Goal: Task Accomplishment & Management: Manage account settings

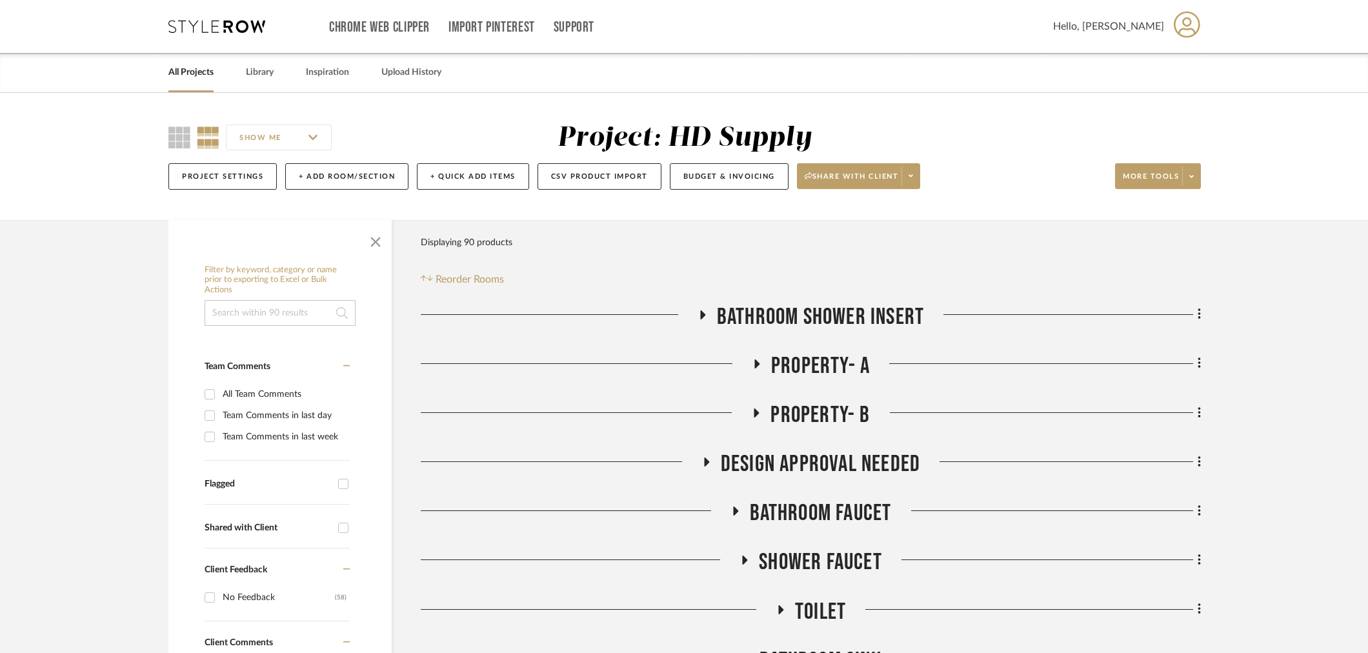
click at [210, 26] on icon at bounding box center [216, 26] width 97 height 13
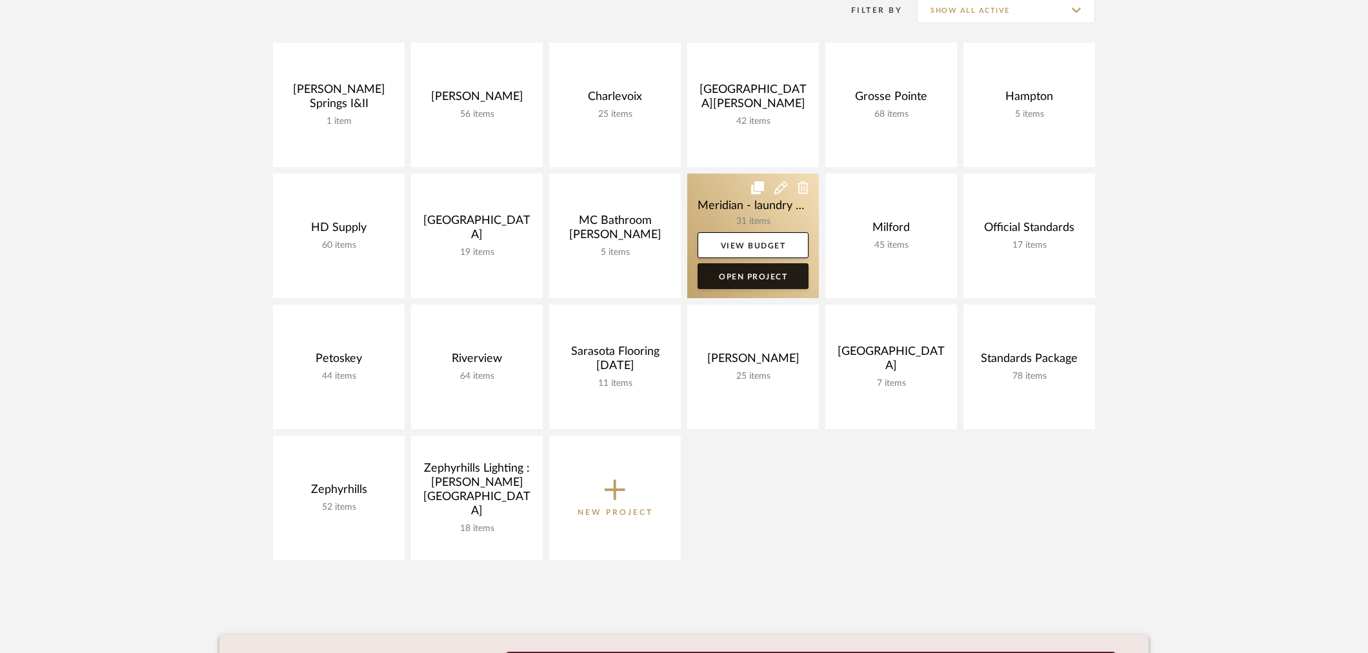
scroll to position [286, 0]
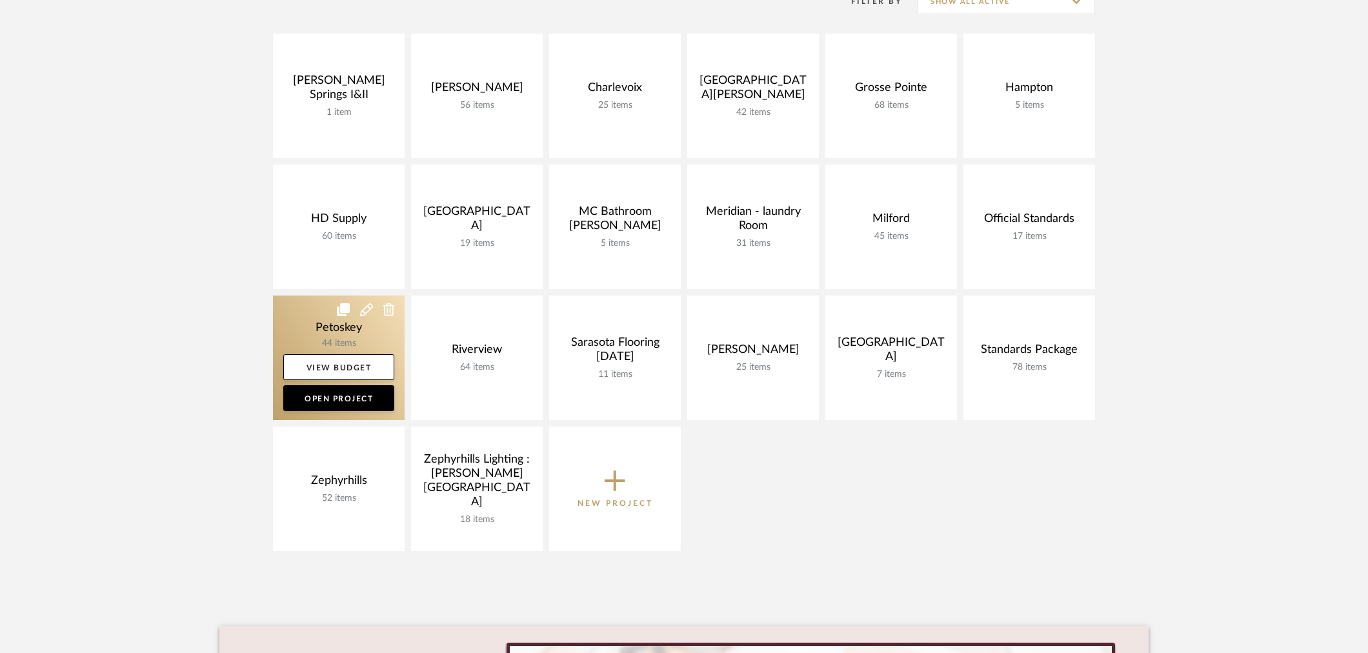
click at [326, 331] on link at bounding box center [339, 357] width 132 height 124
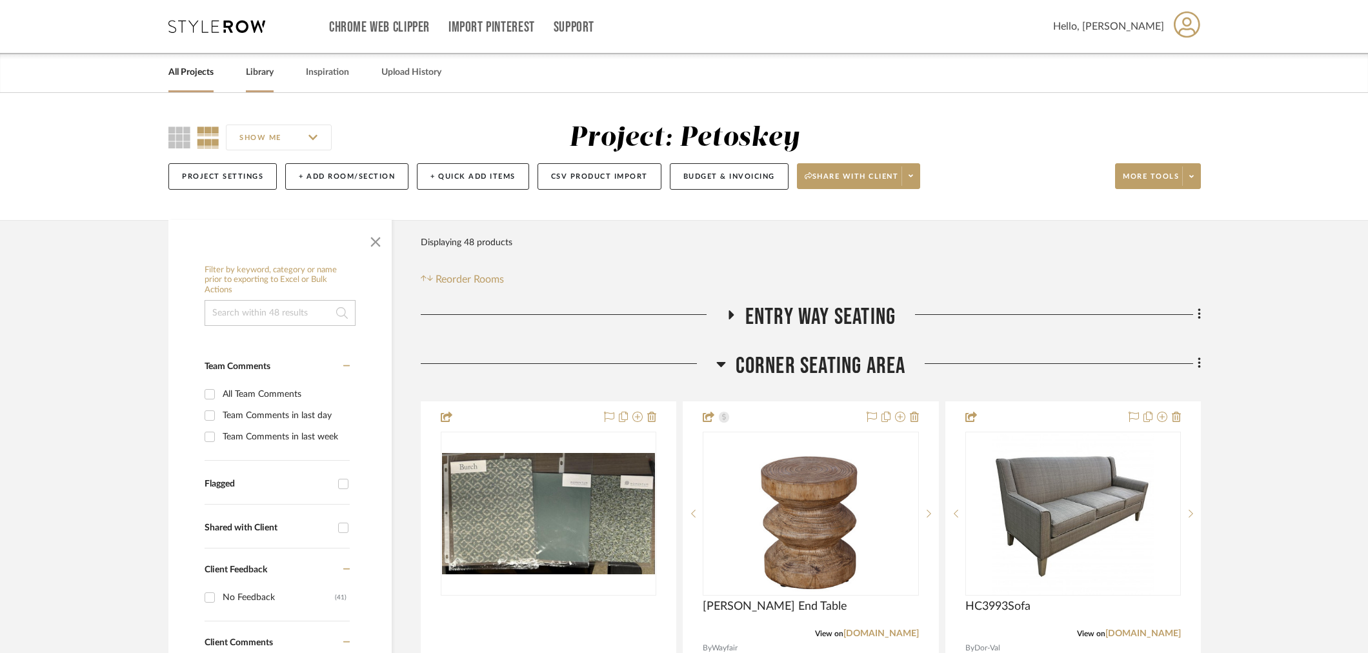
click at [265, 77] on link "Library" at bounding box center [260, 72] width 28 height 17
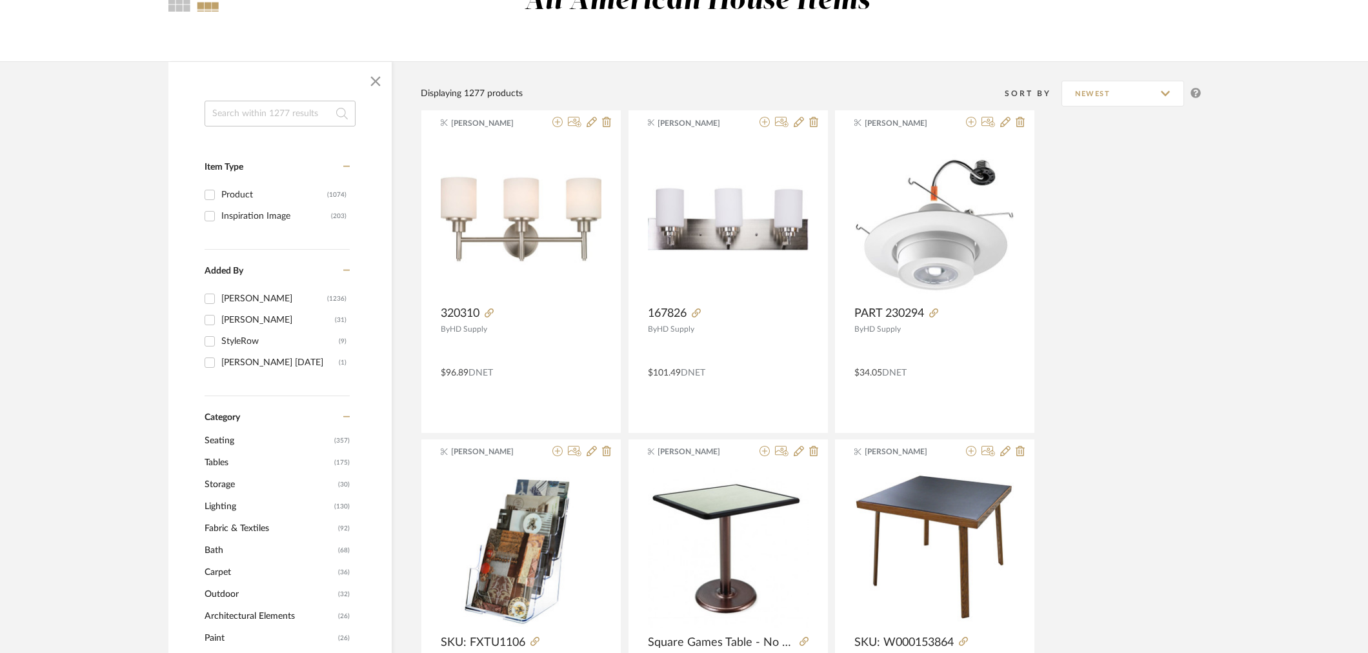
scroll to position [143, 0]
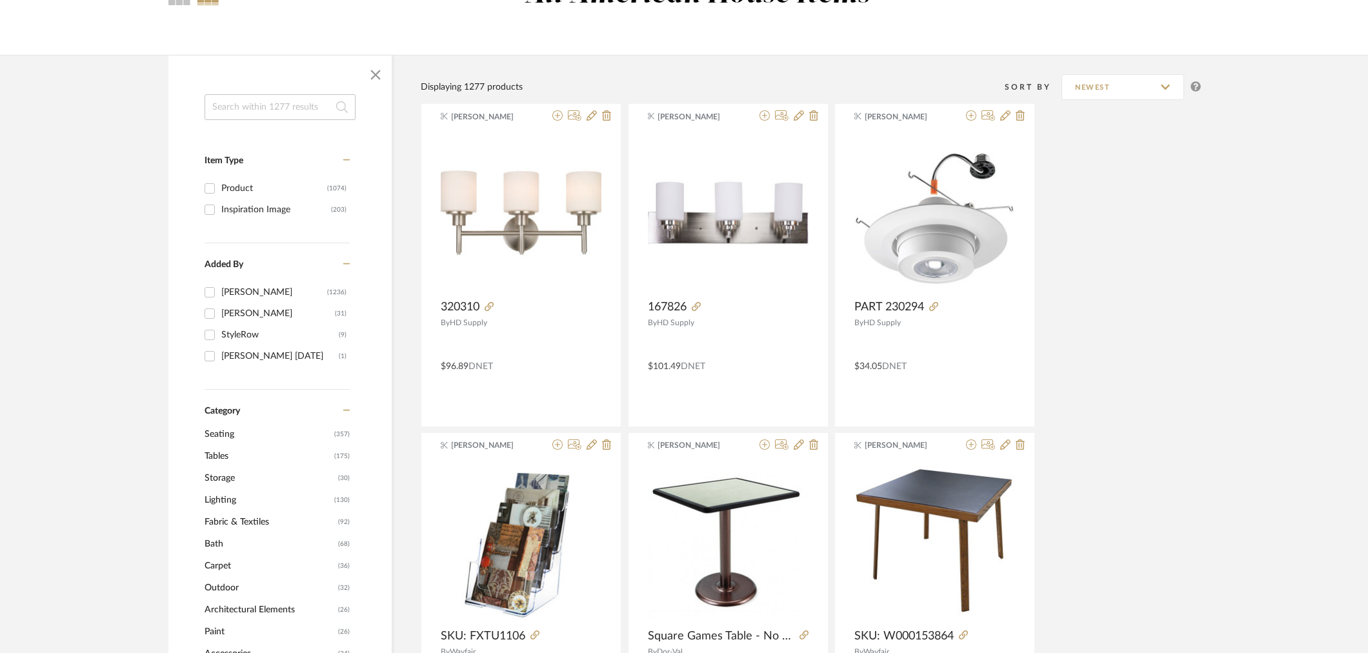
click at [221, 456] on span "Tables" at bounding box center [267, 456] width 126 height 22
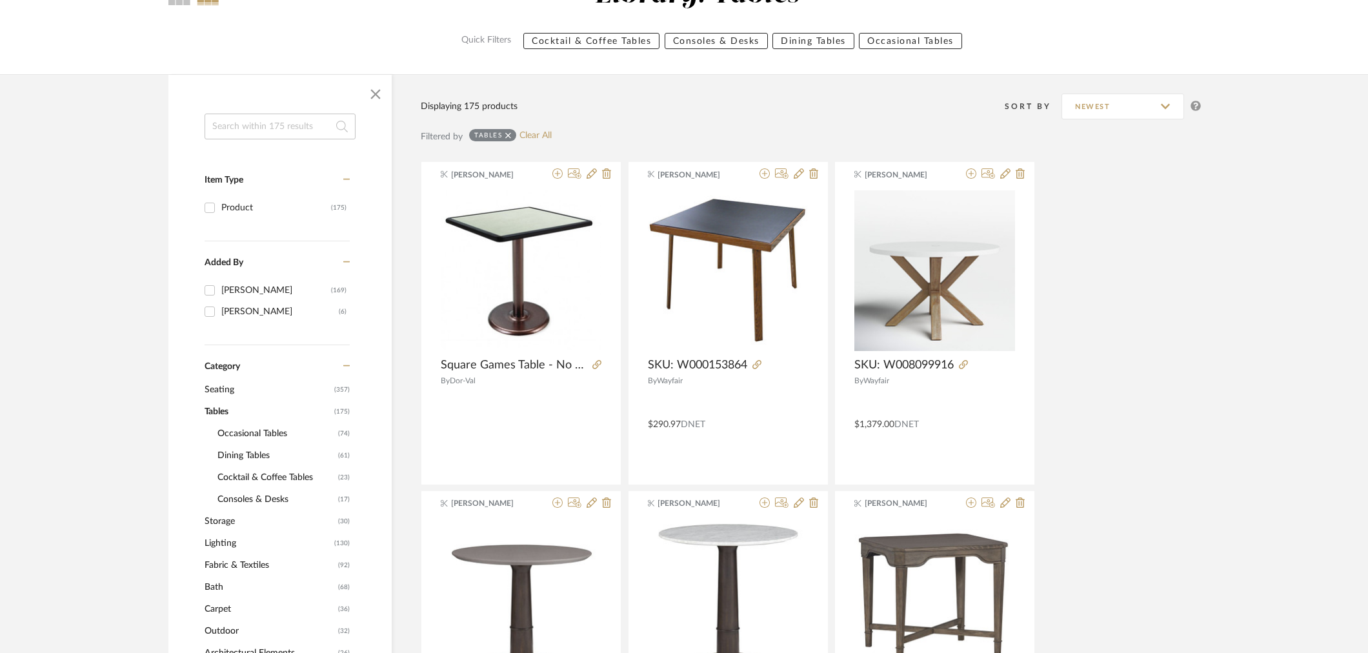
click at [253, 435] on span "Occasional Tables" at bounding box center [275, 434] width 117 height 22
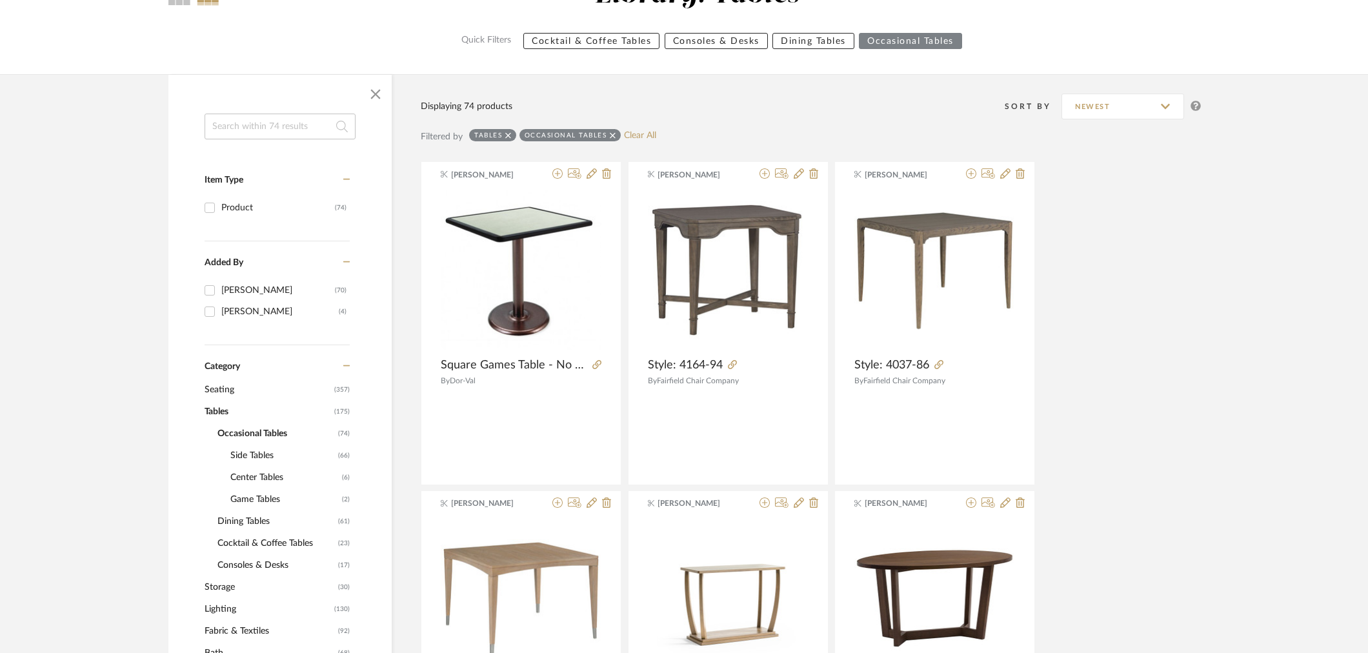
click at [253, 450] on span "Side Tables" at bounding box center [282, 455] width 104 height 22
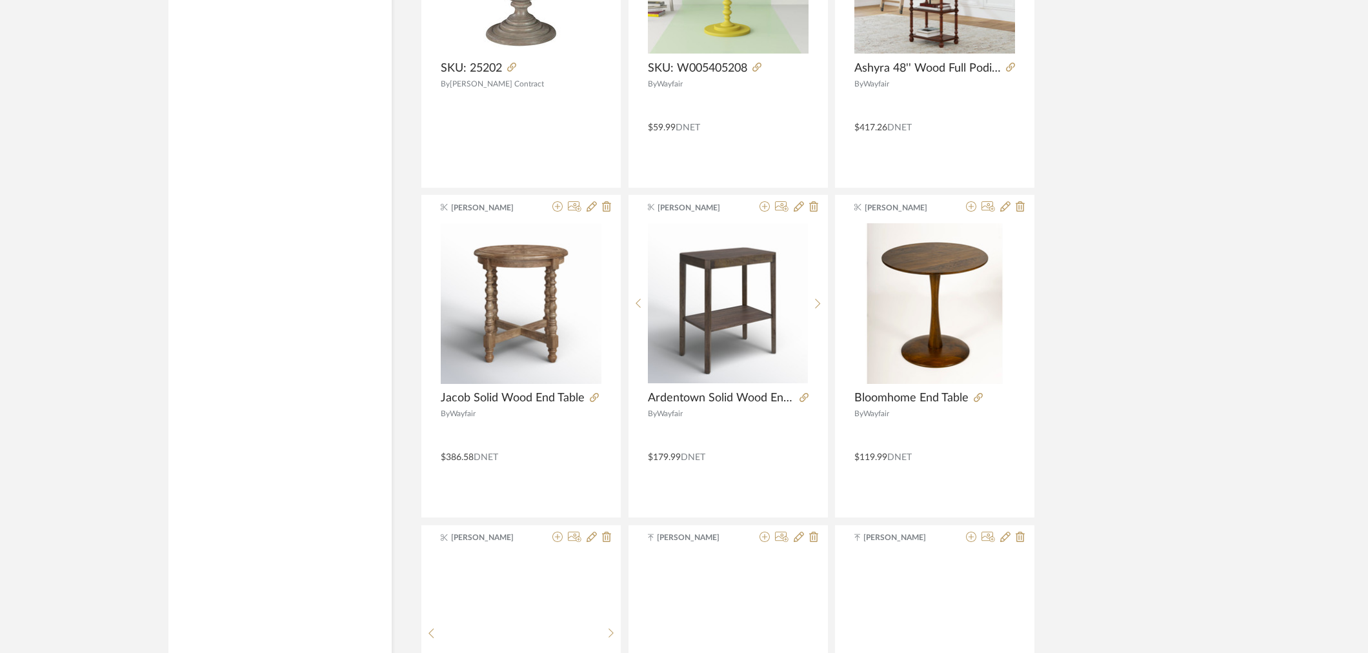
scroll to position [2795, 0]
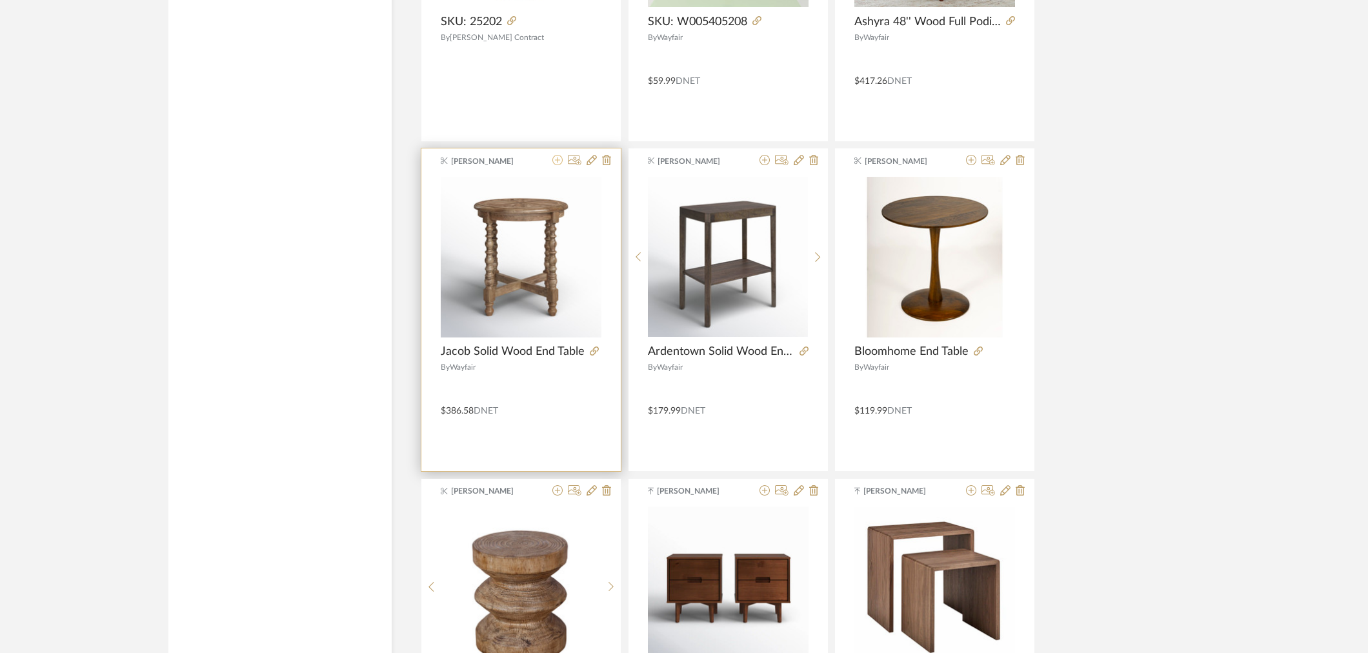
click at [553, 161] on icon at bounding box center [557, 160] width 10 height 10
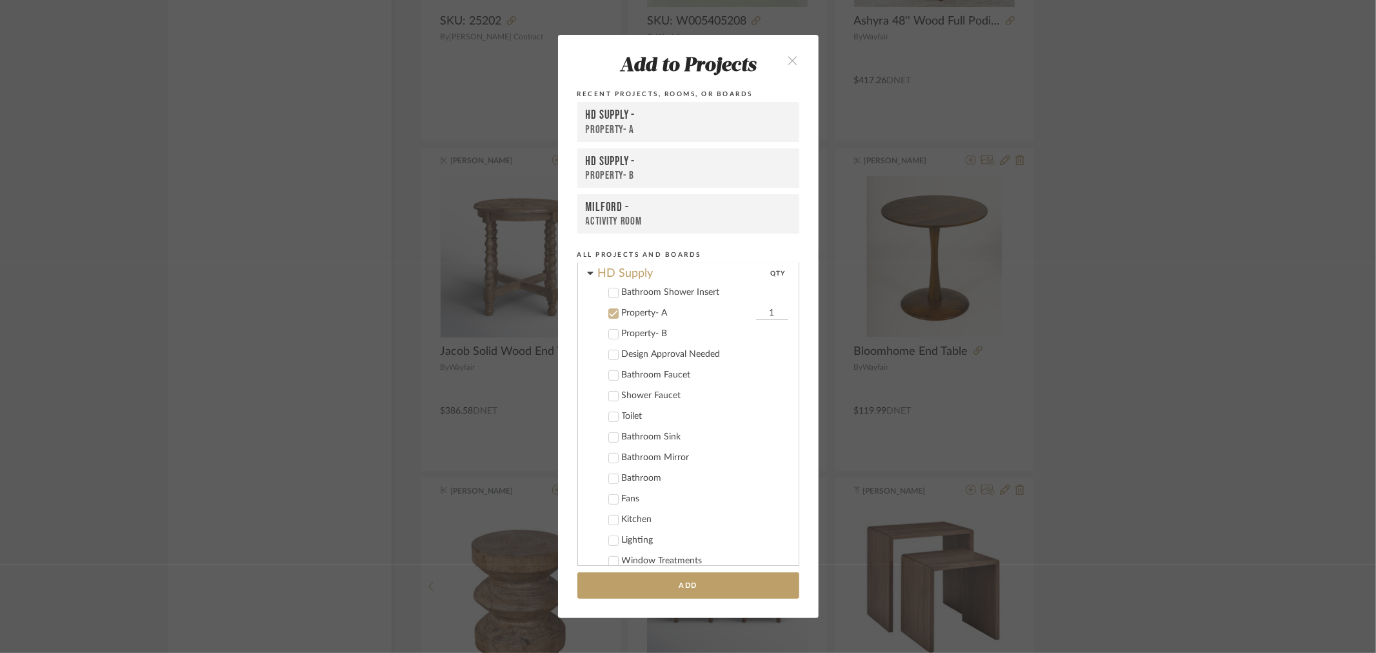
scroll to position [255, 0]
click at [609, 277] on icon at bounding box center [613, 278] width 9 height 9
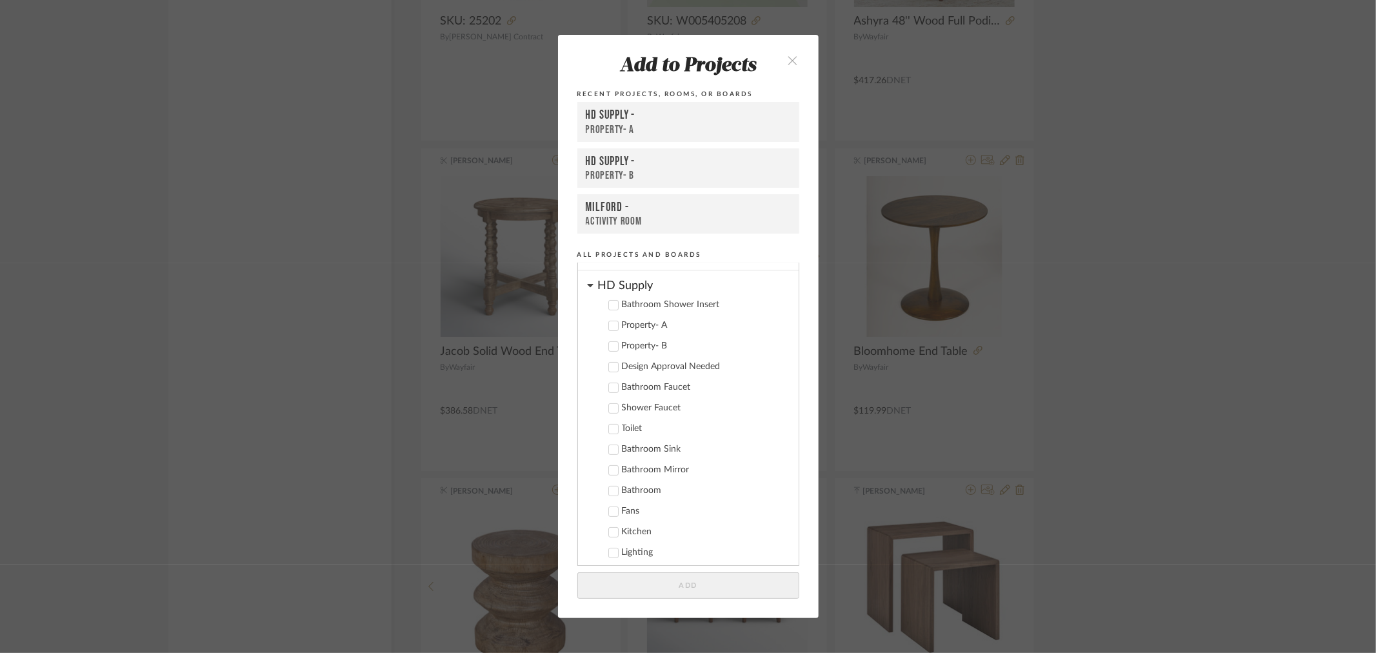
scroll to position [183, 0]
click at [588, 307] on icon at bounding box center [590, 309] width 6 height 10
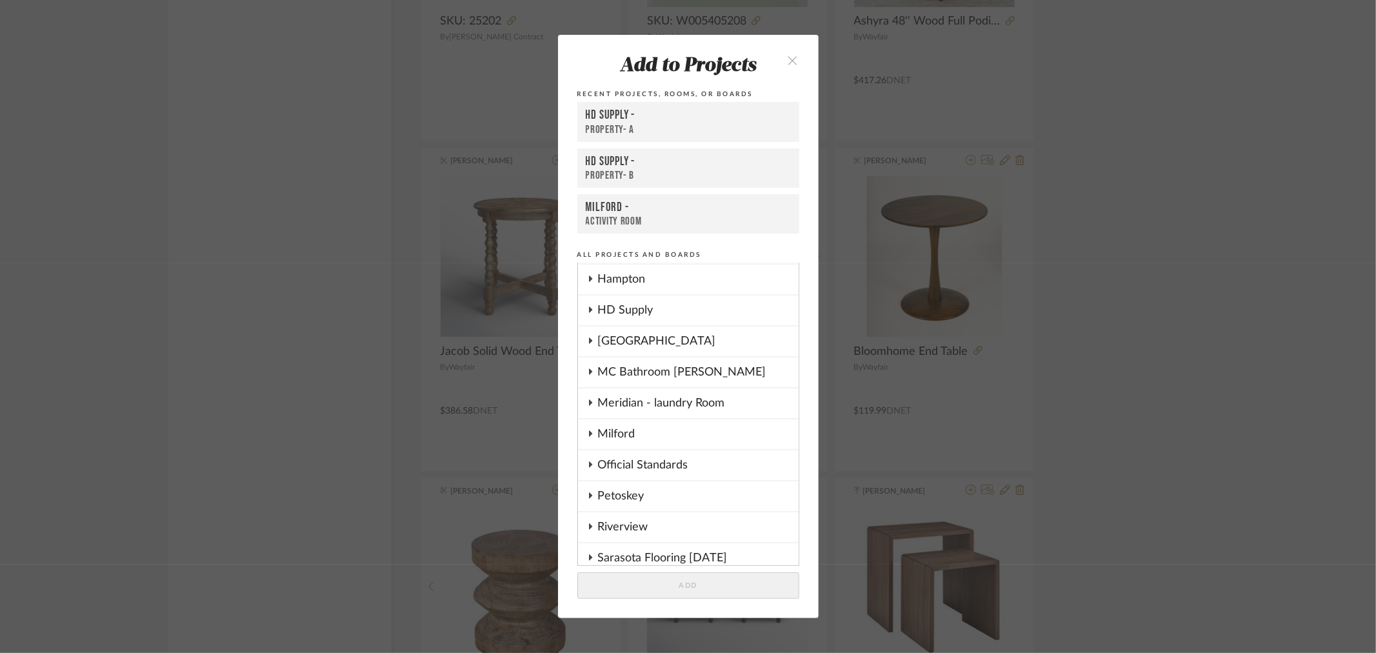
click at [590, 495] on cdk-nested-tree-node "Petoskey" at bounding box center [688, 496] width 221 height 31
click at [590, 493] on cdk-nested-tree-node "Petoskey" at bounding box center [688, 496] width 221 height 31
click at [588, 492] on fa-icon at bounding box center [590, 496] width 6 height 10
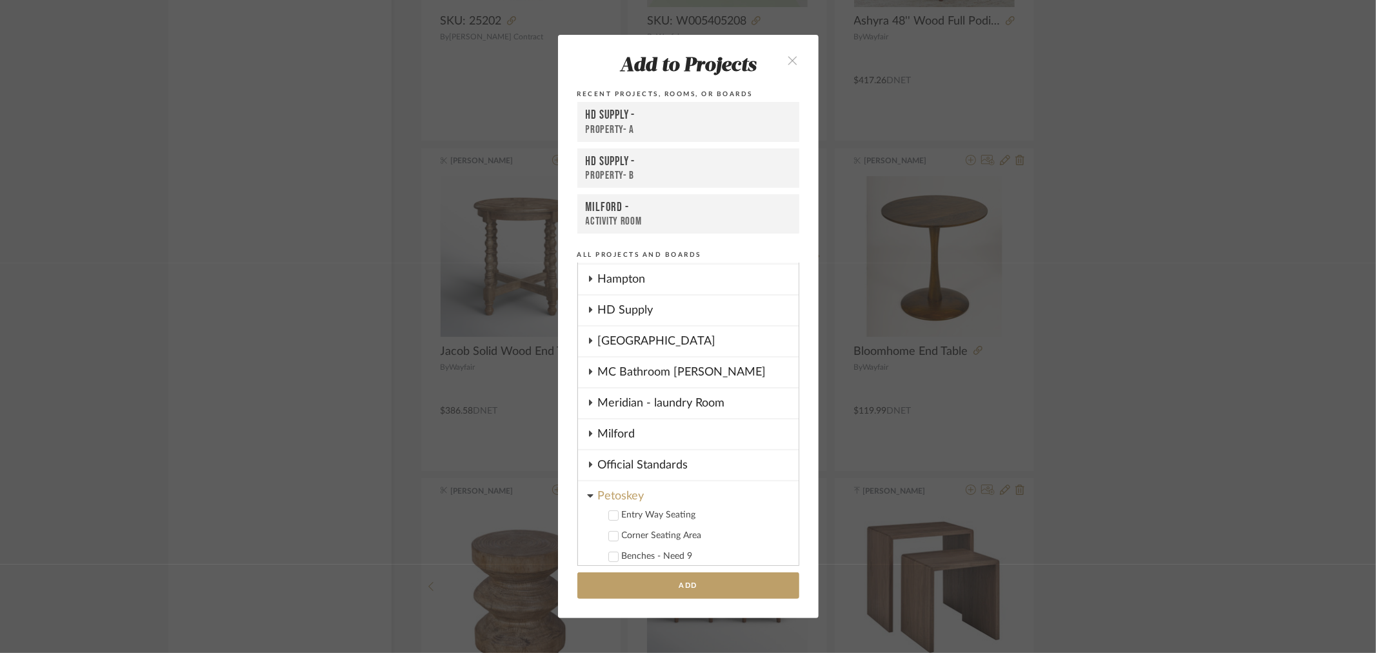
scroll to position [255, 0]
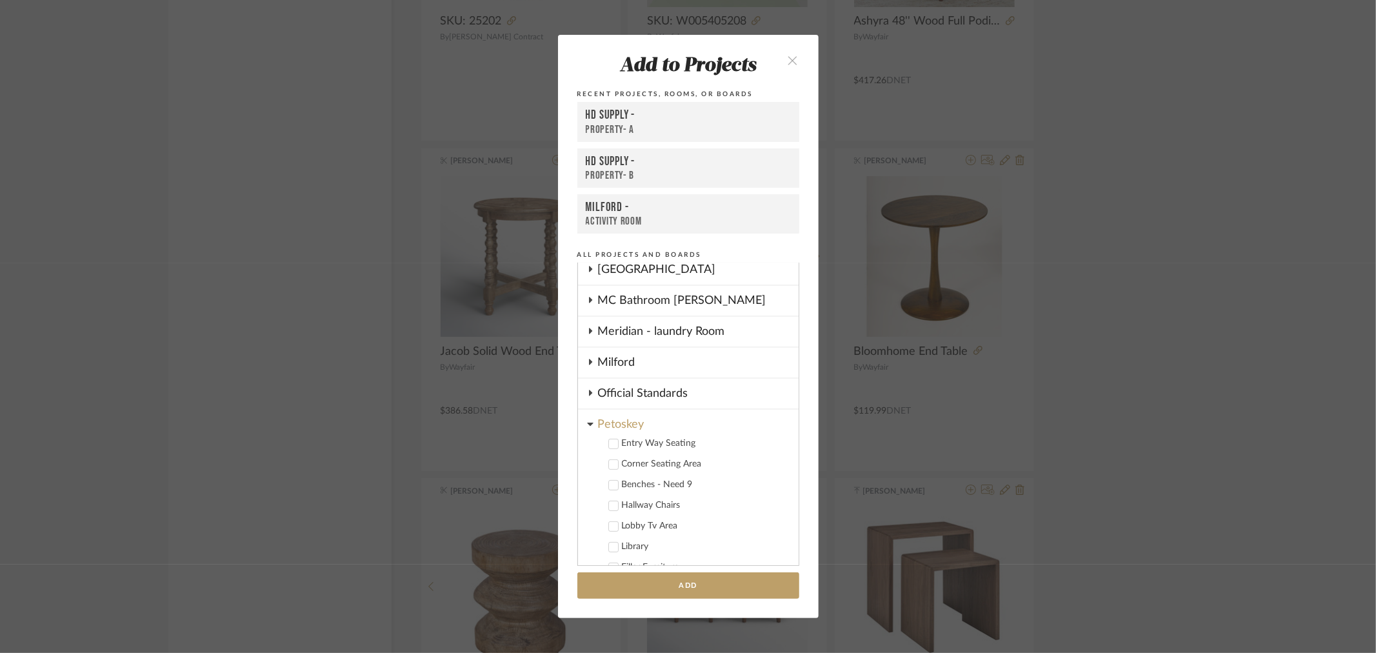
click at [615, 437] on label "Entry Way Seating" at bounding box center [692, 443] width 191 height 13
type input "3"
click at [740, 579] on button "Add" at bounding box center [688, 585] width 222 height 26
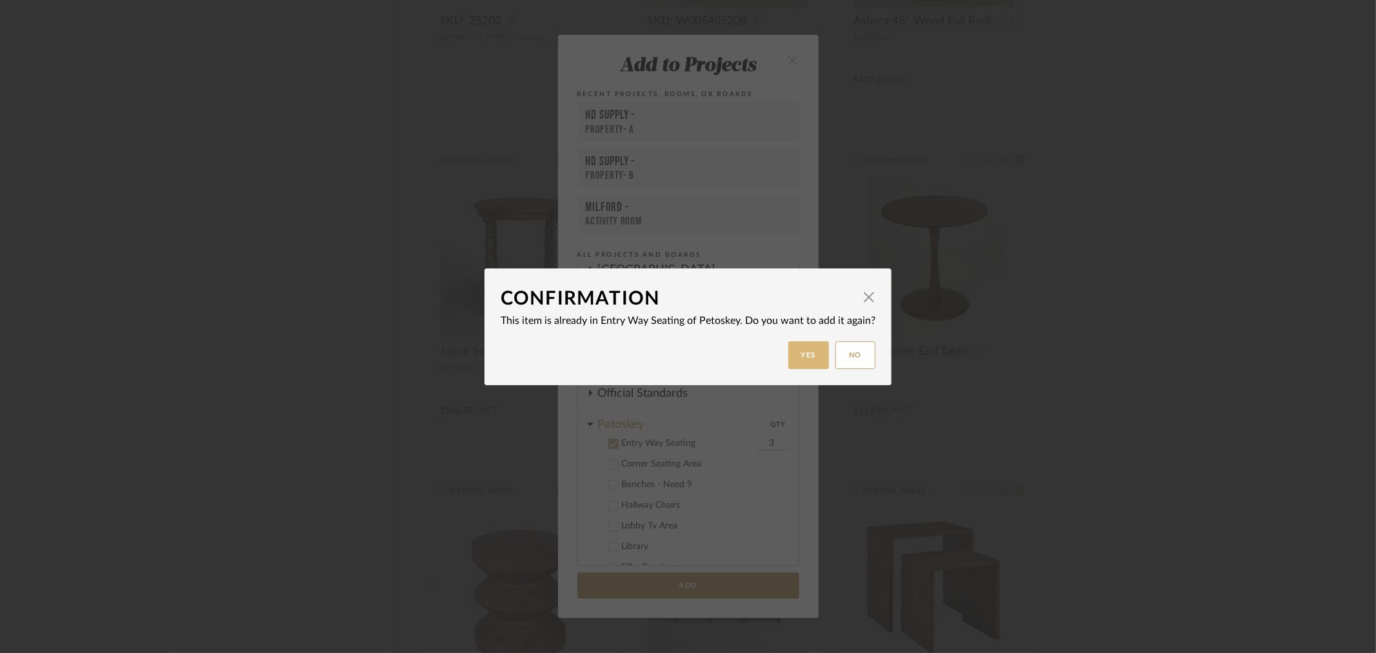
click at [801, 355] on button "Yes" at bounding box center [808, 355] width 41 height 28
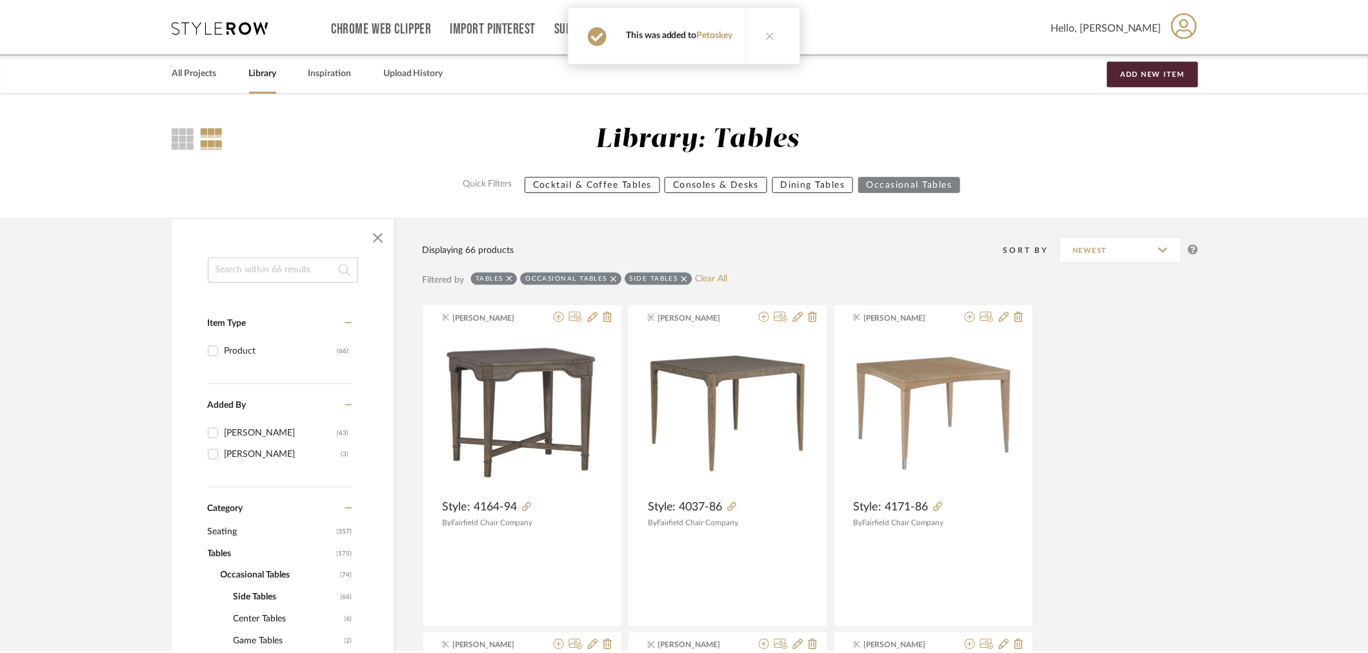
scroll to position [2795, 0]
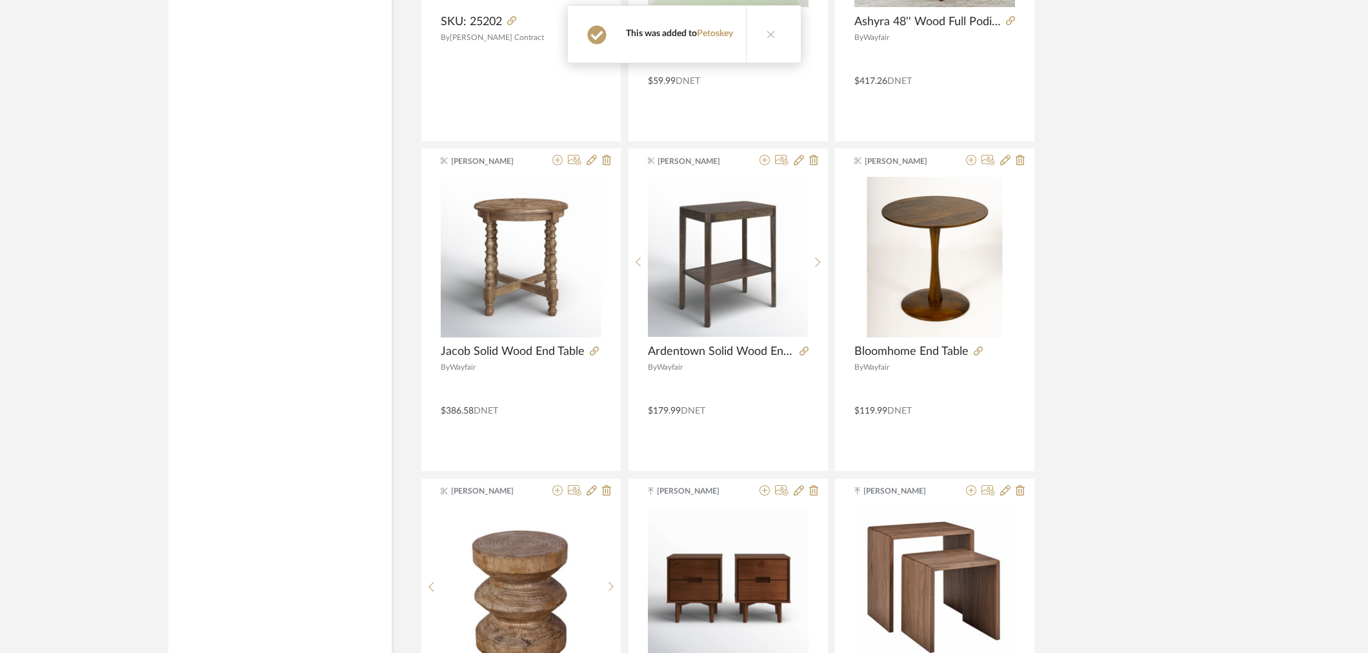
click at [771, 32] on icon at bounding box center [770, 34] width 9 height 9
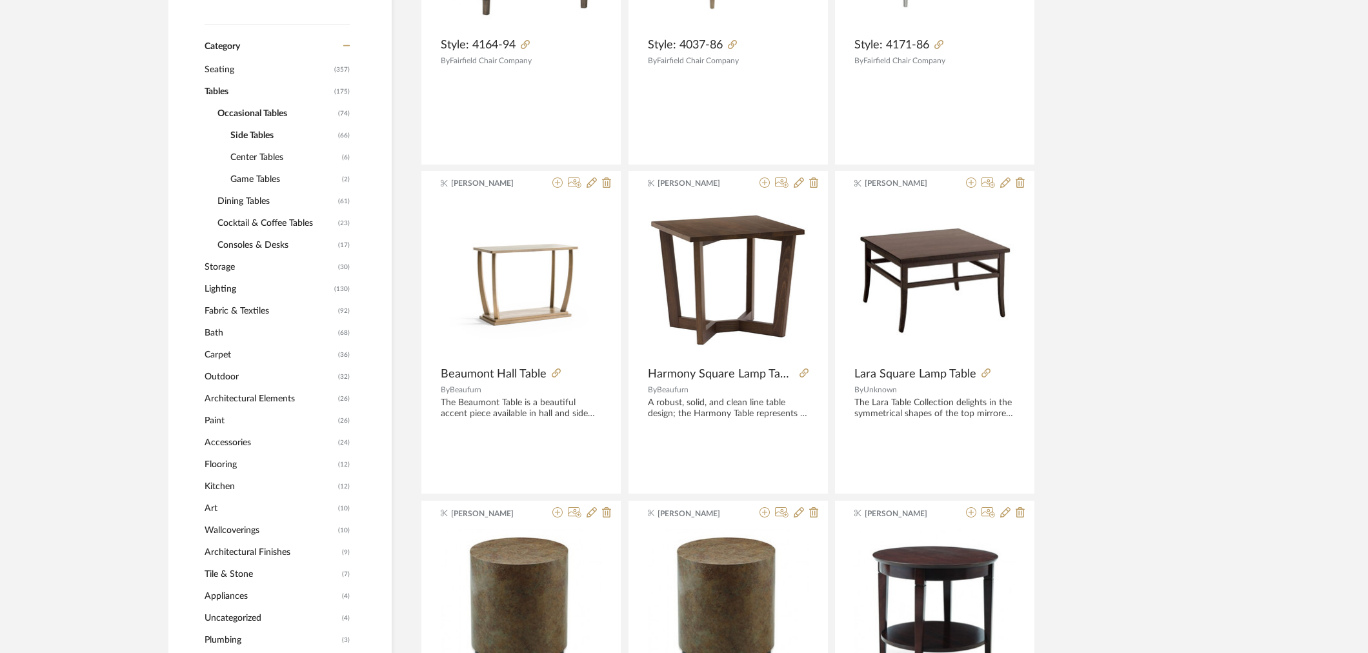
scroll to position [0, 0]
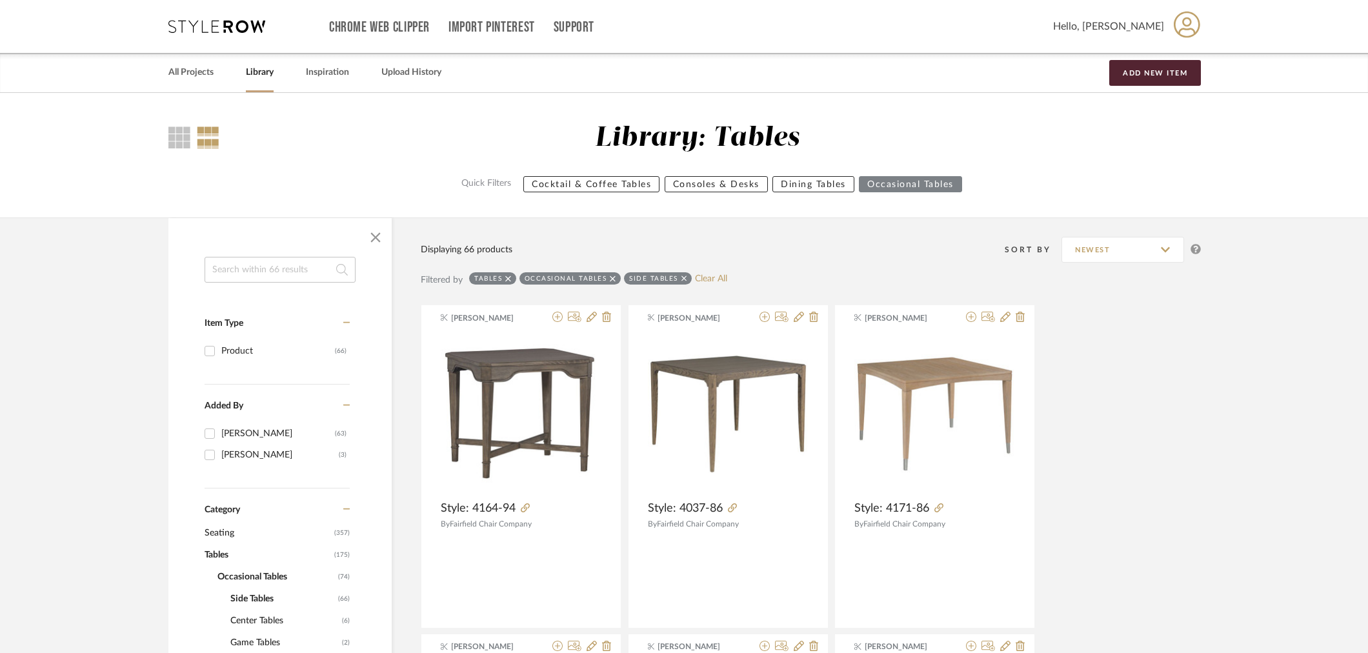
click at [183, 17] on div "Chrome Web Clipper Import Pinterest Support All Projects Library Inspiration Up…" at bounding box center [684, 26] width 1032 height 53
click at [197, 27] on icon at bounding box center [216, 26] width 97 height 13
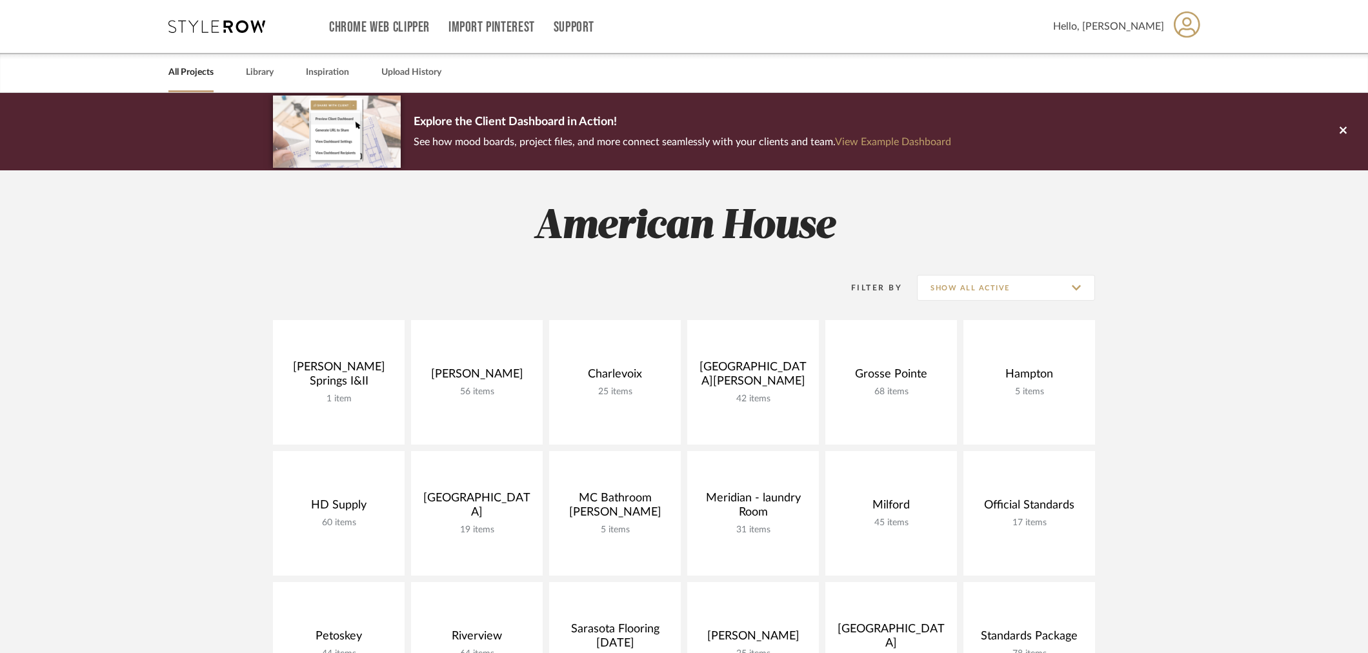
scroll to position [215, 0]
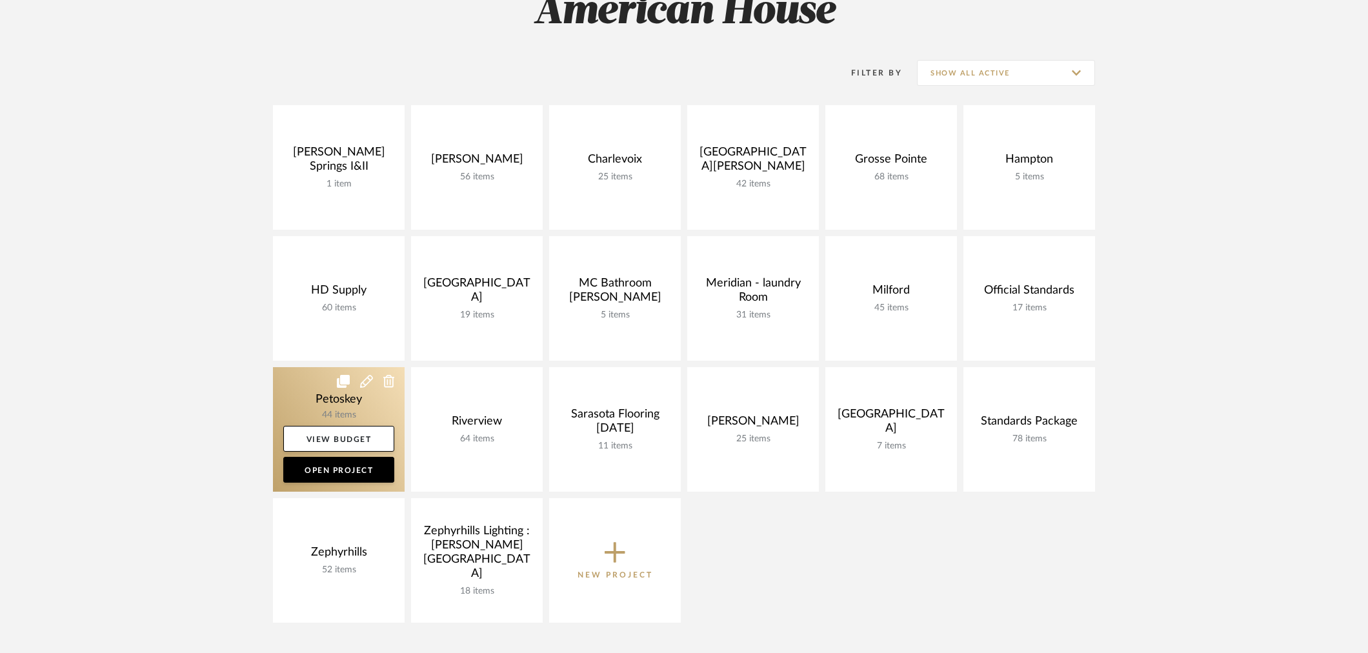
click at [325, 397] on link at bounding box center [339, 429] width 132 height 124
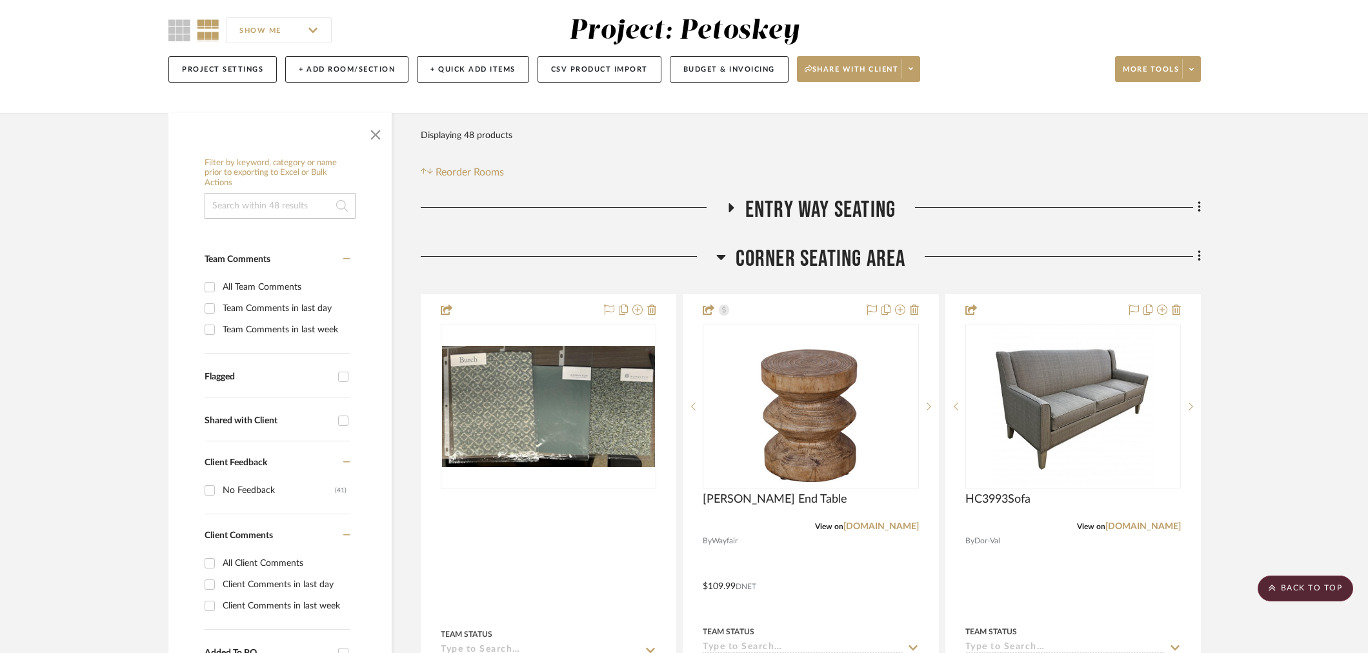
scroll to position [72, 0]
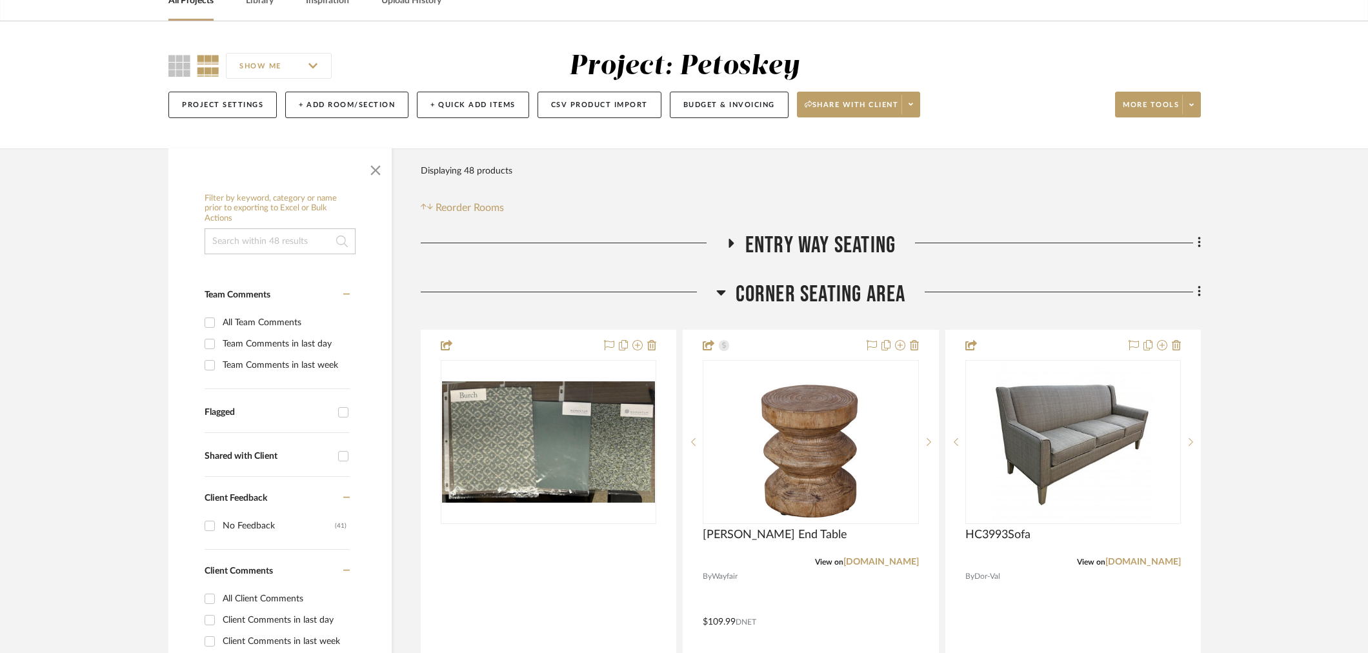
click at [730, 242] on icon at bounding box center [730, 243] width 5 height 9
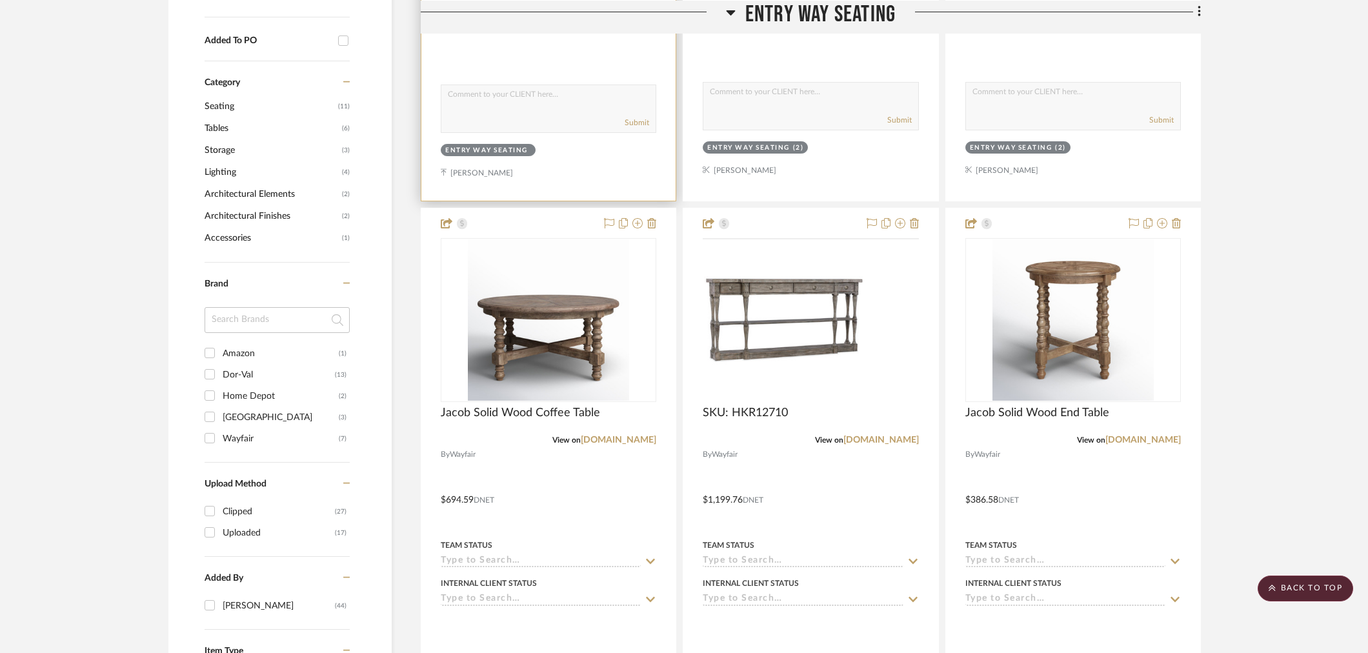
scroll to position [717, 0]
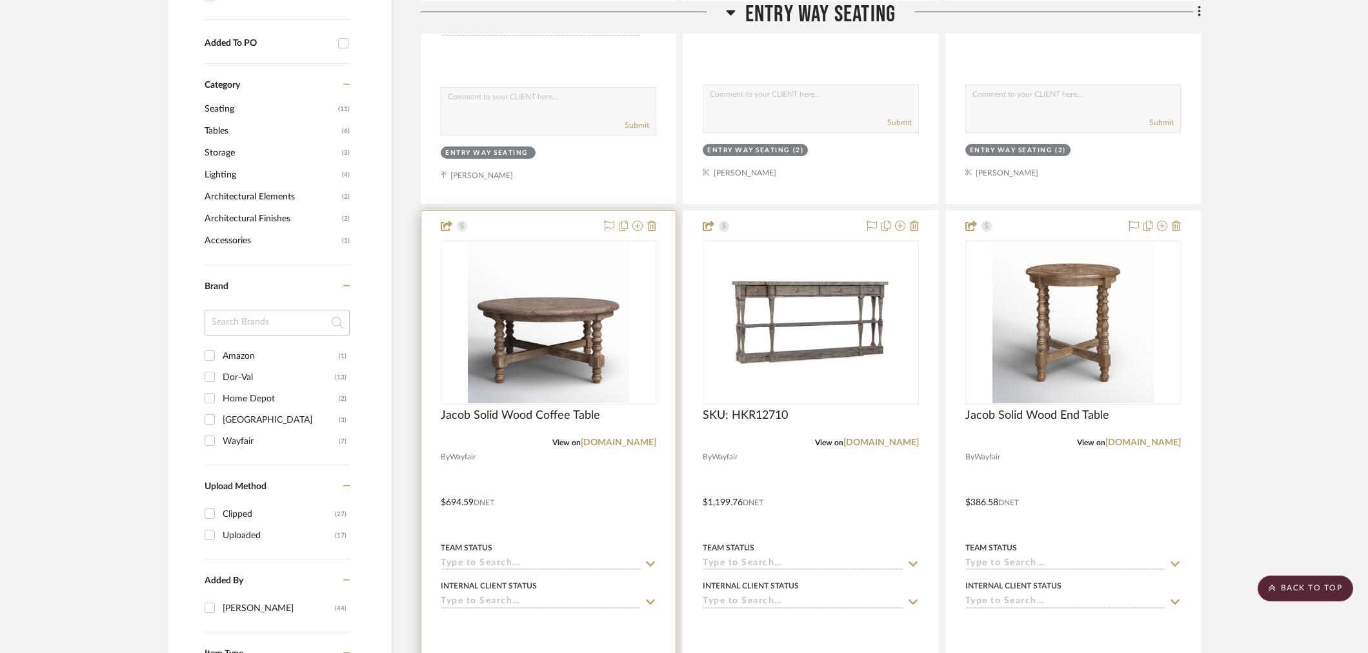
click at [652, 217] on div at bounding box center [548, 493] width 254 height 564
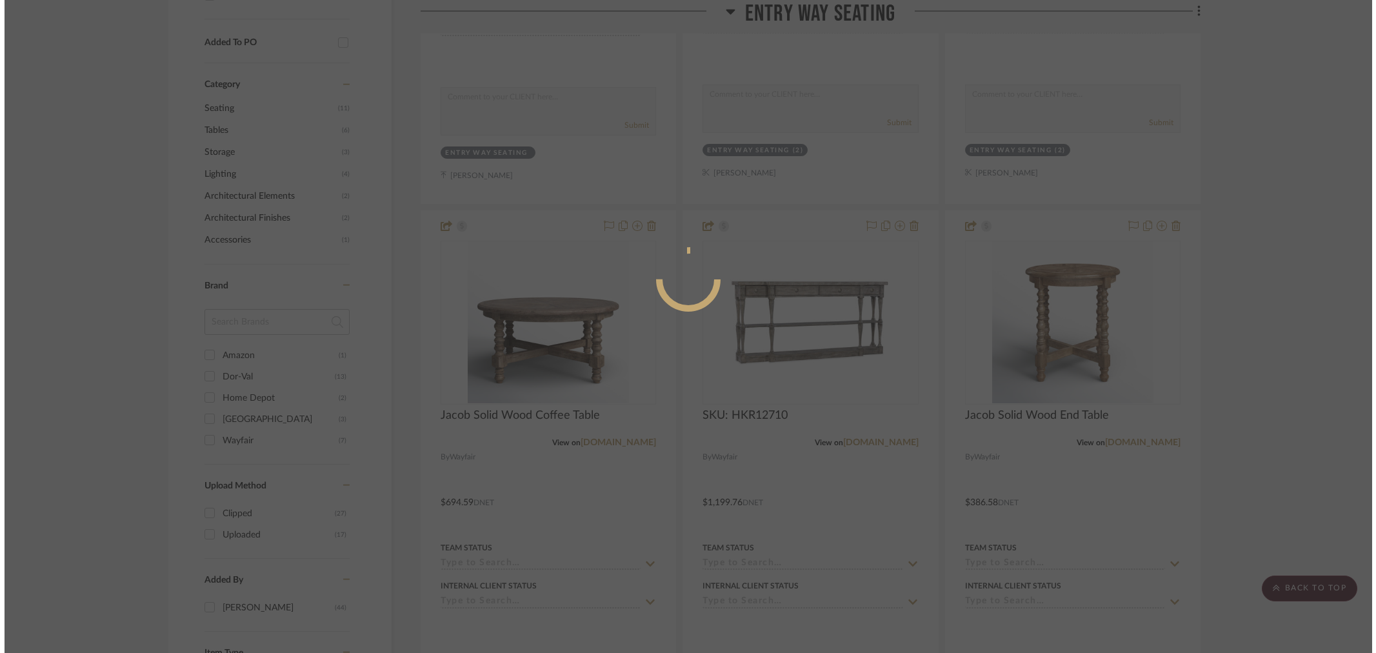
scroll to position [0, 0]
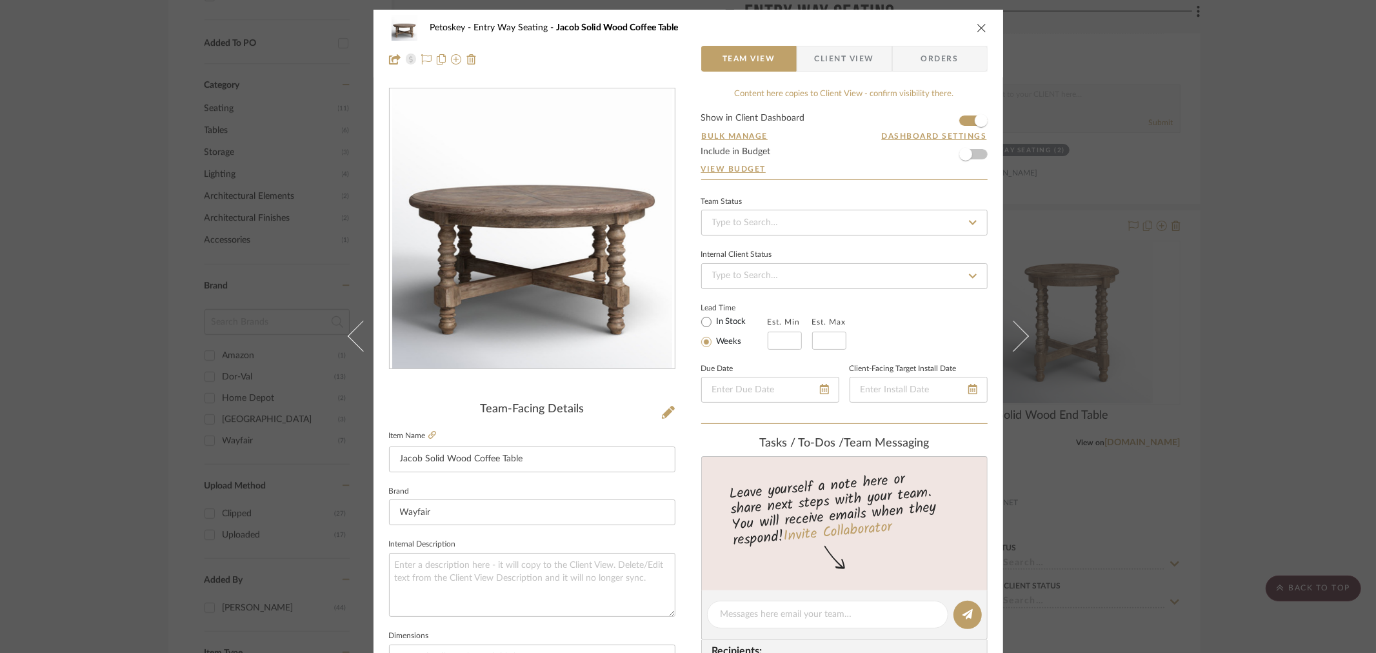
click at [982, 30] on icon "close" at bounding box center [982, 28] width 10 height 10
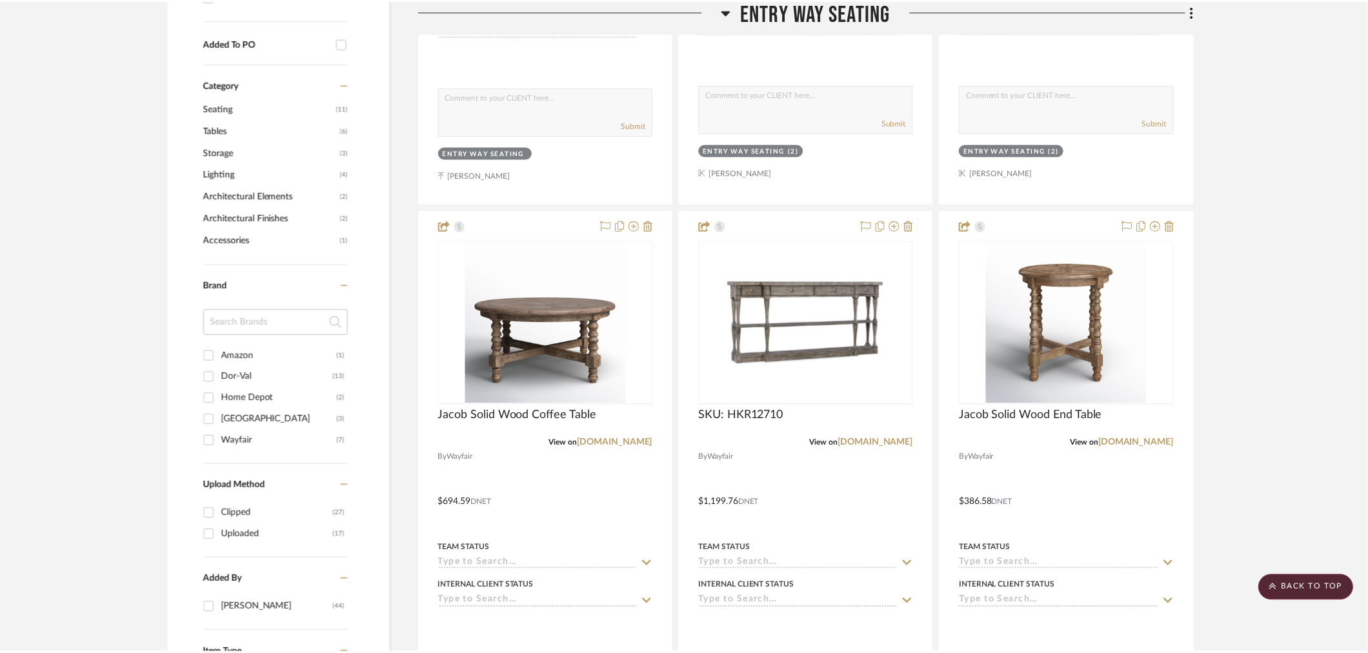
scroll to position [717, 0]
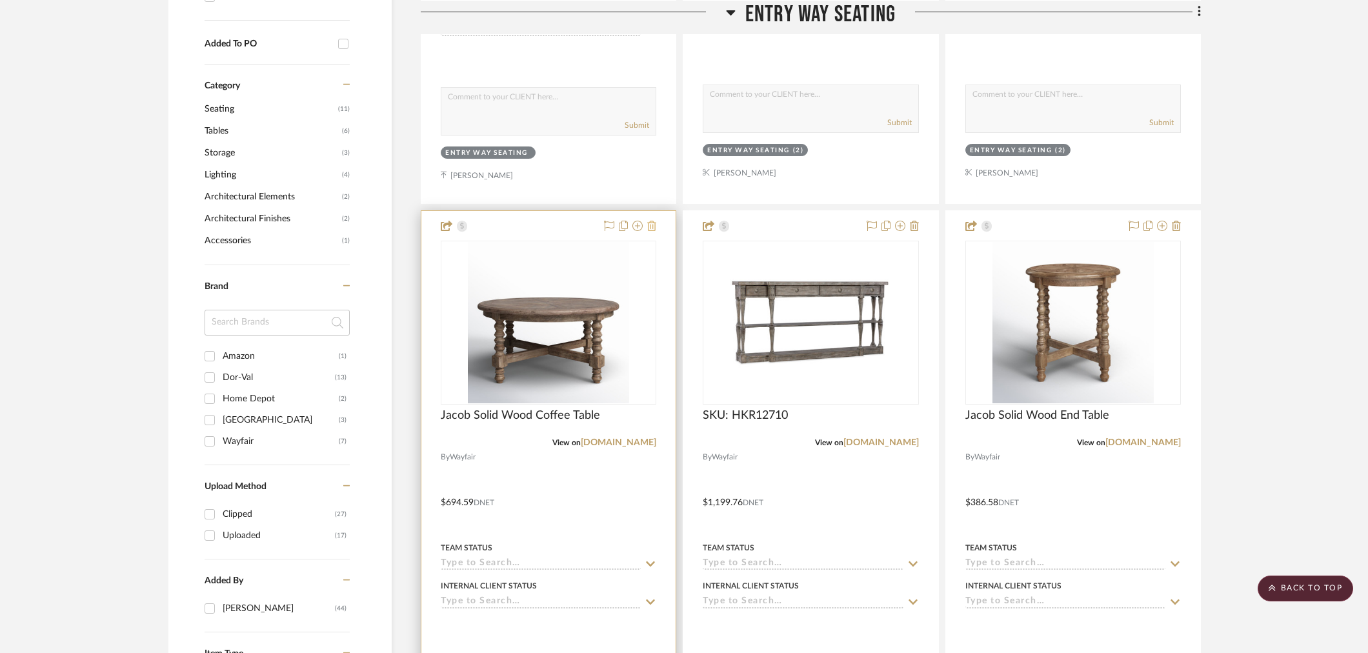
click at [648, 226] on icon at bounding box center [651, 226] width 9 height 10
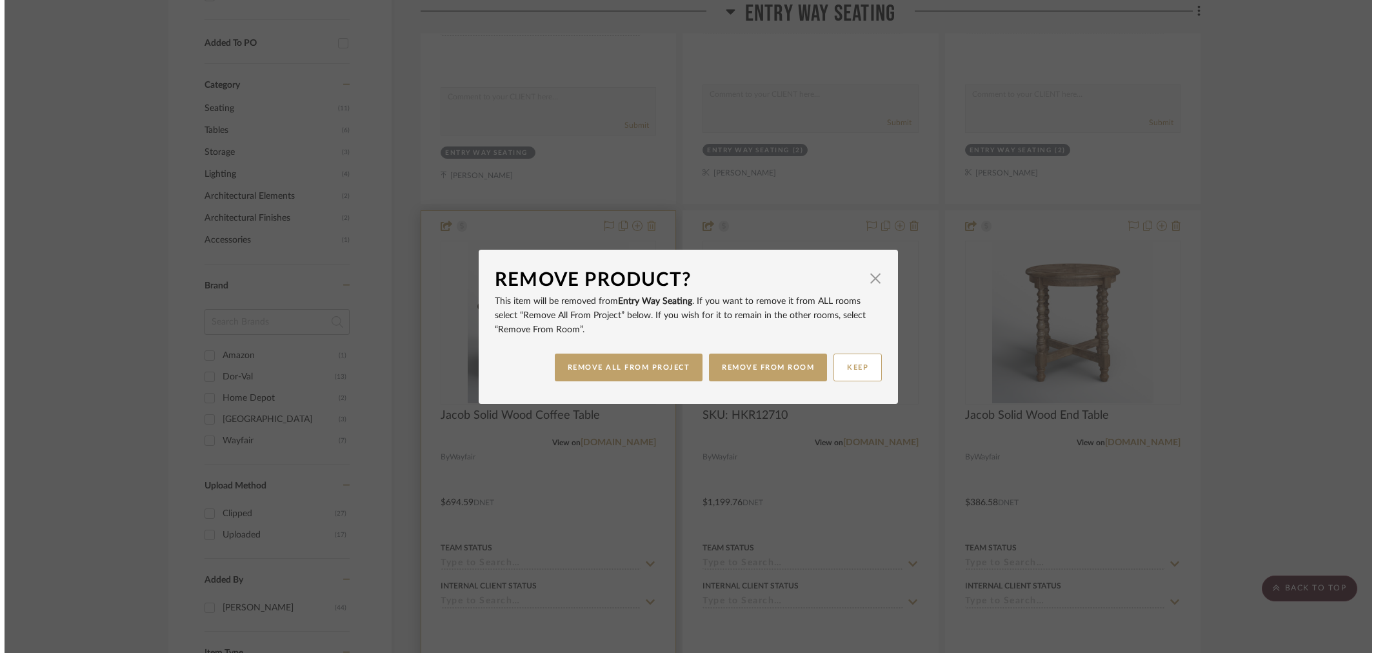
scroll to position [0, 0]
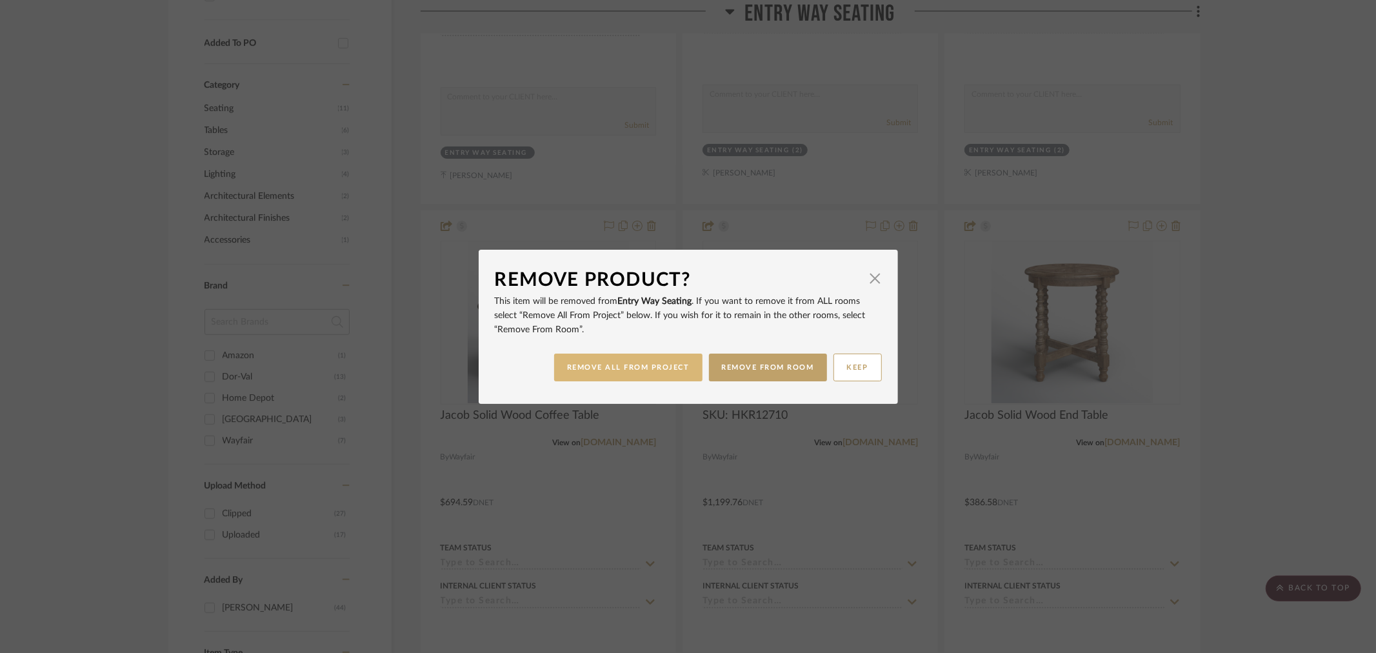
click at [652, 379] on button "REMOVE ALL FROM PROJECT" at bounding box center [628, 367] width 148 height 28
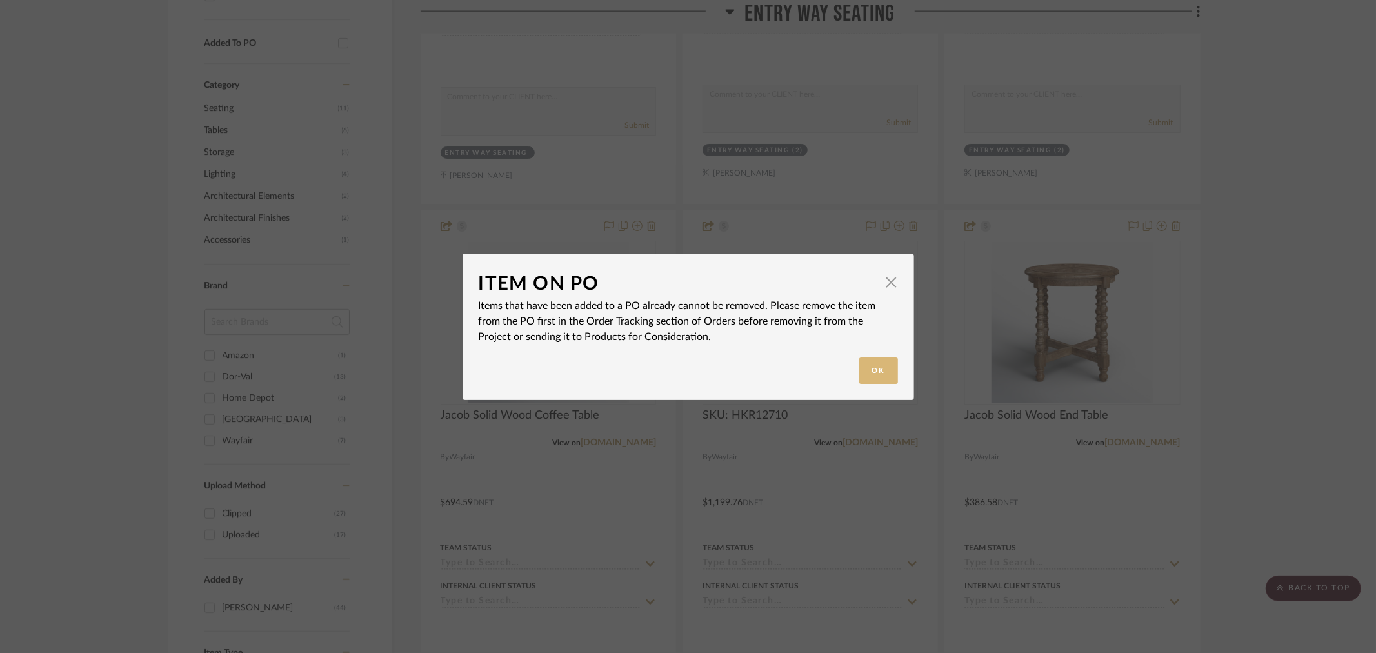
click at [864, 374] on button "Ok" at bounding box center [878, 370] width 39 height 26
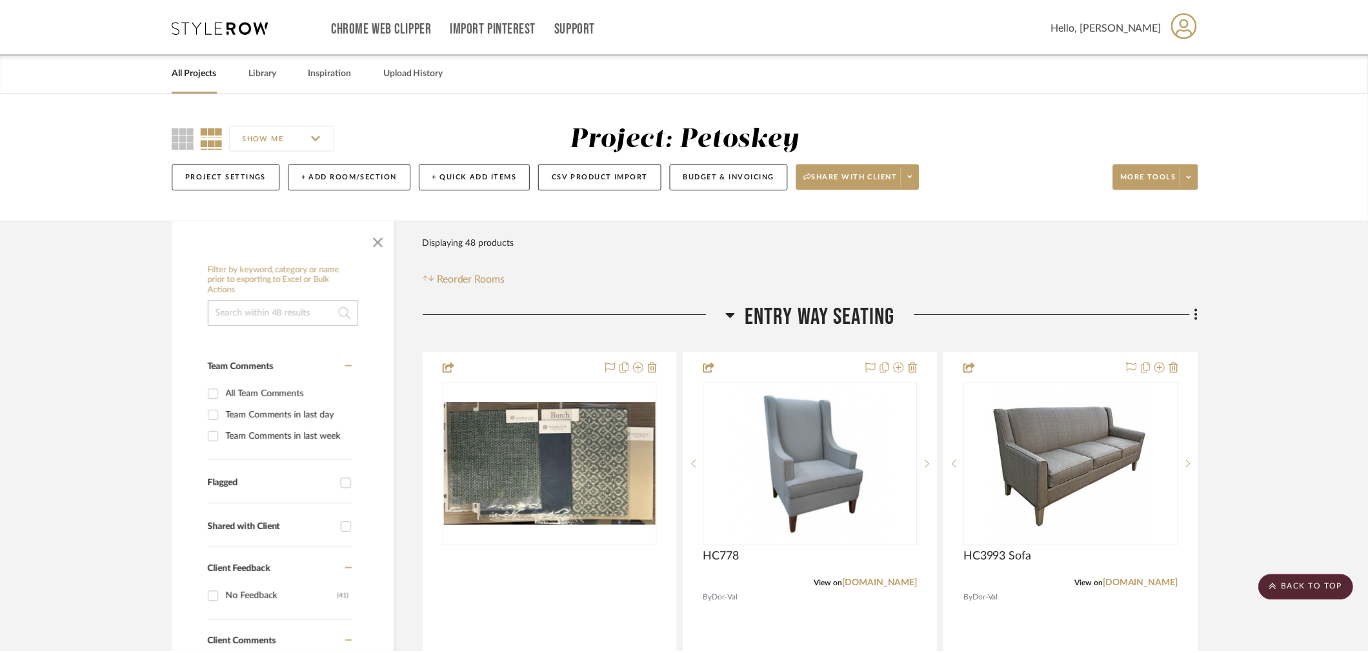
scroll to position [717, 0]
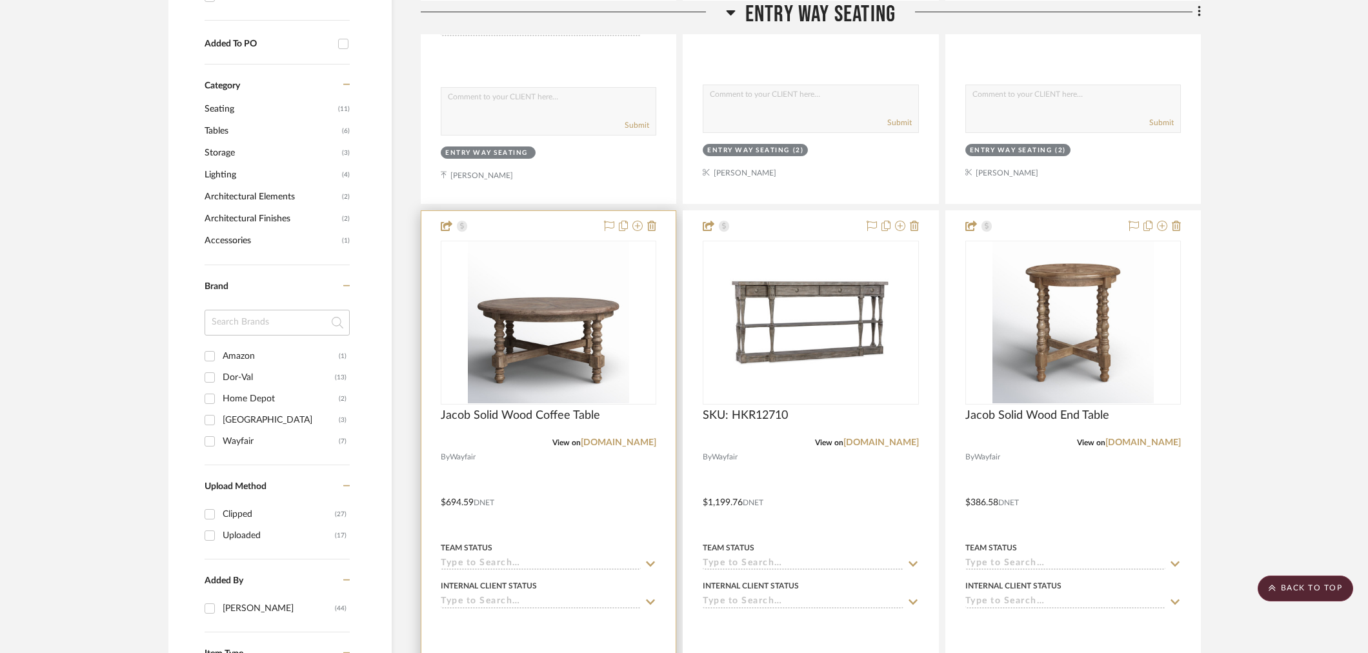
click at [544, 223] on div at bounding box center [548, 493] width 254 height 564
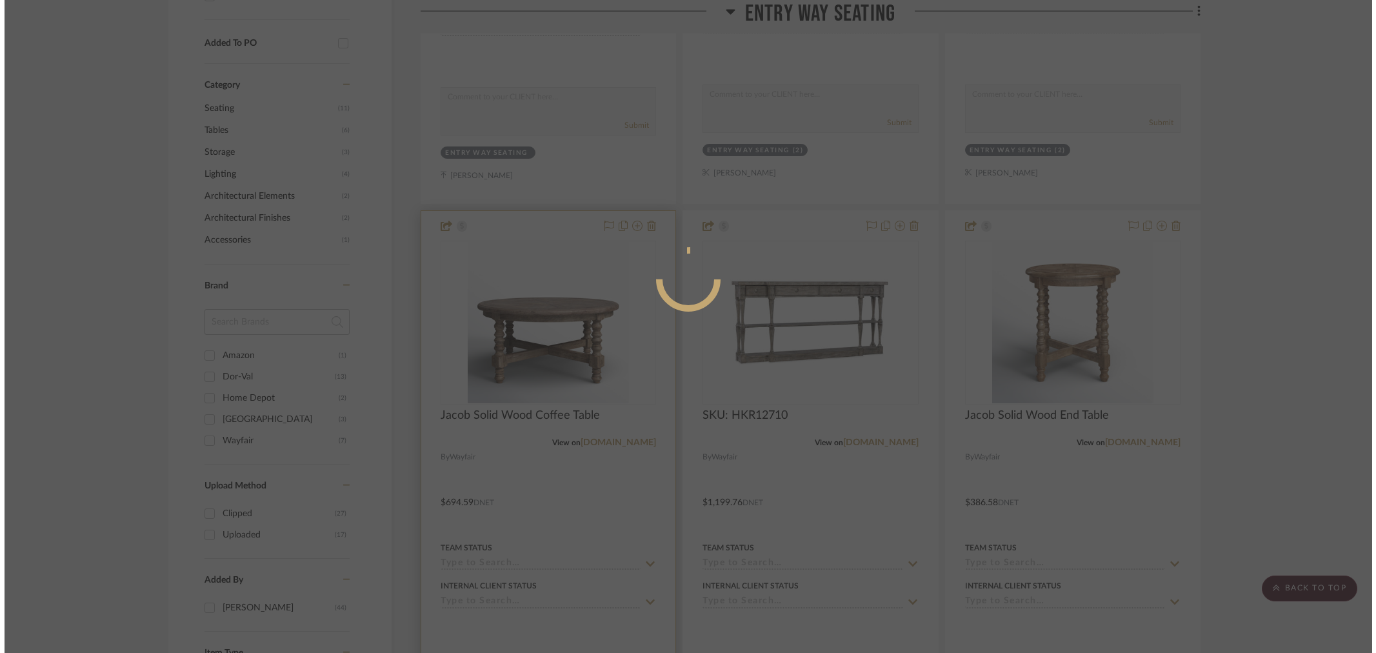
scroll to position [0, 0]
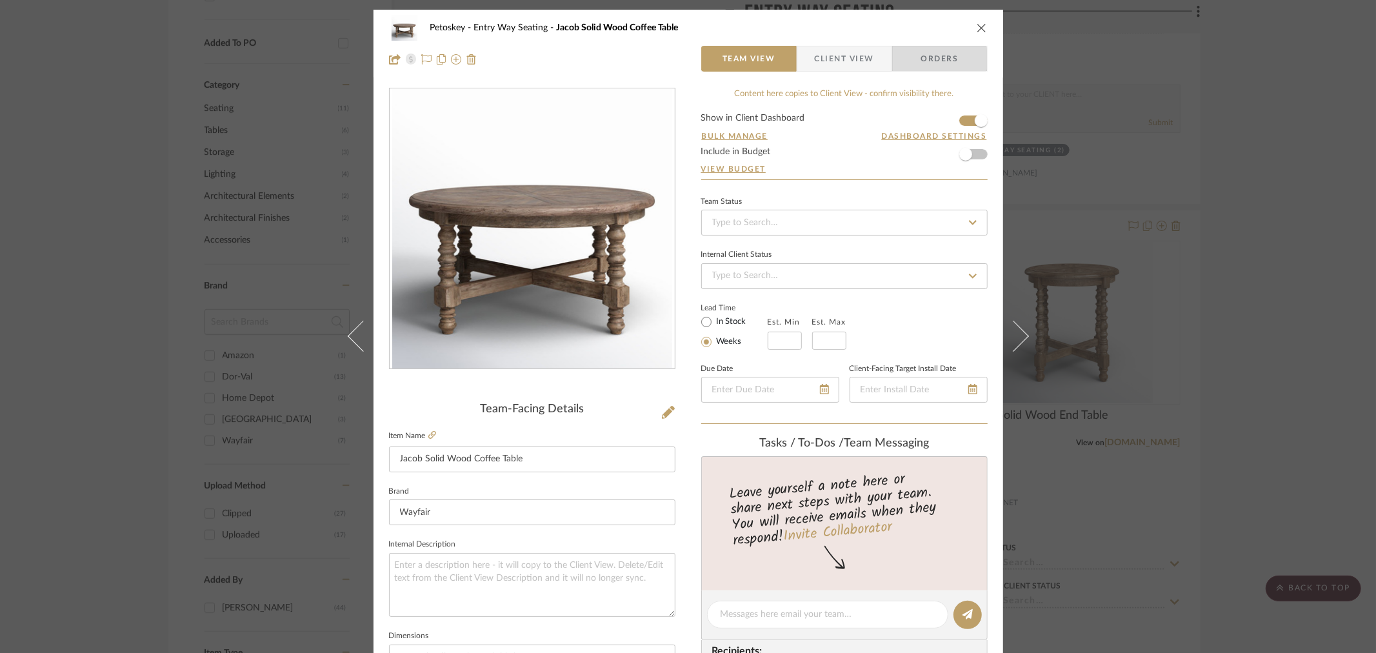
click at [910, 63] on span "Orders" at bounding box center [940, 59] width 66 height 26
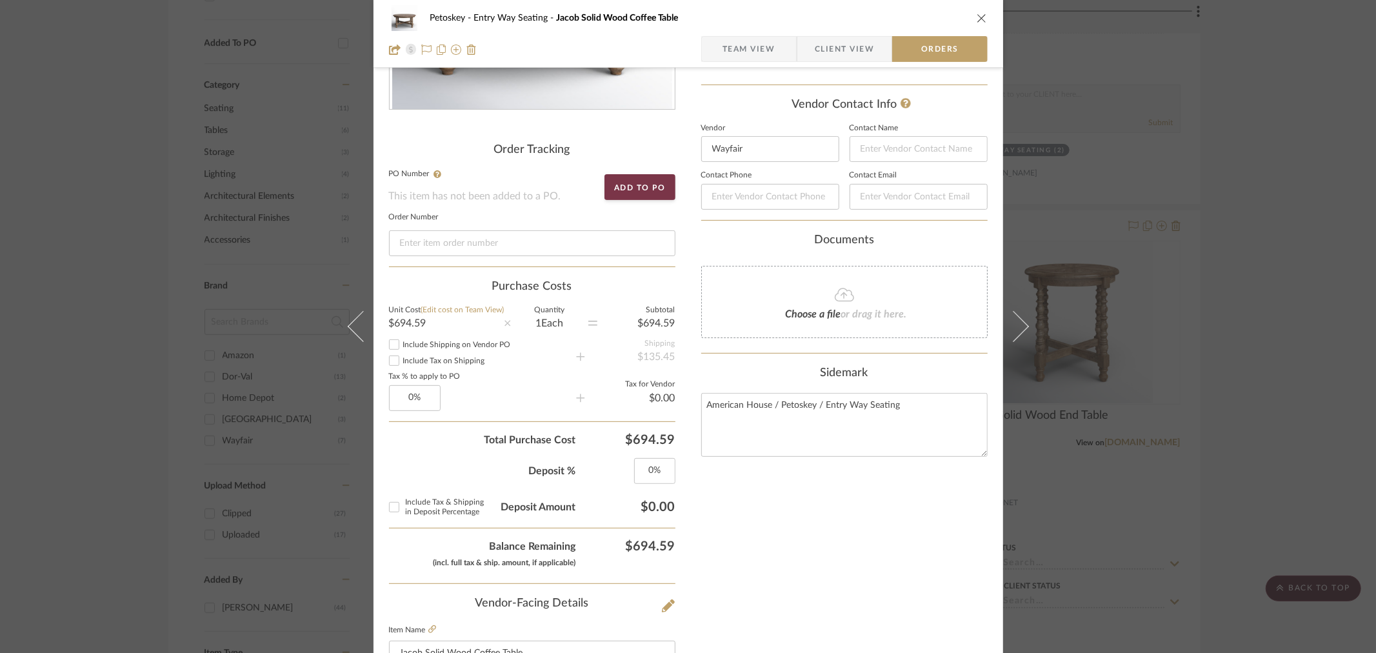
scroll to position [215, 0]
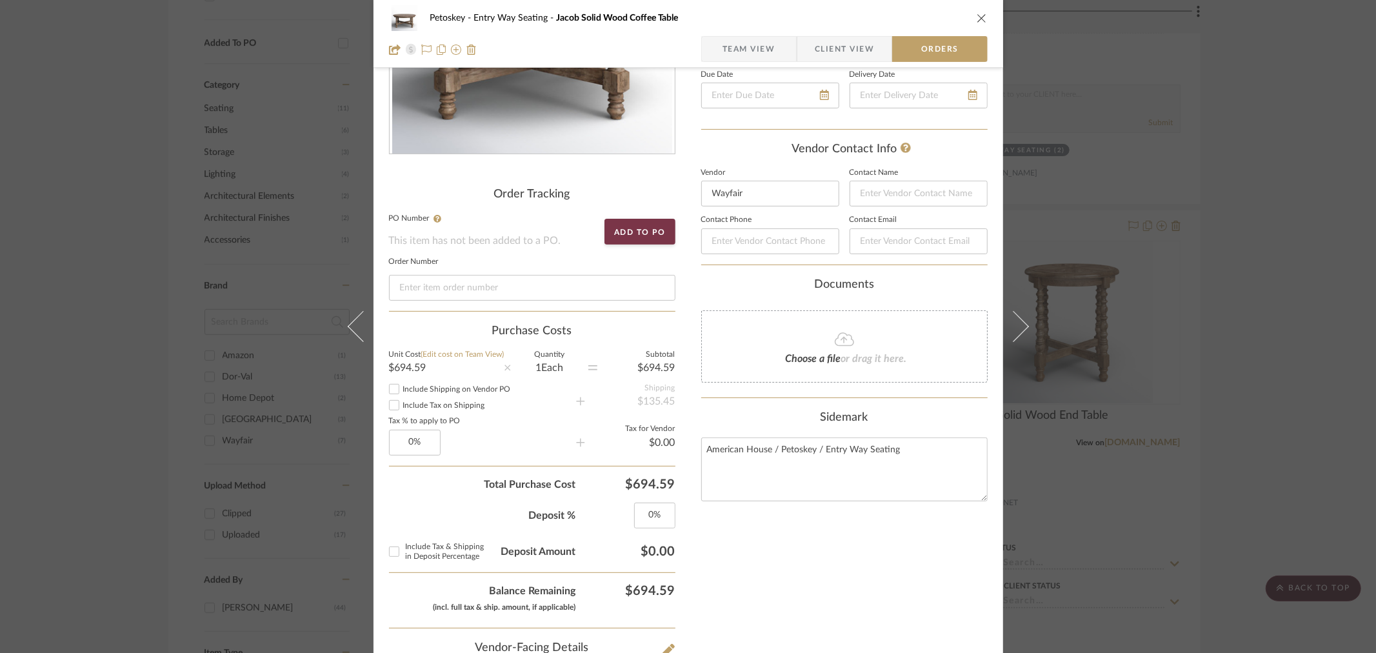
click at [977, 21] on icon "close" at bounding box center [982, 18] width 10 height 10
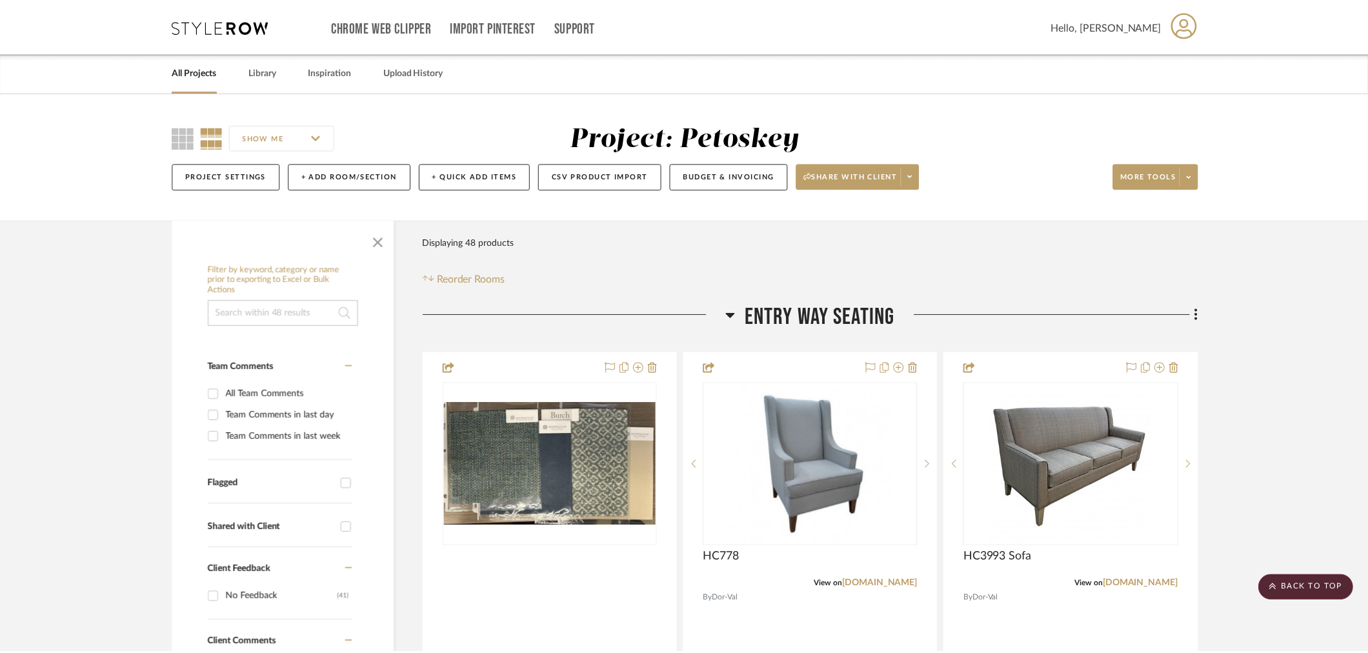
scroll to position [717, 0]
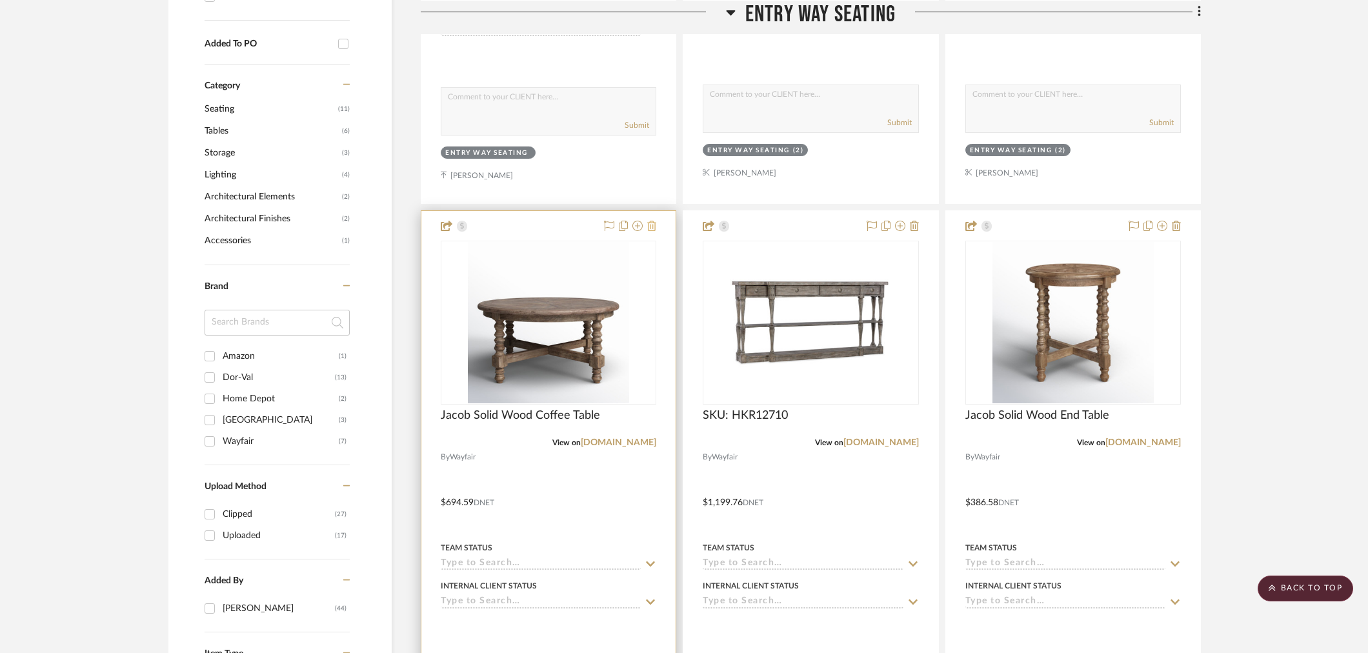
click at [650, 228] on icon at bounding box center [651, 226] width 9 height 10
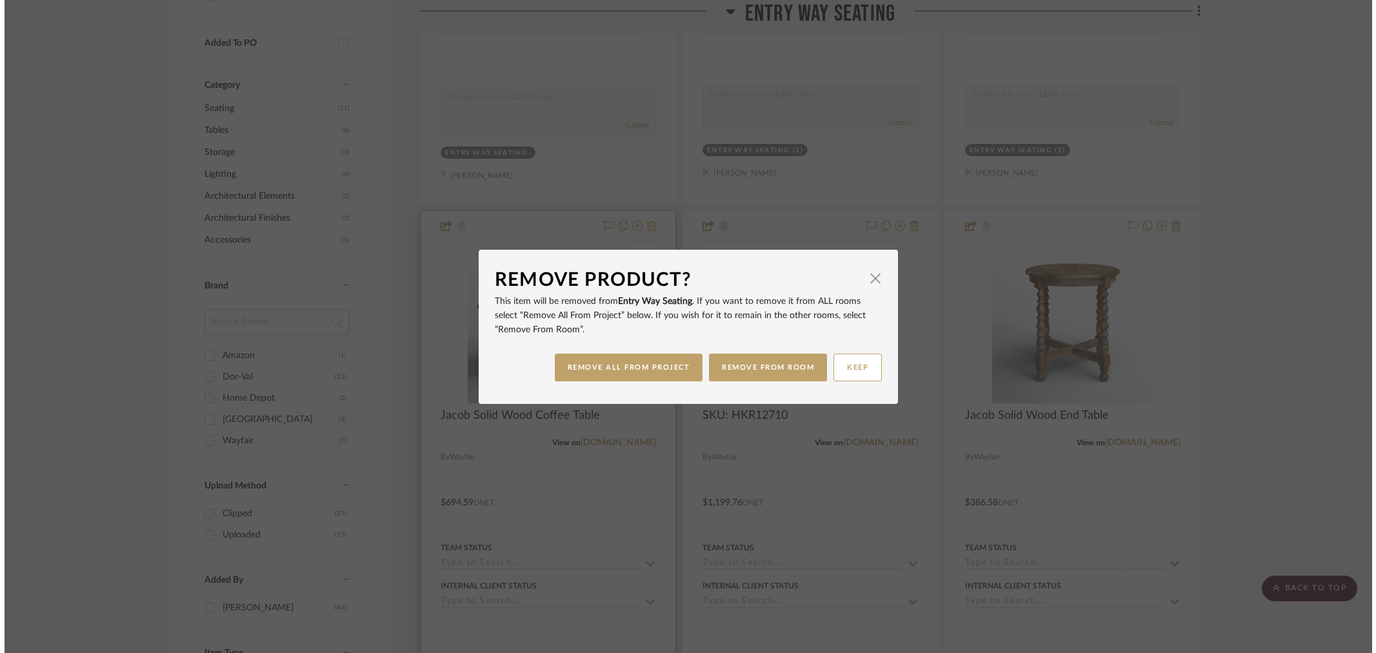
scroll to position [0, 0]
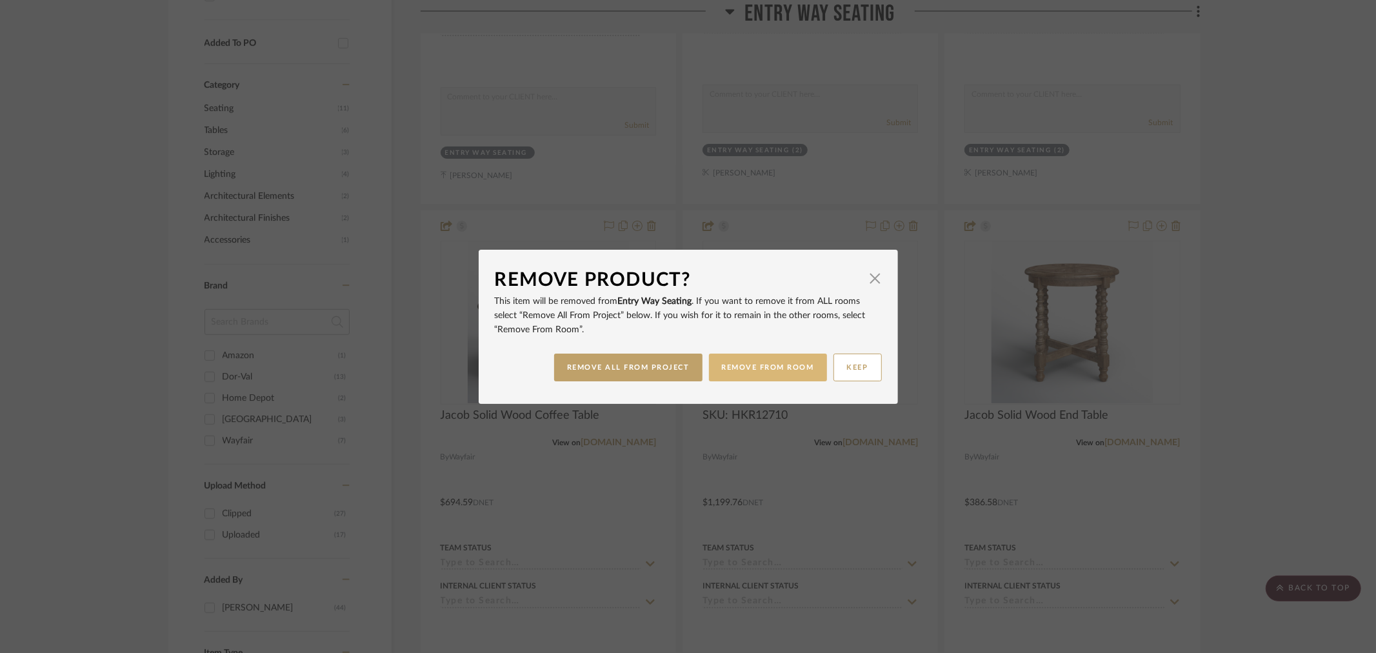
click at [724, 369] on button "REMOVE FROM ROOM" at bounding box center [768, 367] width 118 height 28
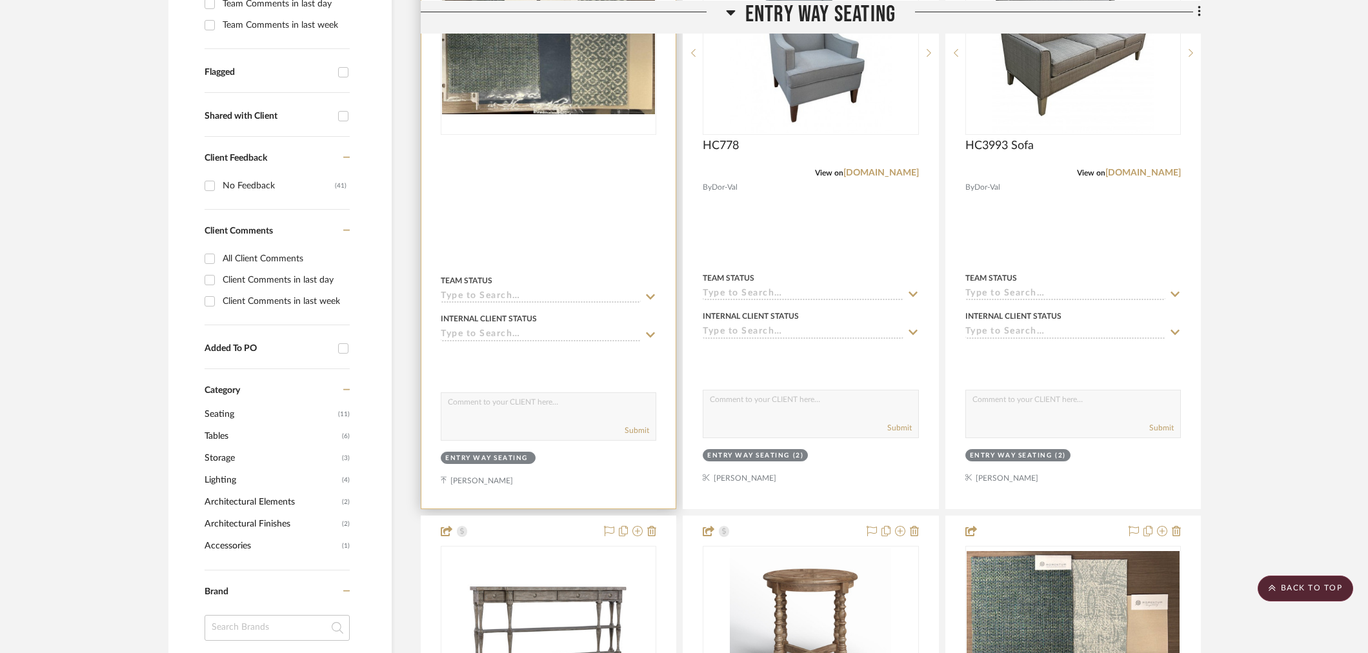
scroll to position [430, 0]
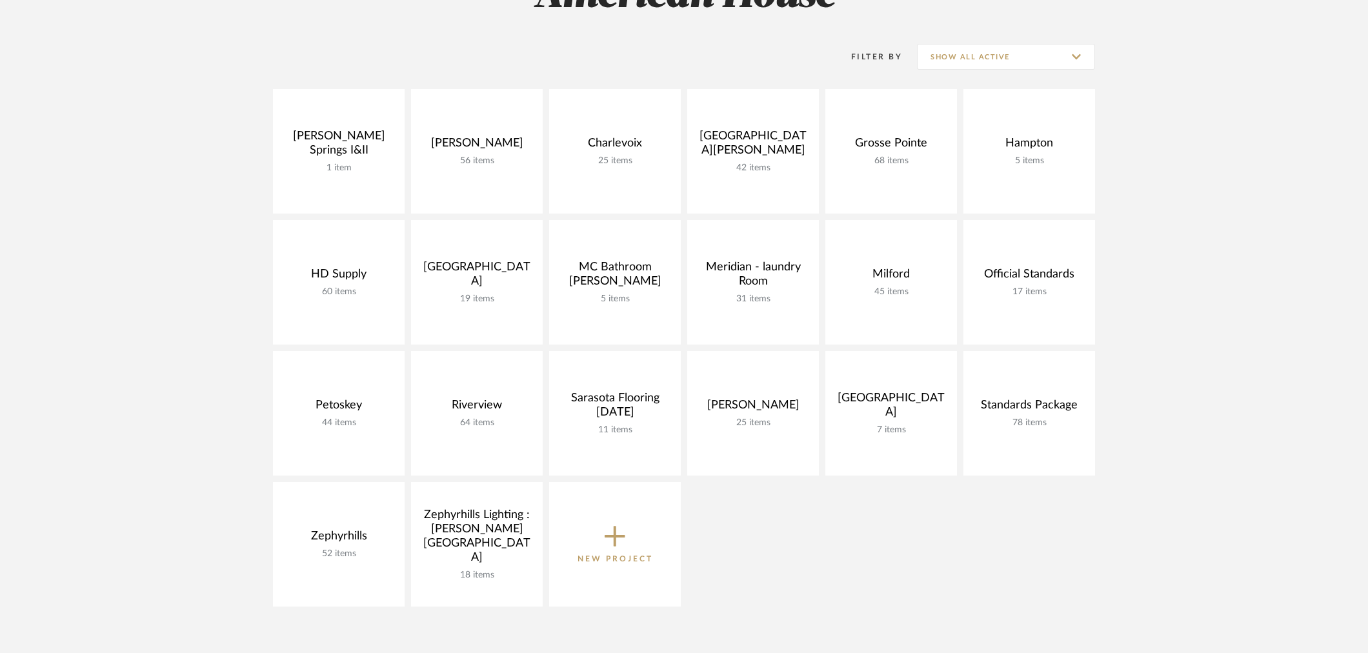
scroll to position [215, 0]
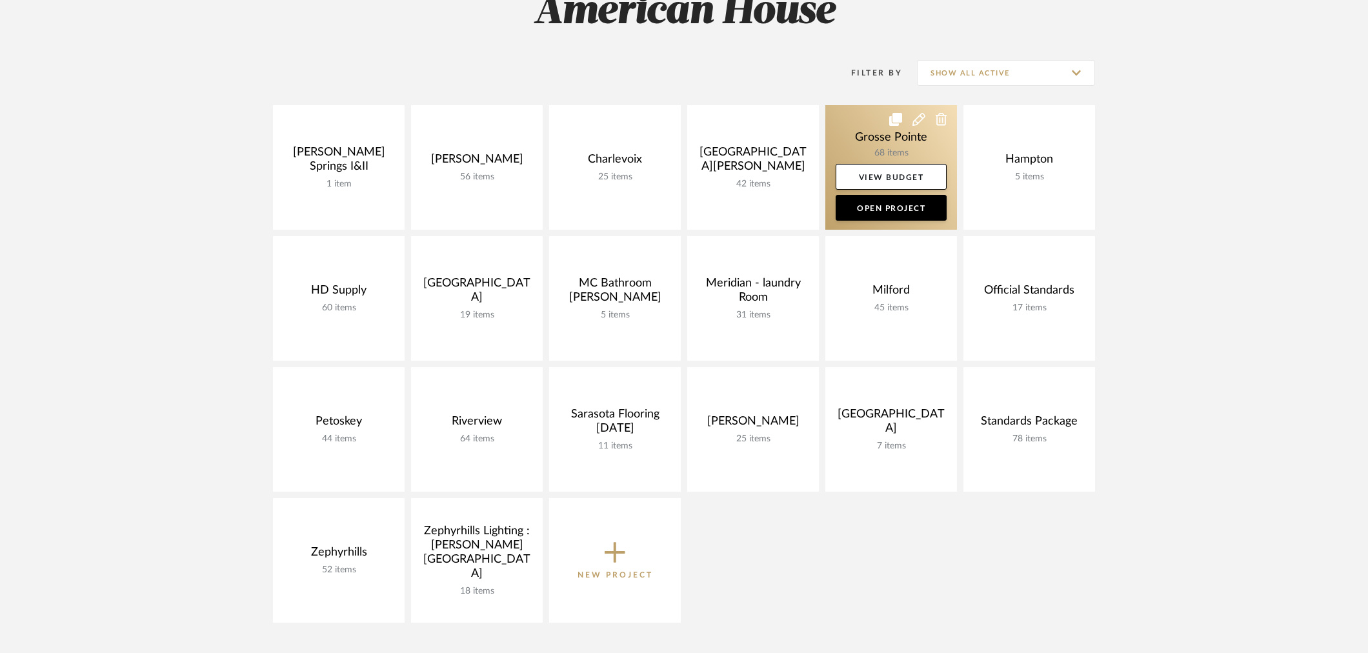
click at [841, 139] on link at bounding box center [891, 167] width 132 height 124
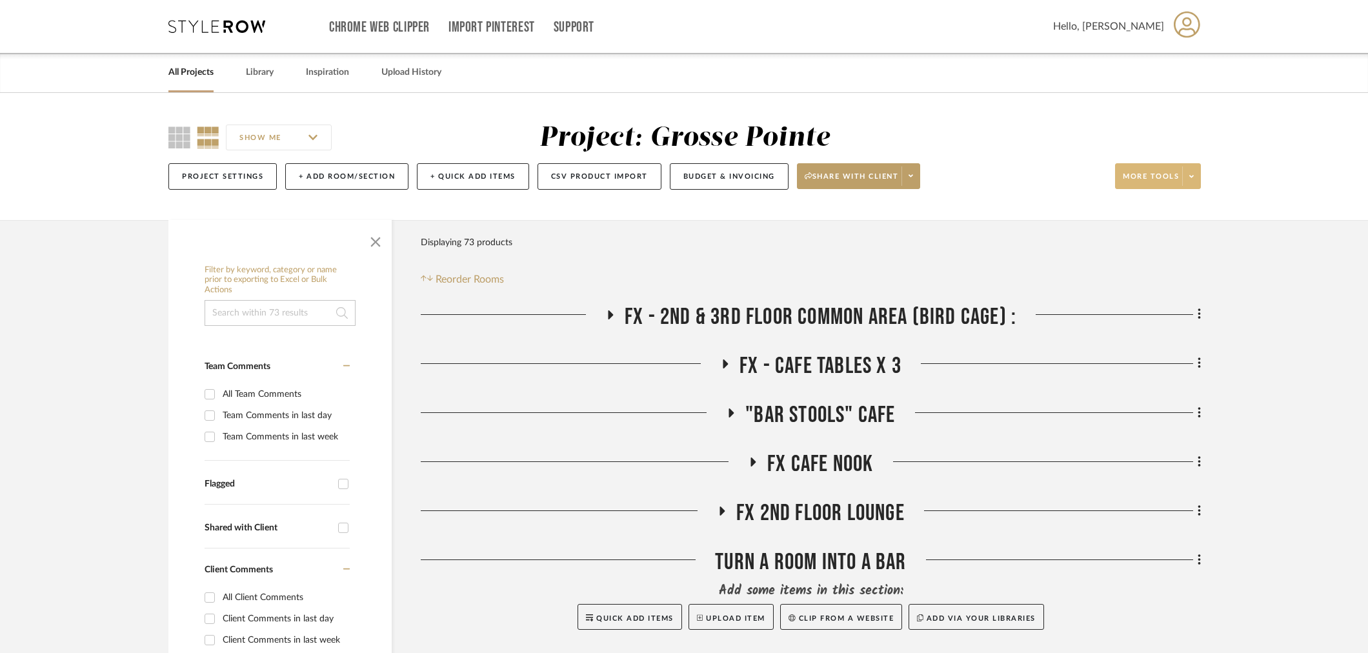
click at [1195, 185] on span at bounding box center [1191, 175] width 18 height 19
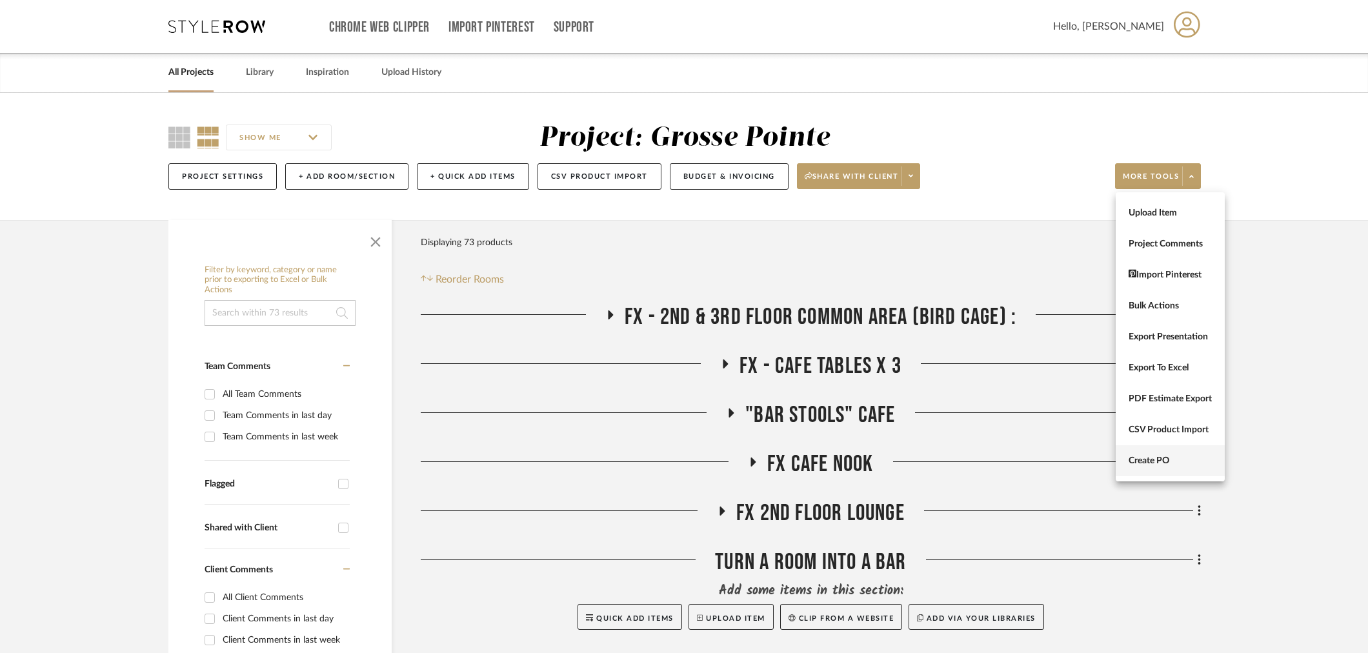
click at [1155, 456] on span "Create PO" at bounding box center [1169, 460] width 83 height 11
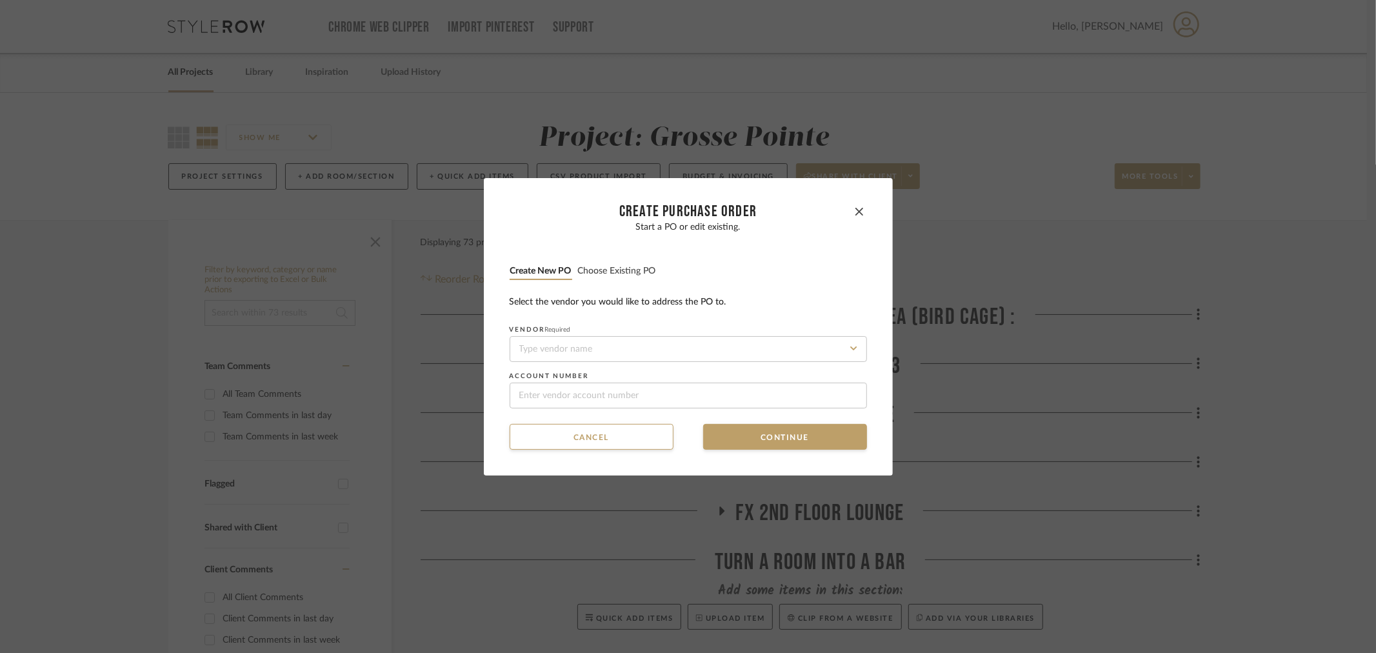
click at [629, 265] on button "Choose existing PO" at bounding box center [616, 271] width 79 height 12
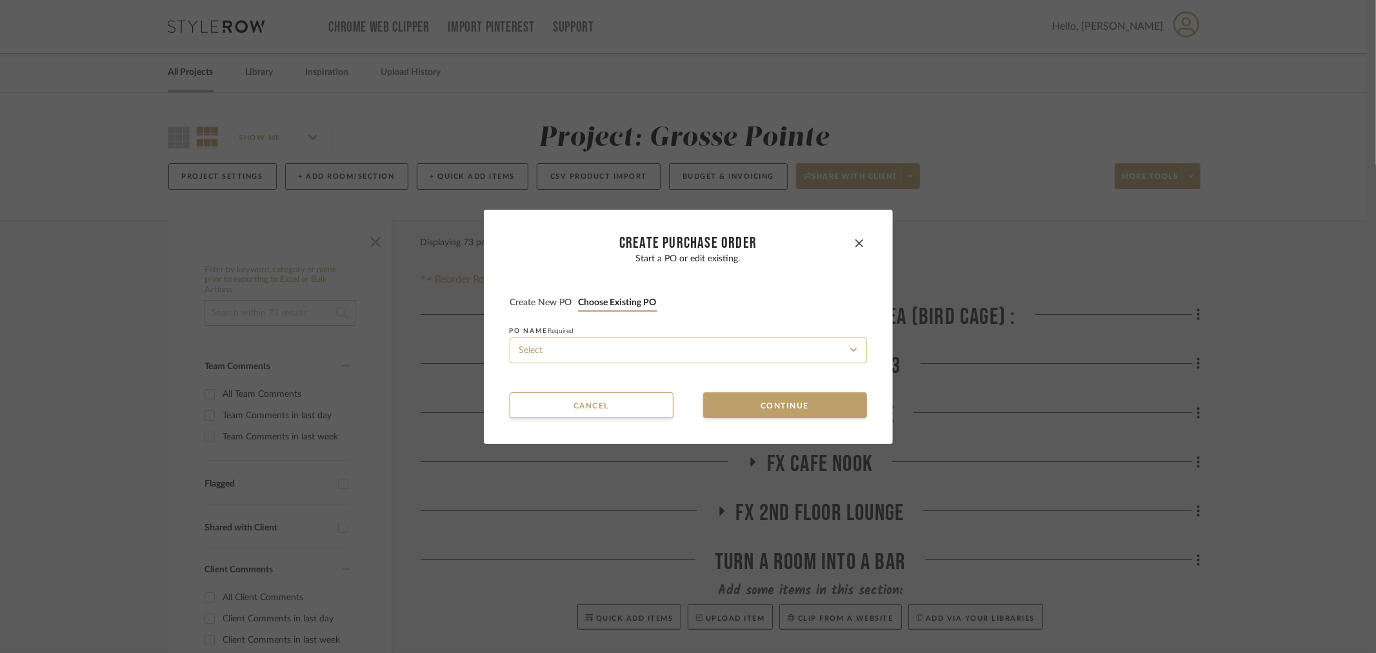
click at [664, 348] on input at bounding box center [688, 350] width 357 height 26
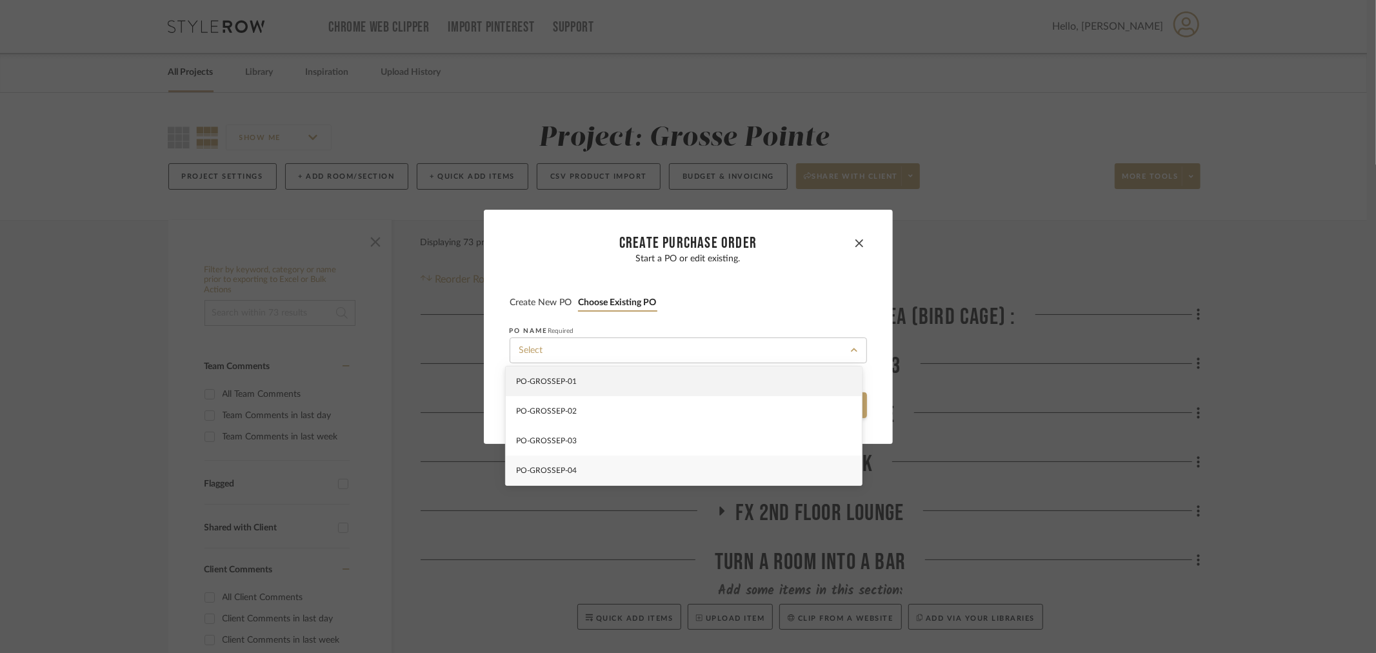
click at [652, 460] on div "PO-GROSSEP-04" at bounding box center [684, 470] width 356 height 30
type input "PO-GROSSEP-04"
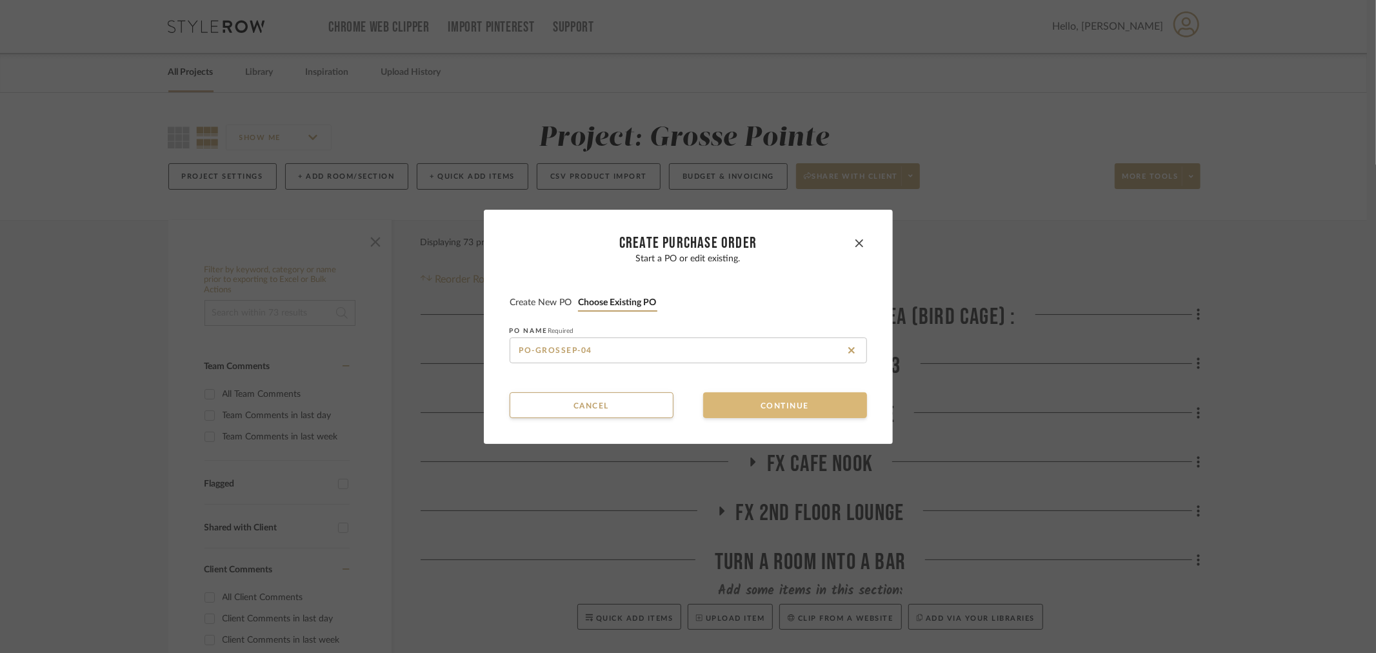
click at [724, 408] on button "Continue" at bounding box center [785, 405] width 164 height 26
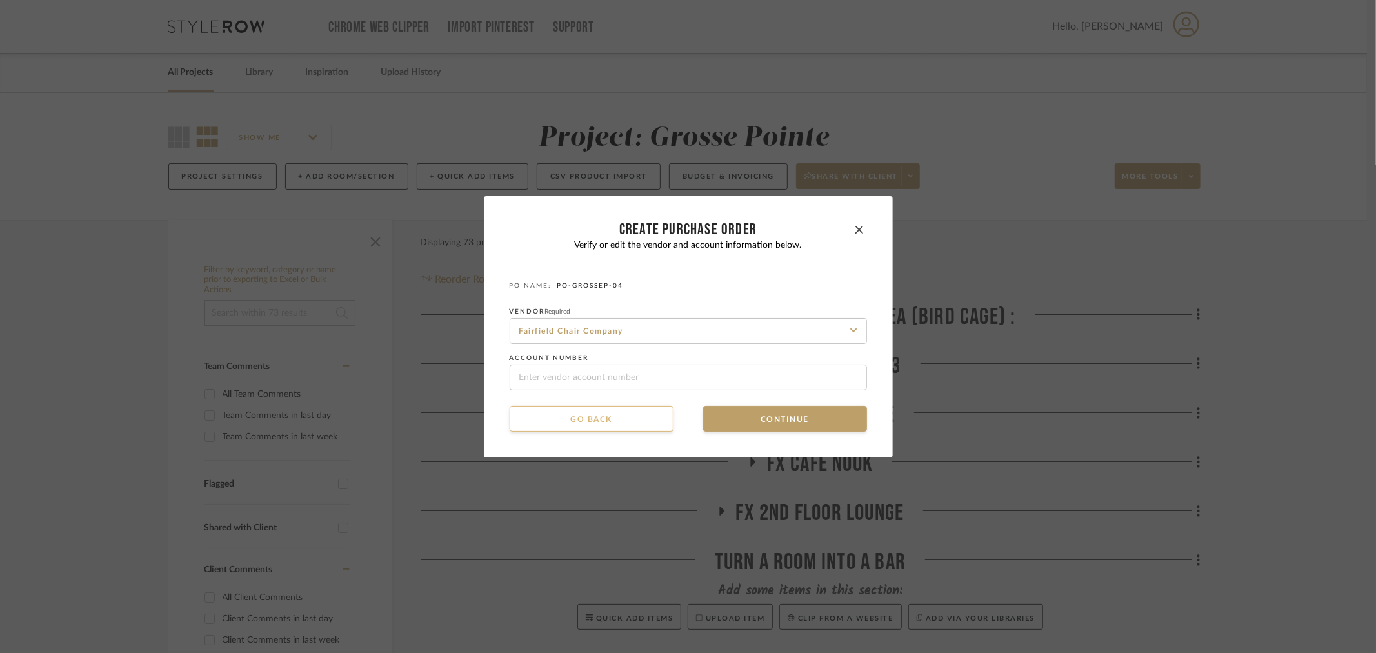
click at [622, 416] on button "Go back" at bounding box center [592, 419] width 164 height 26
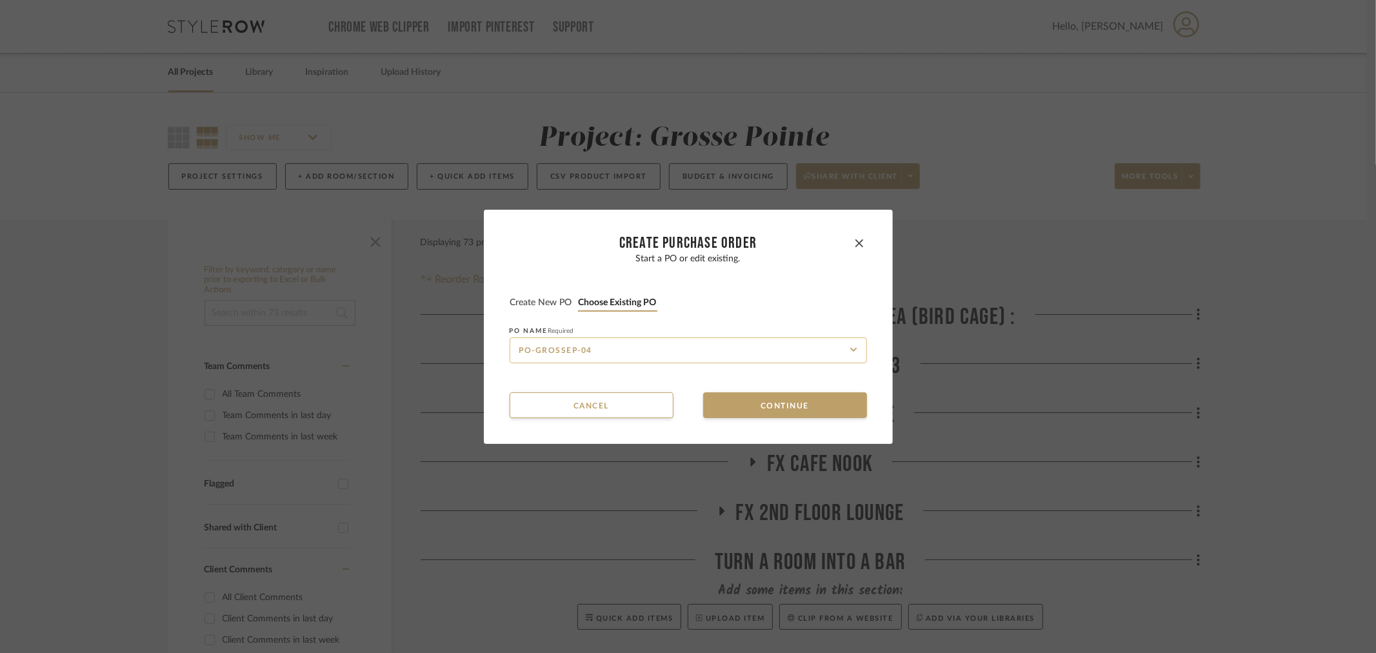
click at [614, 352] on input "PO-GROSSEP-04" at bounding box center [688, 350] width 357 height 26
click at [551, 301] on button "Create new PO" at bounding box center [541, 303] width 63 height 12
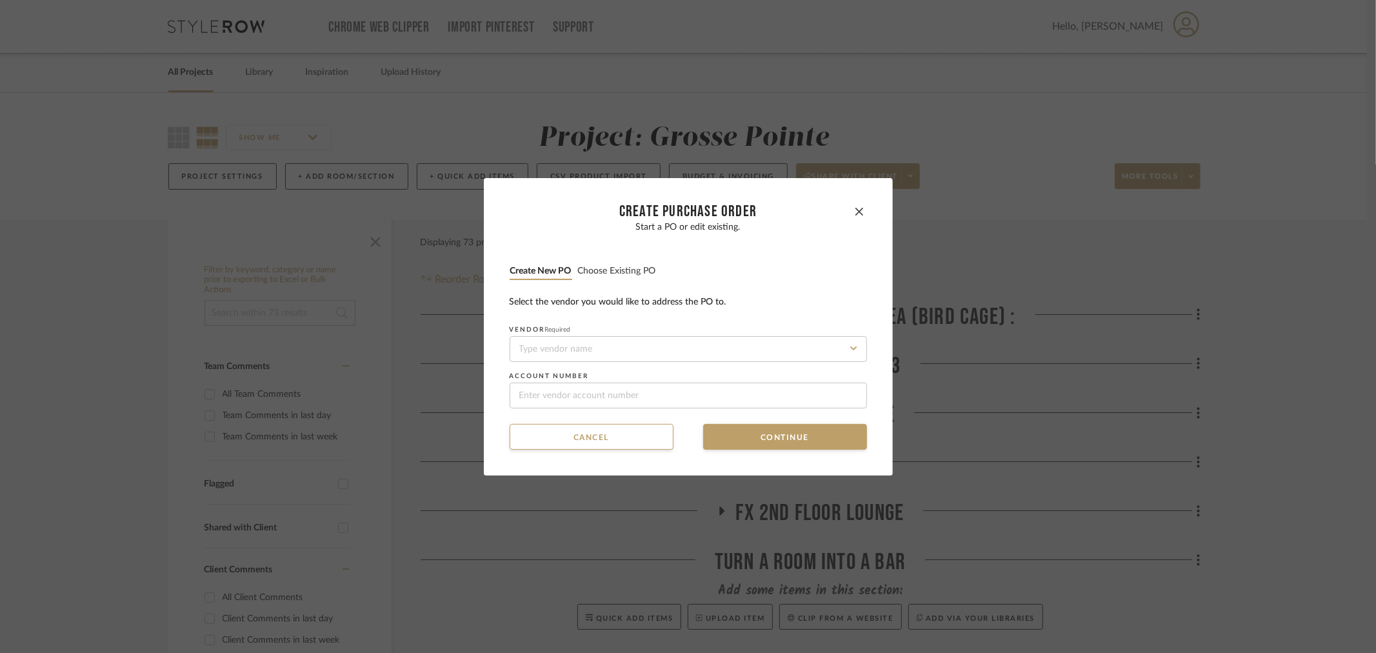
click at [639, 274] on button "Choose existing PO" at bounding box center [616, 271] width 79 height 12
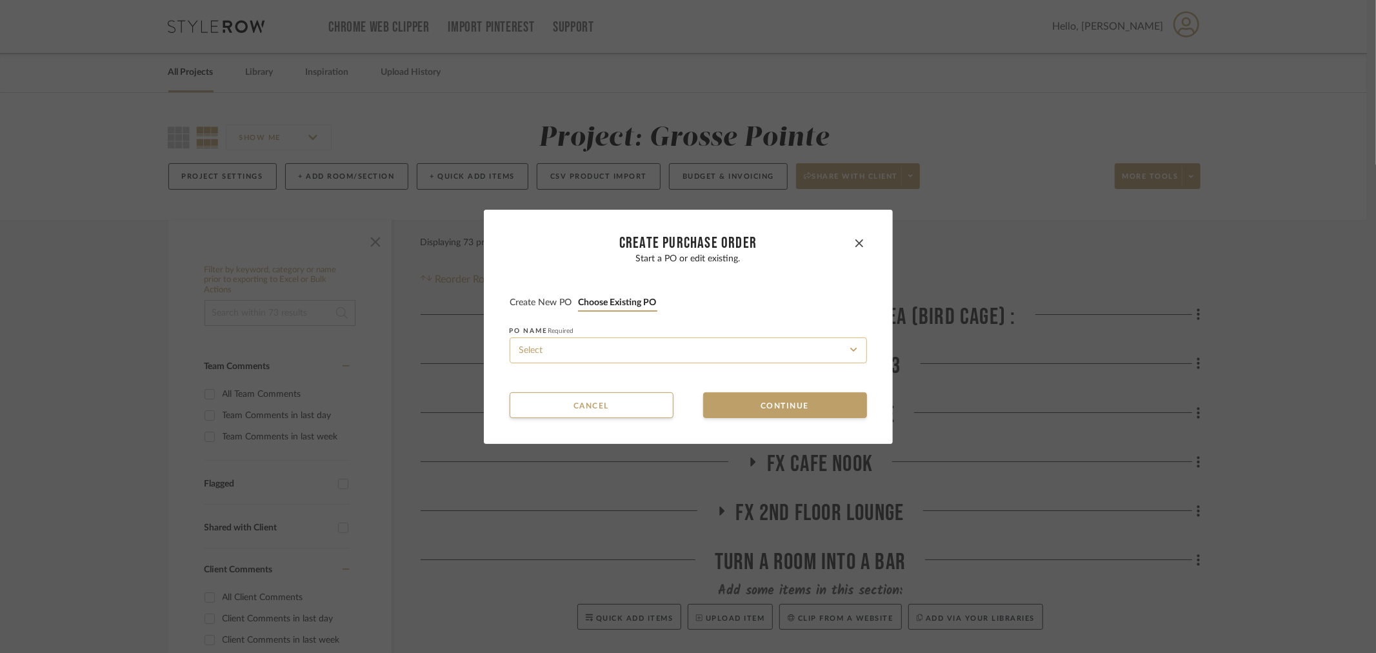
click at [662, 361] on input at bounding box center [688, 350] width 357 height 26
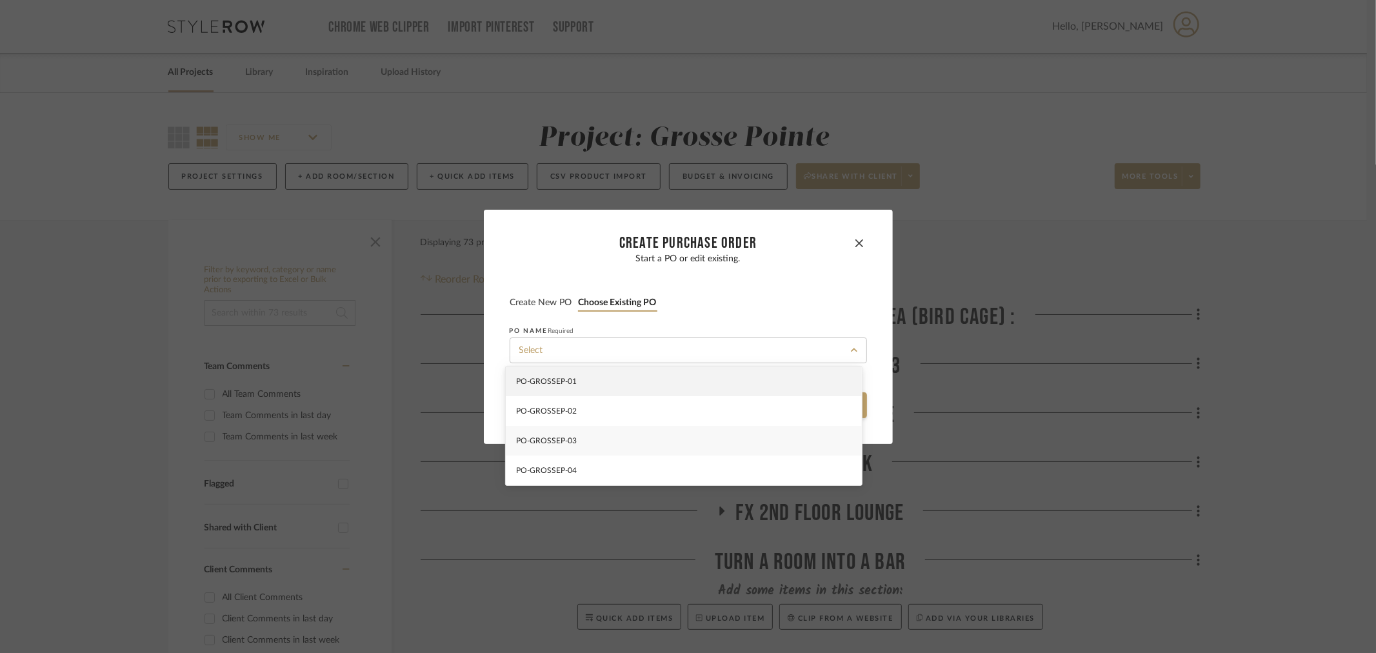
click at [648, 446] on div "PO-GROSSEP-03" at bounding box center [684, 441] width 356 height 30
type input "PO-GROSSEP-03"
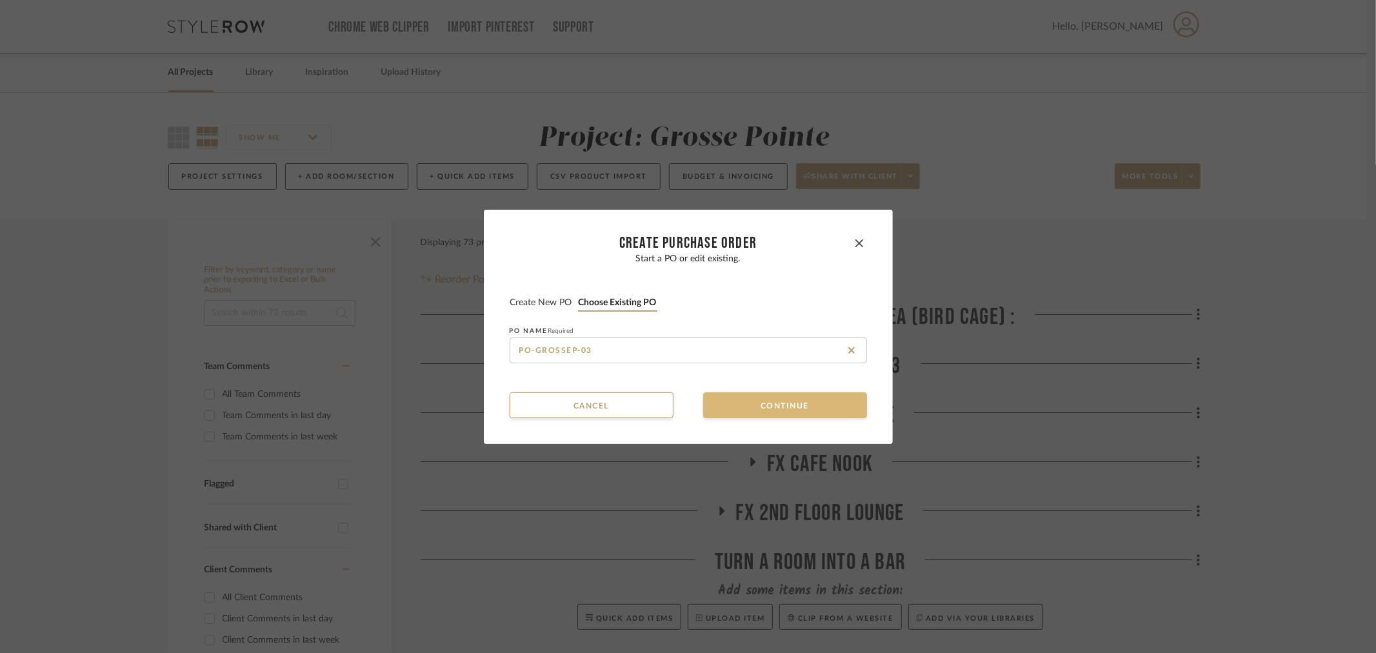
click at [739, 410] on button "Continue" at bounding box center [785, 405] width 164 height 26
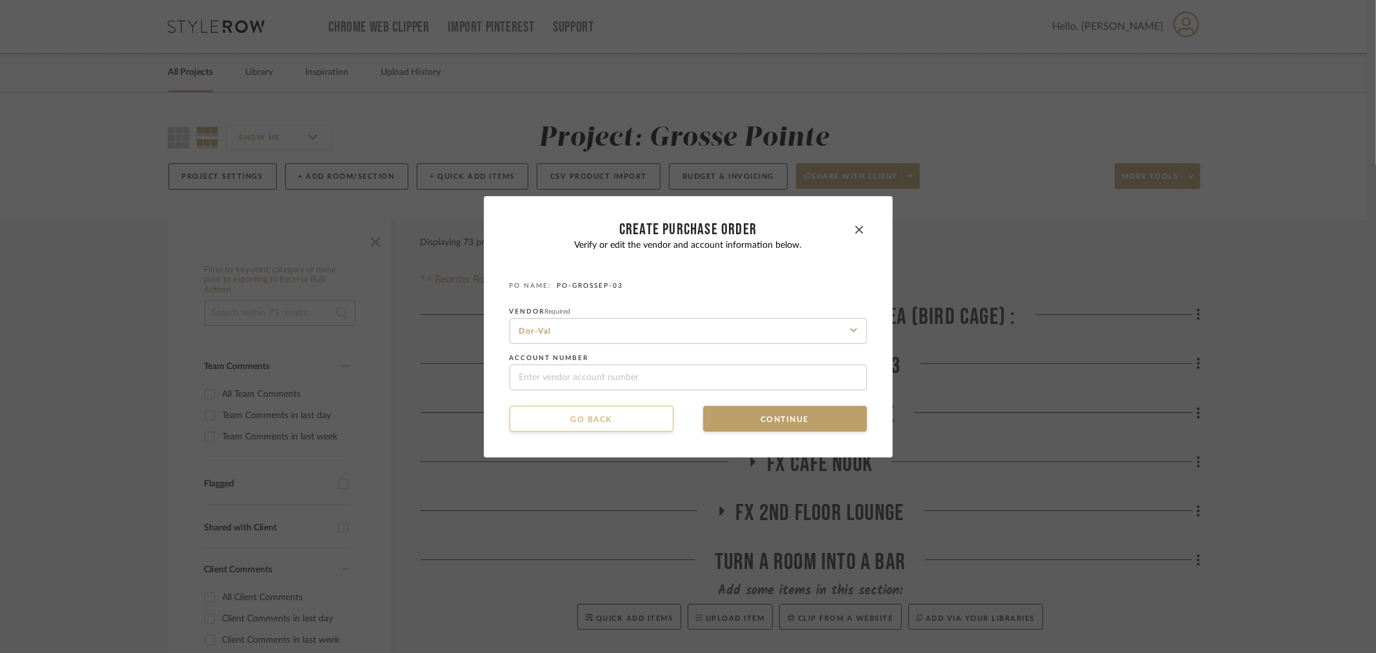
click at [620, 409] on button "Go back" at bounding box center [592, 419] width 164 height 26
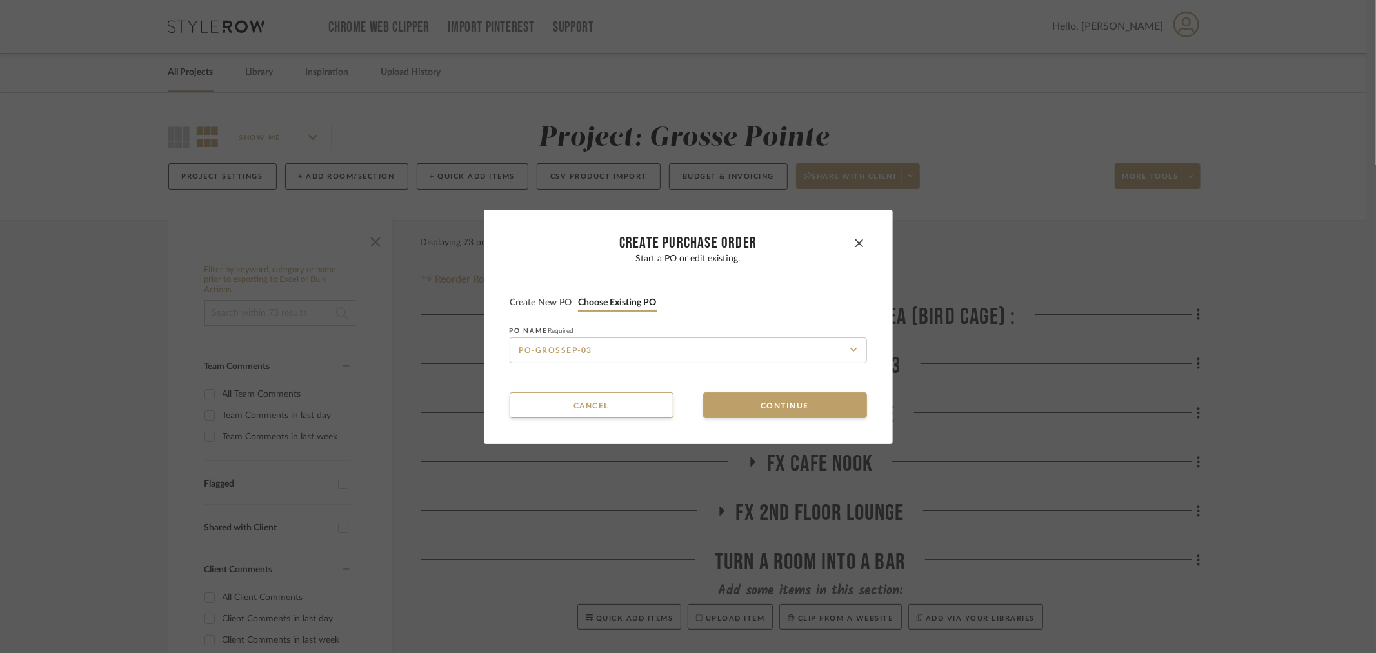
click at [513, 299] on button "Create new PO" at bounding box center [541, 303] width 63 height 12
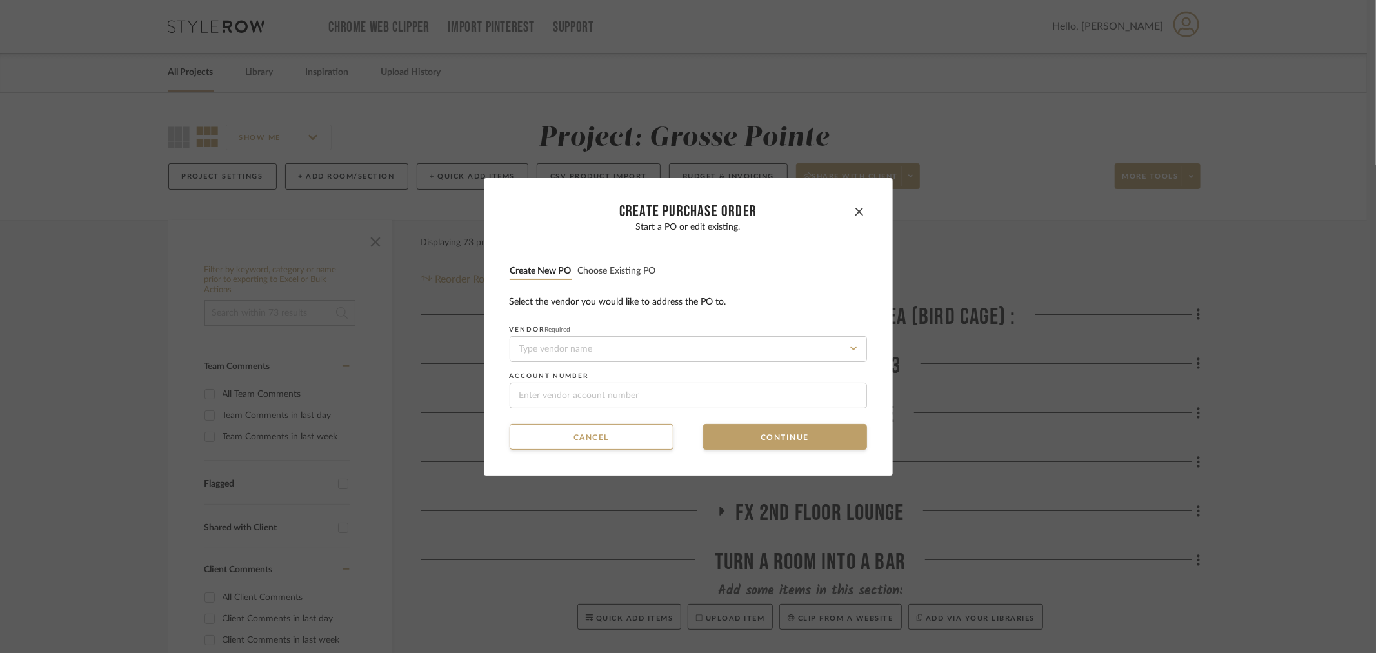
click at [613, 272] on button "Choose existing PO" at bounding box center [616, 271] width 79 height 12
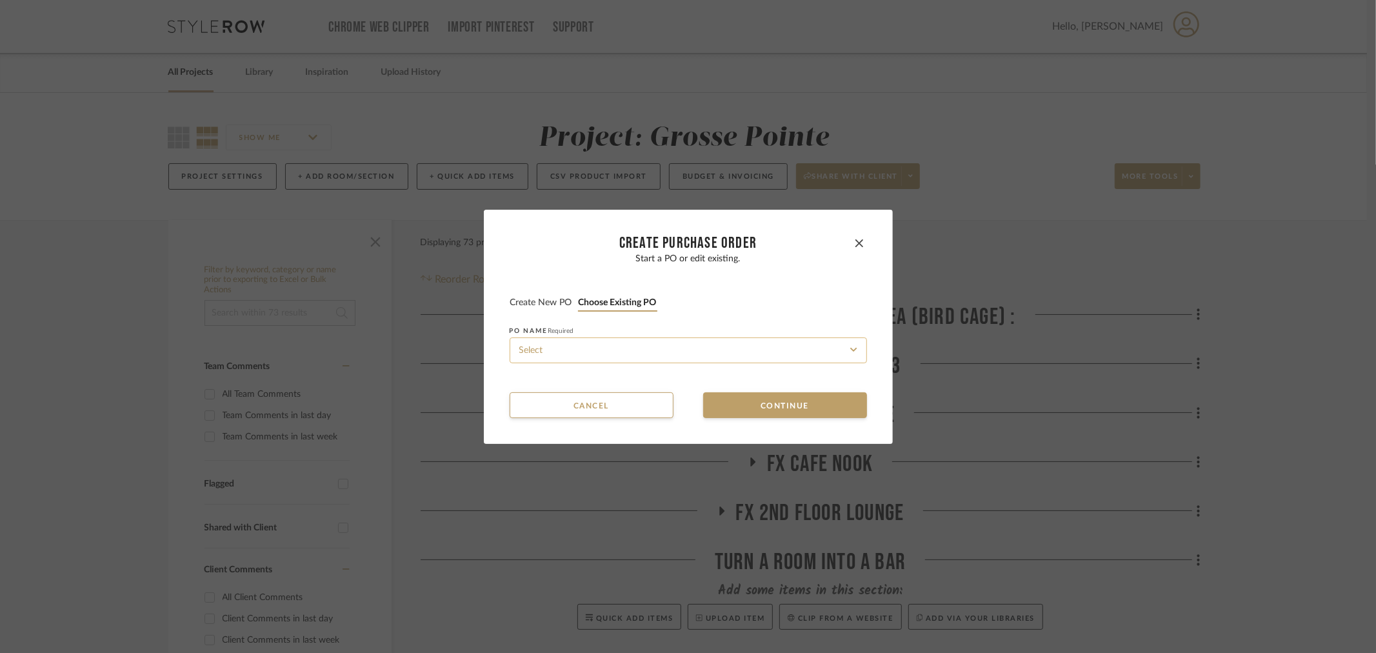
click at [617, 338] on input at bounding box center [688, 350] width 357 height 26
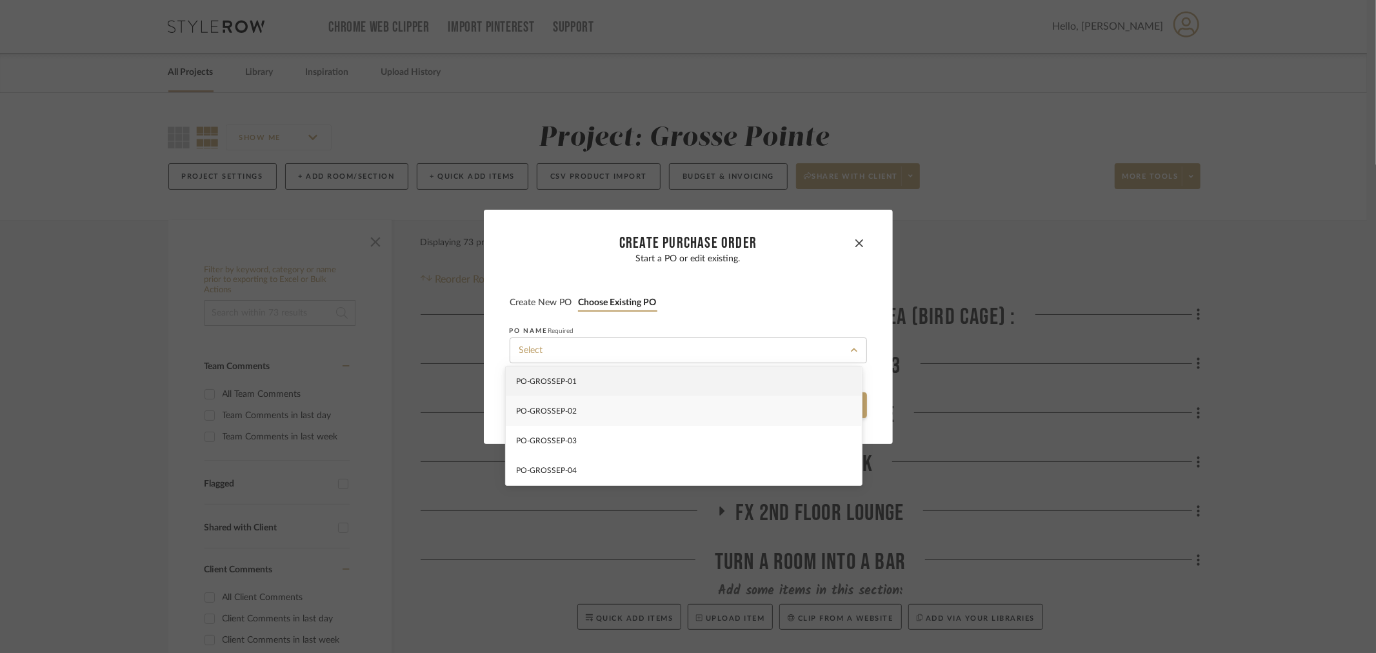
click at [626, 406] on div "PO-GROSSEP-02" at bounding box center [684, 411] width 356 height 30
type input "PO-GROSSEP-02"
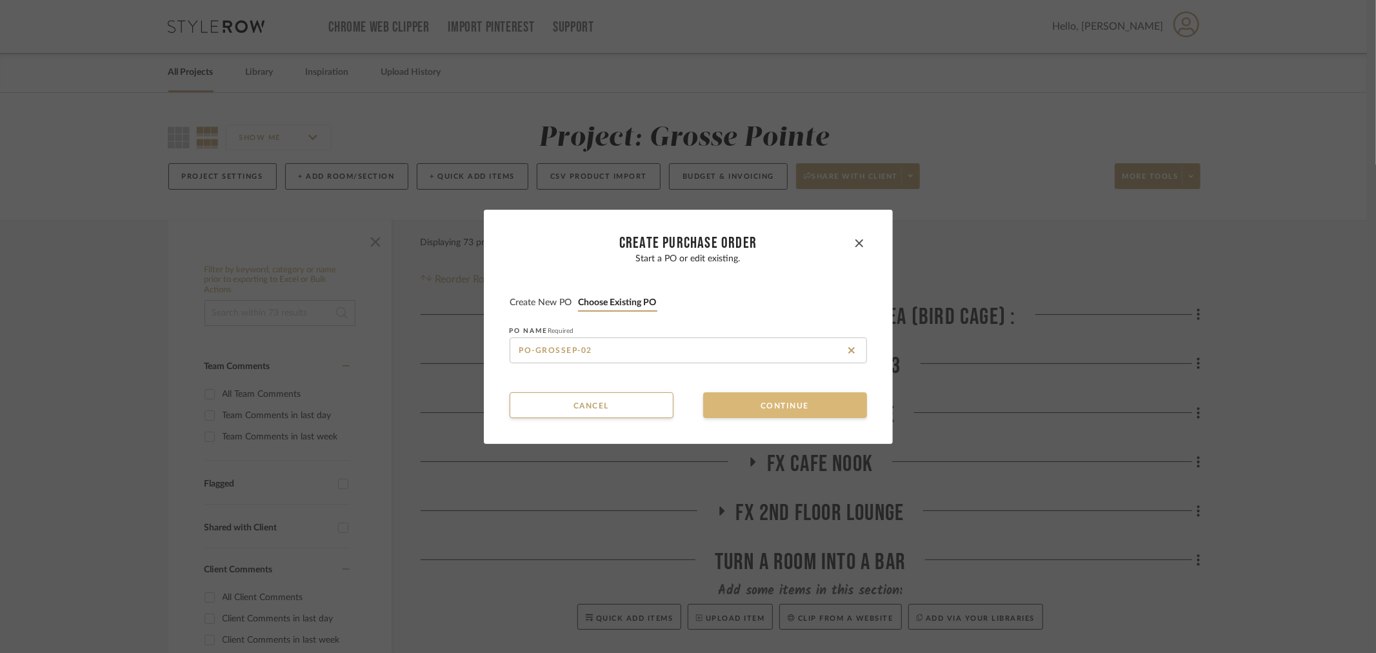
click at [746, 403] on button "Continue" at bounding box center [785, 405] width 164 height 26
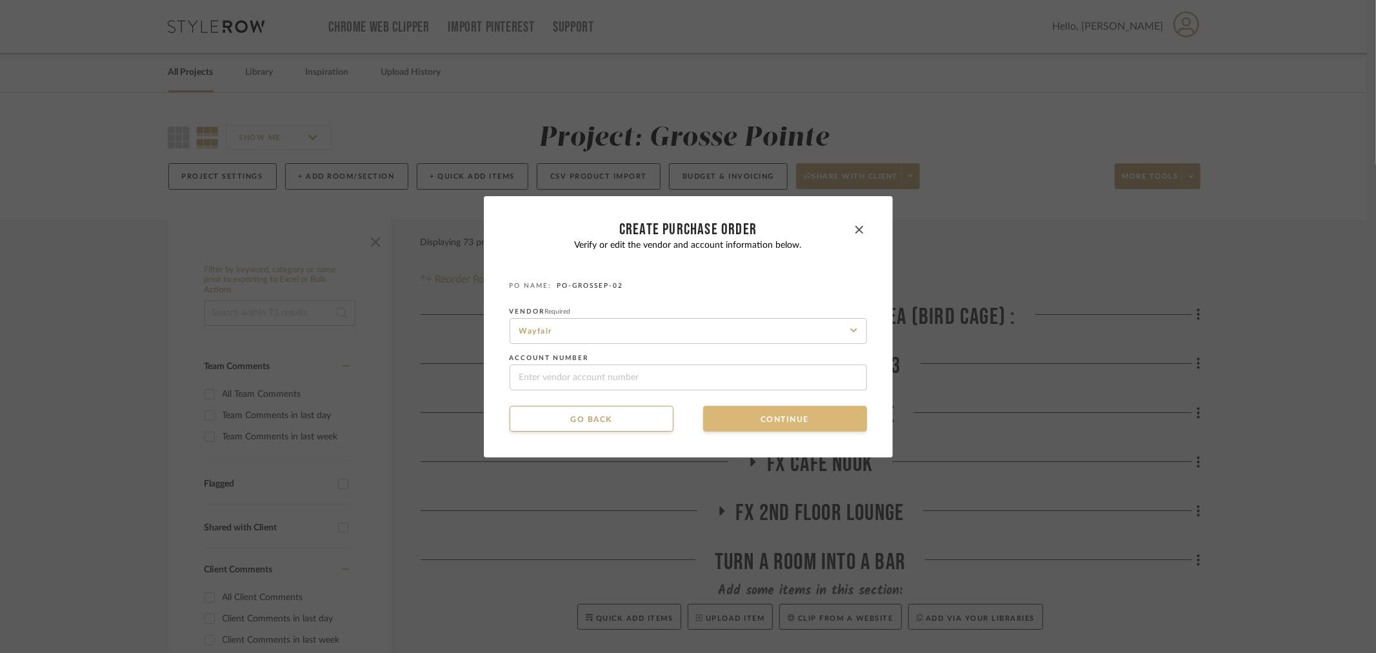
click at [744, 412] on button "Continue" at bounding box center [785, 419] width 164 height 26
click at [744, 417] on button "Continue" at bounding box center [785, 419] width 164 height 26
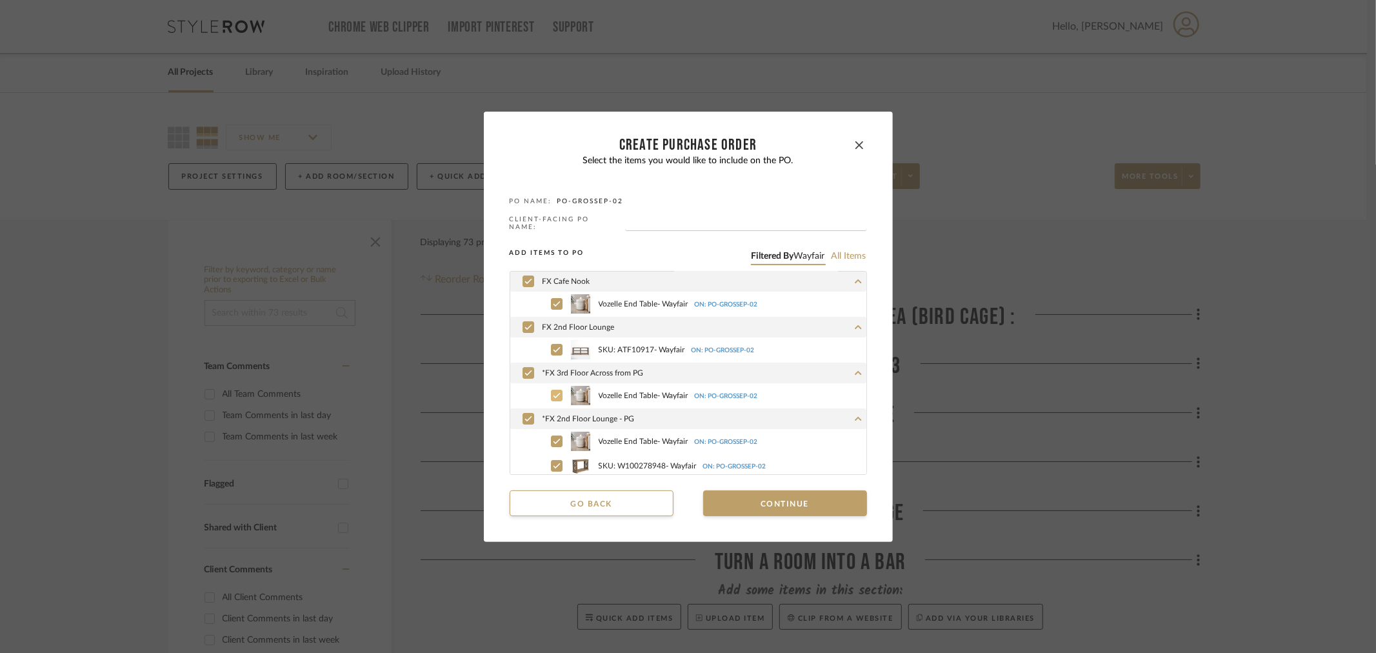
scroll to position [21, 0]
click at [759, 476] on mat-dialog-content "CREATE Purchase order Select the items you would like to include on the PO. PO …" at bounding box center [688, 326] width 357 height 379
click at [759, 494] on button "Continue" at bounding box center [785, 503] width 164 height 26
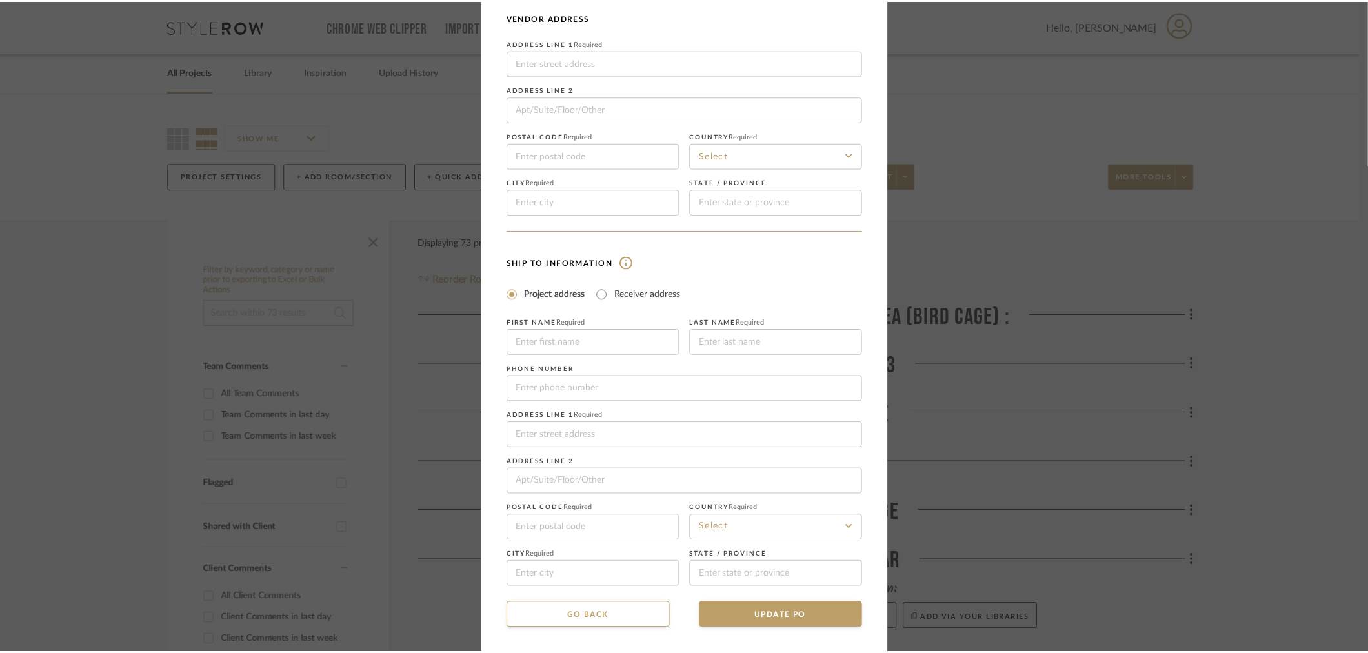
scroll to position [91, 0]
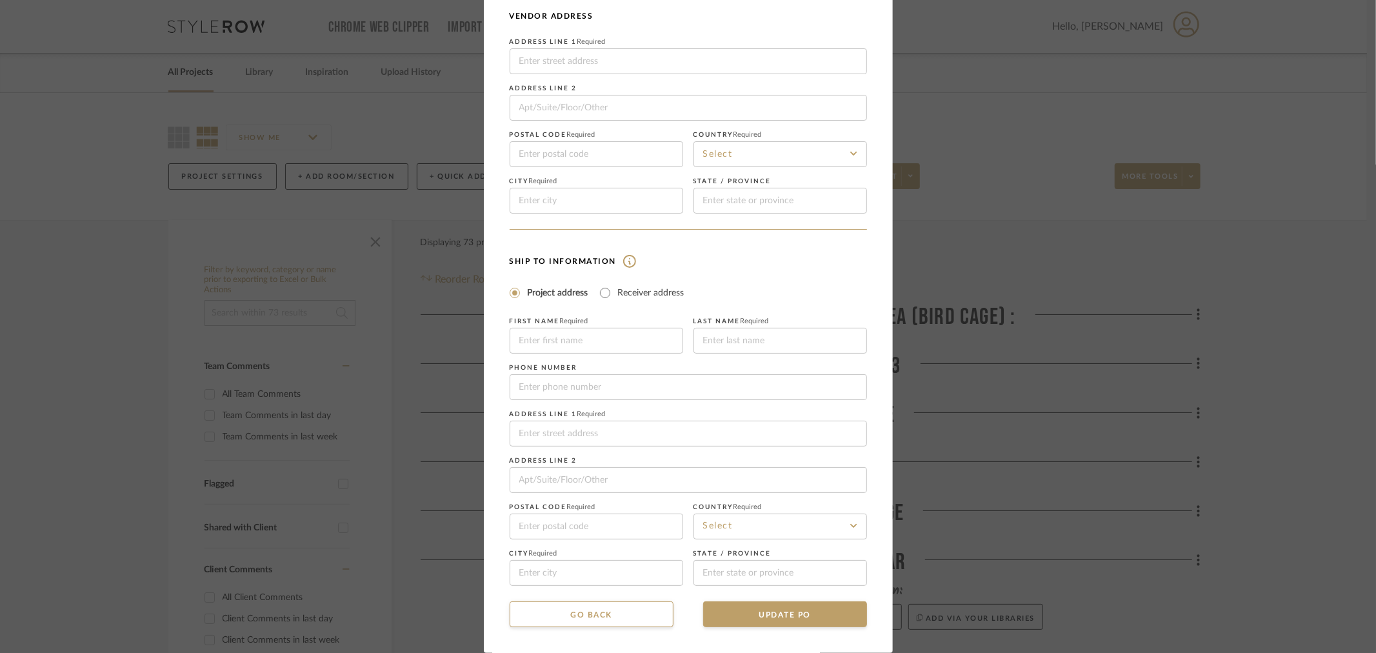
click at [787, 599] on mat-dialog-content "CREATE Purchase order Vendor and Ship To address information are optional. If y…" at bounding box center [688, 283] width 357 height 687
click at [789, 608] on button "UPDATE PO" at bounding box center [785, 614] width 164 height 26
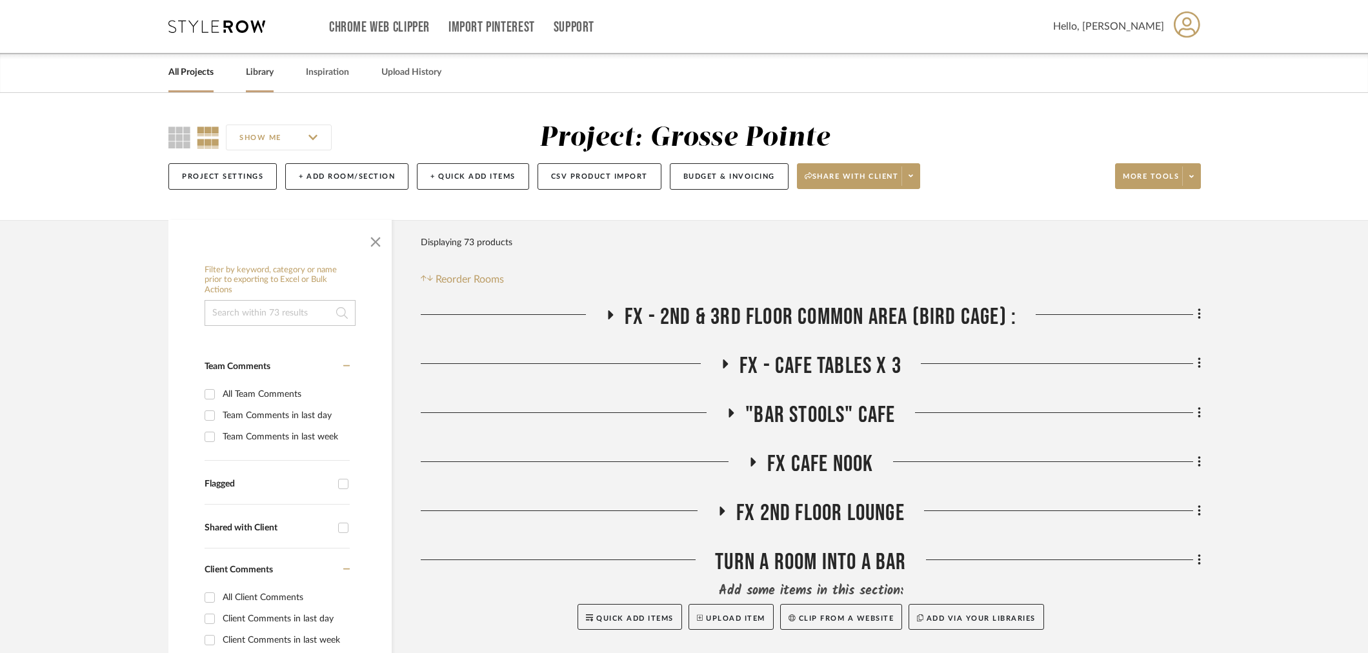
click at [260, 59] on div "Library" at bounding box center [260, 72] width 28 height 39
click at [263, 70] on link "Library" at bounding box center [260, 72] width 28 height 17
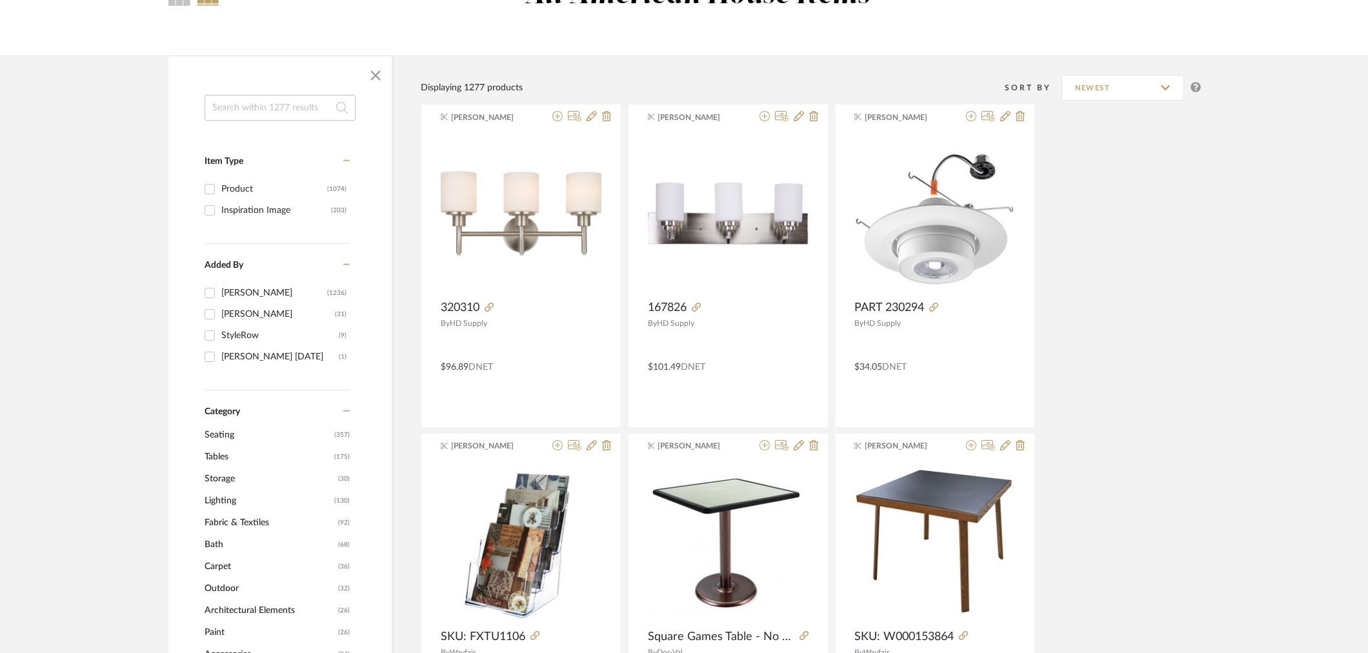
scroll to position [143, 0]
click at [242, 565] on span "Carpet" at bounding box center [269, 566] width 130 height 22
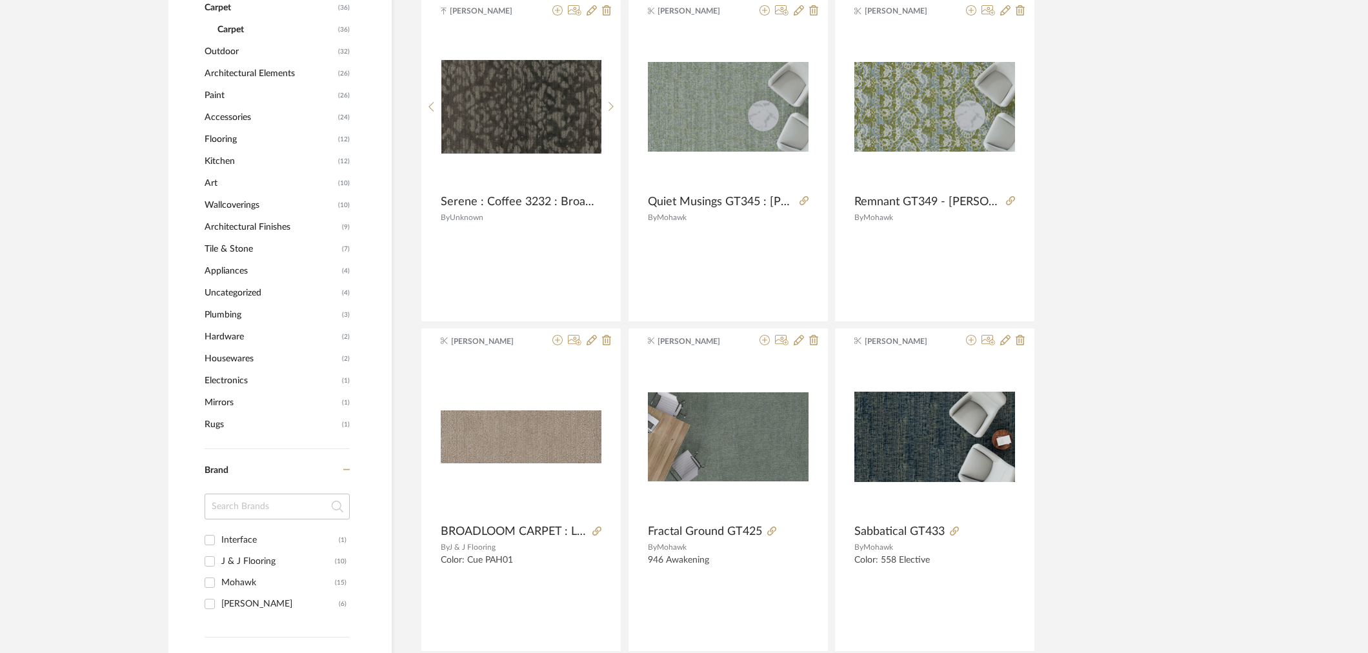
scroll to position [645, 0]
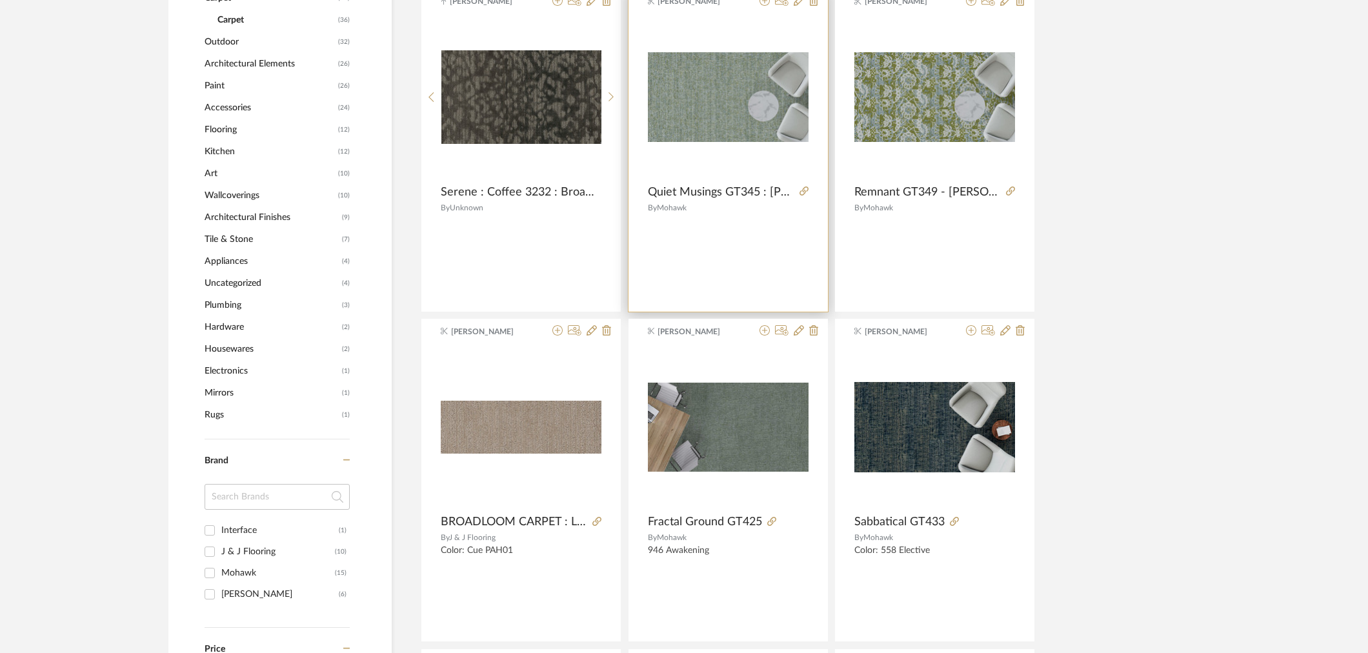
click at [727, 88] on img "0" at bounding box center [728, 97] width 161 height 90
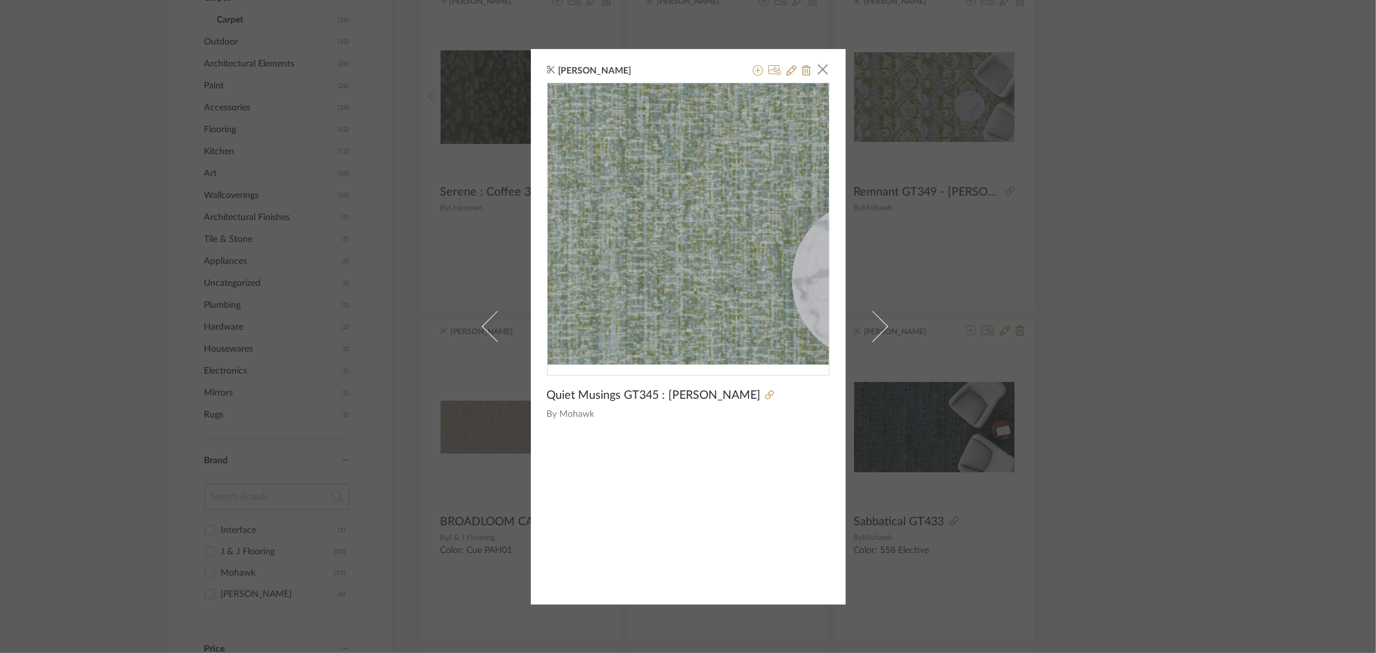
click at [684, 221] on img "0" at bounding box center [688, 223] width 281 height 158
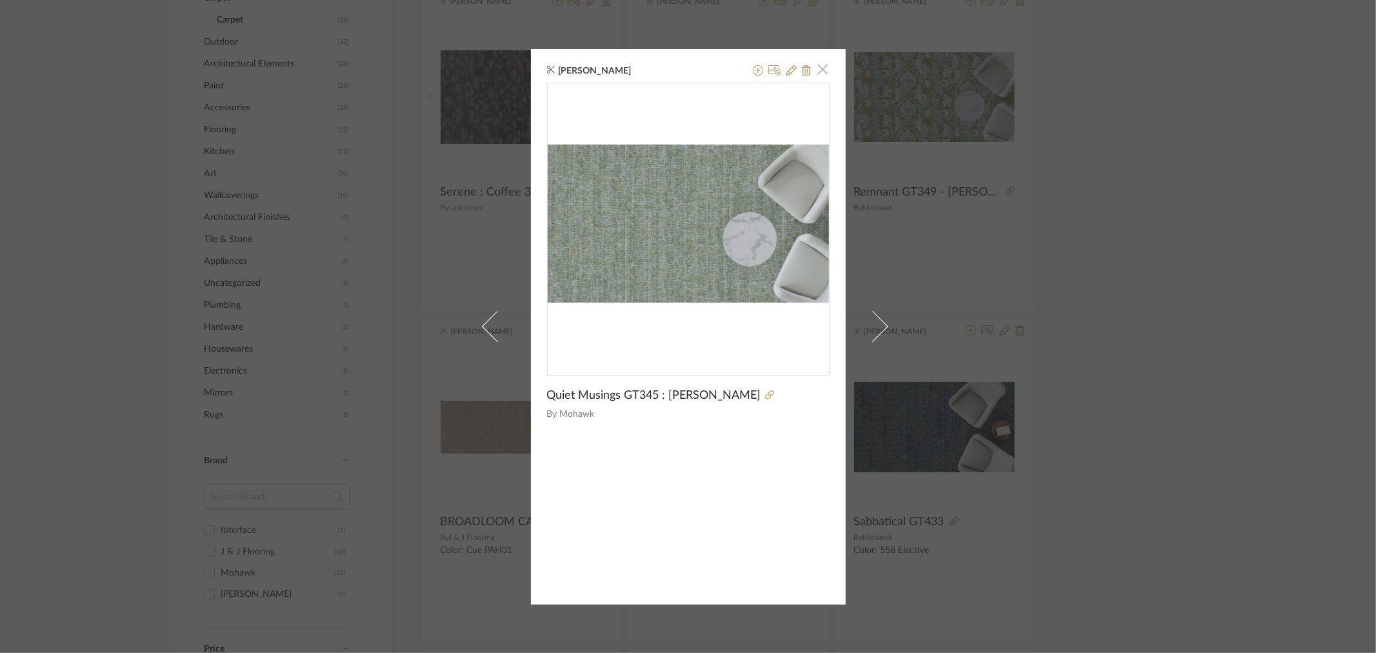
click at [822, 70] on span "button" at bounding box center [823, 70] width 26 height 26
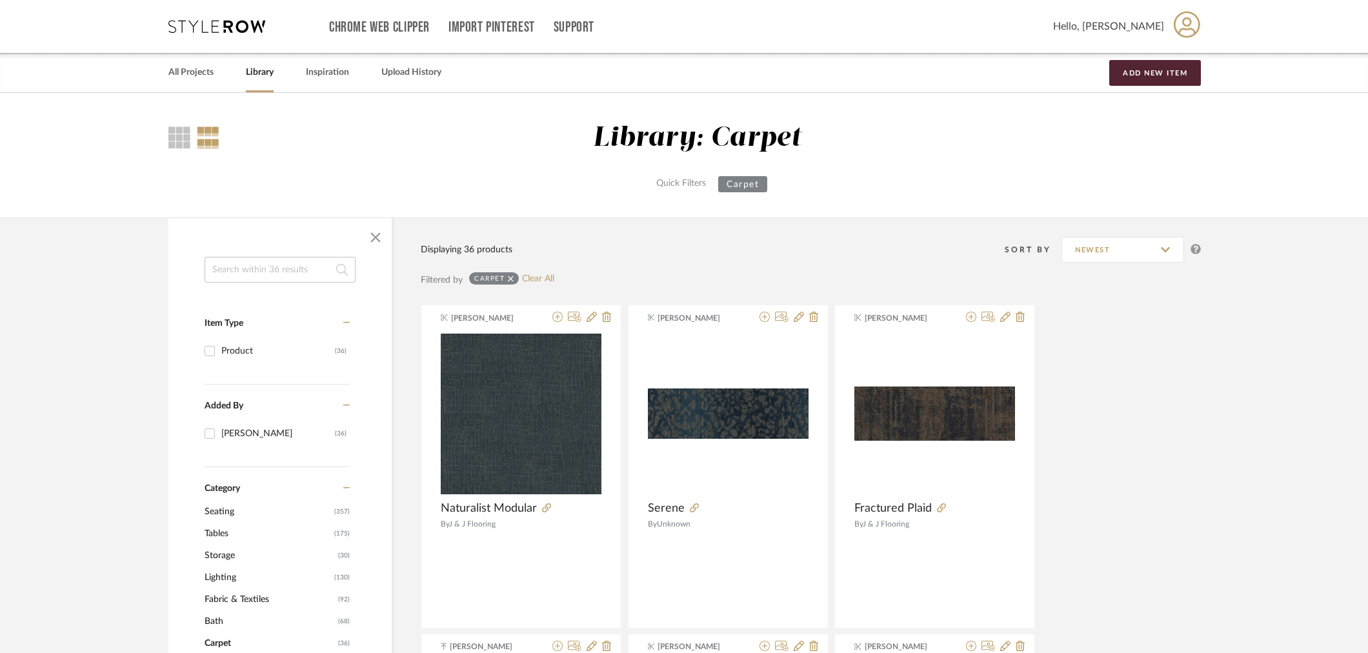
click at [235, 24] on icon at bounding box center [216, 26] width 97 height 13
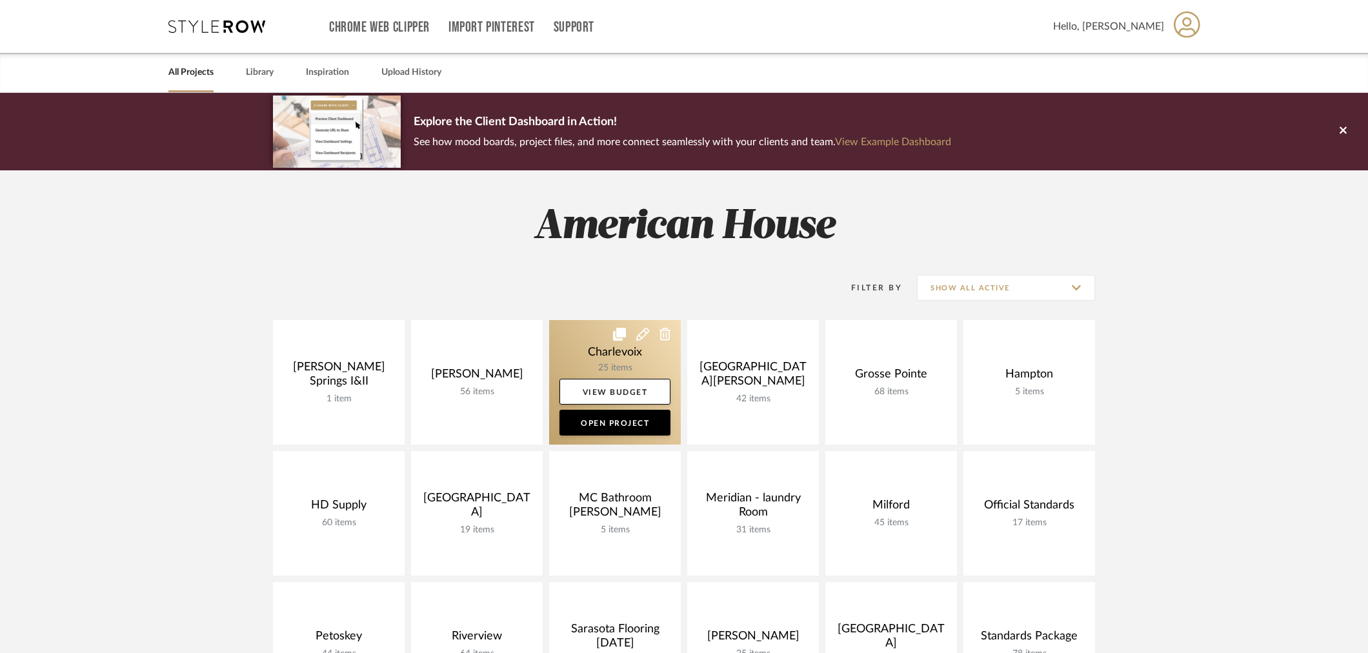
click at [586, 344] on link at bounding box center [615, 382] width 132 height 124
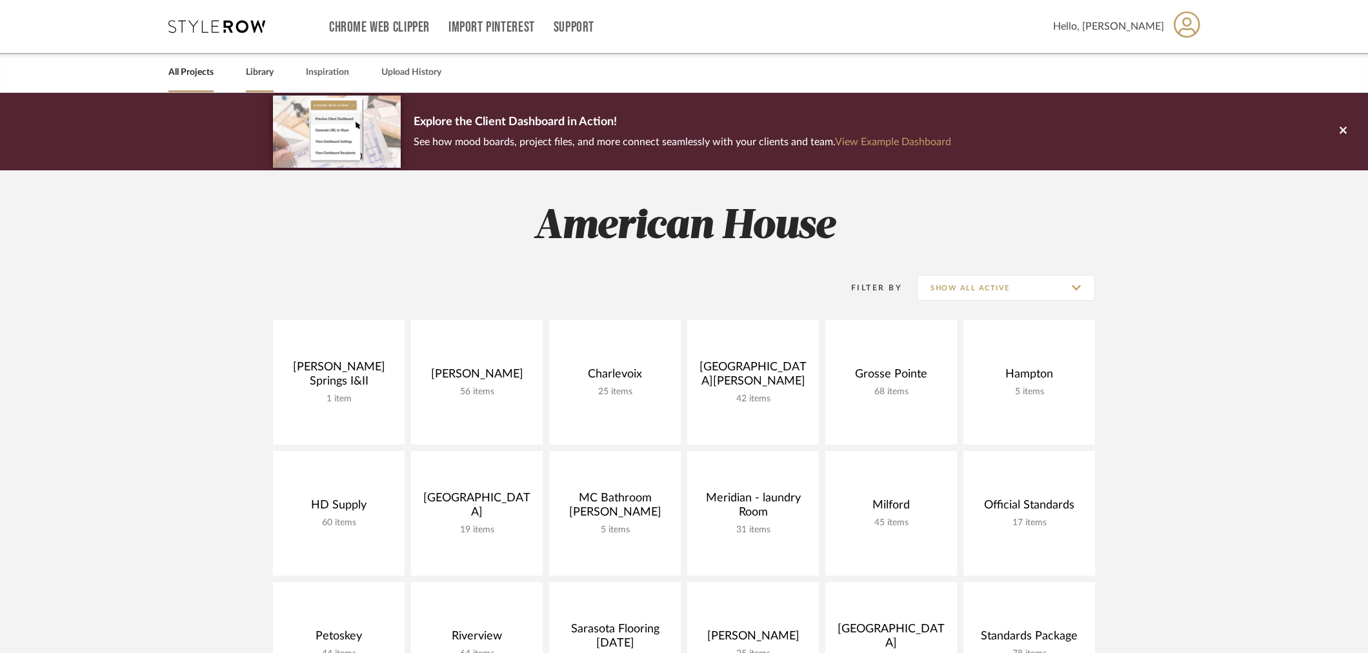
click at [259, 78] on link "Library" at bounding box center [260, 72] width 28 height 17
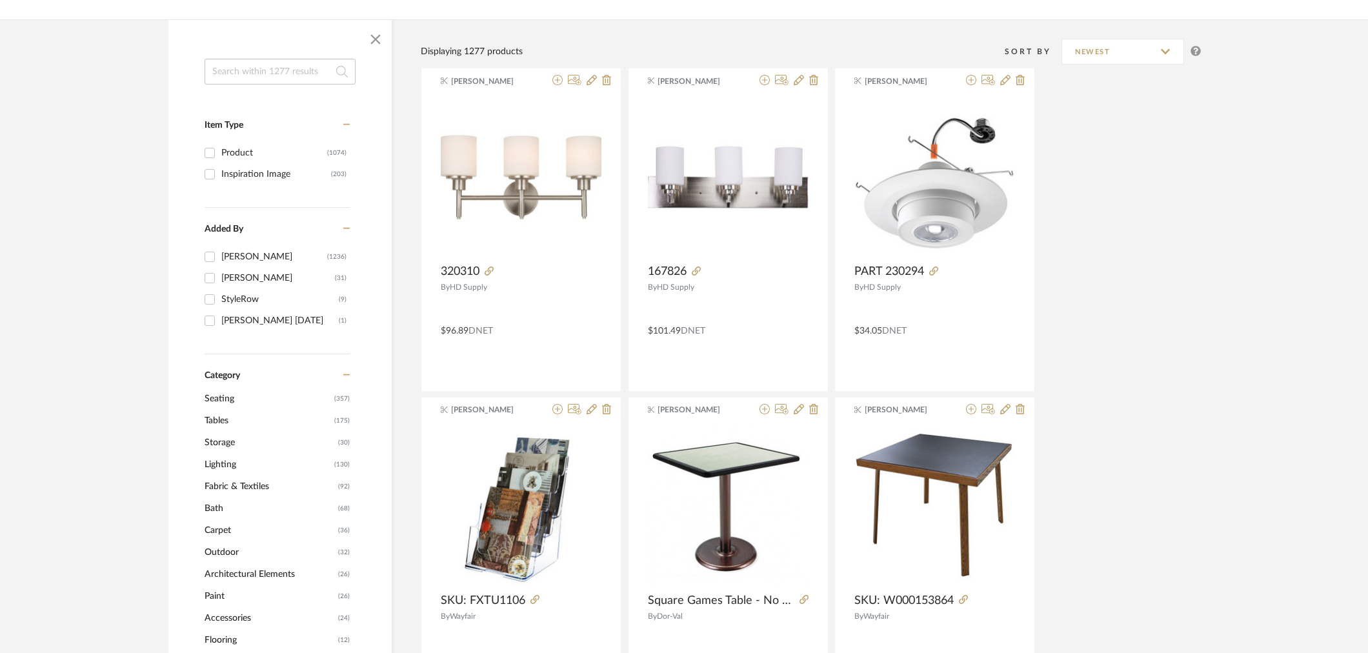
scroll to position [215, 0]
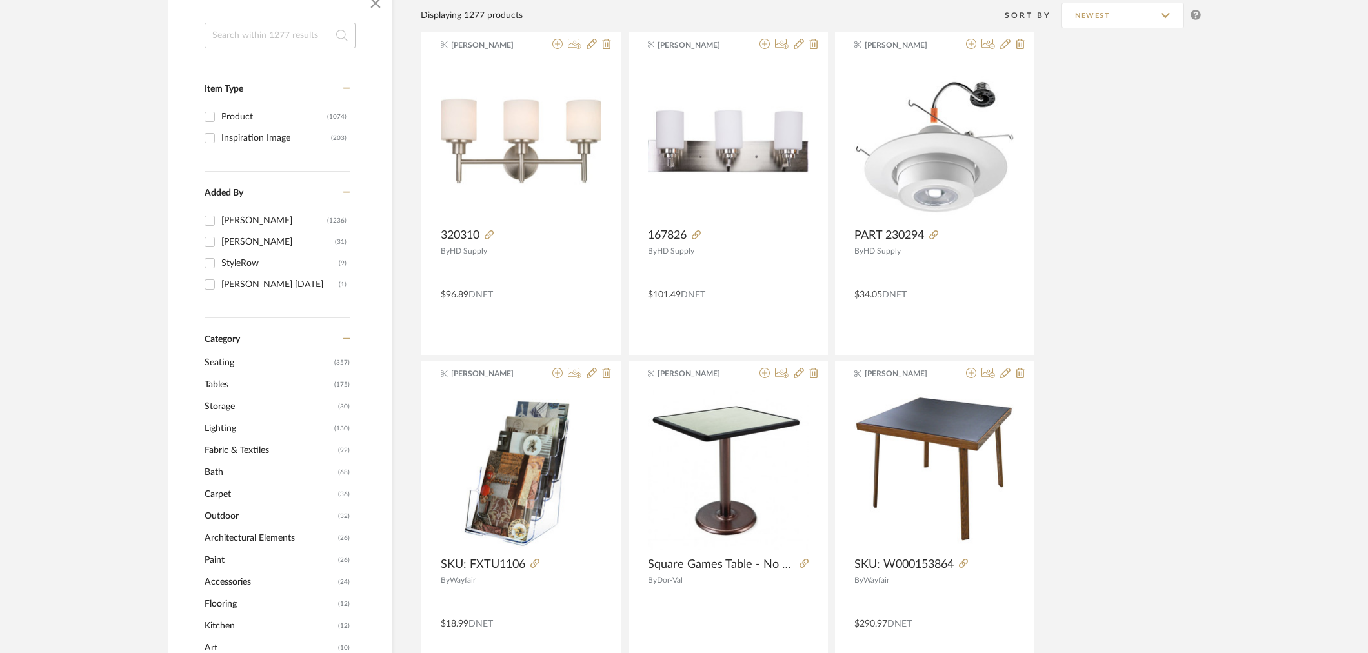
click at [227, 602] on span "Flooring" at bounding box center [269, 604] width 130 height 22
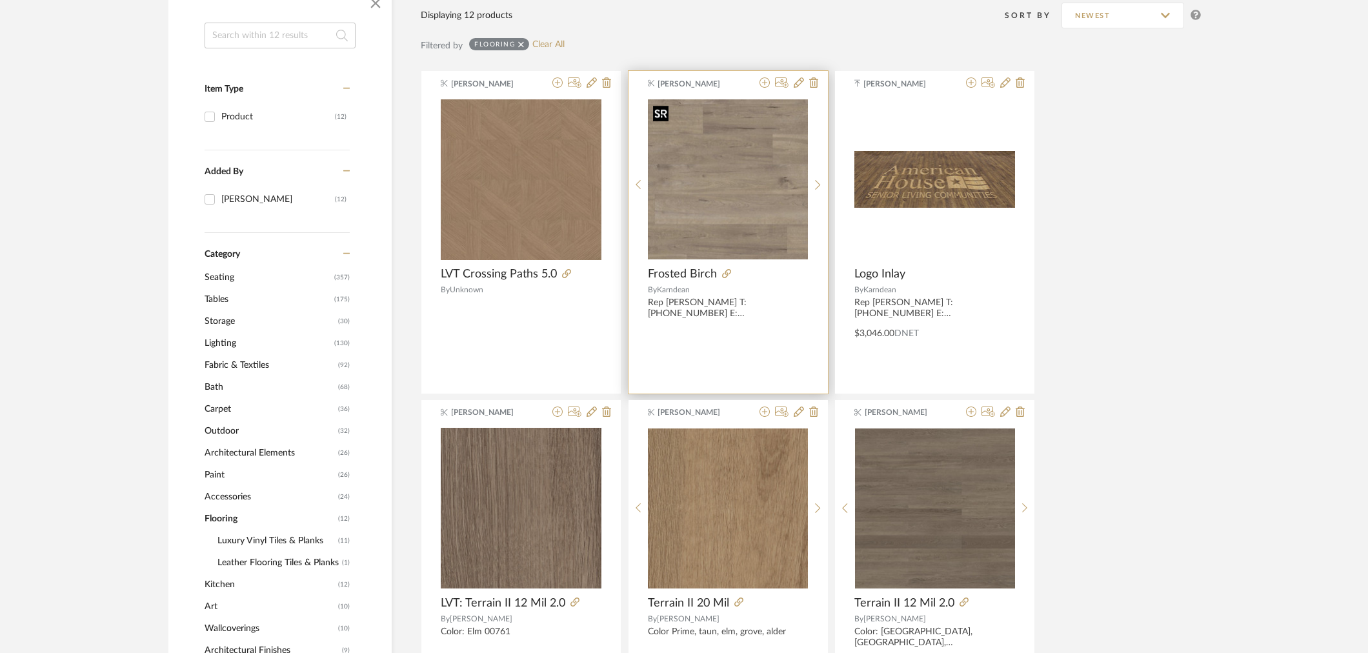
click at [0, 0] on img at bounding box center [0, 0] width 0 height 0
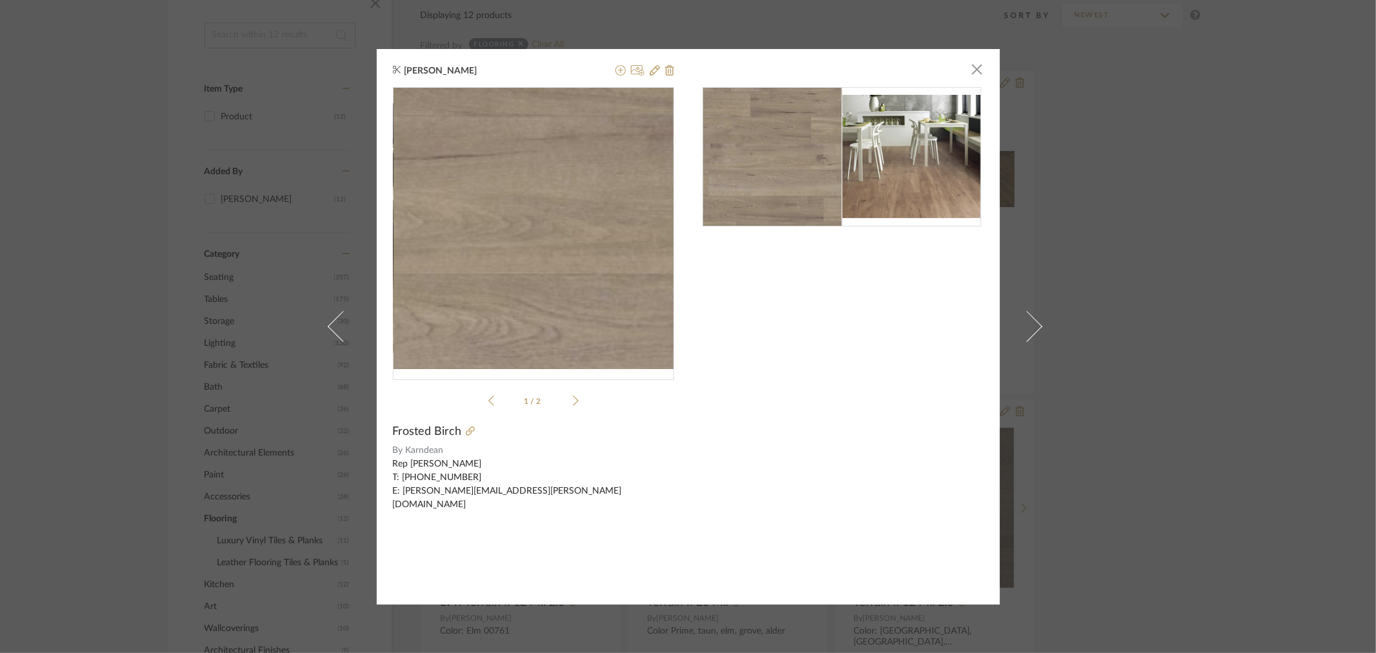
drag, startPoint x: 556, startPoint y: 239, endPoint x: 536, endPoint y: 270, distance: 36.9
click at [536, 270] on img "0" at bounding box center [533, 228] width 281 height 281
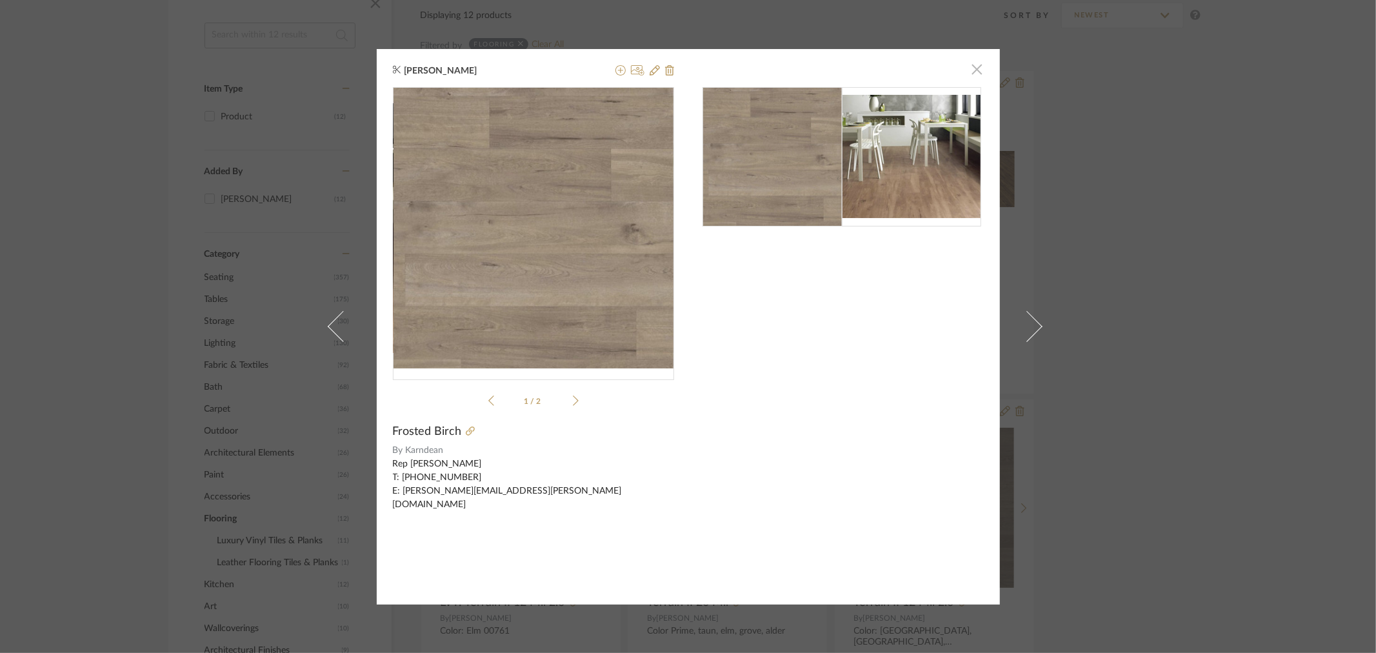
click at [977, 66] on span "button" at bounding box center [977, 70] width 26 height 26
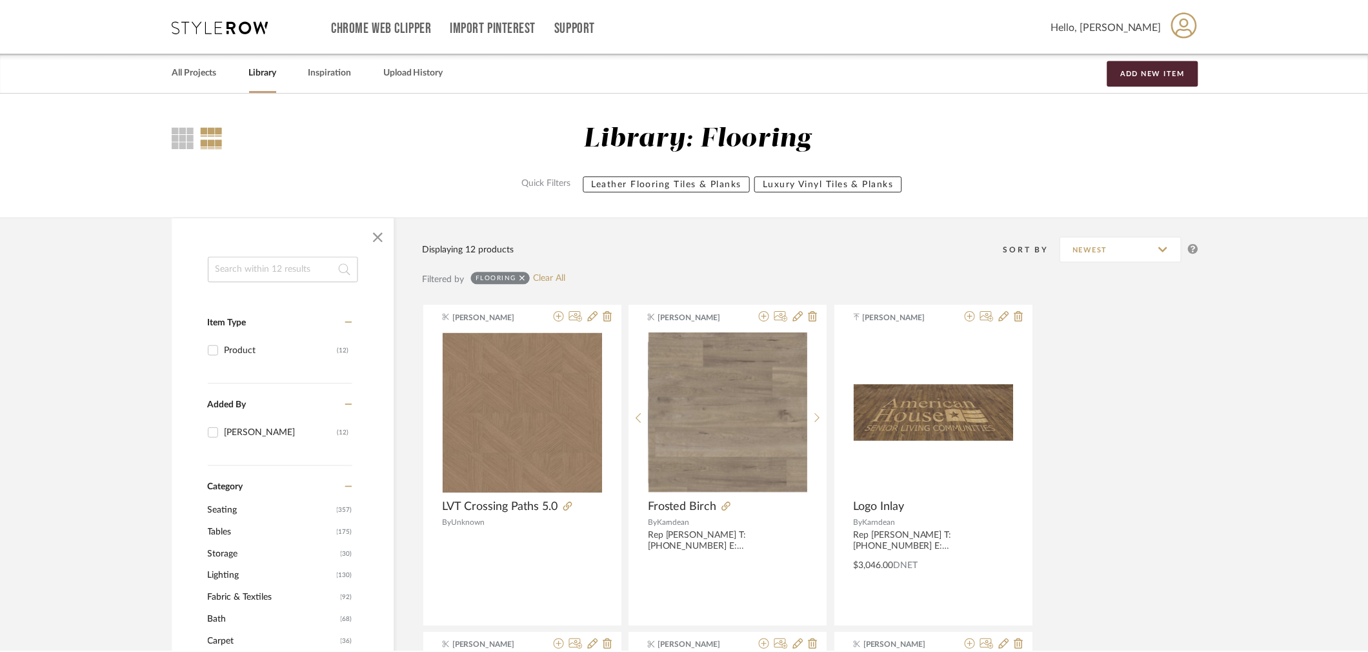
scroll to position [234, 0]
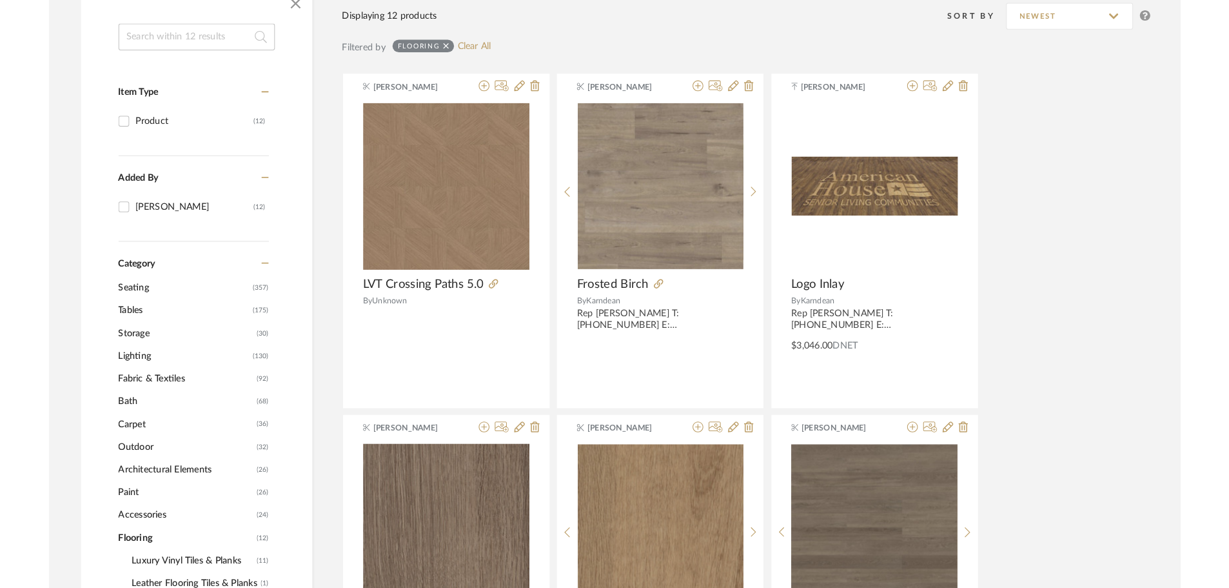
scroll to position [235, 0]
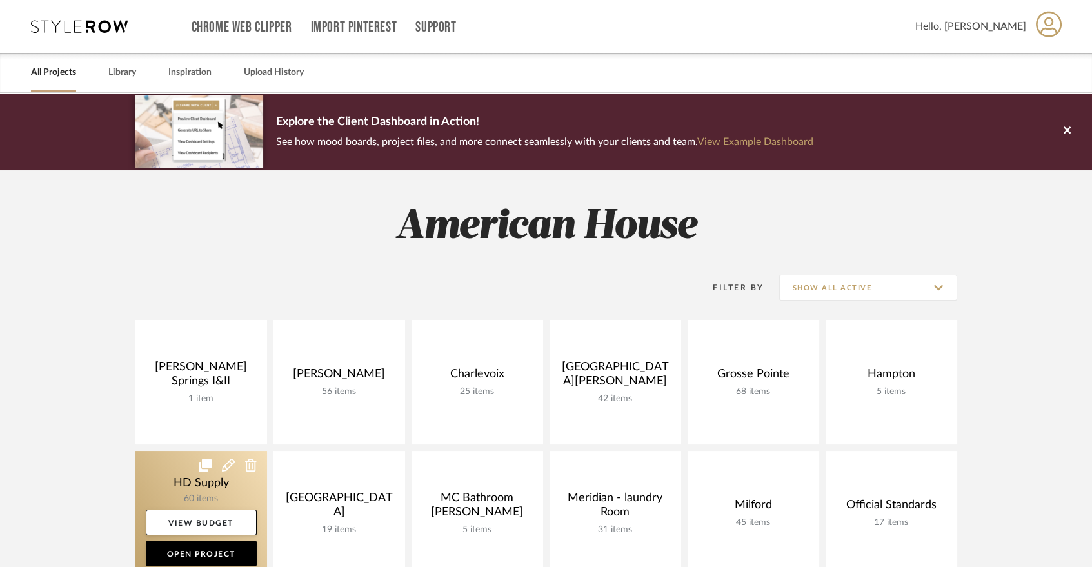
click at [141, 470] on link at bounding box center [201, 513] width 132 height 124
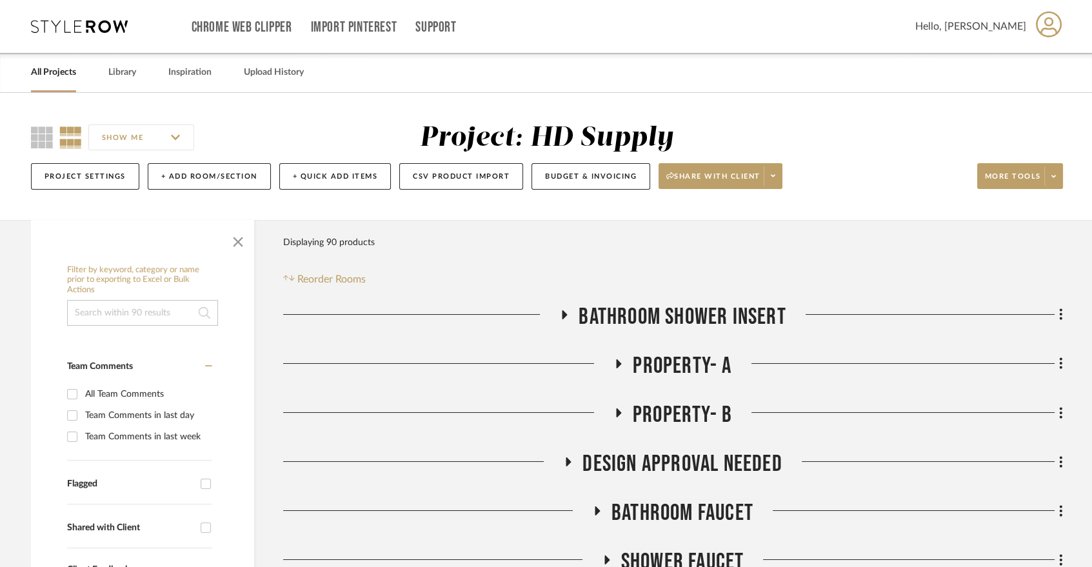
click at [624, 361] on icon at bounding box center [618, 364] width 15 height 10
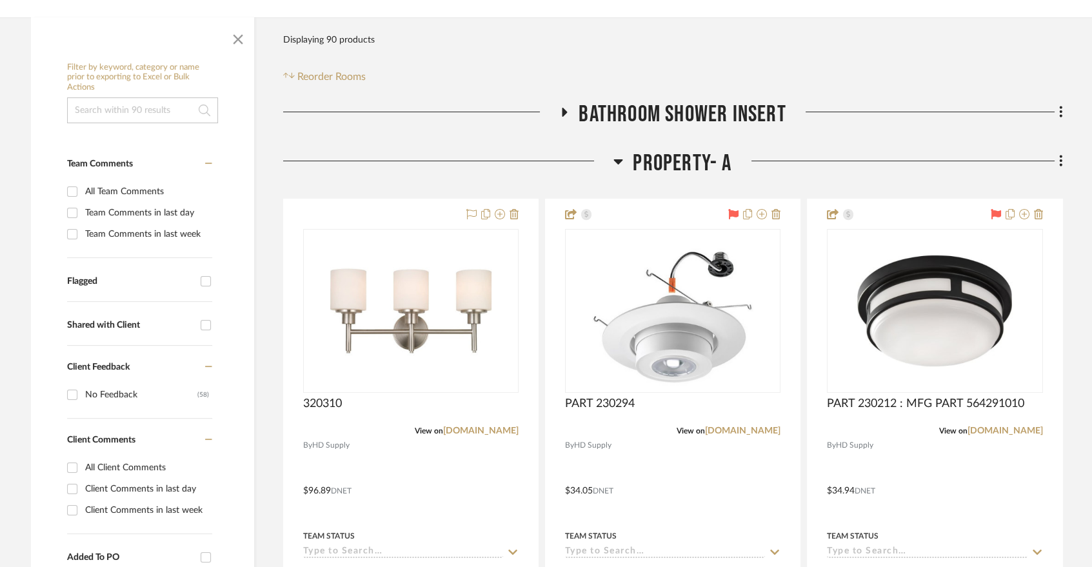
scroll to position [210, 0]
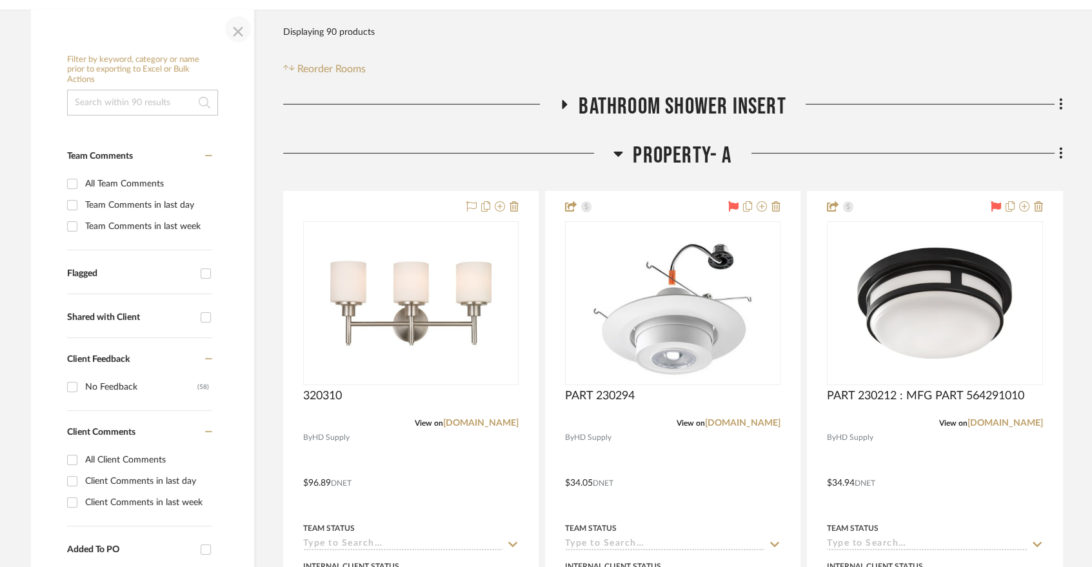
click at [237, 37] on span "button" at bounding box center [238, 29] width 31 height 31
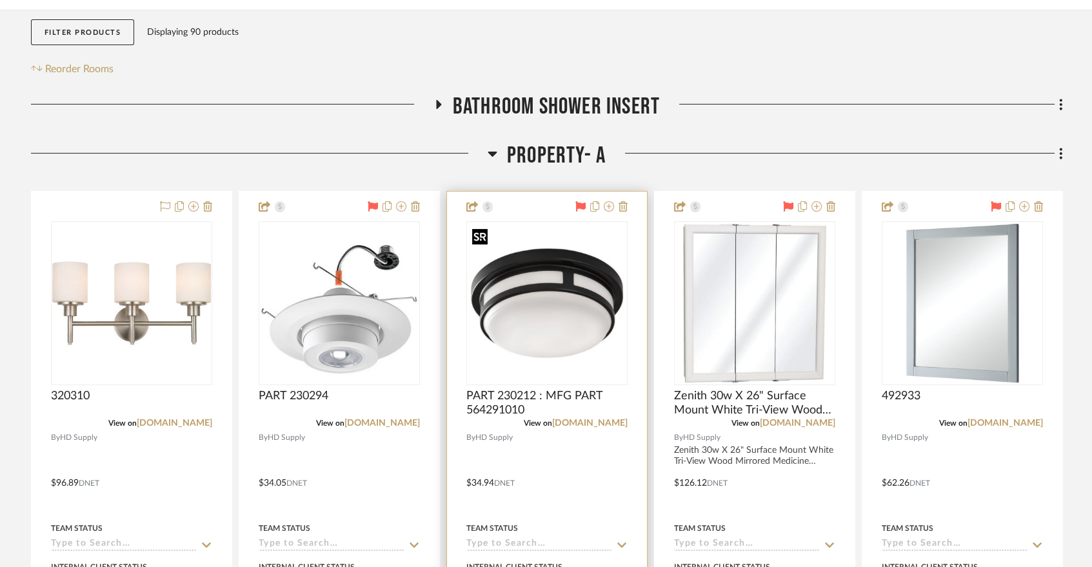
click at [539, 341] on img "0" at bounding box center [547, 303] width 159 height 159
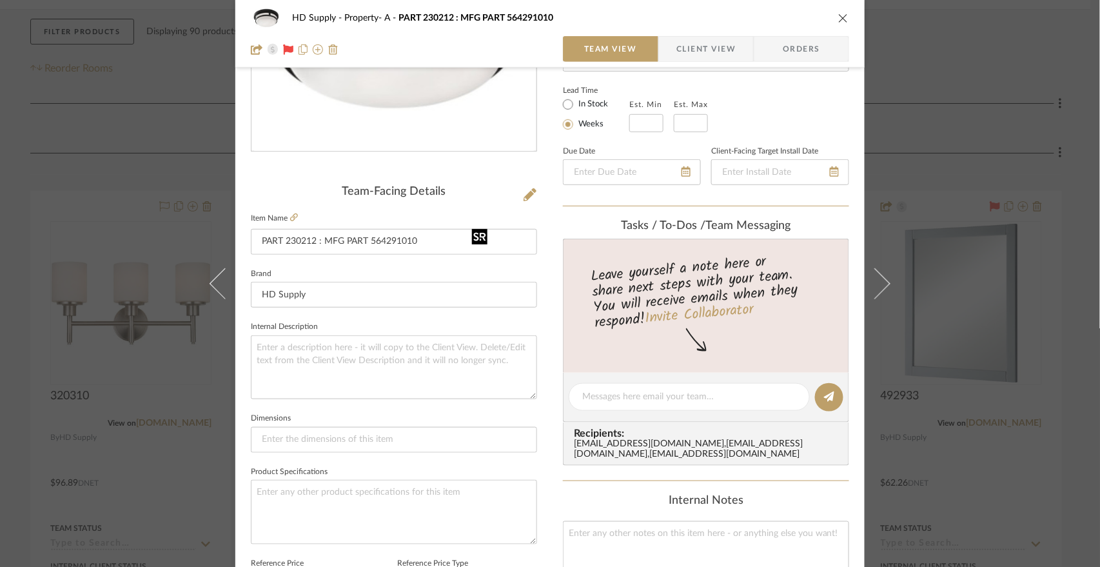
scroll to position [129, 0]
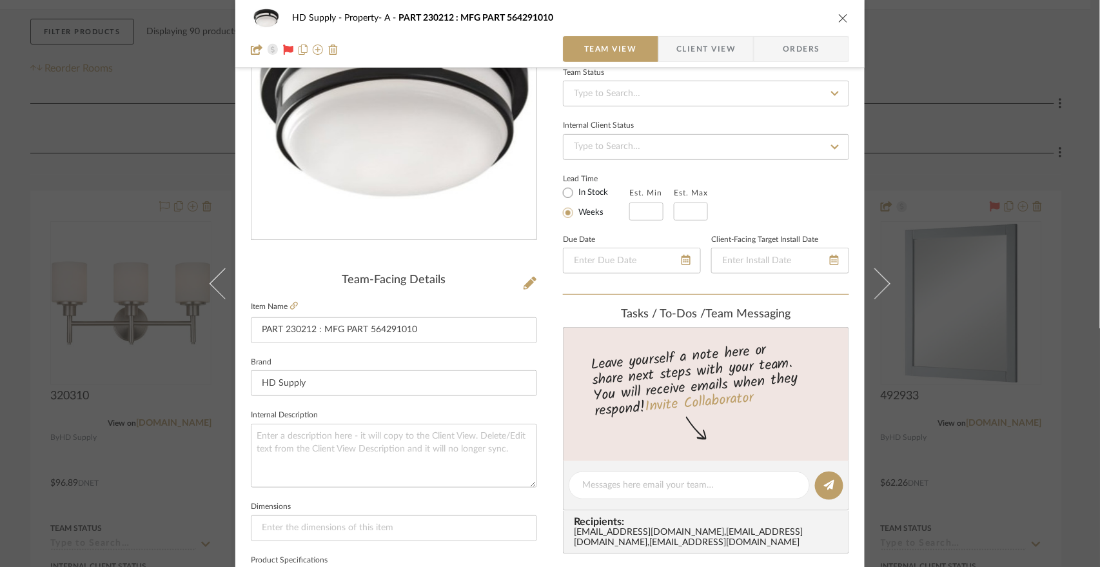
click at [697, 52] on span "Client View" at bounding box center [706, 49] width 59 height 26
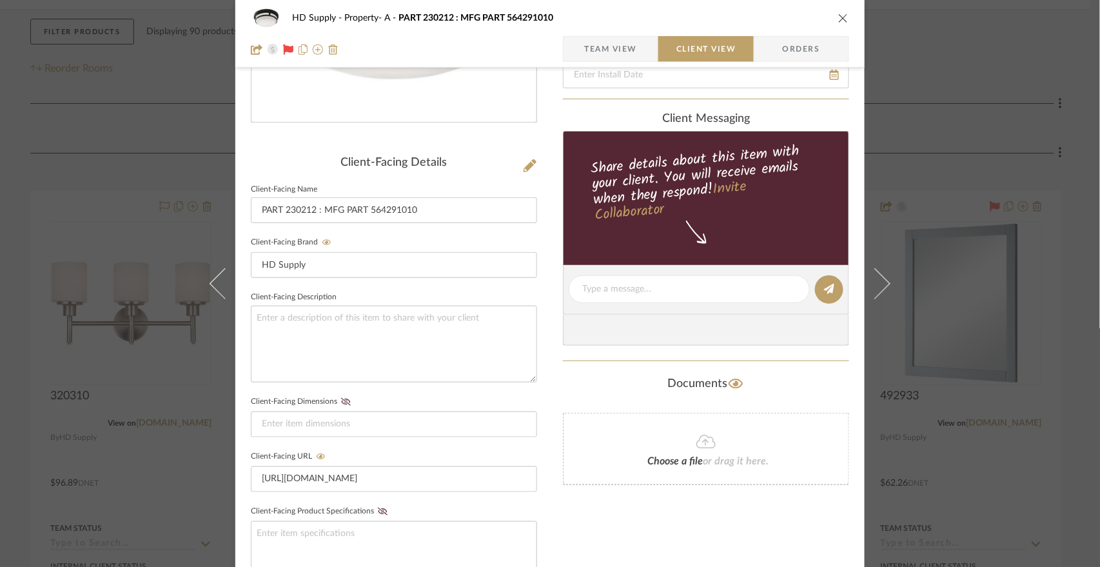
scroll to position [323, 0]
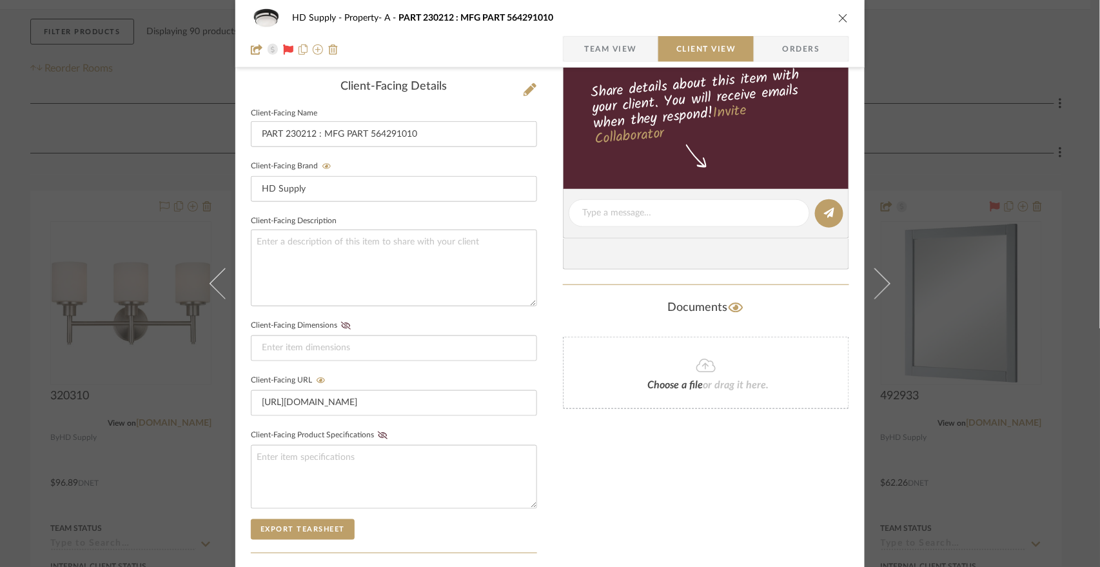
click at [839, 18] on icon "close" at bounding box center [844, 18] width 10 height 10
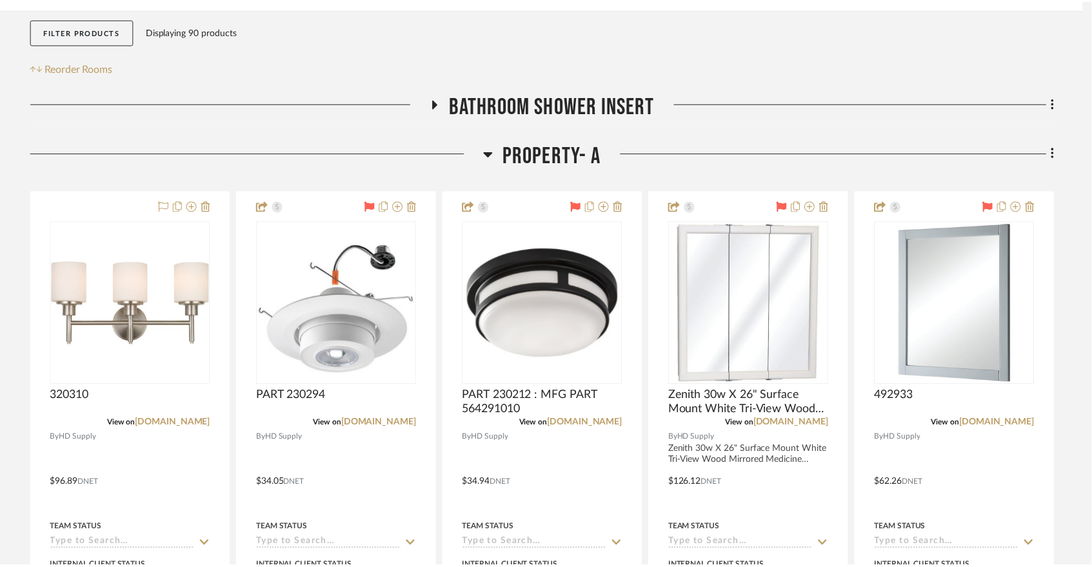
scroll to position [210, 0]
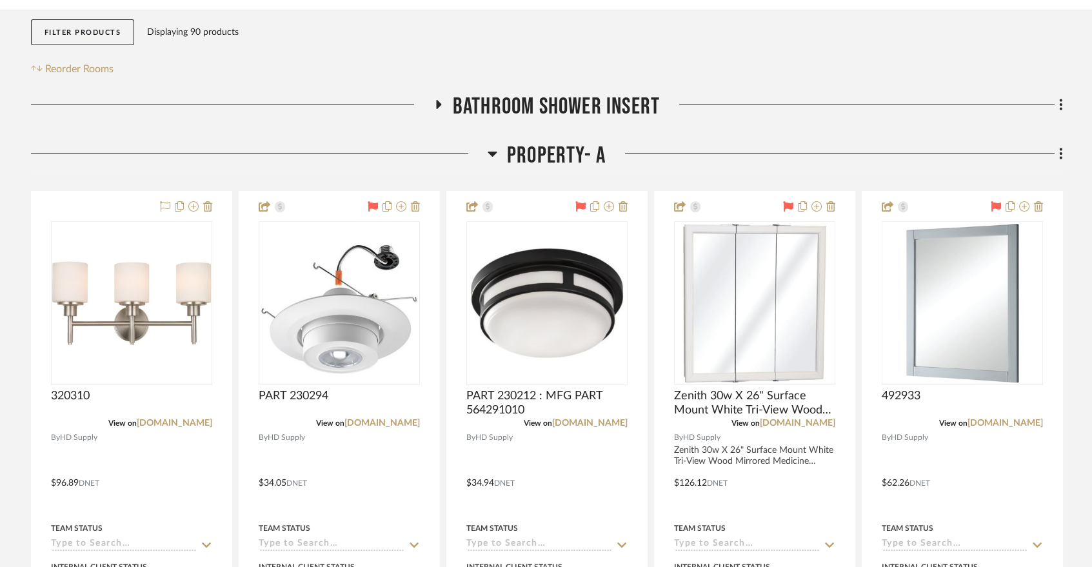
click at [263, 166] on div at bounding box center [259, 158] width 457 height 33
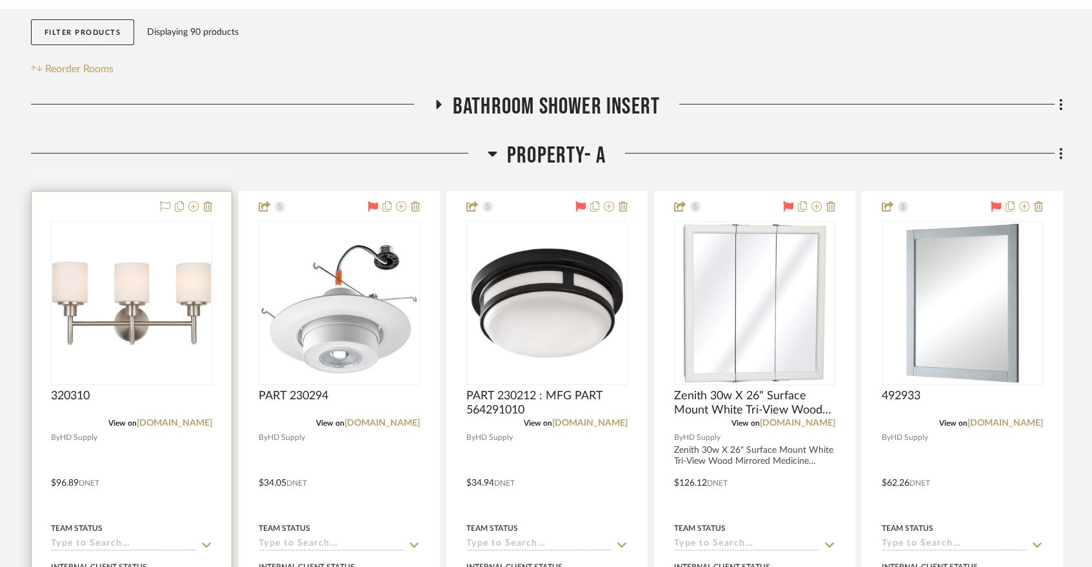
click at [55, 206] on div at bounding box center [132, 474] width 200 height 564
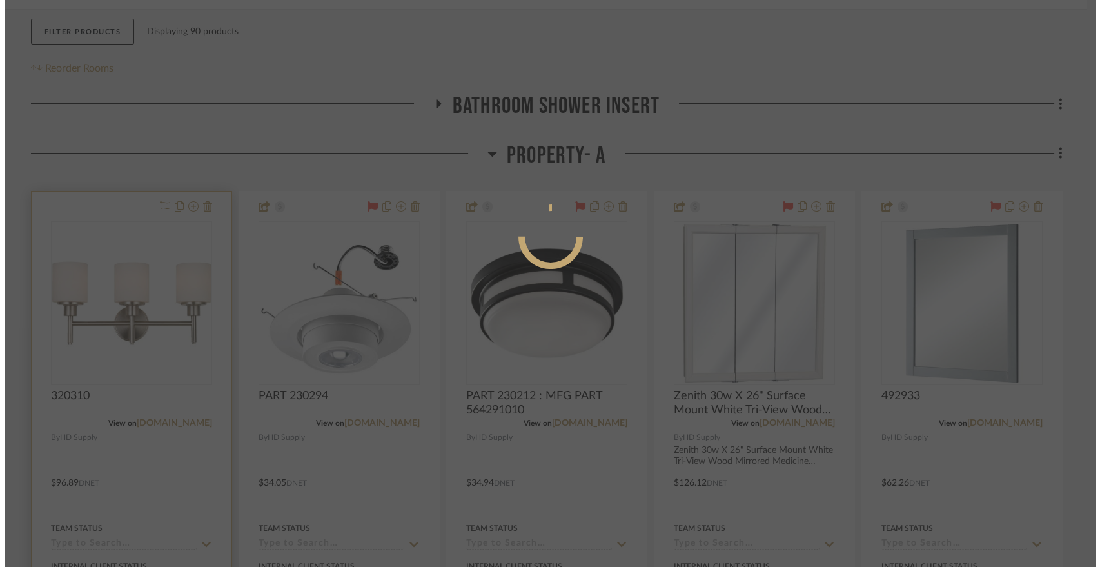
scroll to position [0, 0]
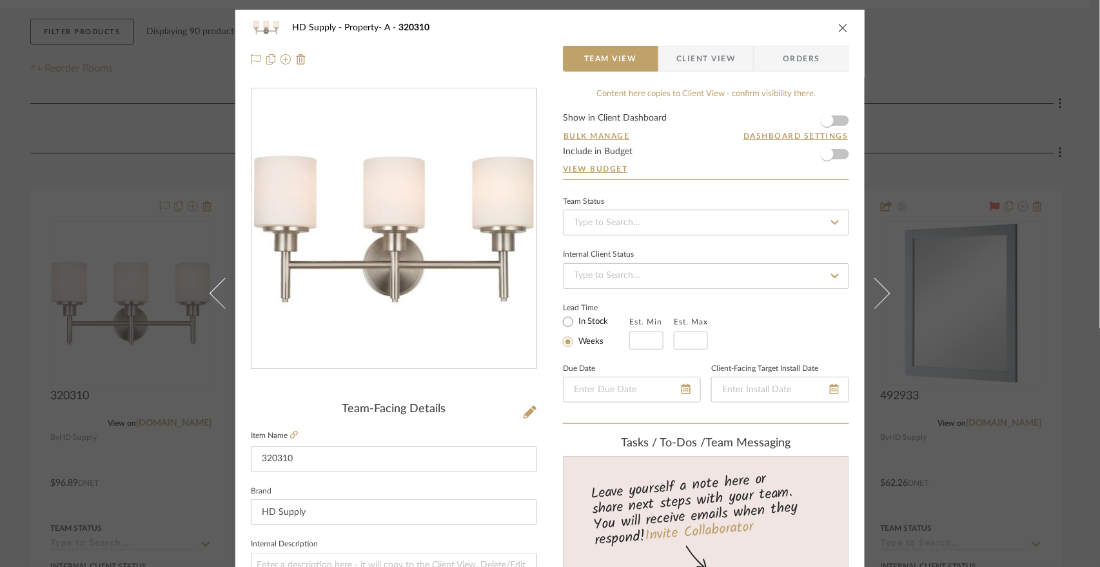
click at [839, 30] on icon "close" at bounding box center [844, 28] width 10 height 10
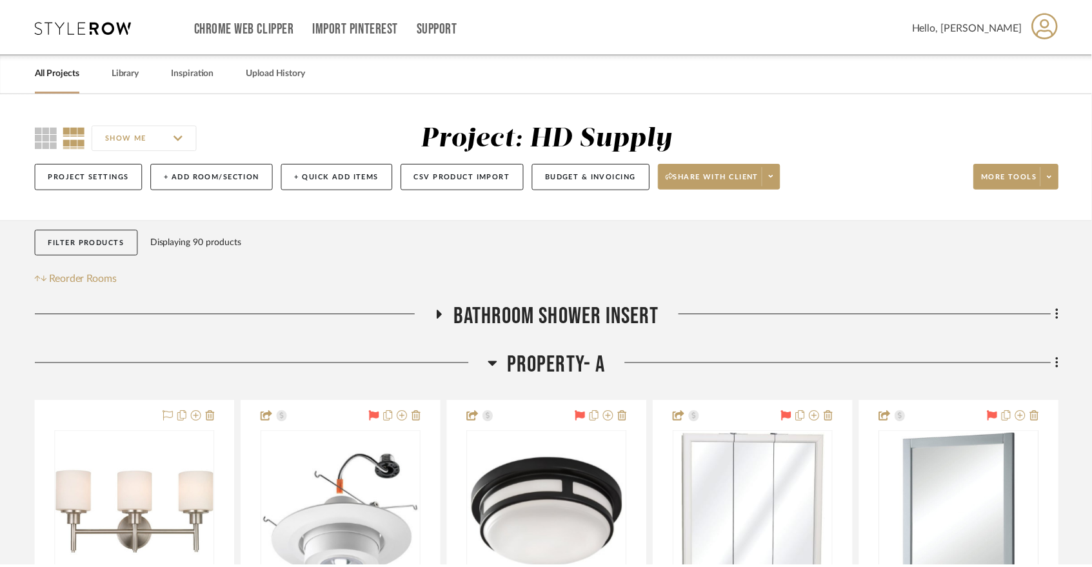
scroll to position [210, 0]
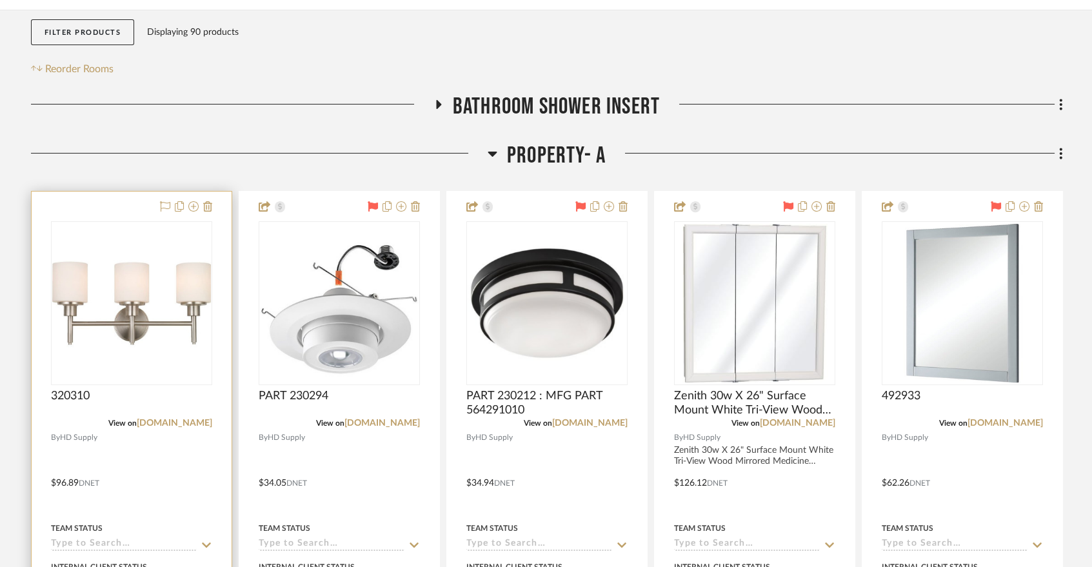
click at [47, 206] on div at bounding box center [132, 474] width 200 height 564
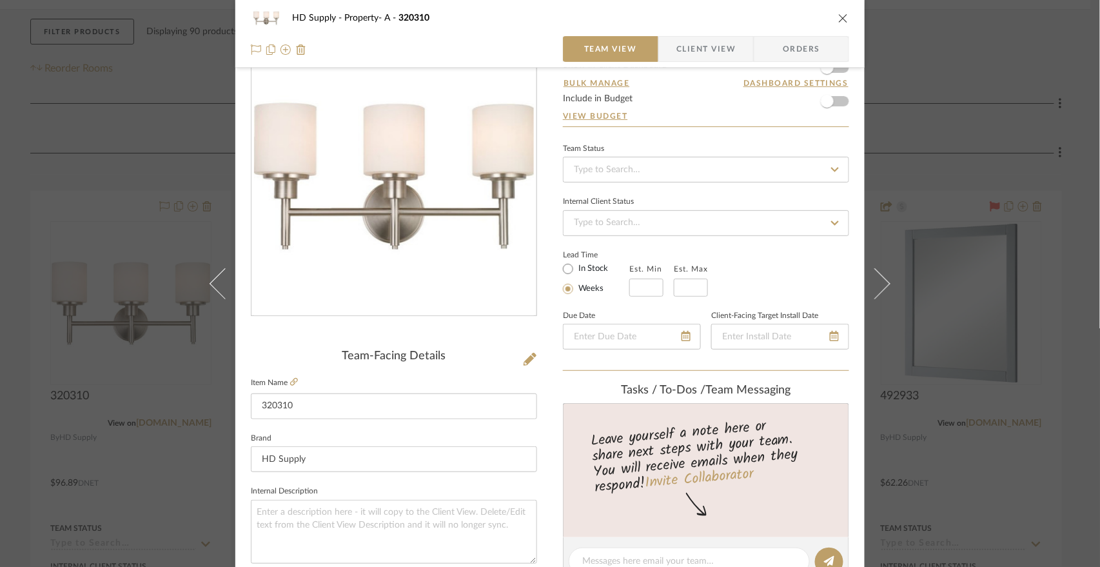
scroll to position [6, 0]
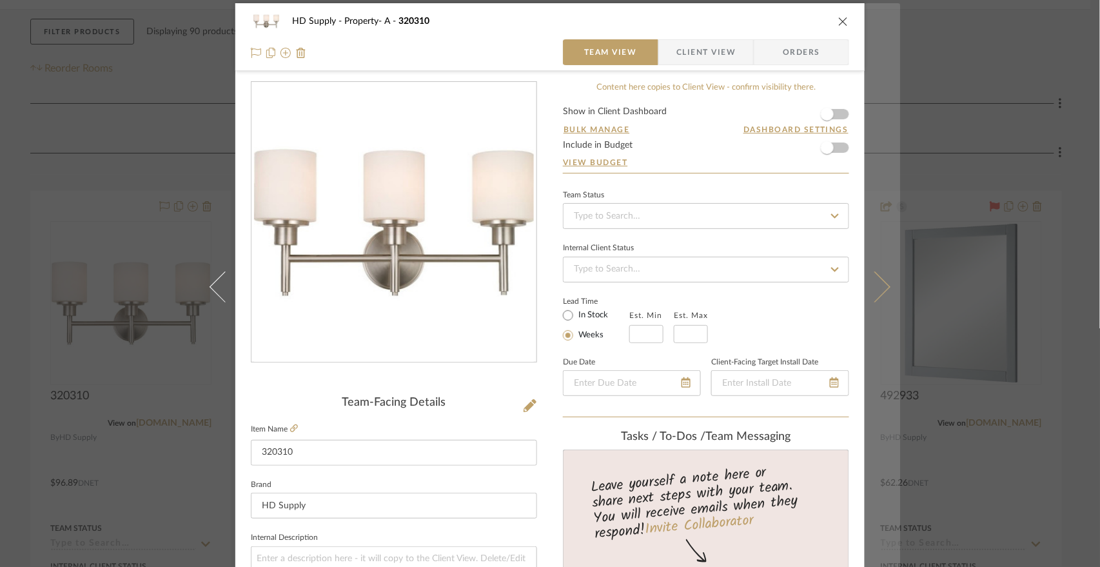
click at [885, 288] on icon at bounding box center [875, 286] width 31 height 31
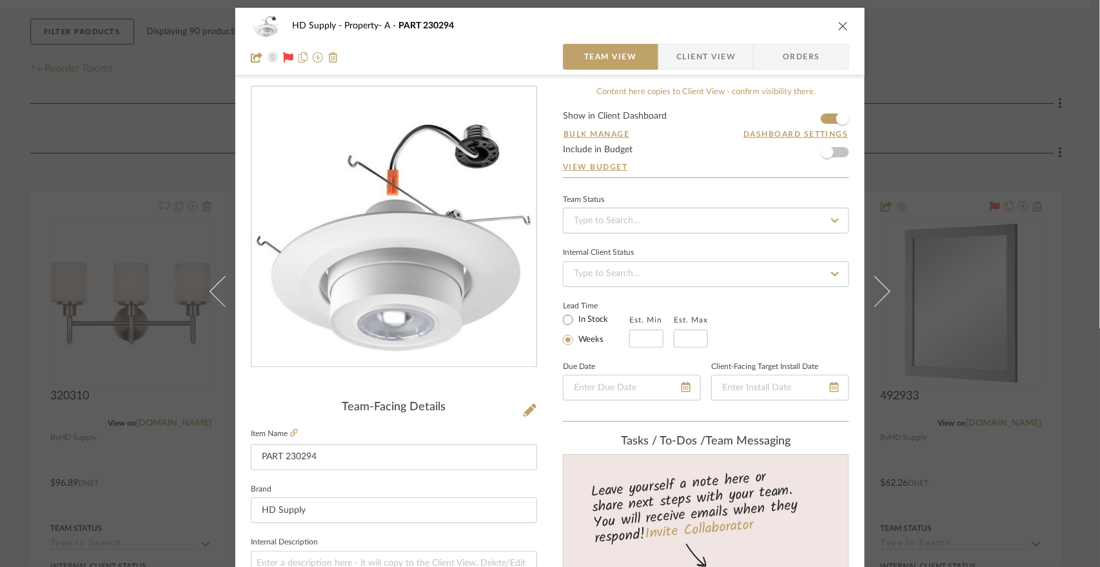
scroll to position [1, 0]
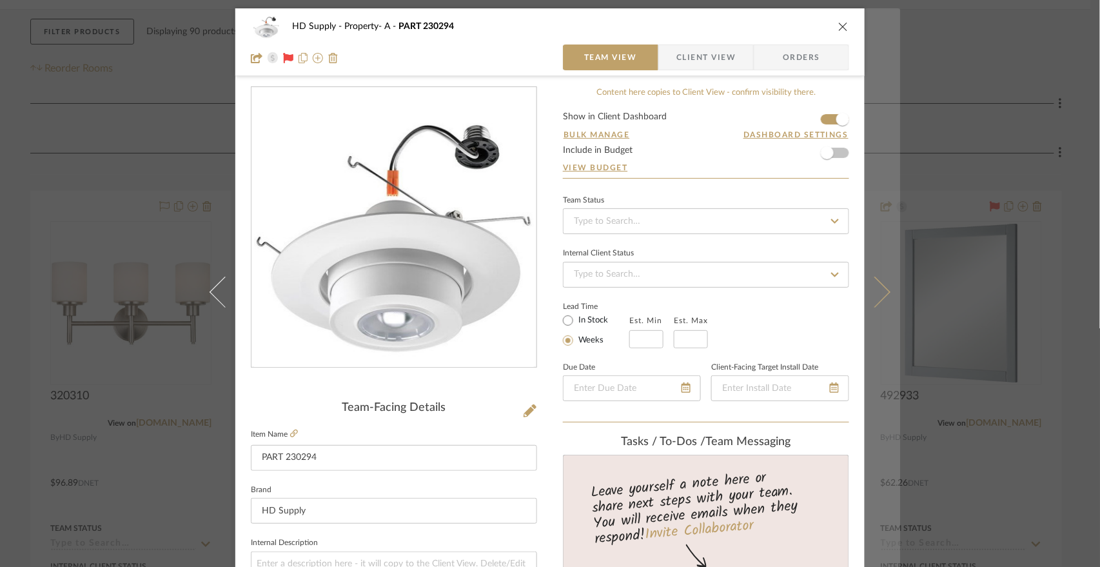
click at [881, 295] on icon at bounding box center [875, 291] width 31 height 31
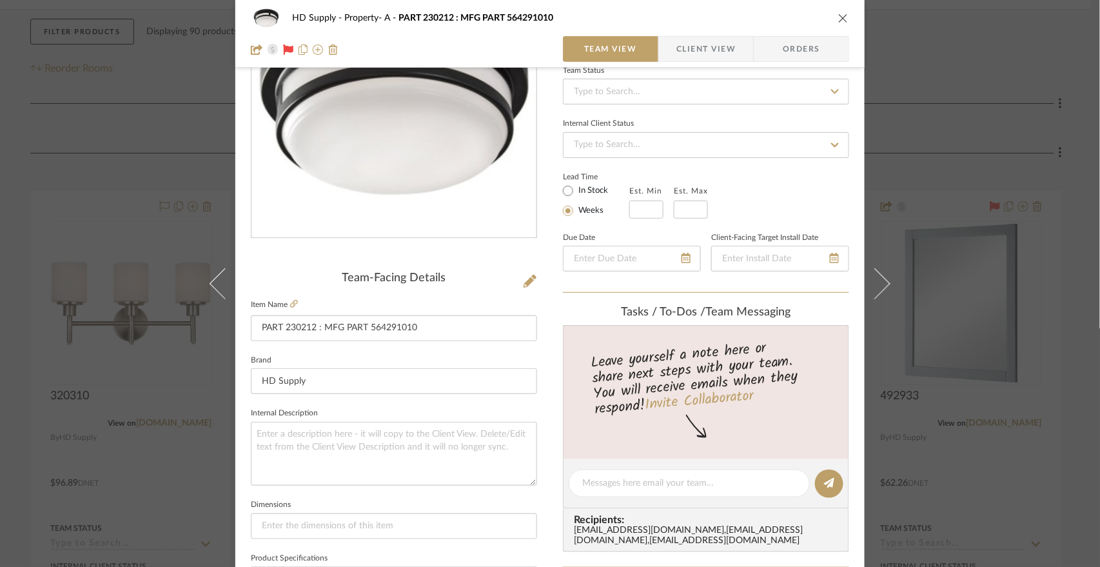
scroll to position [21, 0]
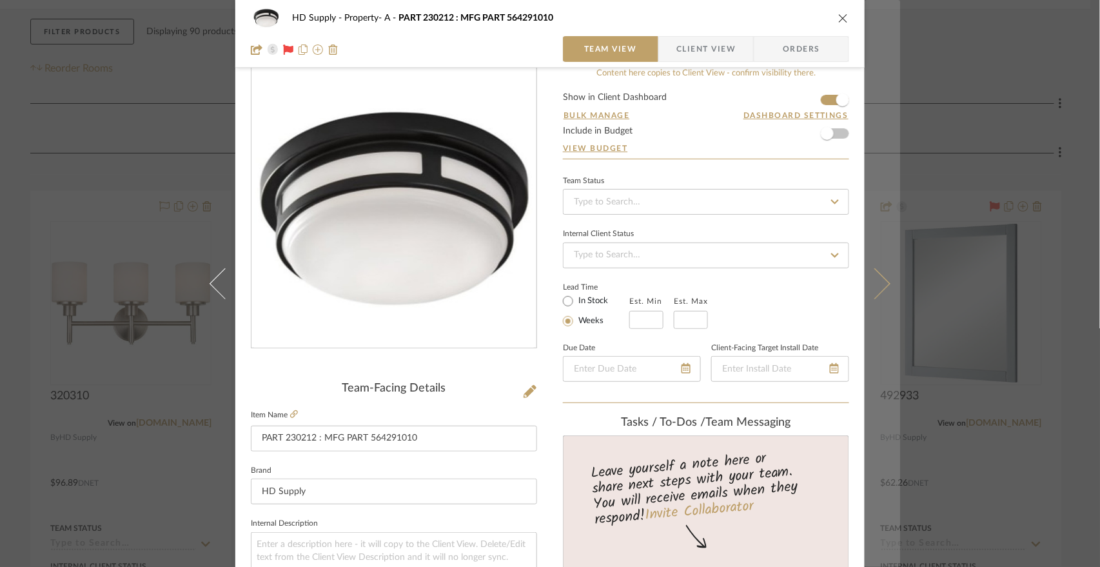
click at [883, 286] on icon at bounding box center [875, 283] width 31 height 31
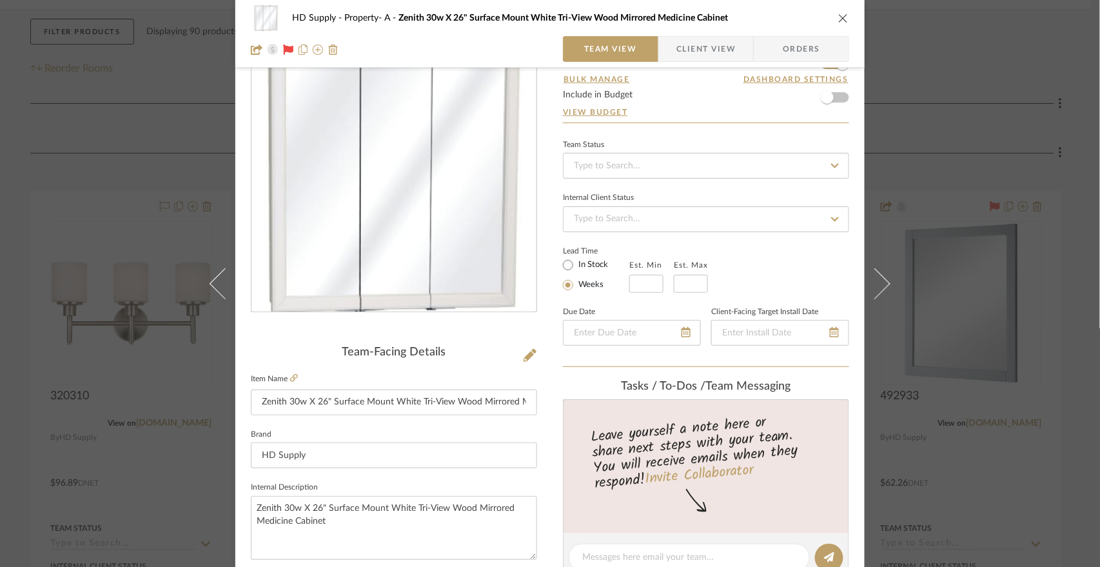
scroll to position [0, 0]
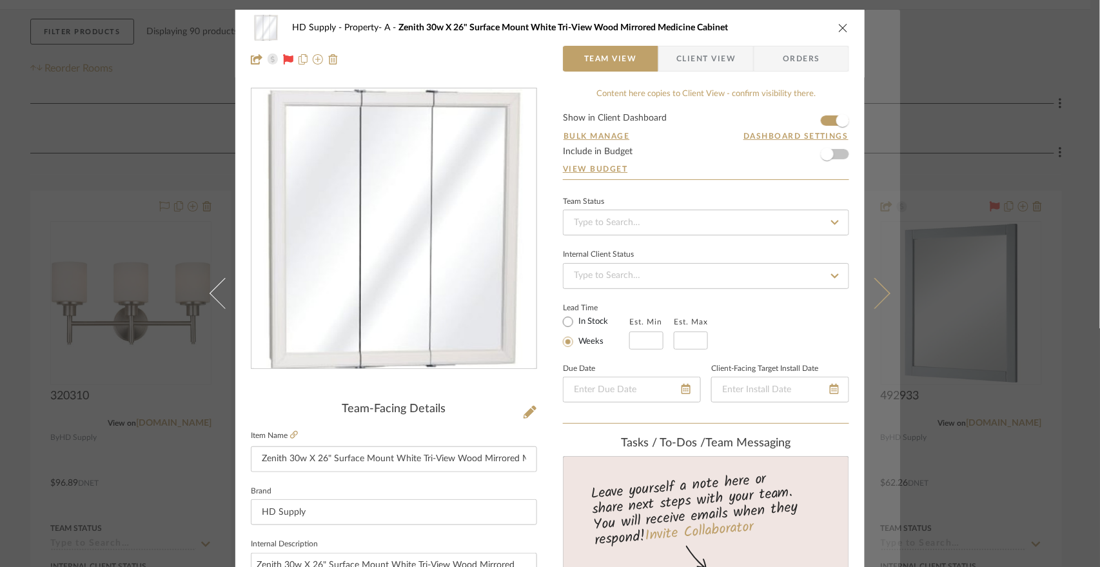
click at [877, 304] on button at bounding box center [883, 293] width 36 height 567
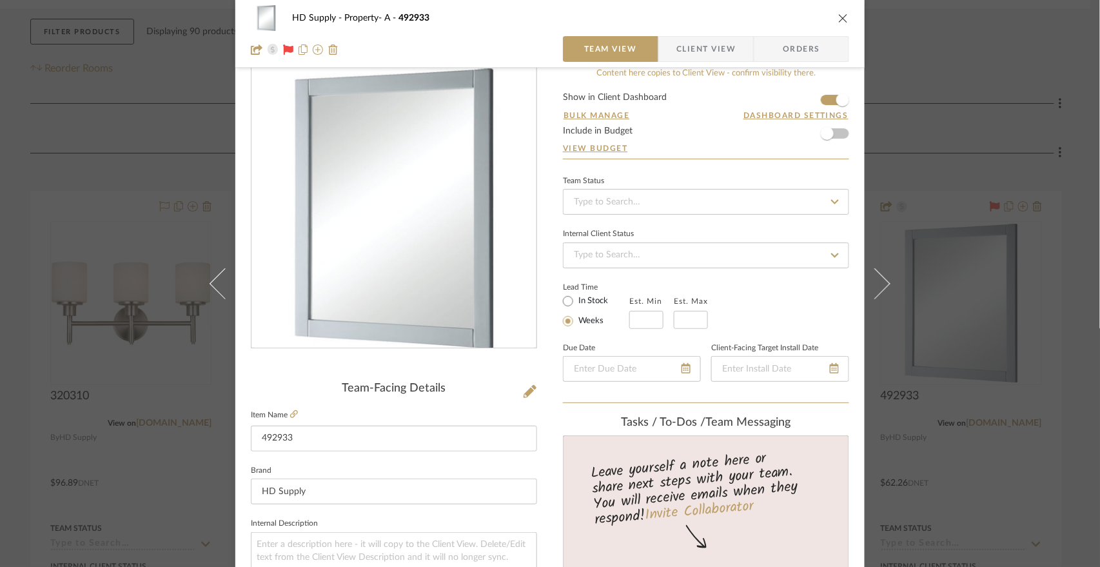
scroll to position [20, 0]
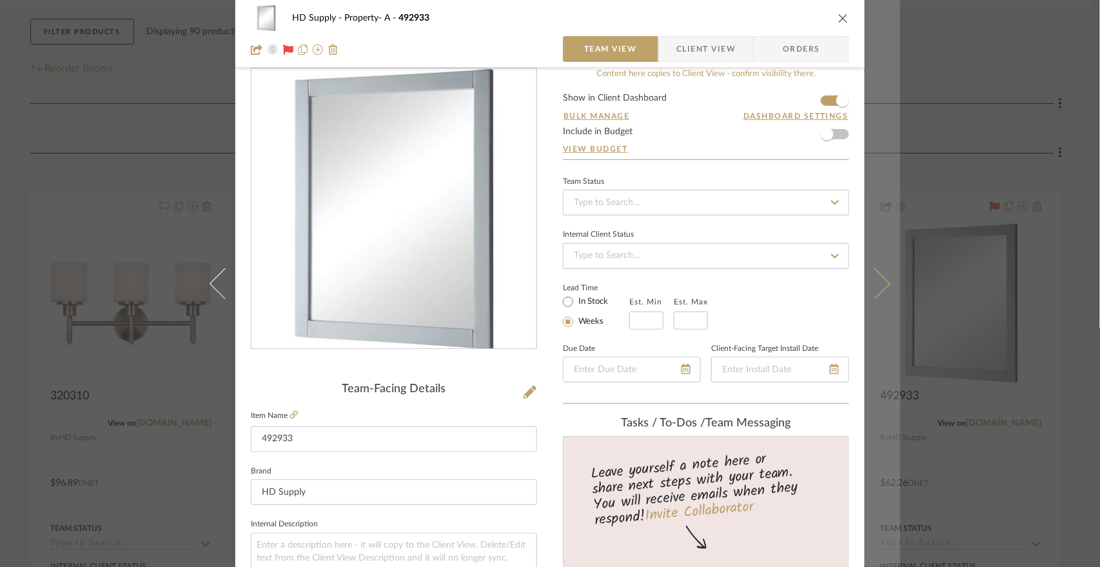
click at [883, 279] on button at bounding box center [883, 283] width 36 height 567
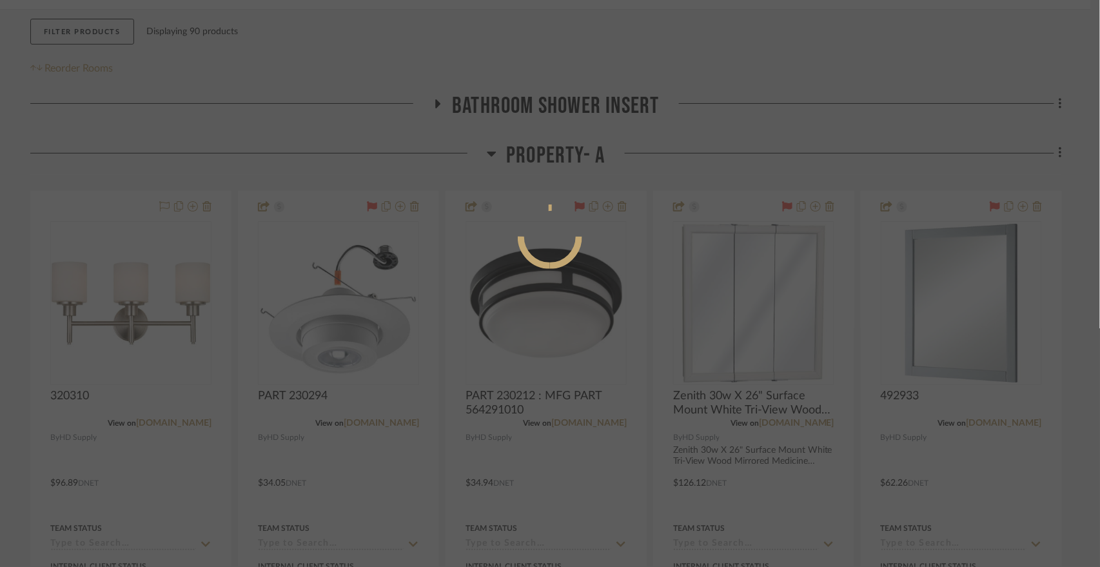
scroll to position [0, 0]
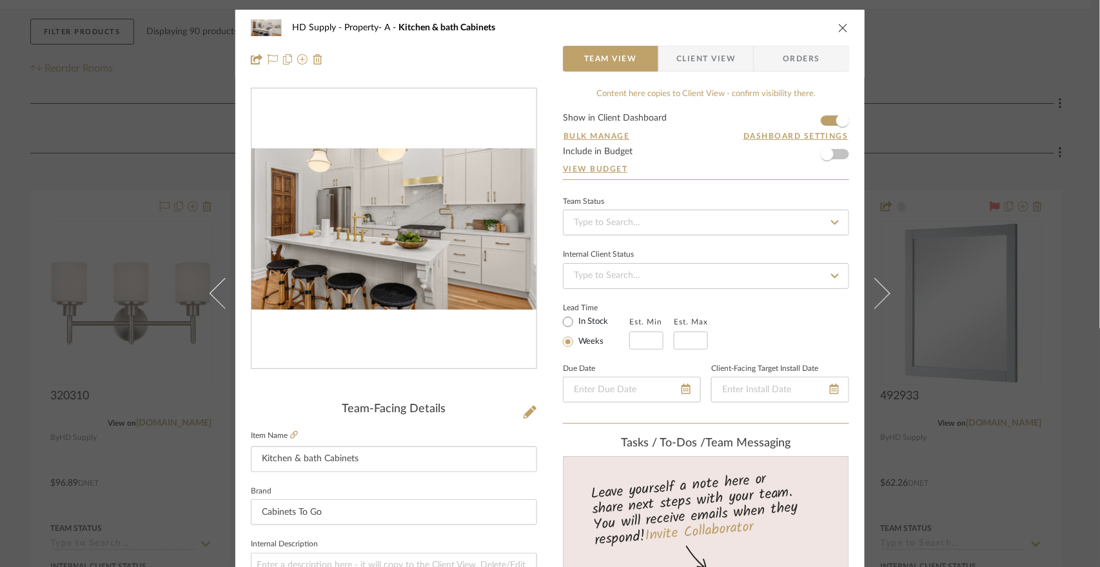
drag, startPoint x: 478, startPoint y: 325, endPoint x: 461, endPoint y: 343, distance: 24.6
click at [461, 343] on div at bounding box center [394, 228] width 285 height 281
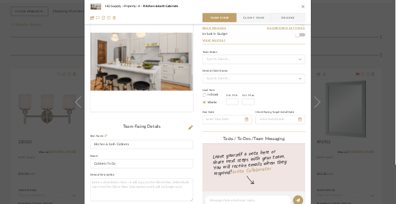
scroll to position [55, 0]
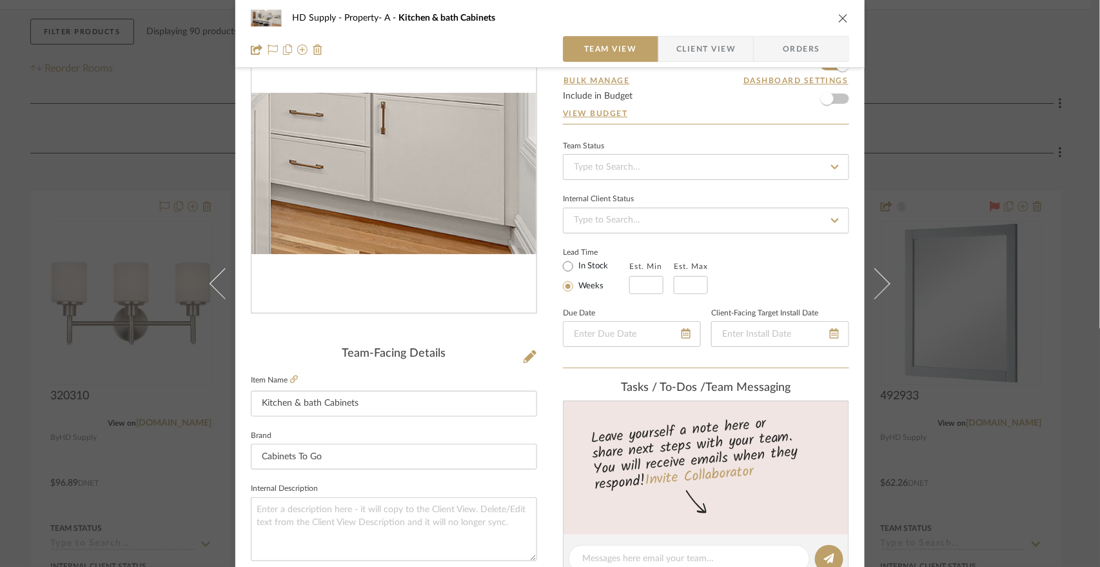
click at [490, 218] on img "0" at bounding box center [394, 173] width 285 height 161
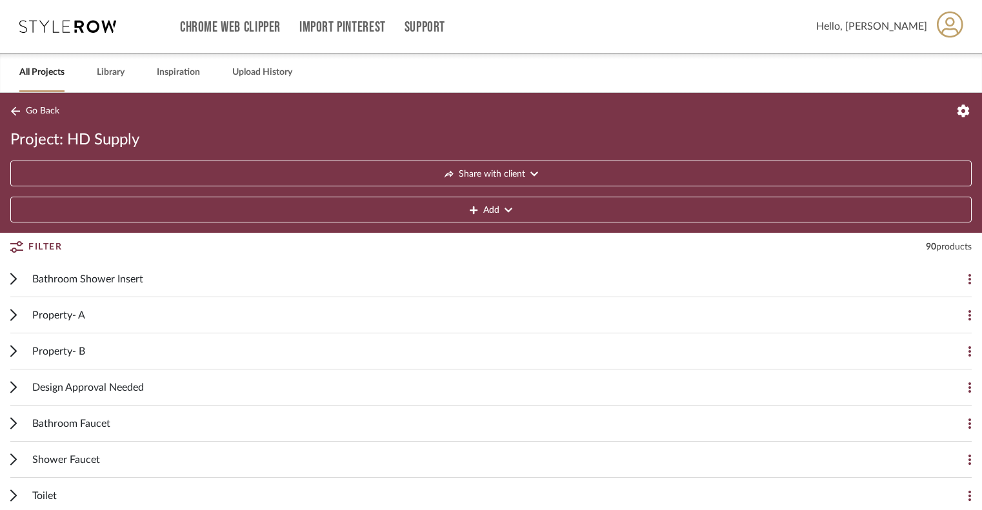
click at [14, 101] on icon at bounding box center [13, 315] width 6 height 12
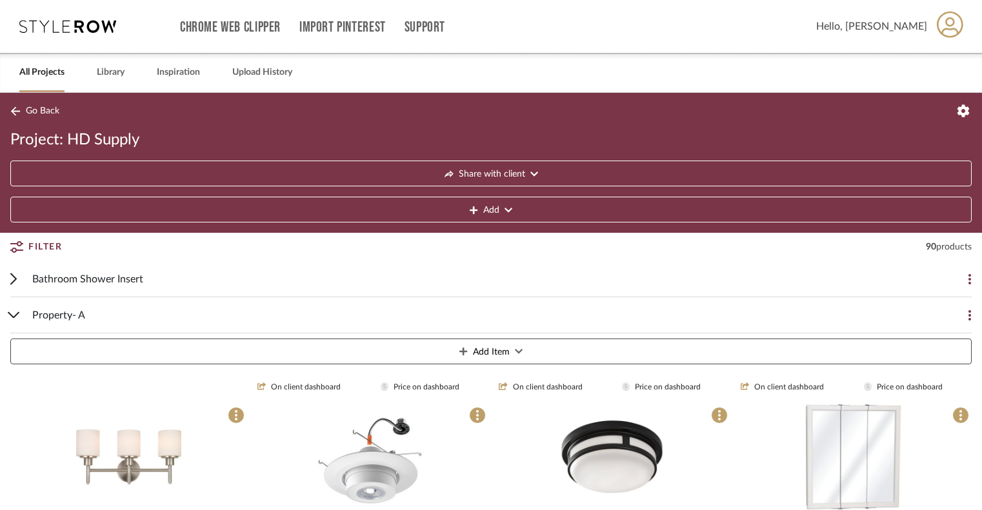
scroll to position [294, 0]
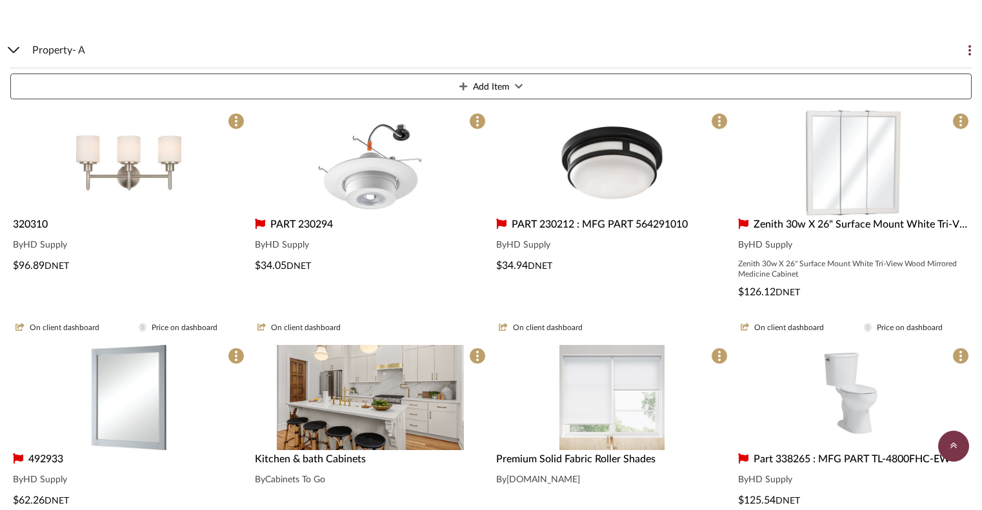
click at [197, 101] on img "0" at bounding box center [370, 397] width 187 height 105
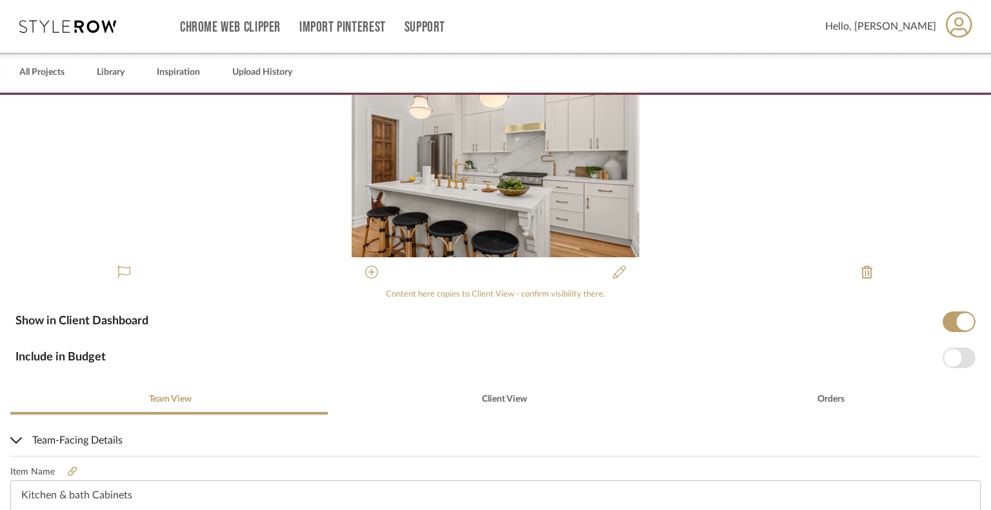
click at [197, 101] on img "0" at bounding box center [496, 176] width 288 height 163
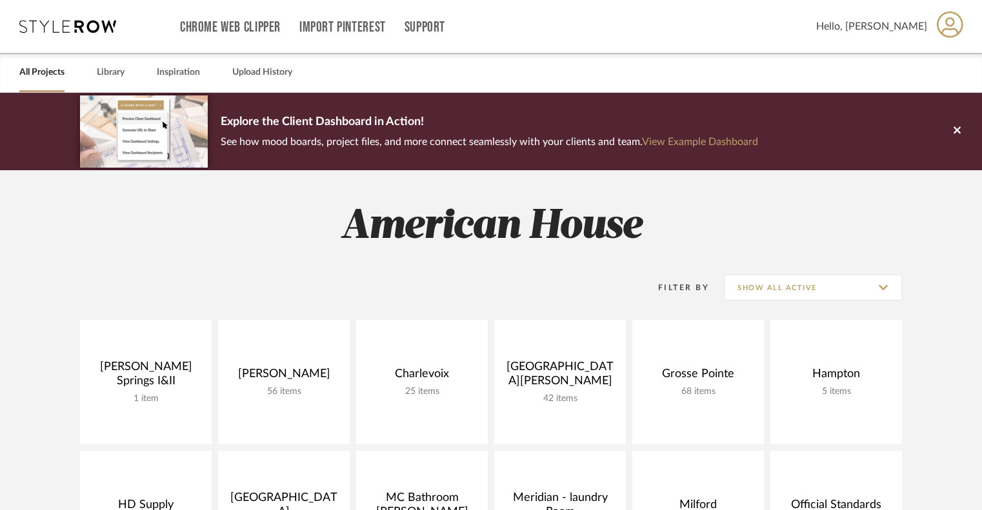
scroll to position [266, 0]
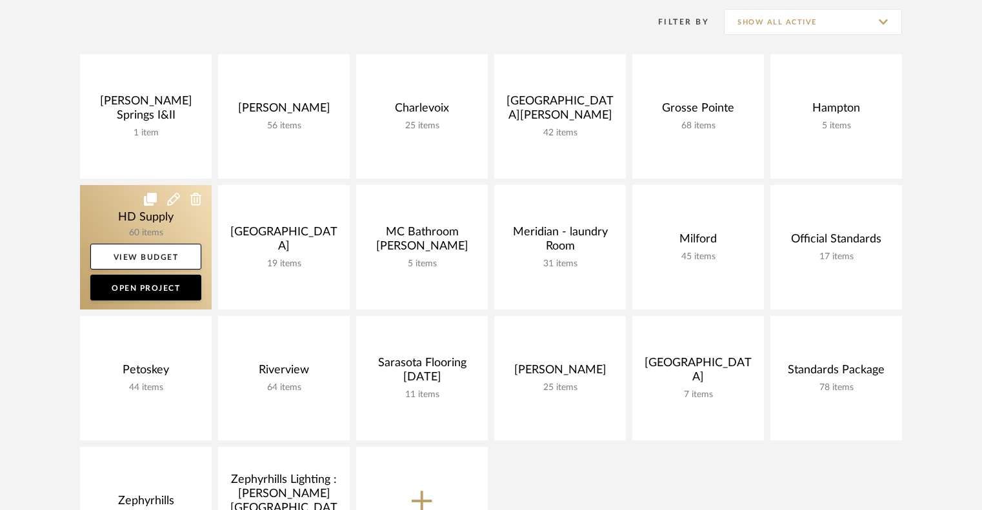
click at [203, 277] on link at bounding box center [146, 247] width 132 height 124
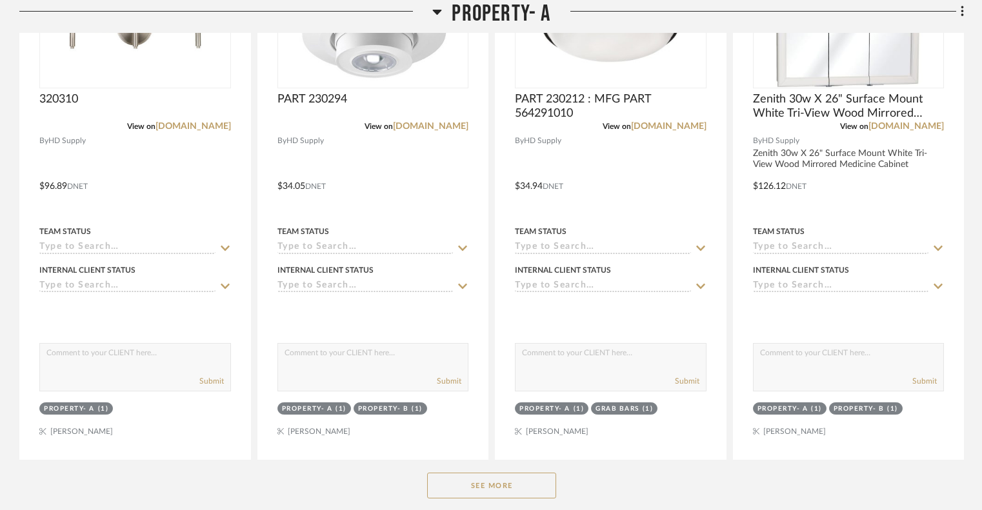
scroll to position [547, 0]
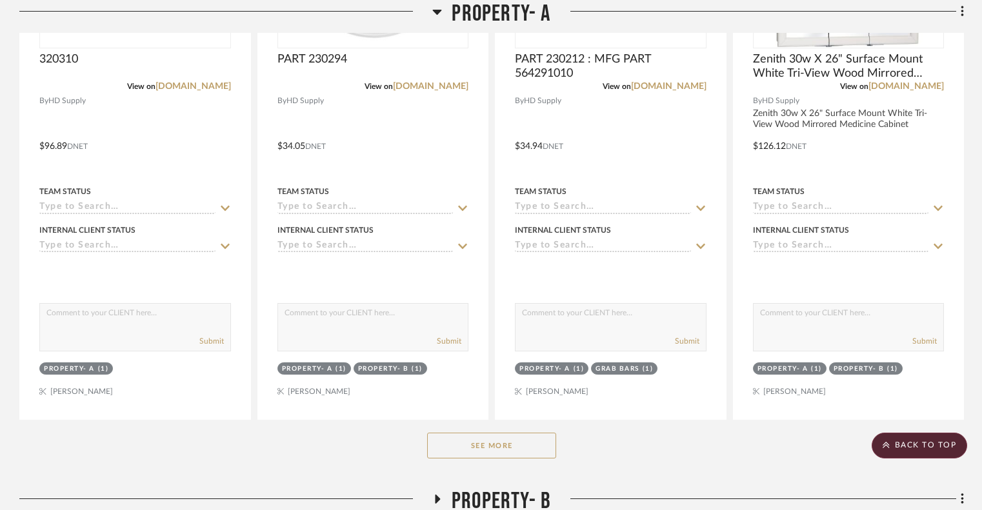
click at [473, 459] on button "See More" at bounding box center [491, 446] width 129 height 26
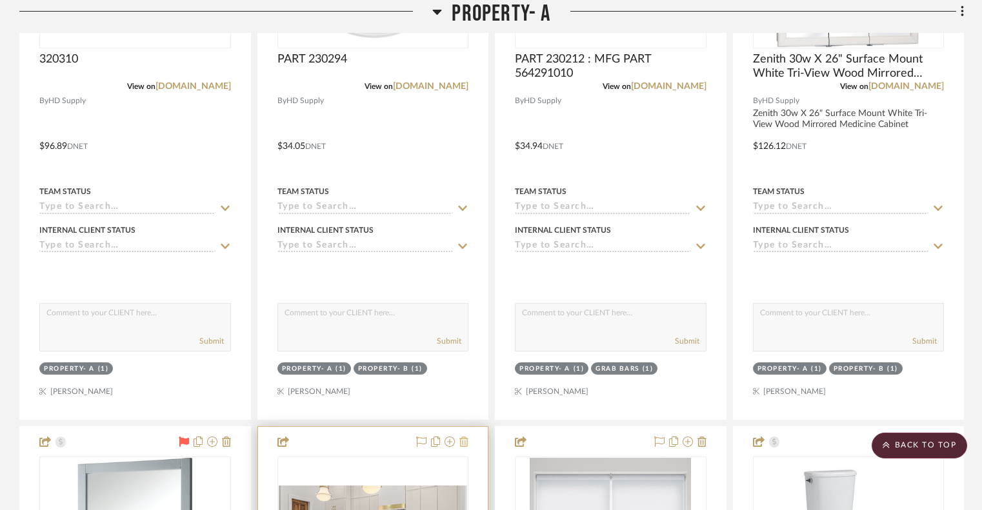
click at [467, 449] on button at bounding box center [463, 442] width 9 height 15
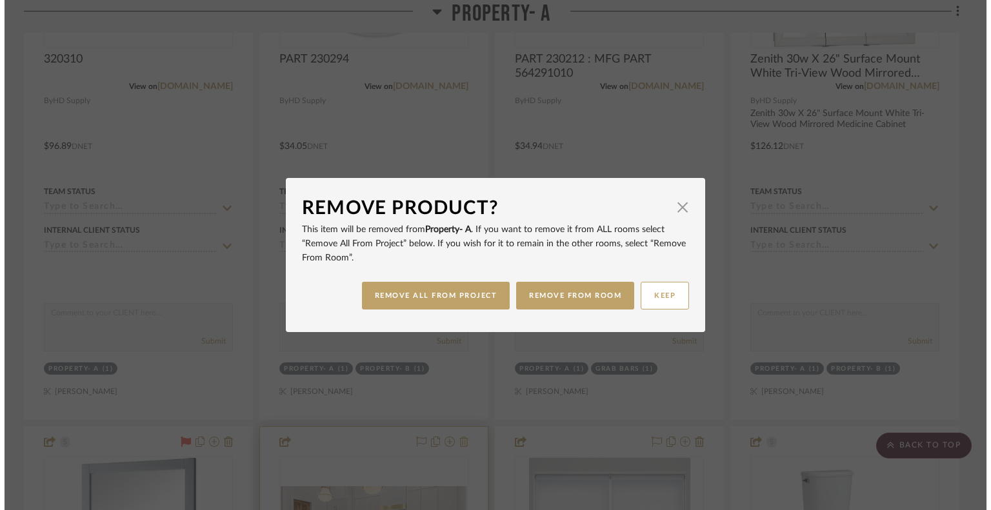
scroll to position [0, 0]
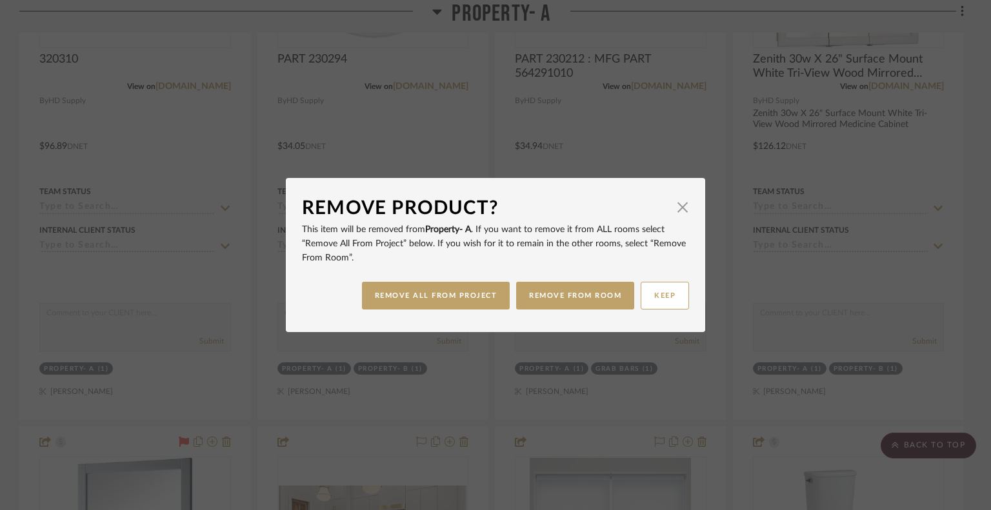
click at [684, 204] on dialog-content "Remove Product? × This item will be removed from Property- A . If you want to r…" at bounding box center [495, 255] width 419 height 154
click at [678, 208] on span "button" at bounding box center [683, 207] width 26 height 26
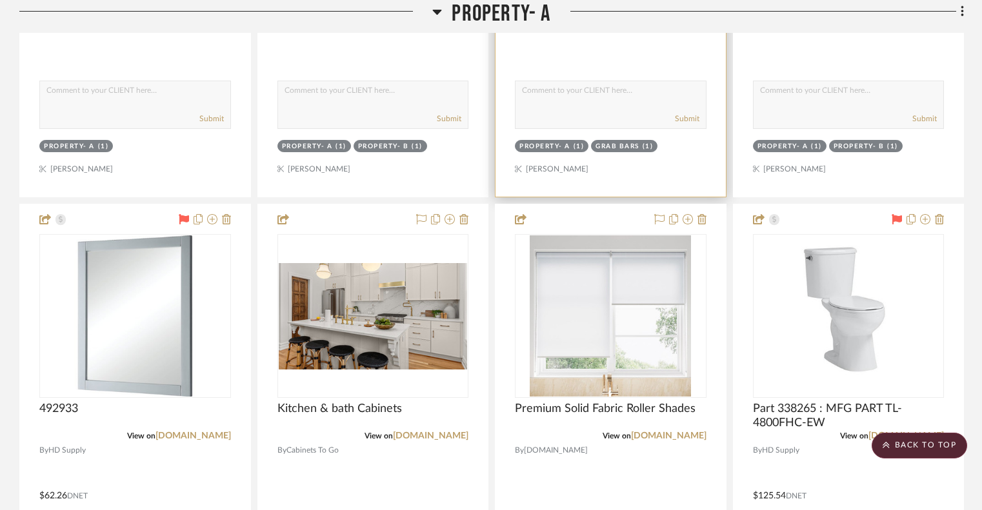
scroll to position [824, 0]
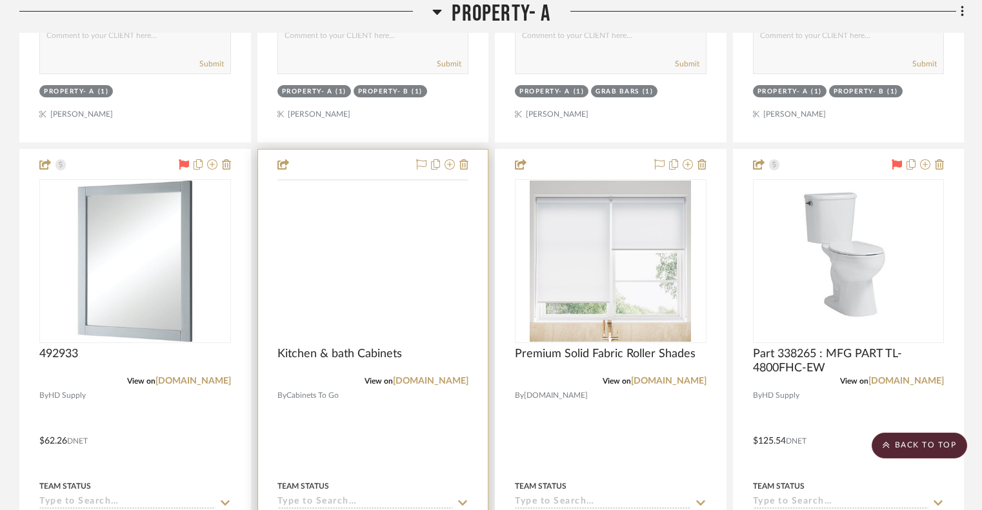
click at [0, 0] on img at bounding box center [0, 0] width 0 height 0
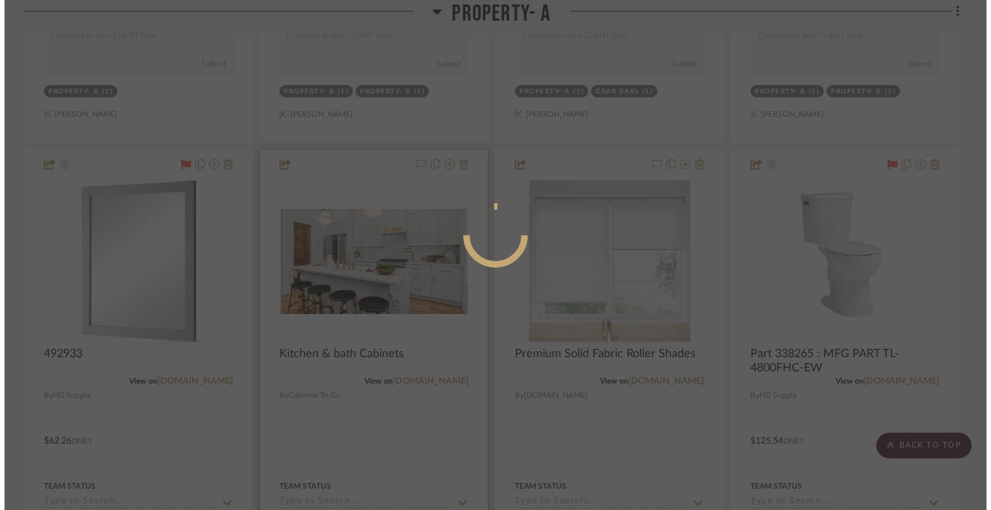
scroll to position [0, 0]
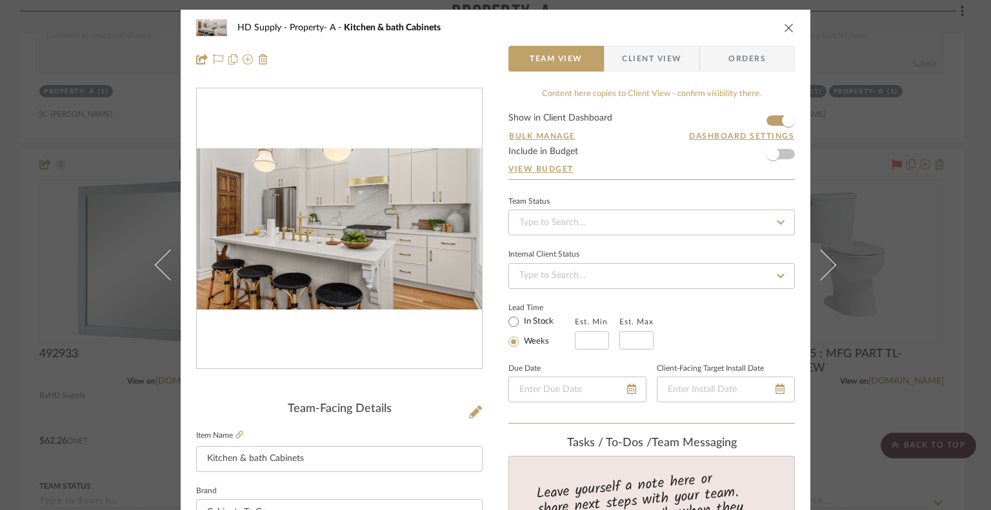
click at [784, 30] on icon "close" at bounding box center [789, 28] width 10 height 10
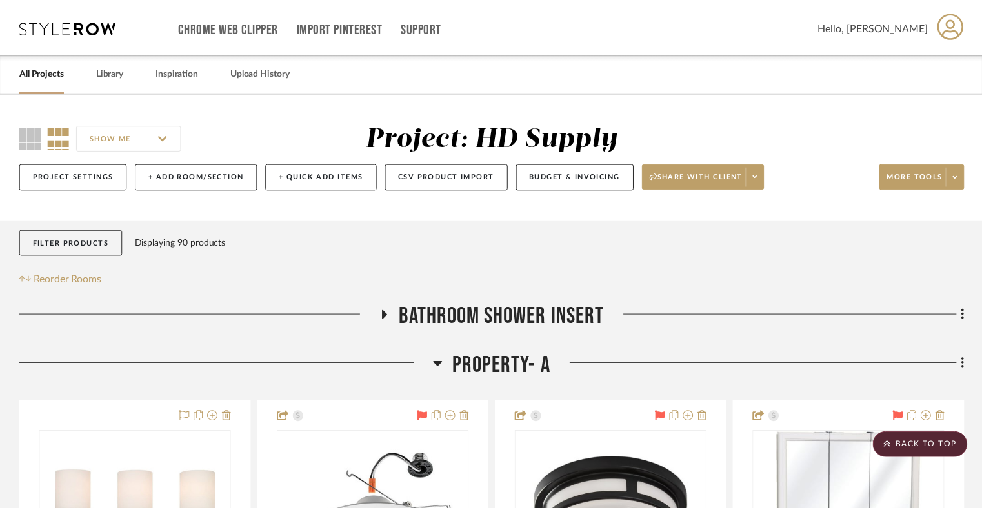
scroll to position [824, 0]
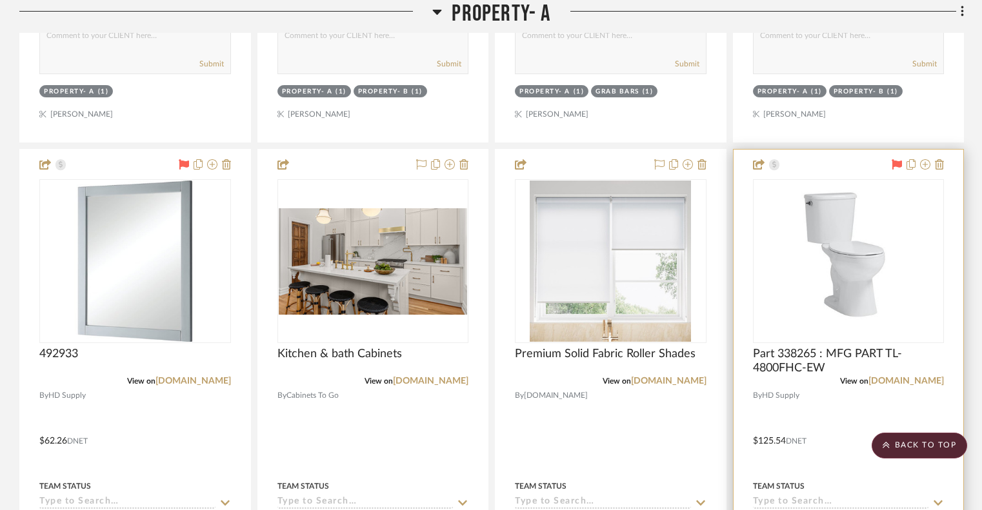
click at [861, 233] on img "0" at bounding box center [848, 261] width 161 height 161
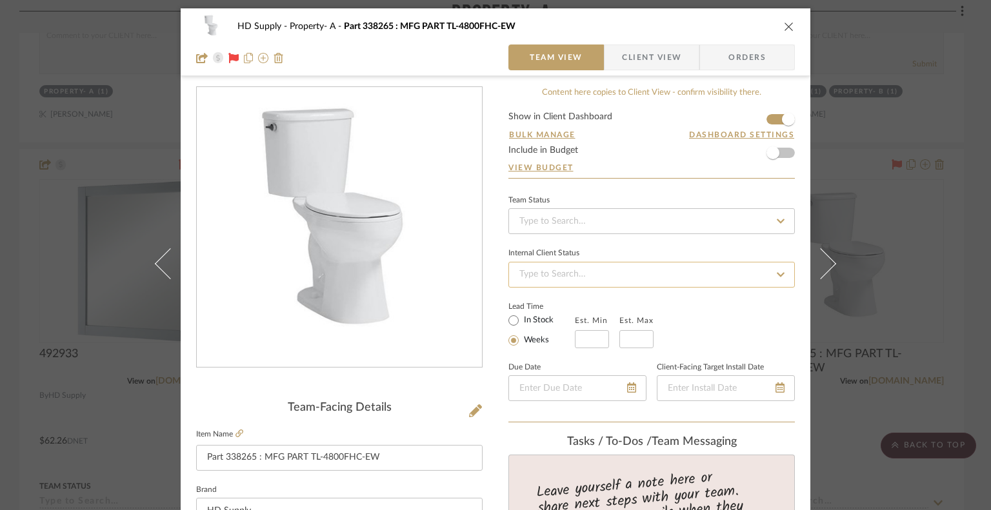
scroll to position [2, 0]
click at [235, 430] on icon at bounding box center [239, 433] width 8 height 8
click at [782, 34] on div "HD Supply Property- A Part 338265 : MFG PART TL-4800FHC-EW" at bounding box center [495, 26] width 599 height 26
click at [785, 28] on icon "close" at bounding box center [789, 26] width 10 height 10
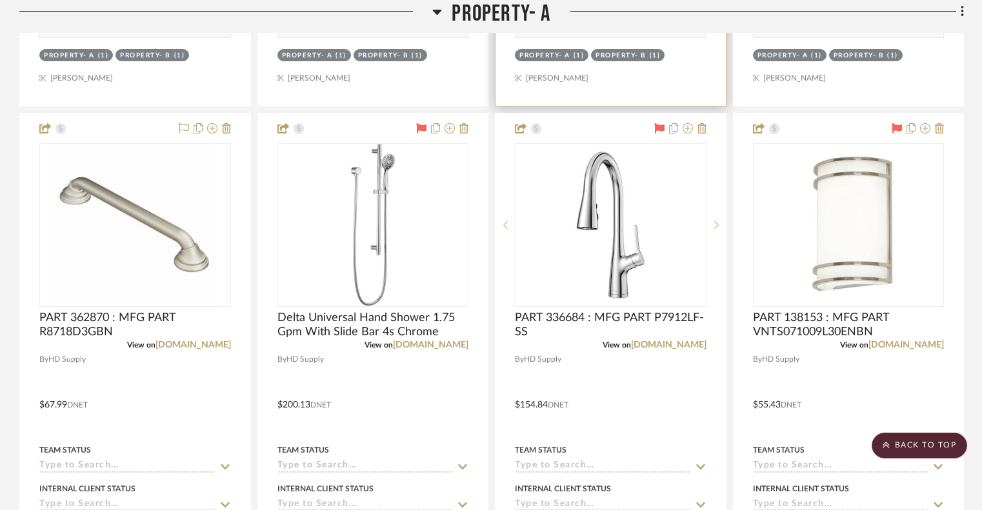
scroll to position [1432, 0]
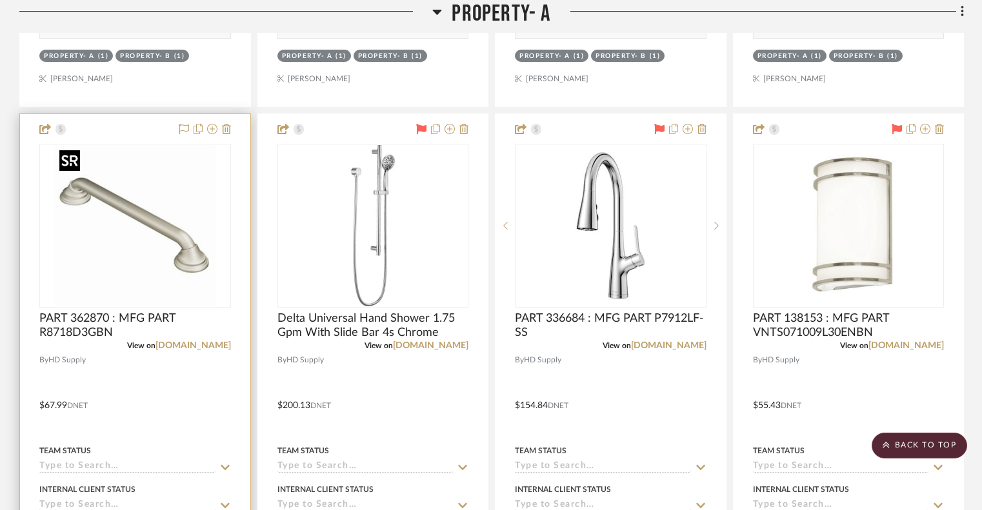
click at [184, 231] on img "0" at bounding box center [134, 225] width 161 height 161
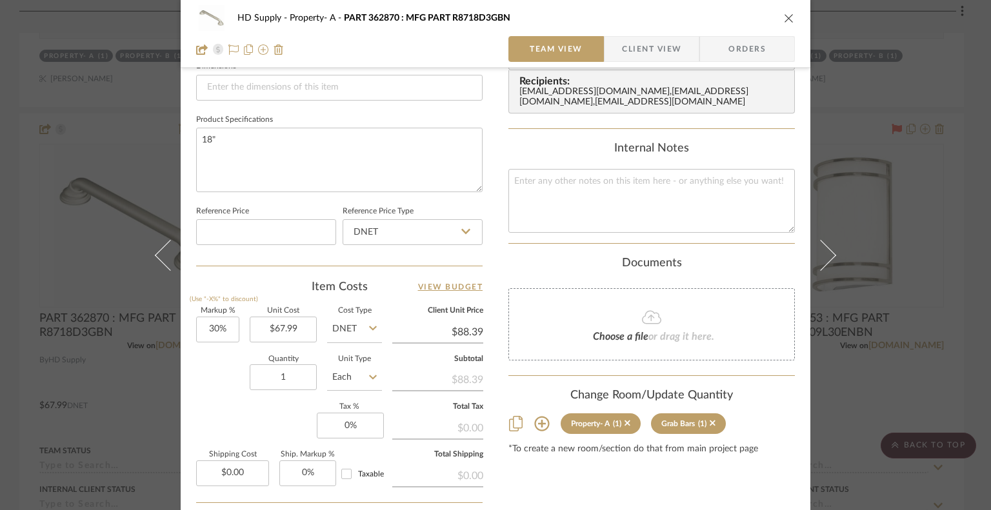
scroll to position [569, 0]
click at [784, 21] on icon "close" at bounding box center [789, 18] width 10 height 10
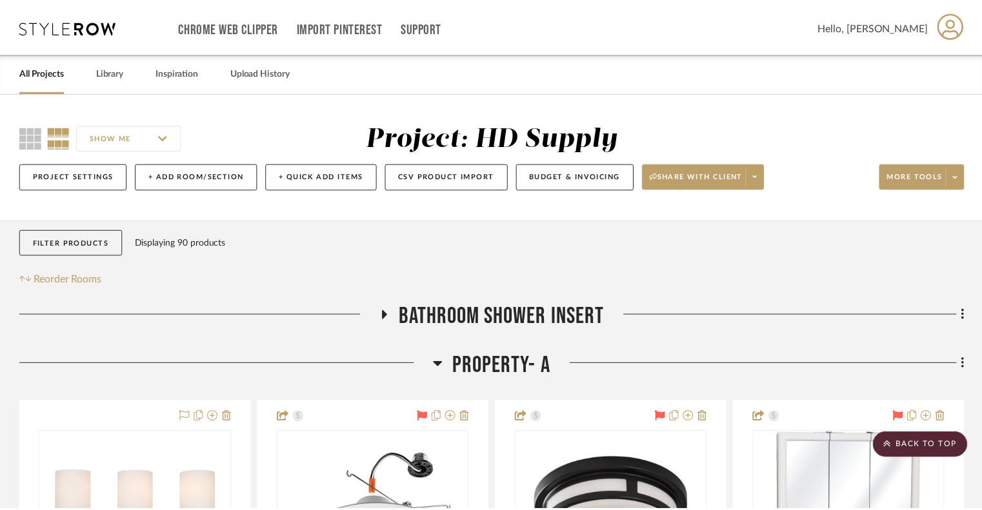
scroll to position [1432, 0]
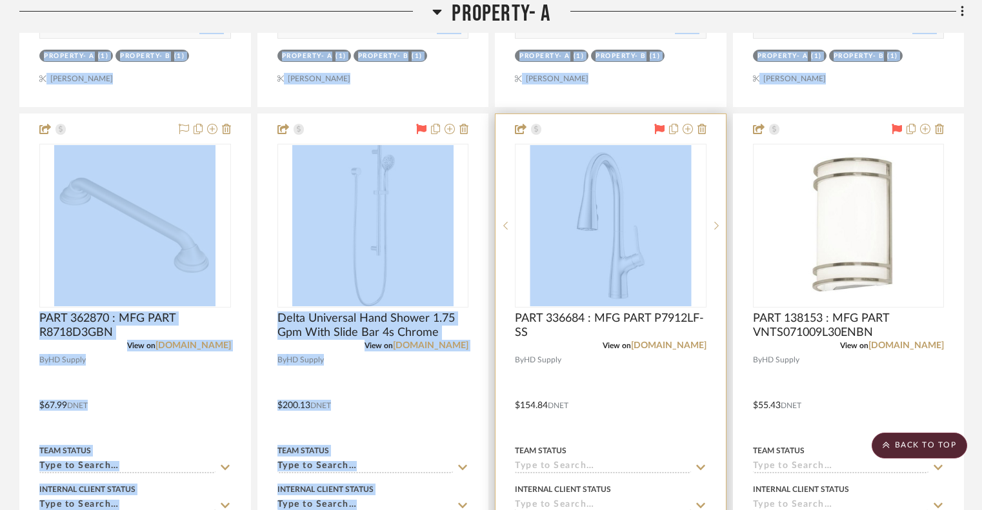
drag, startPoint x: 781, startPoint y: 21, endPoint x: 562, endPoint y: 203, distance: 284.4
click at [562, 203] on div "Property- A 320310 View on hdsupplysolutions.com By HD Supply $96.89 DNET Team …" at bounding box center [491, 397] width 944 height 2954
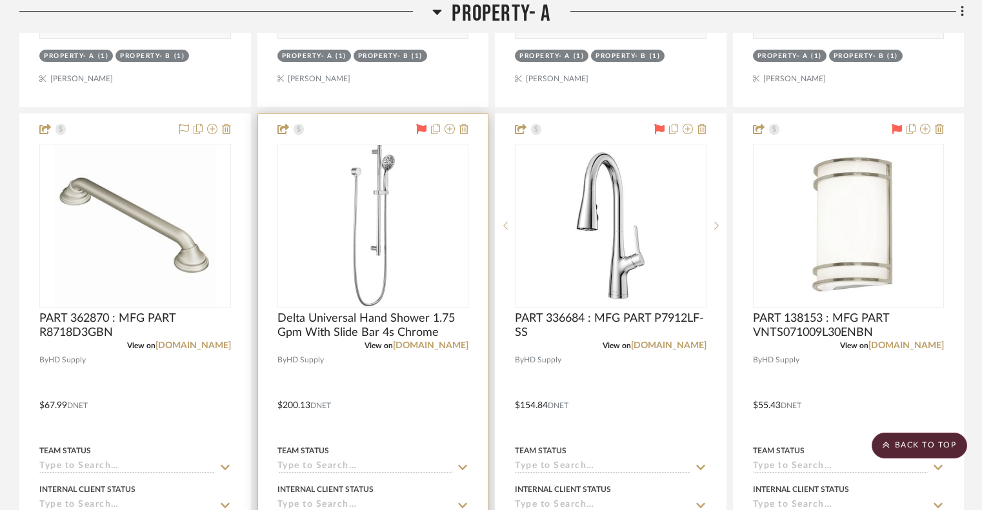
click at [361, 128] on div at bounding box center [373, 396] width 230 height 564
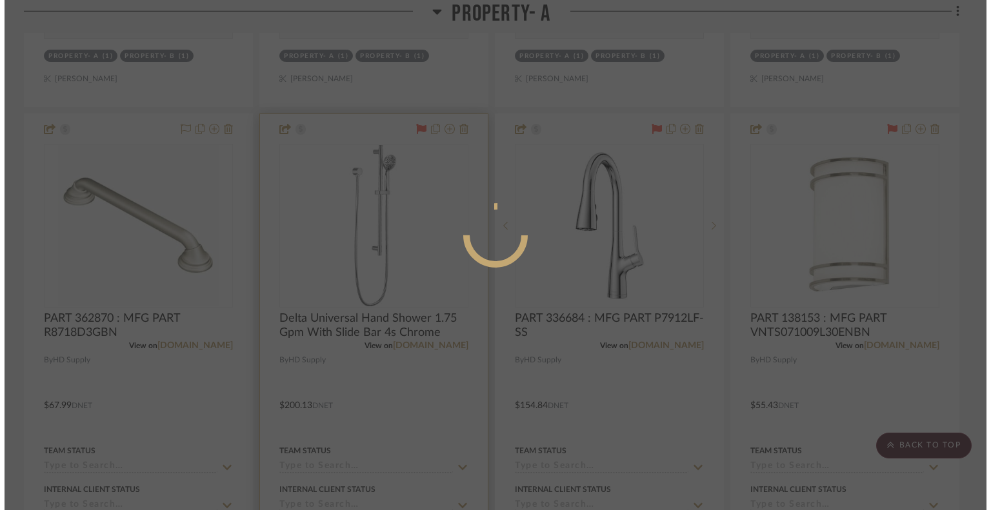
scroll to position [0, 0]
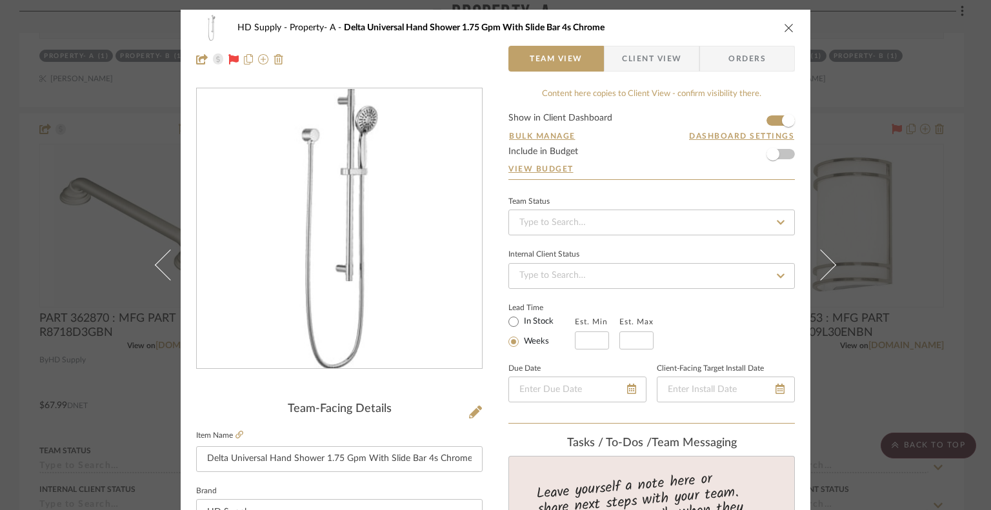
click at [784, 34] on div "HD Supply Property- A Delta Universal Hand Shower 1.75 Gpm With Slide Bar 4s Ch…" at bounding box center [495, 28] width 599 height 26
click at [784, 28] on icon "close" at bounding box center [789, 28] width 10 height 10
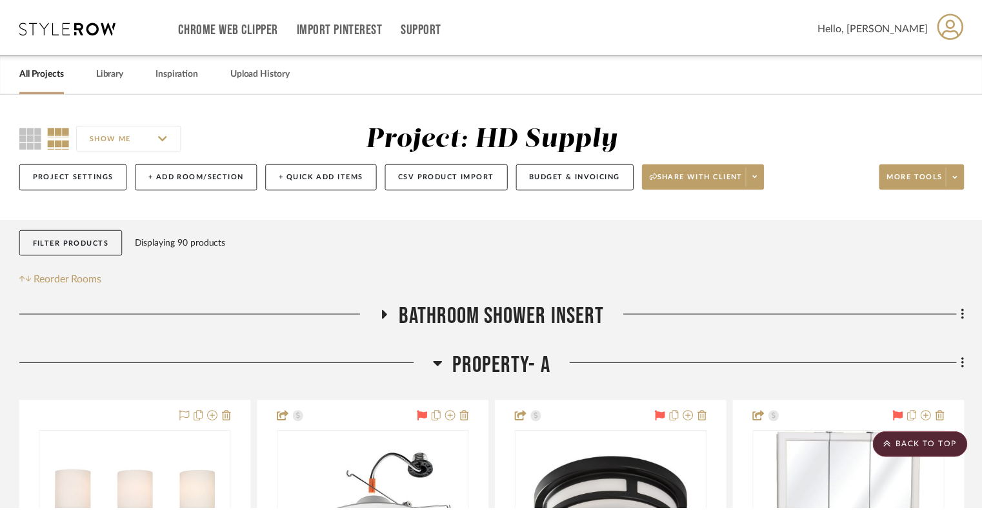
scroll to position [1432, 0]
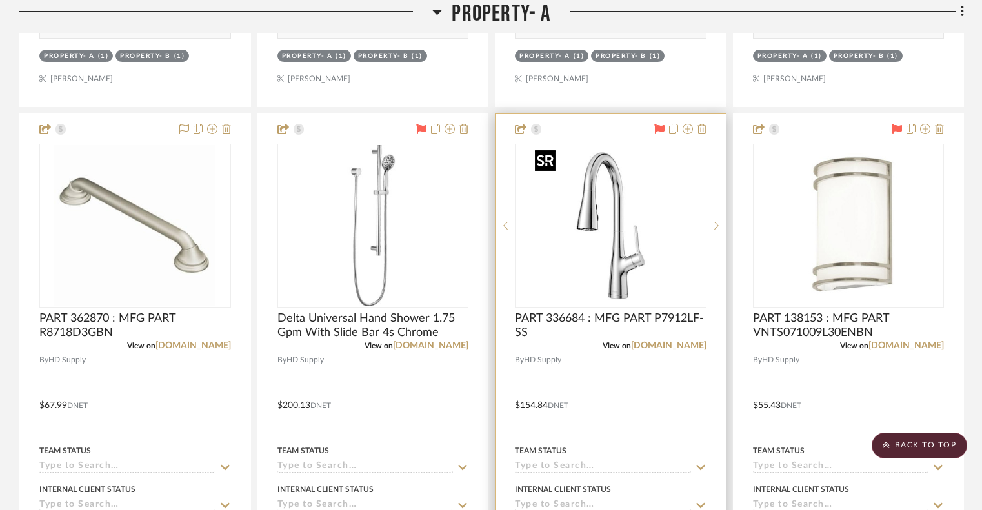
click at [615, 238] on img "0" at bounding box center [610, 225] width 161 height 161
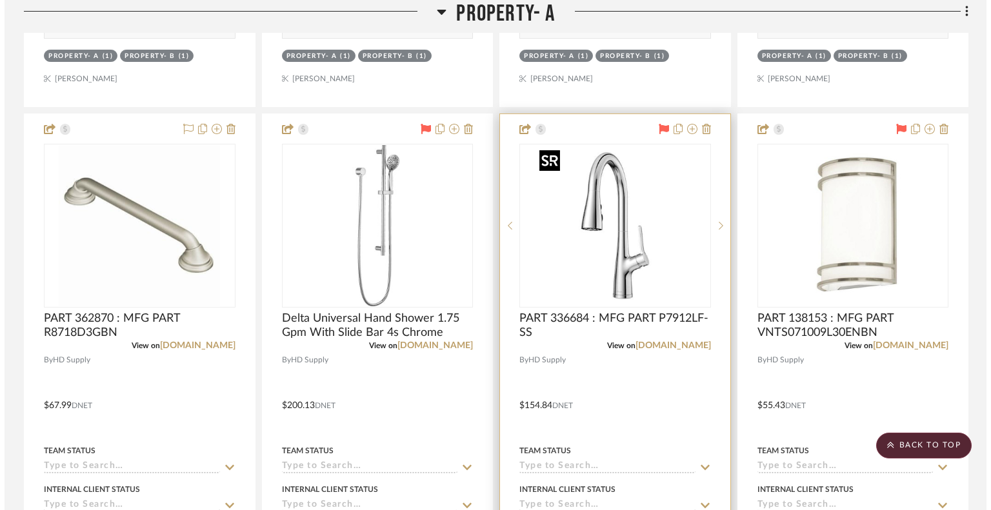
scroll to position [0, 0]
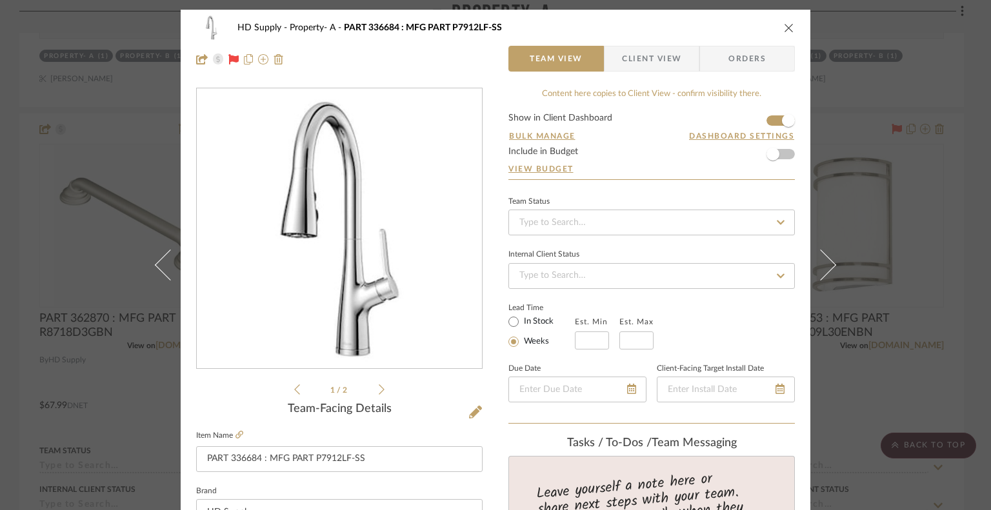
click at [372, 392] on li "1 / 2" at bounding box center [339, 389] width 79 height 15
click at [379, 390] on icon at bounding box center [382, 390] width 6 height 12
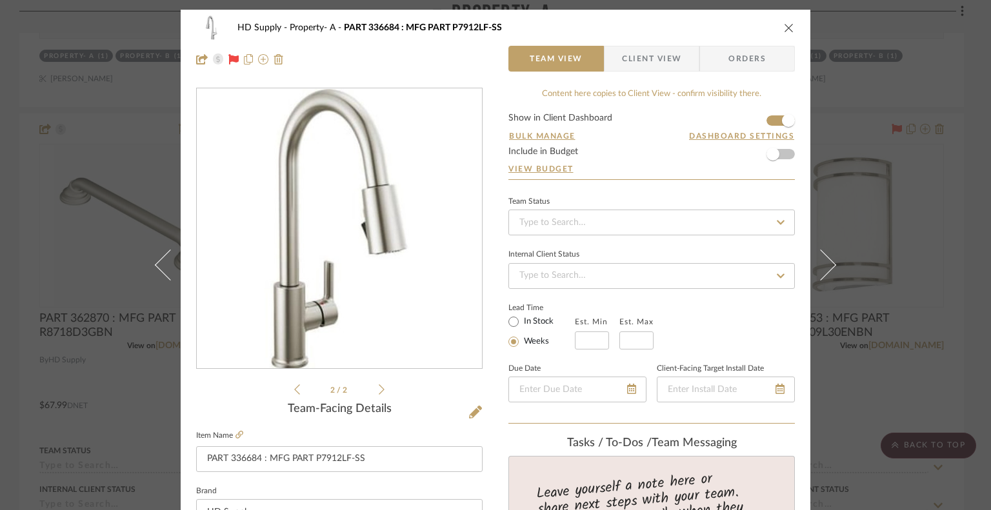
click at [284, 393] on div "2 / 2" at bounding box center [339, 243] width 286 height 310
click at [300, 384] on li "2 / 2" at bounding box center [339, 389] width 79 height 15
click at [294, 388] on icon at bounding box center [297, 390] width 6 height 12
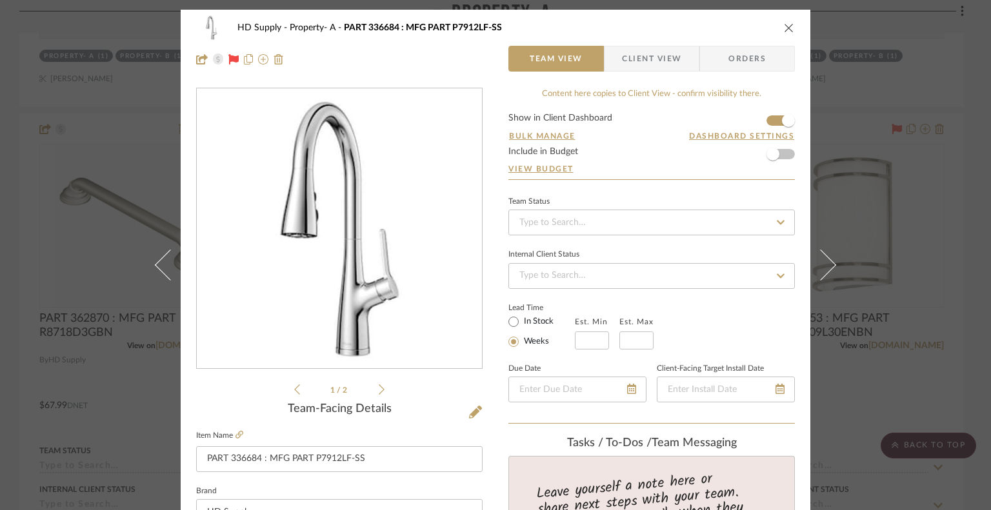
click at [379, 392] on icon at bounding box center [382, 390] width 6 height 12
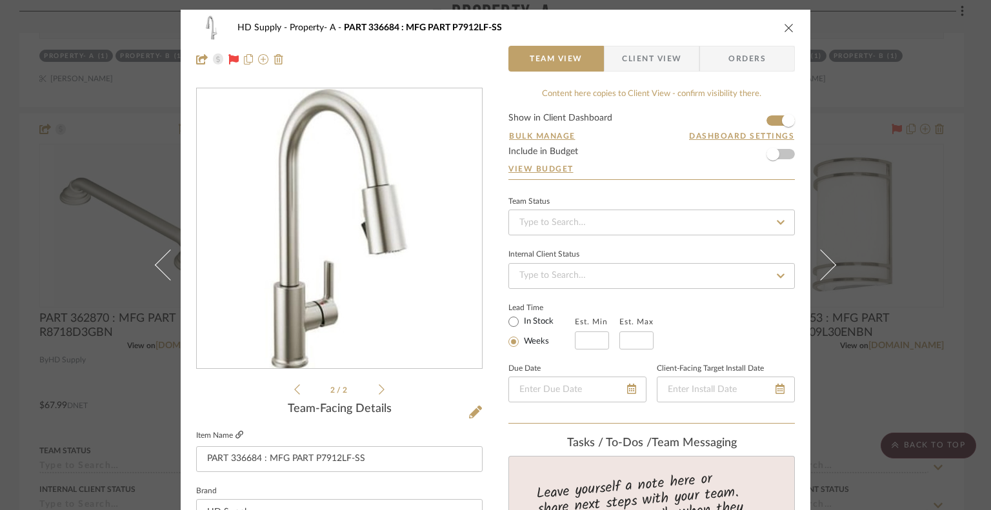
click at [235, 433] on icon at bounding box center [239, 435] width 8 height 8
click at [786, 30] on icon "close" at bounding box center [789, 28] width 10 height 10
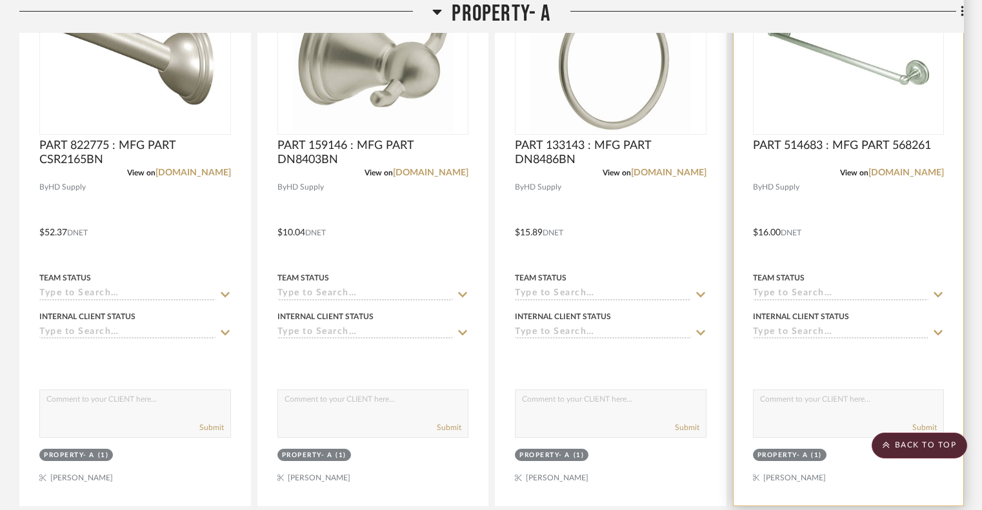
scroll to position [3019, 0]
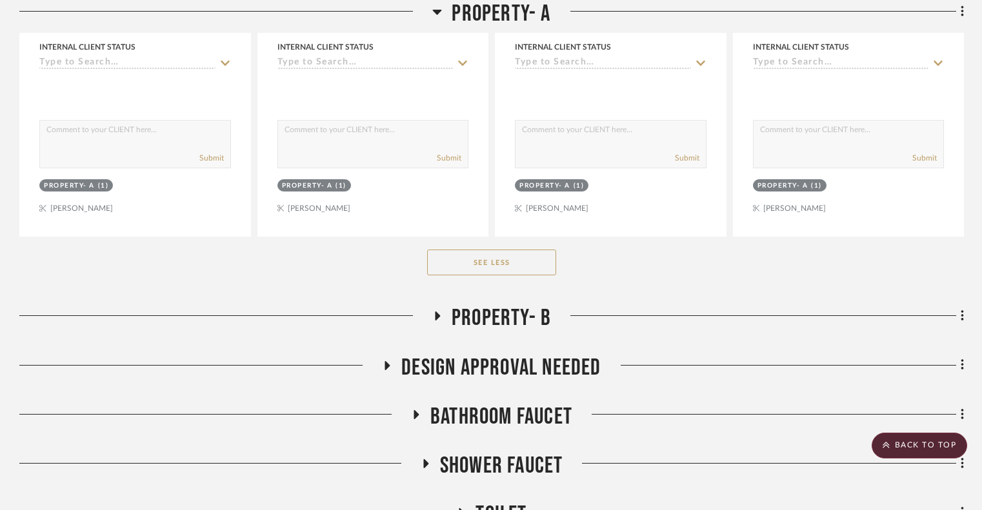
click at [538, 275] on button "See Less" at bounding box center [491, 263] width 129 height 26
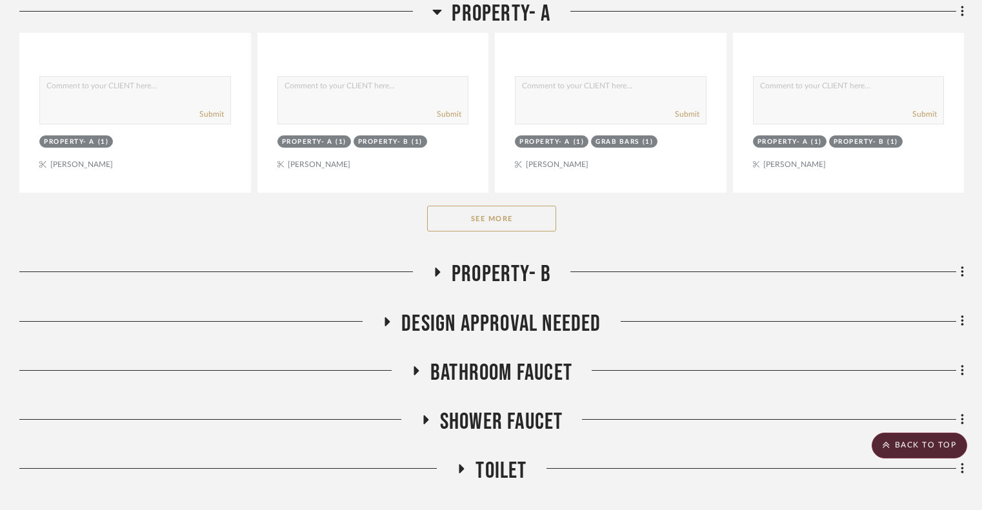
scroll to position [773, 0]
click at [515, 217] on button "See More" at bounding box center [491, 219] width 129 height 26
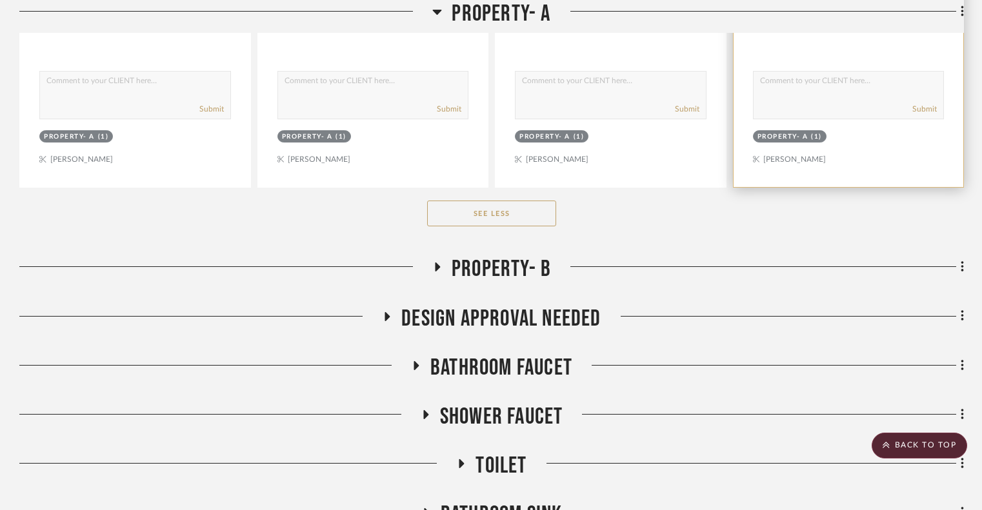
scroll to position [3069, 0]
click at [438, 263] on icon at bounding box center [436, 267] width 15 height 10
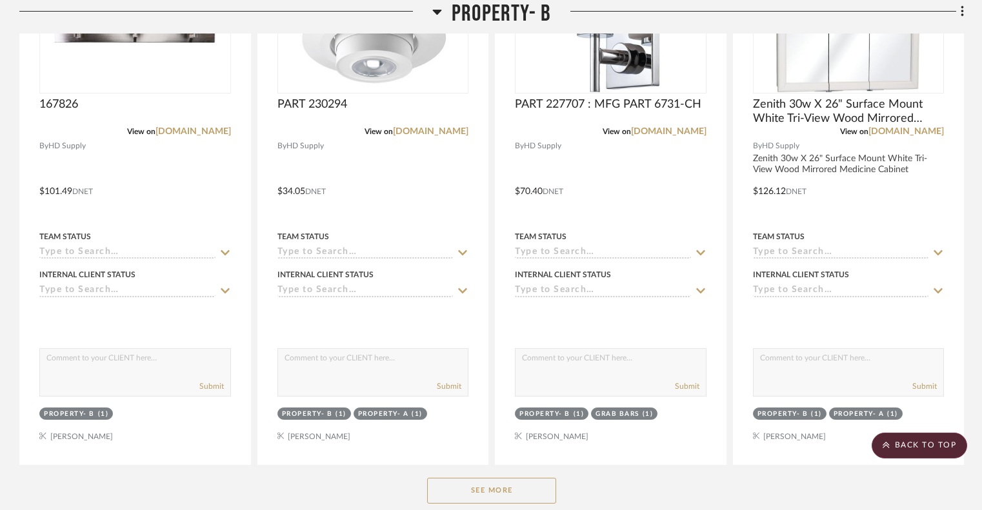
scroll to position [3761, 0]
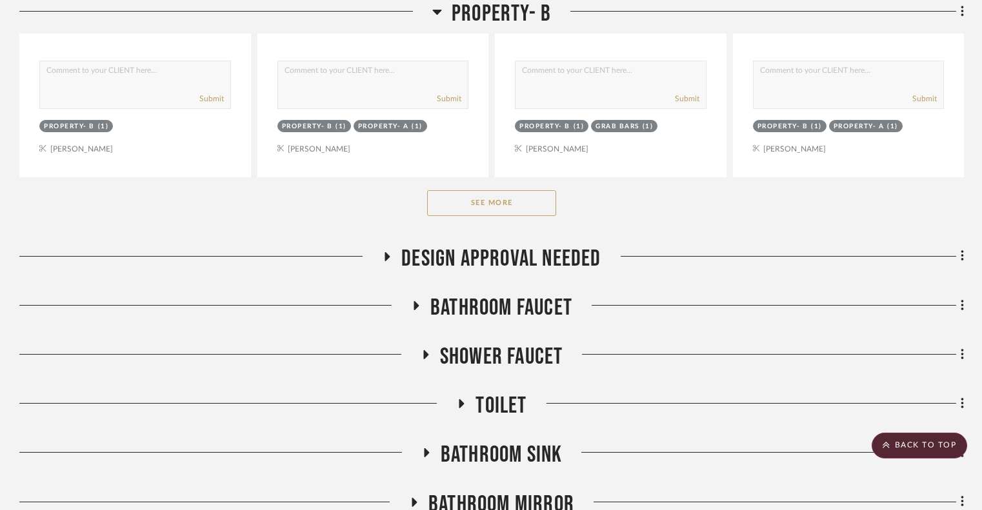
click at [473, 202] on button "See More" at bounding box center [491, 203] width 129 height 26
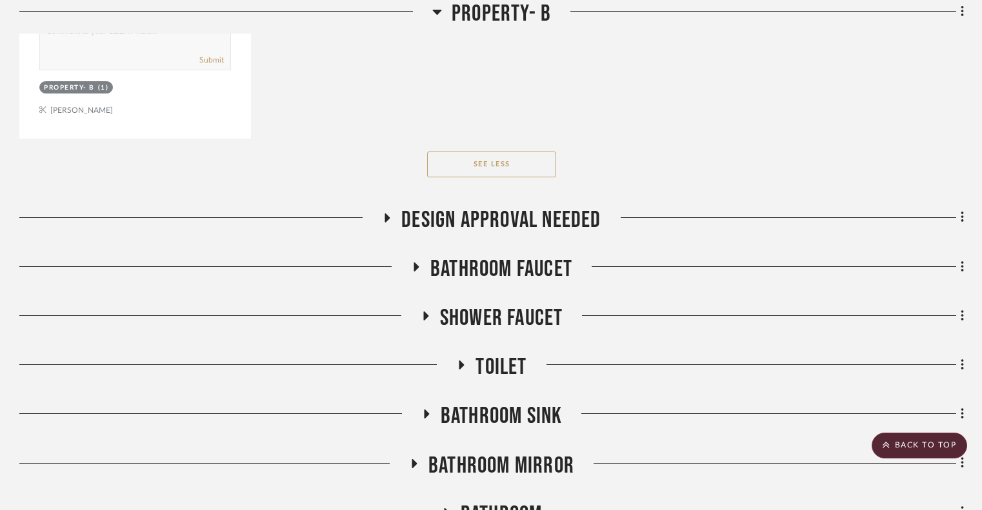
scroll to position [6663, 0]
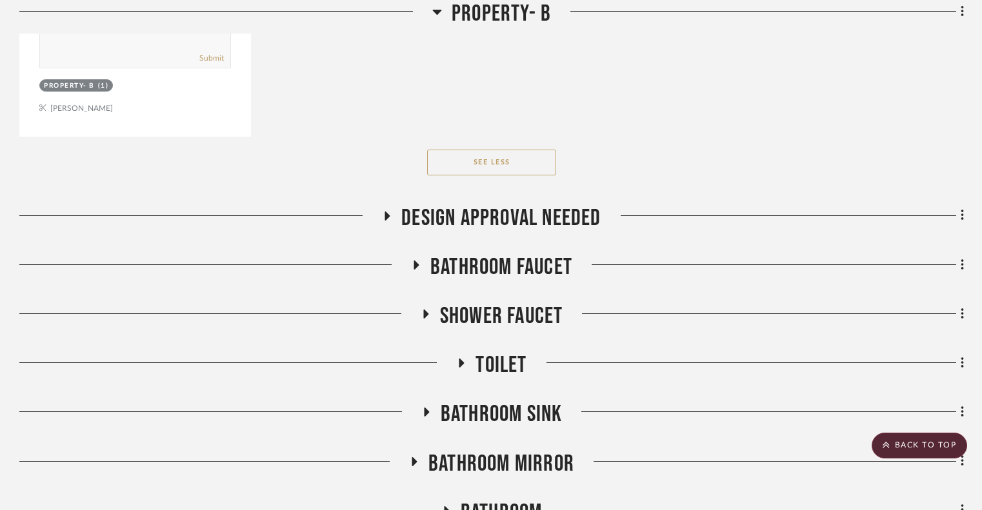
click at [417, 270] on icon at bounding box center [415, 265] width 15 height 10
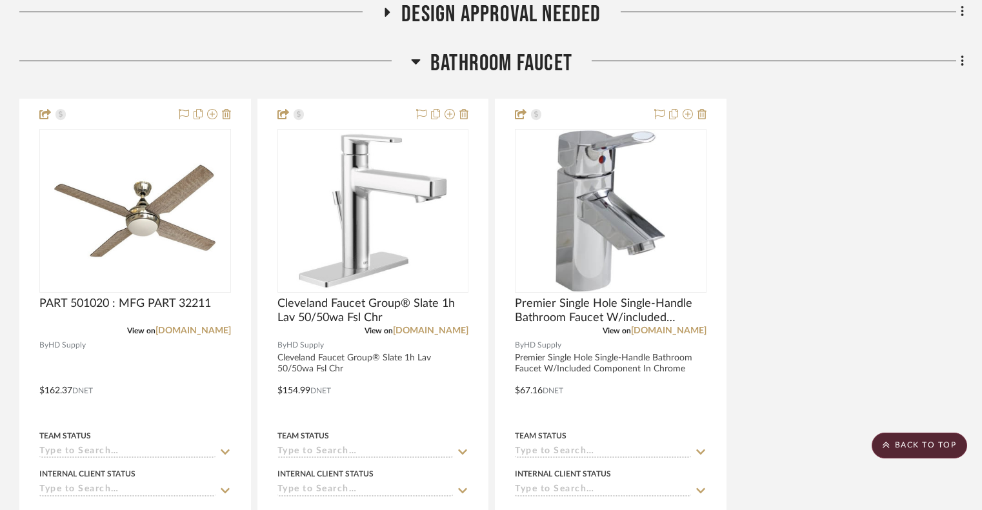
scroll to position [6923, 0]
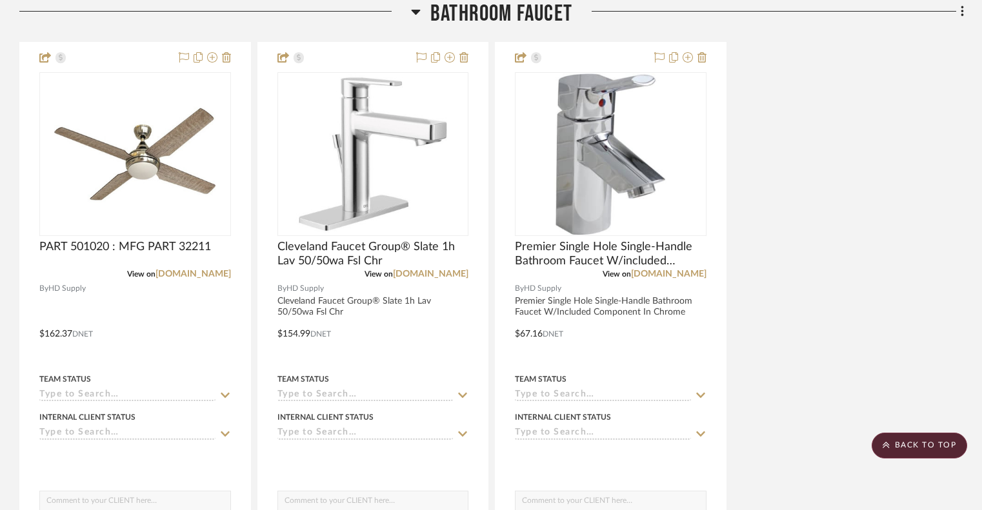
click at [414, 10] on icon at bounding box center [416, 12] width 9 height 5
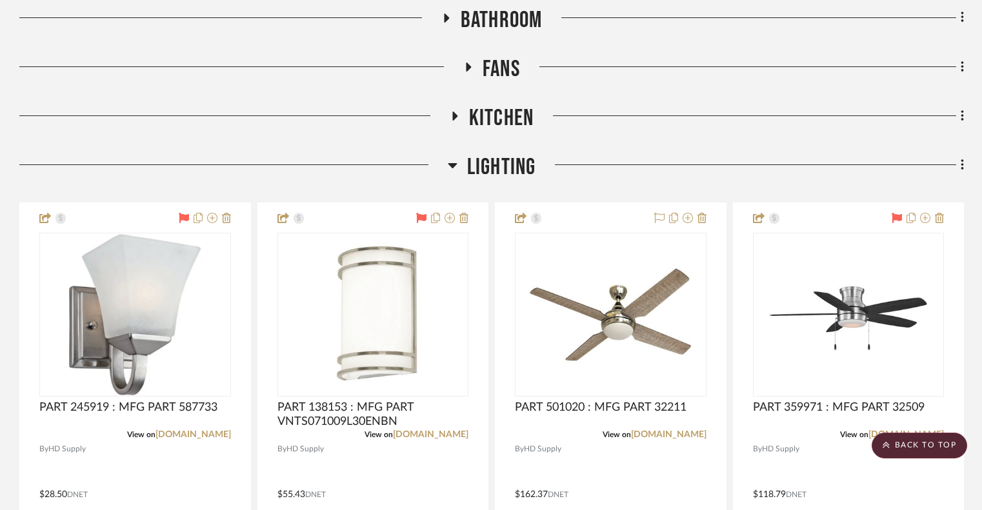
scroll to position [7181, 0]
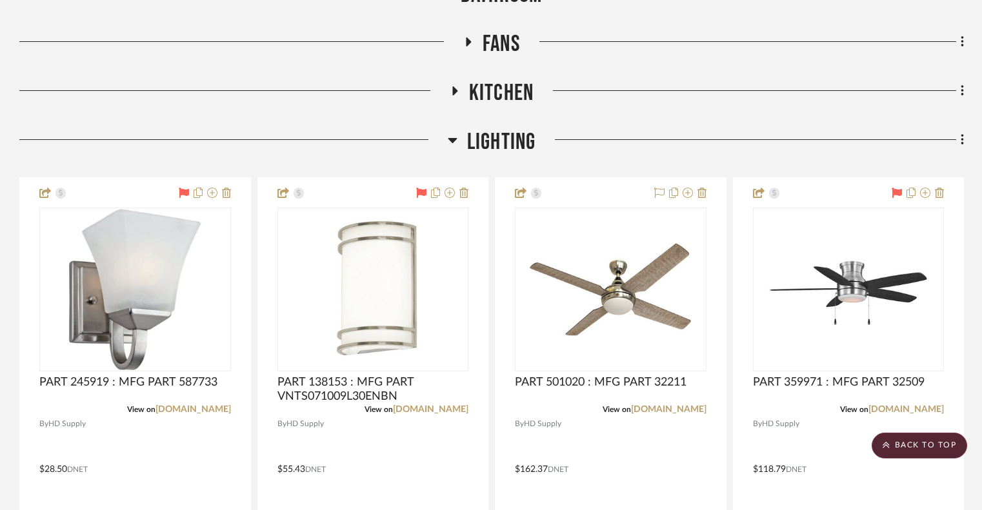
click at [446, 144] on div at bounding box center [233, 144] width 428 height 33
click at [450, 144] on icon at bounding box center [453, 139] width 10 height 15
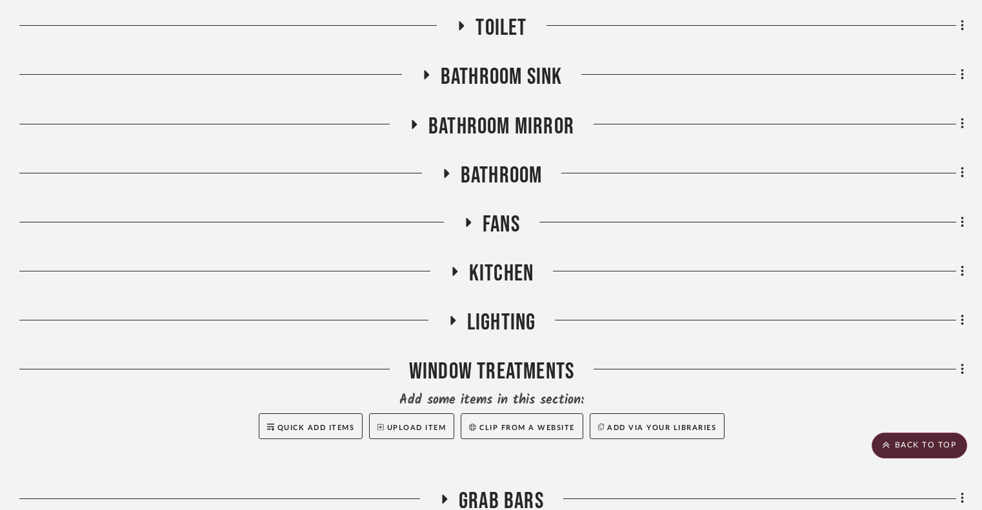
scroll to position [6999, 0]
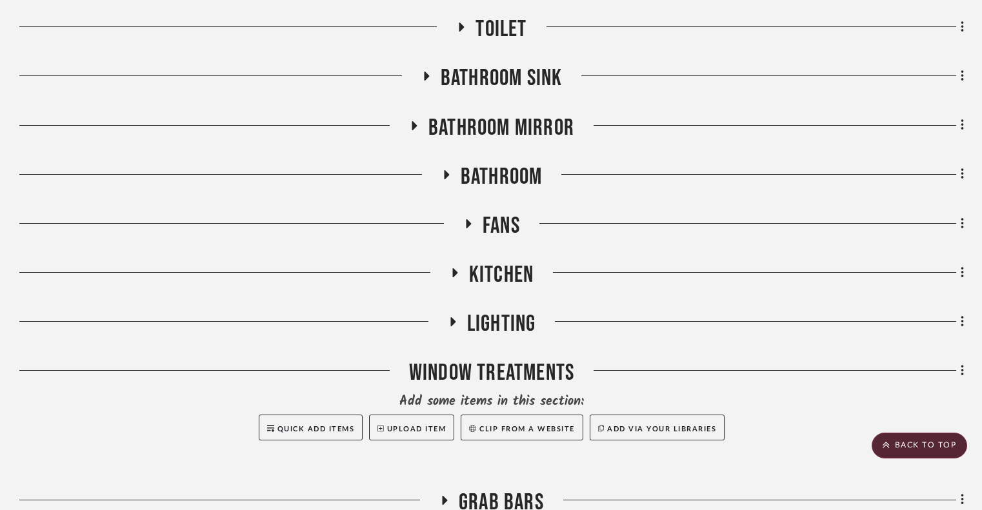
click at [415, 130] on icon at bounding box center [413, 126] width 15 height 10
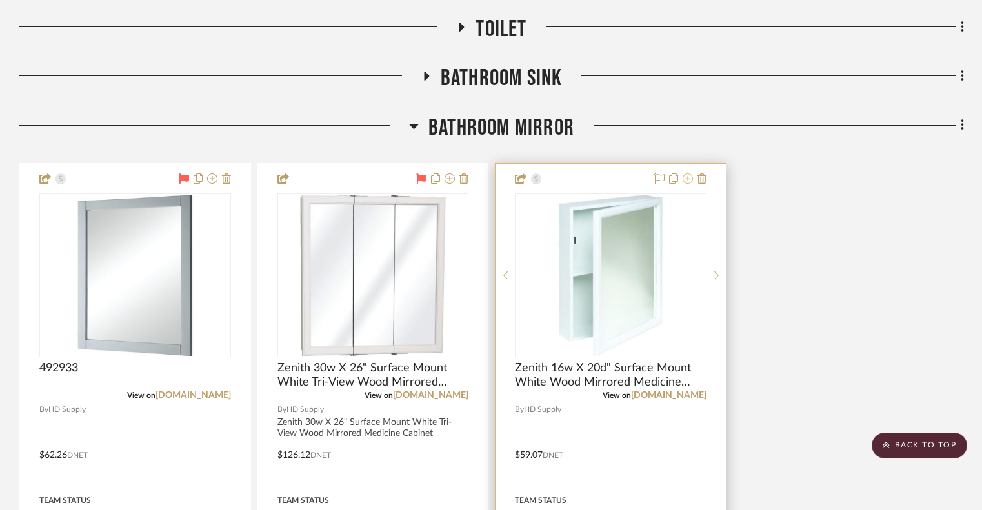
click at [686, 184] on fa-icon at bounding box center [687, 179] width 10 height 10
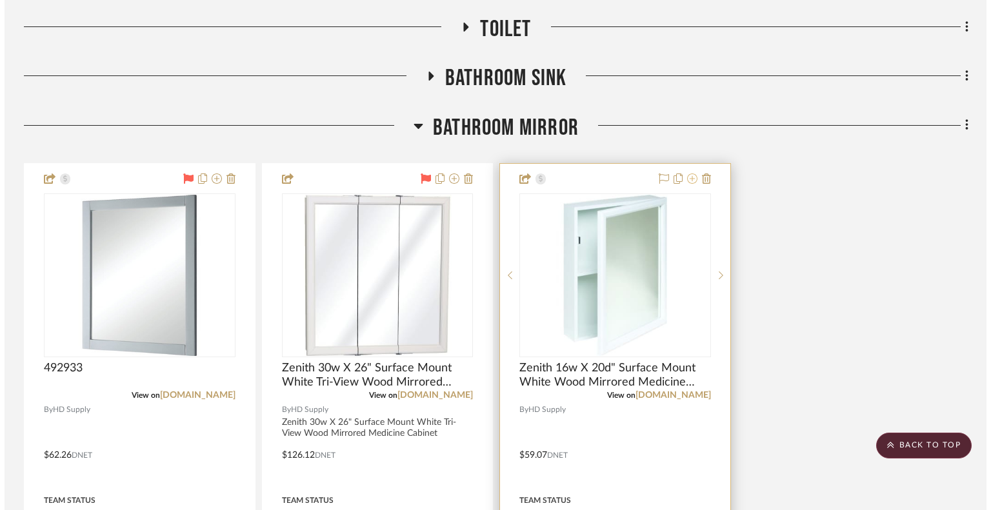
scroll to position [0, 0]
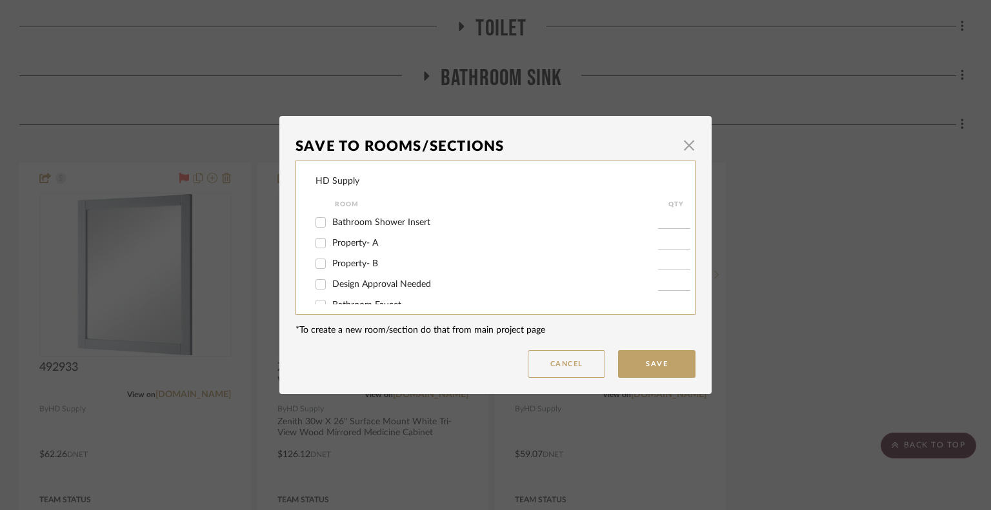
click at [314, 242] on input "Property- A" at bounding box center [320, 243] width 21 height 21
checkbox input "true"
type input "1"
click at [313, 267] on input "Property- B" at bounding box center [320, 264] width 21 height 21
checkbox input "true"
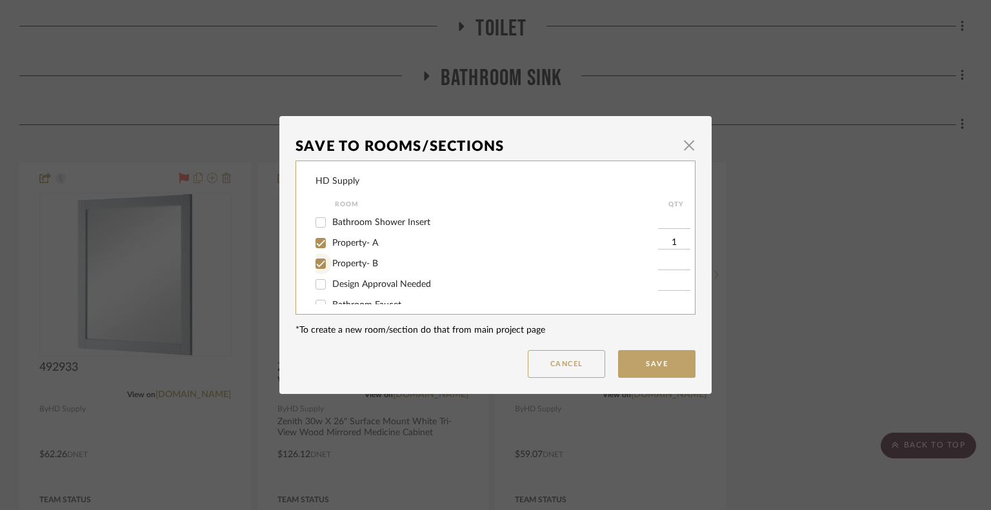
type input "1"
click at [643, 368] on button "Save" at bounding box center [656, 364] width 77 height 28
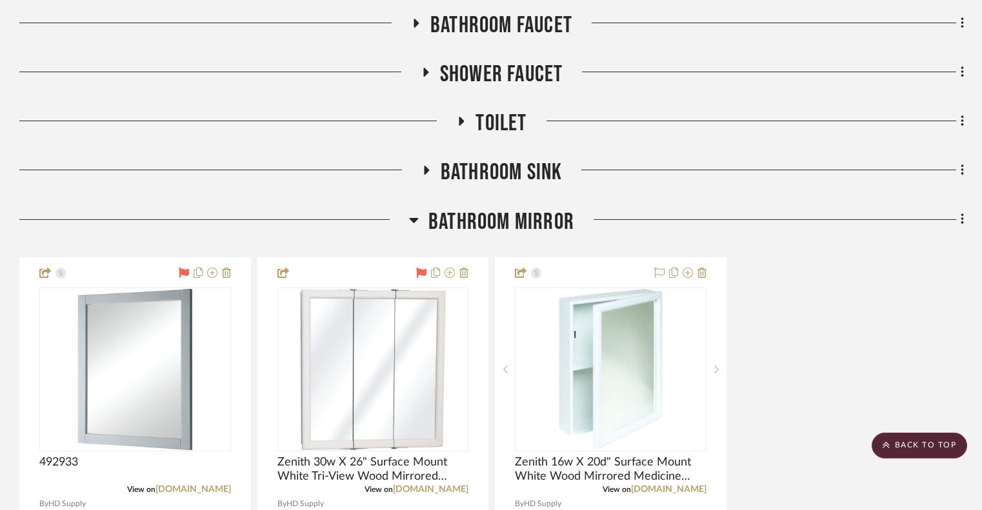
scroll to position [7497, 0]
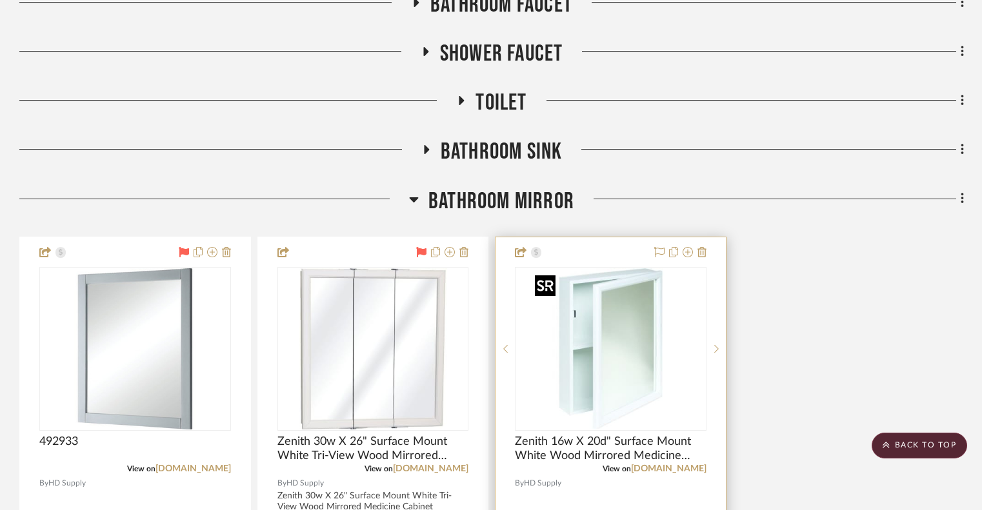
click at [619, 259] on div at bounding box center [610, 519] width 230 height 564
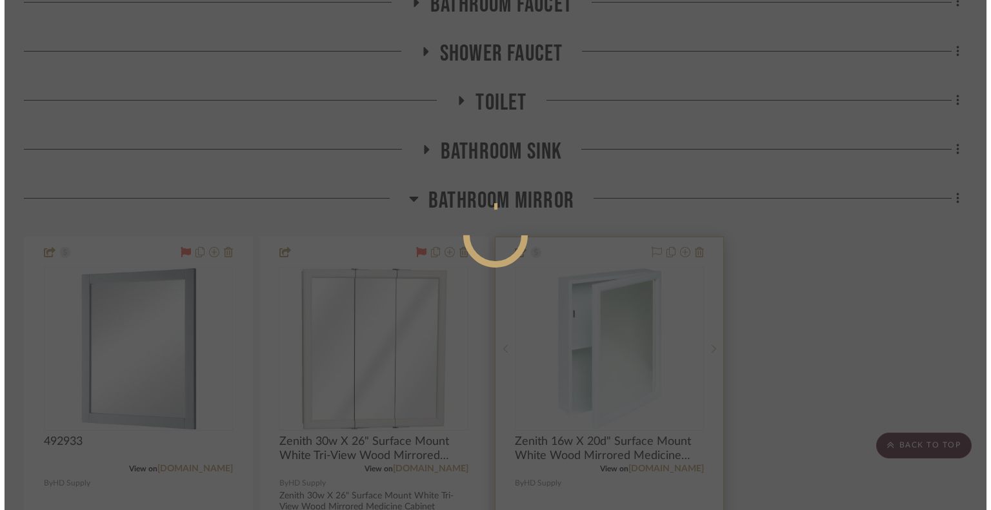
scroll to position [0, 0]
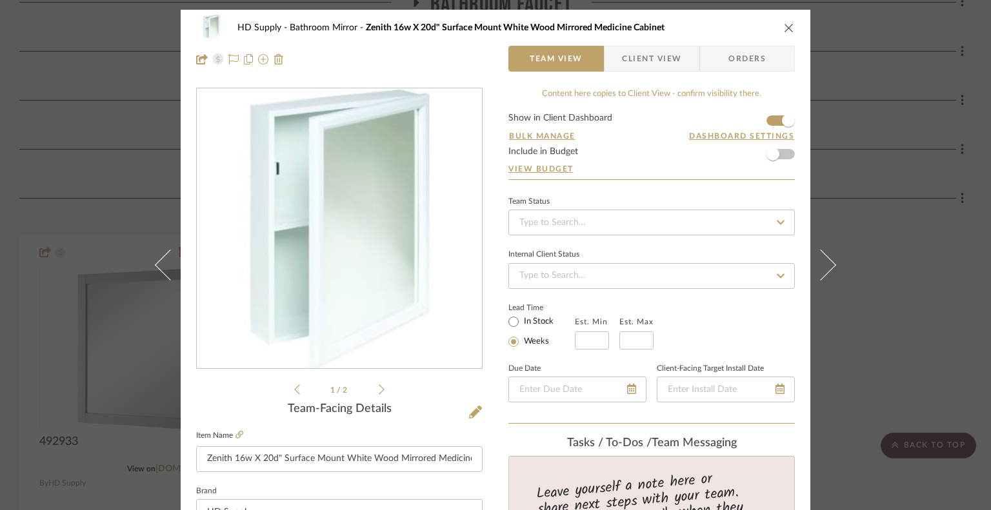
click at [379, 390] on icon at bounding box center [382, 390] width 6 height 12
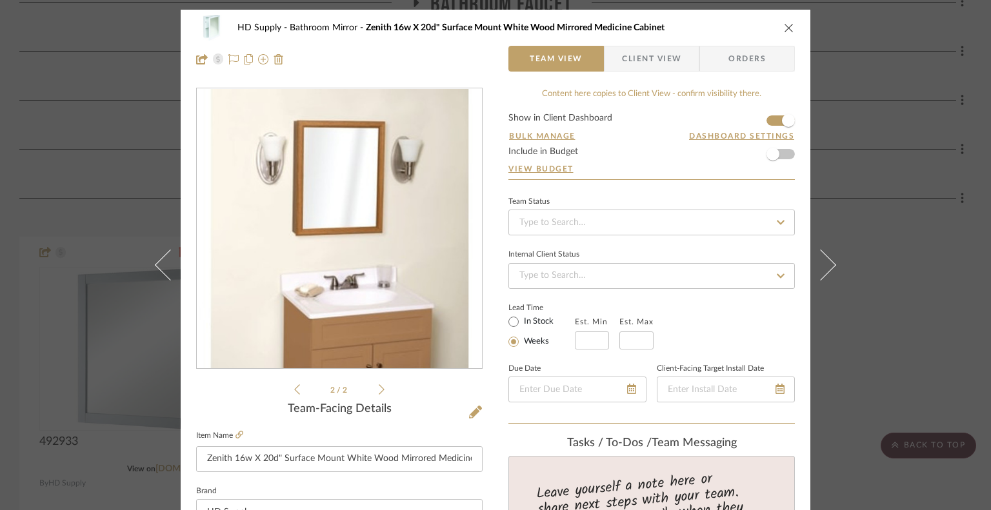
click at [379, 390] on icon at bounding box center [382, 390] width 6 height 12
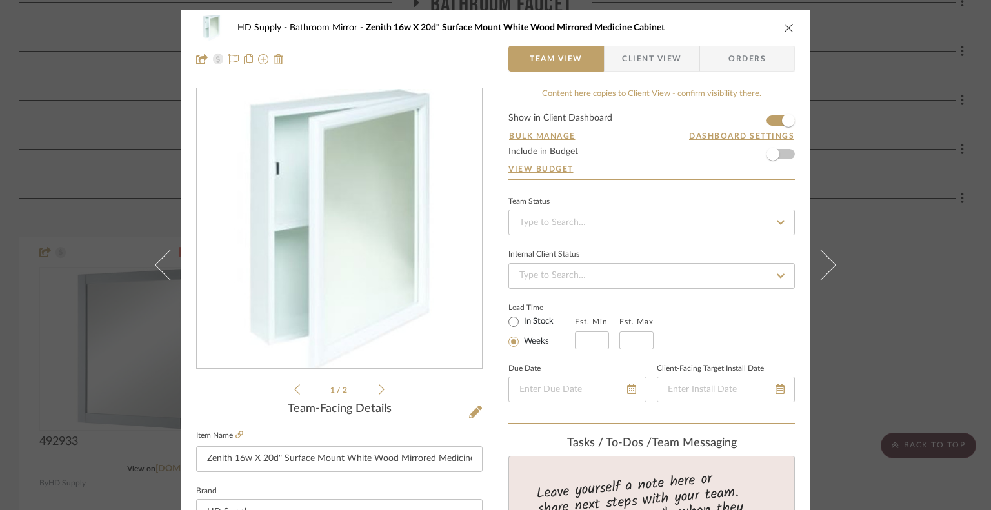
click at [786, 28] on icon "close" at bounding box center [789, 28] width 10 height 10
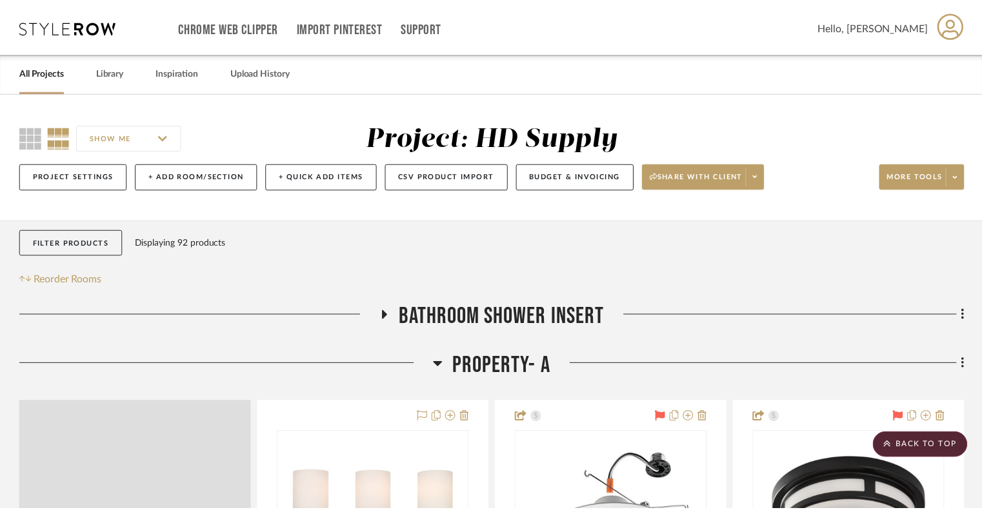
scroll to position [7497, 0]
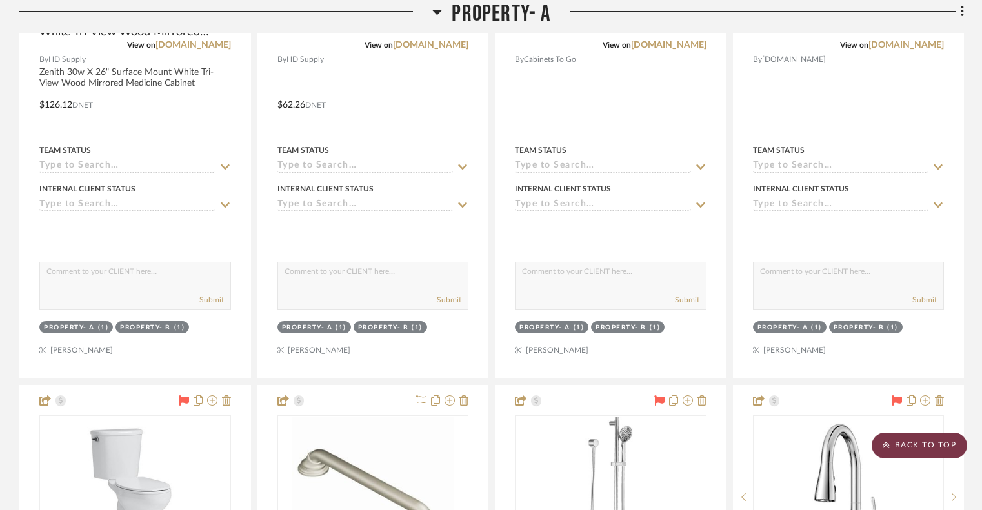
click at [899, 440] on scroll-to-top-button "BACK TO TOP" at bounding box center [918, 446] width 95 height 26
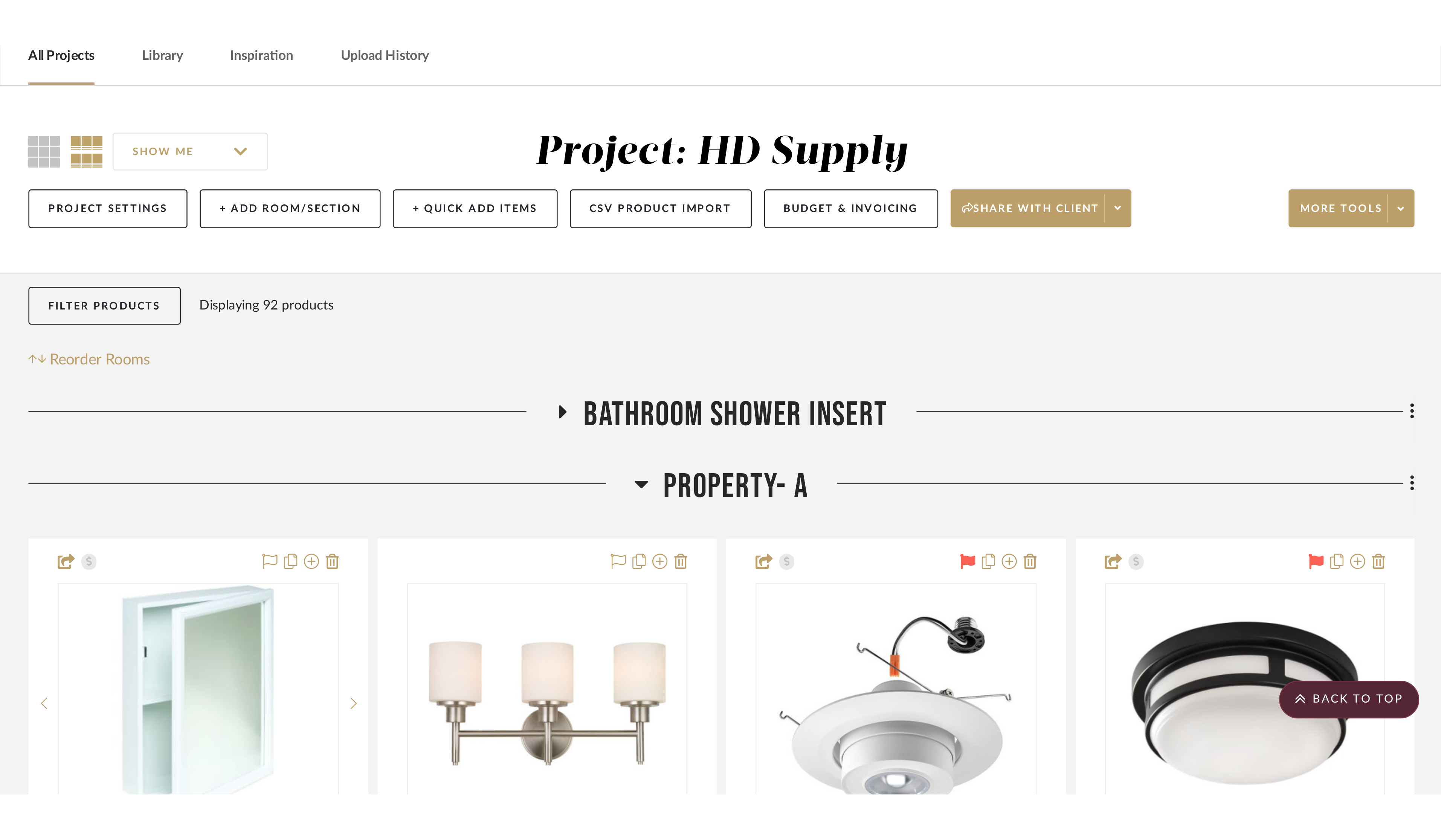
scroll to position [0, 0]
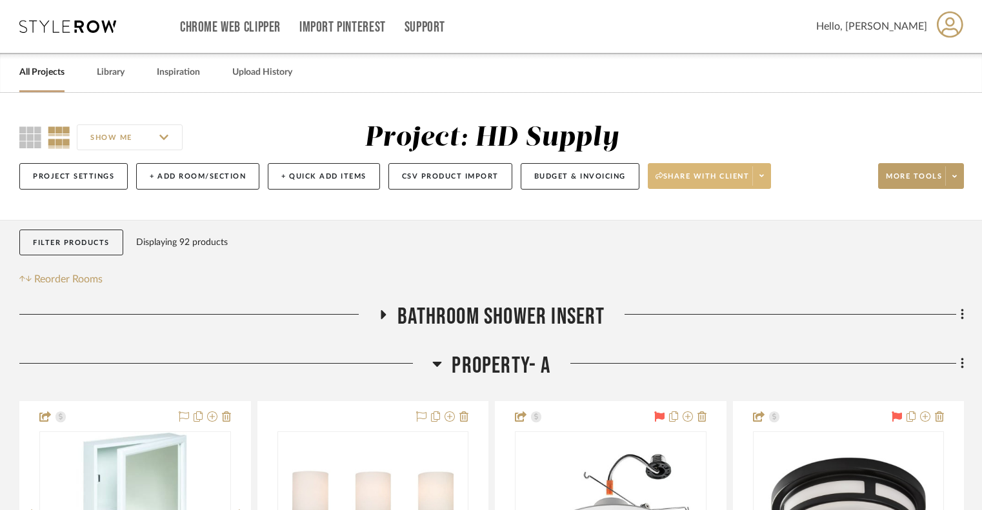
click at [765, 180] on span at bounding box center [761, 175] width 18 height 19
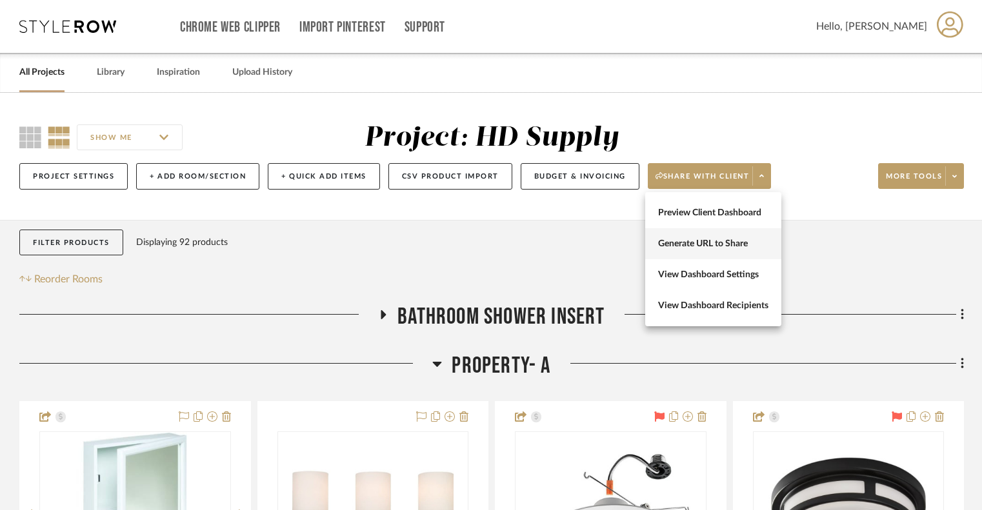
click at [729, 243] on span "Generate URL to Share" at bounding box center [713, 244] width 110 height 11
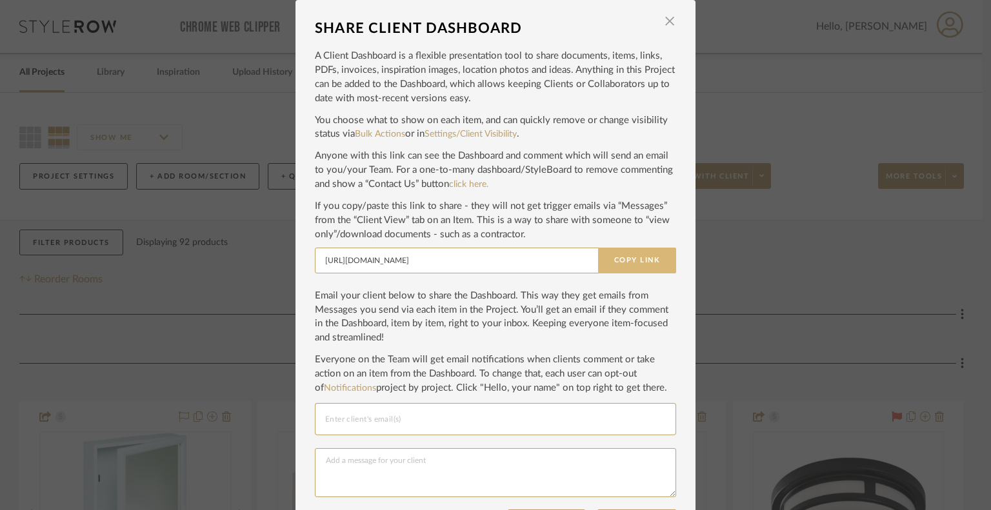
click at [656, 254] on button "Copy Link" at bounding box center [637, 261] width 78 height 26
click at [663, 19] on span "button" at bounding box center [670, 21] width 26 height 26
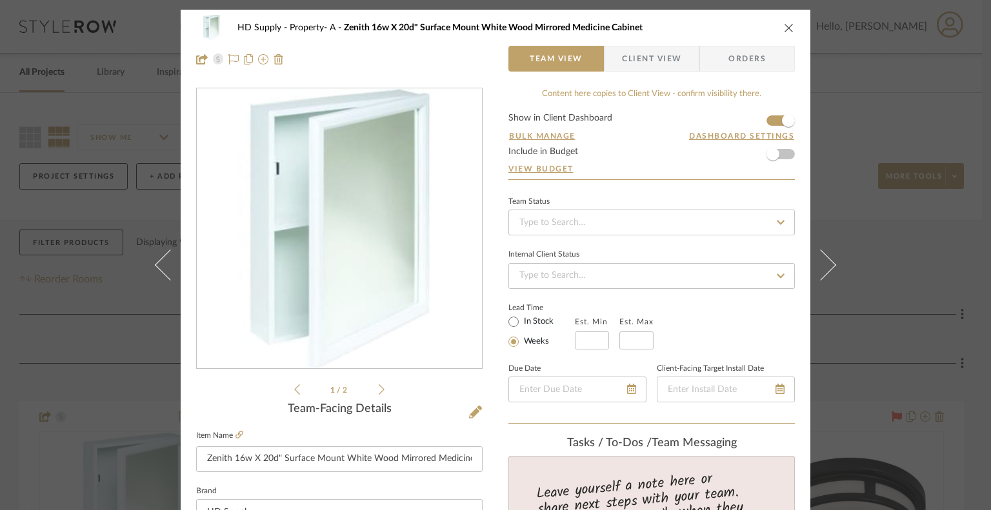
click at [654, 65] on span "Client View" at bounding box center [651, 59] width 59 height 26
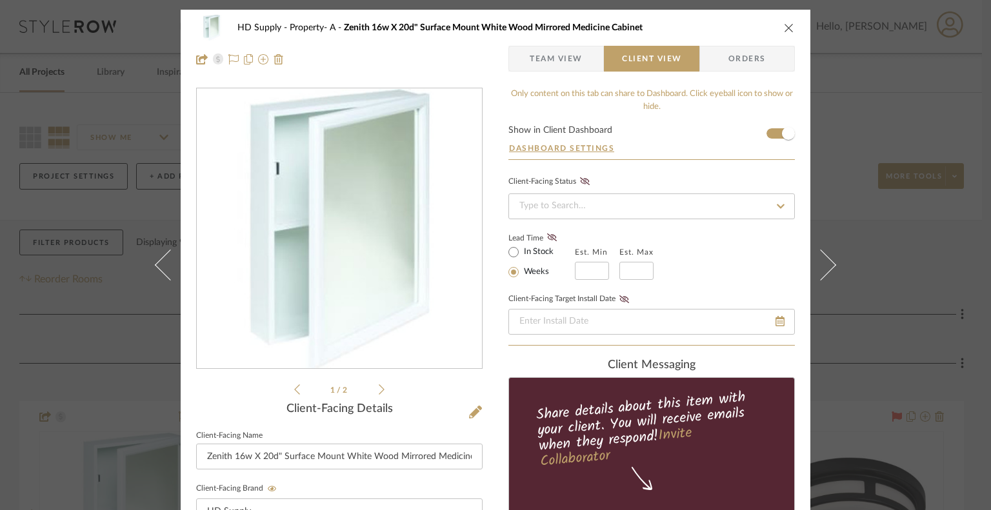
click at [784, 29] on icon "close" at bounding box center [789, 28] width 10 height 10
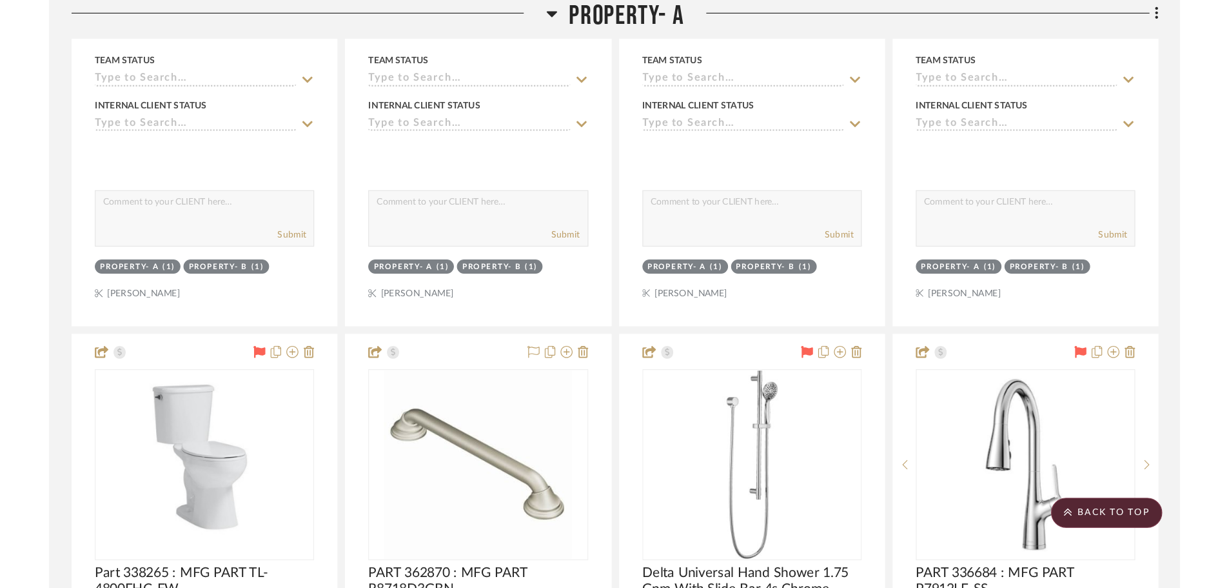
scroll to position [687, 0]
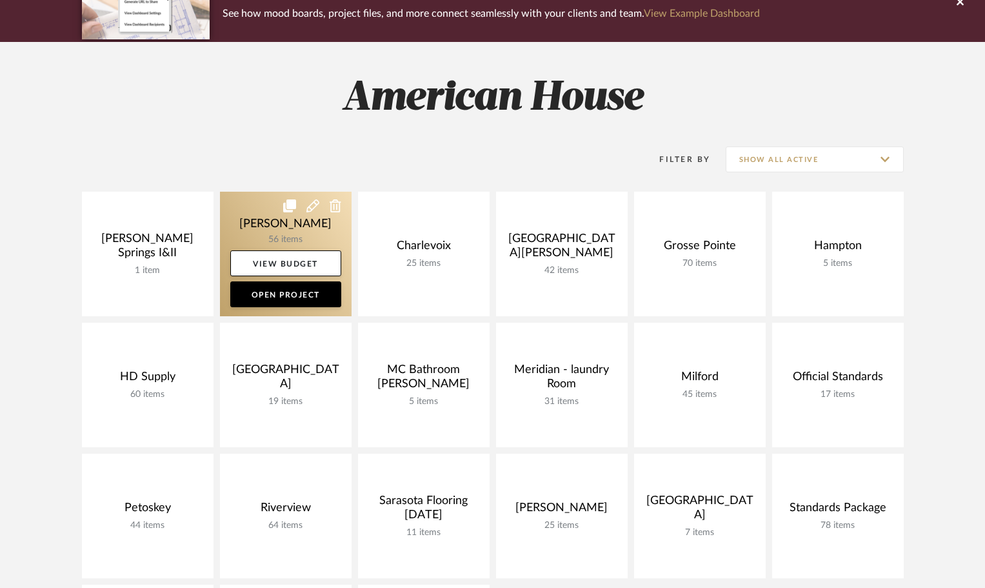
scroll to position [129, 0]
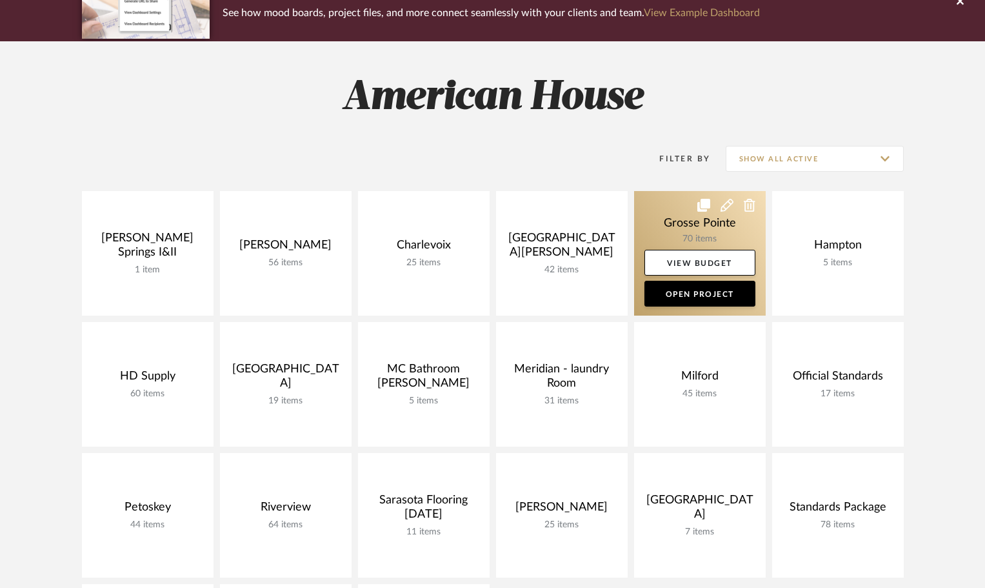
click at [663, 194] on link at bounding box center [700, 253] width 132 height 124
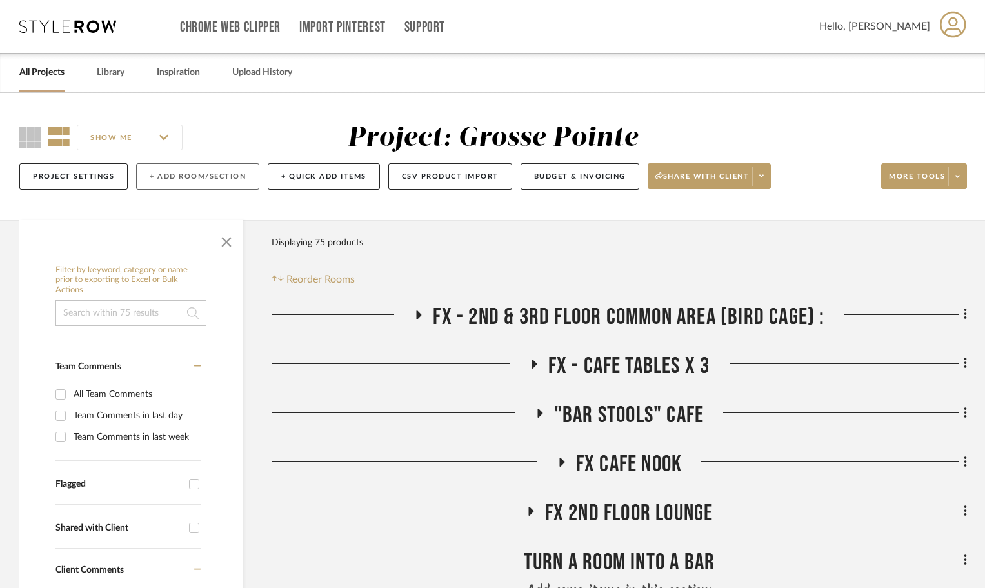
click at [187, 180] on button "+ Add Room/Section" at bounding box center [197, 176] width 123 height 26
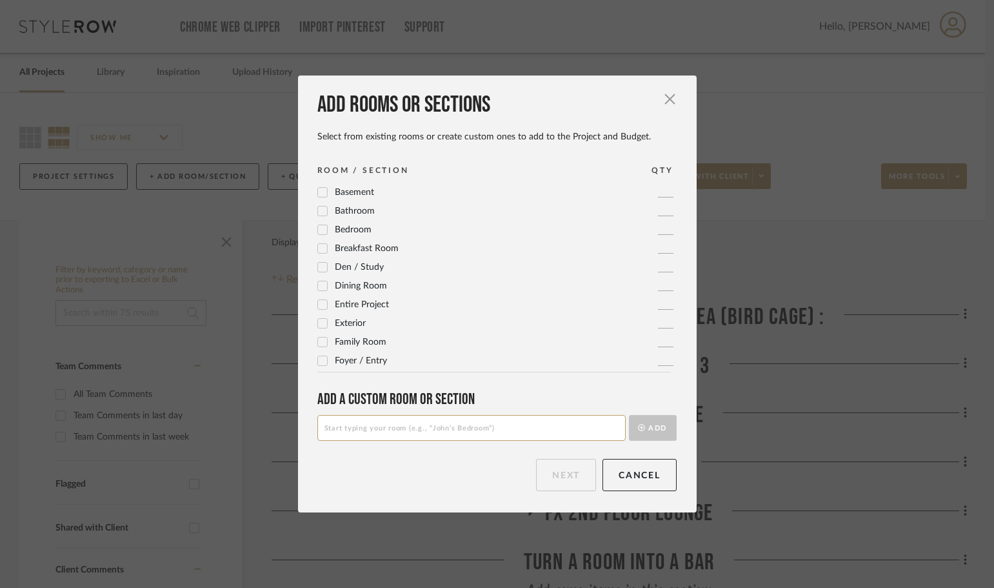
click at [475, 419] on input at bounding box center [471, 428] width 308 height 26
type input "First Floor Lounge"
click at [673, 430] on div "Add rooms or sections Select from existing rooms or create custom ones to add t…" at bounding box center [497, 293] width 399 height 436
click at [653, 427] on button "Add" at bounding box center [653, 428] width 48 height 26
click at [551, 470] on button "Next" at bounding box center [566, 475] width 60 height 32
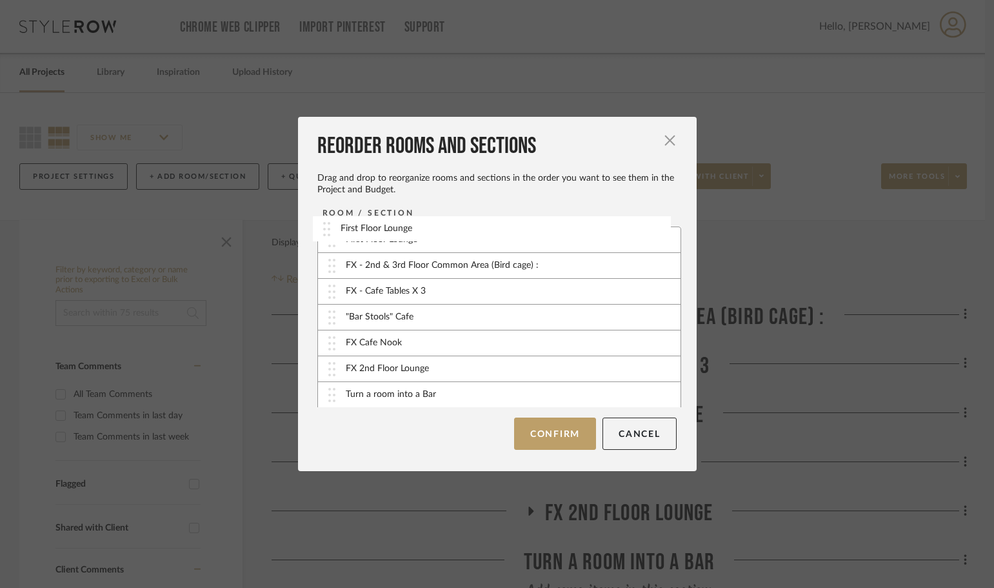
drag, startPoint x: 333, startPoint y: 393, endPoint x: 333, endPoint y: 228, distance: 165.1
click at [546, 437] on button "Confirm" at bounding box center [555, 433] width 82 height 32
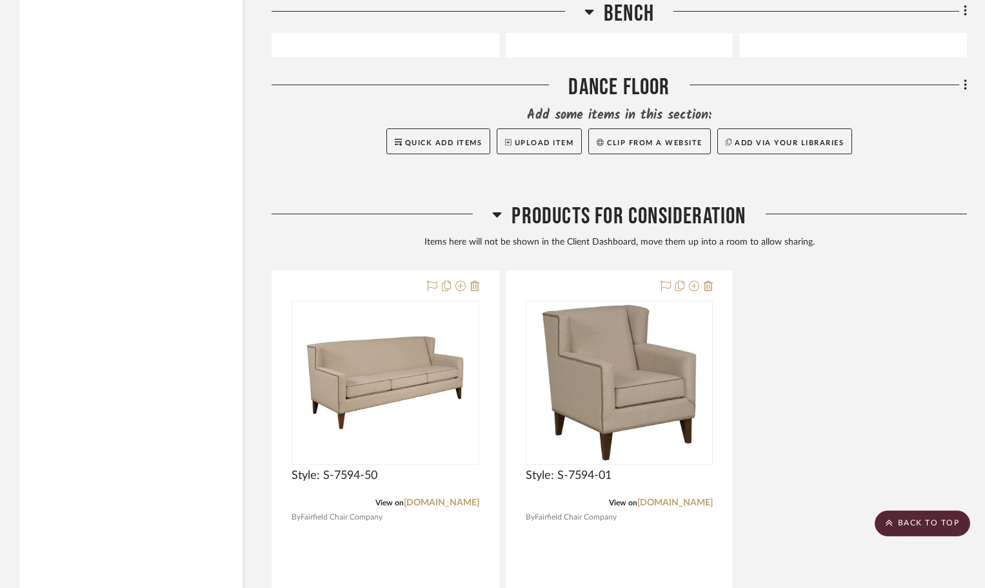
scroll to position [5036, 0]
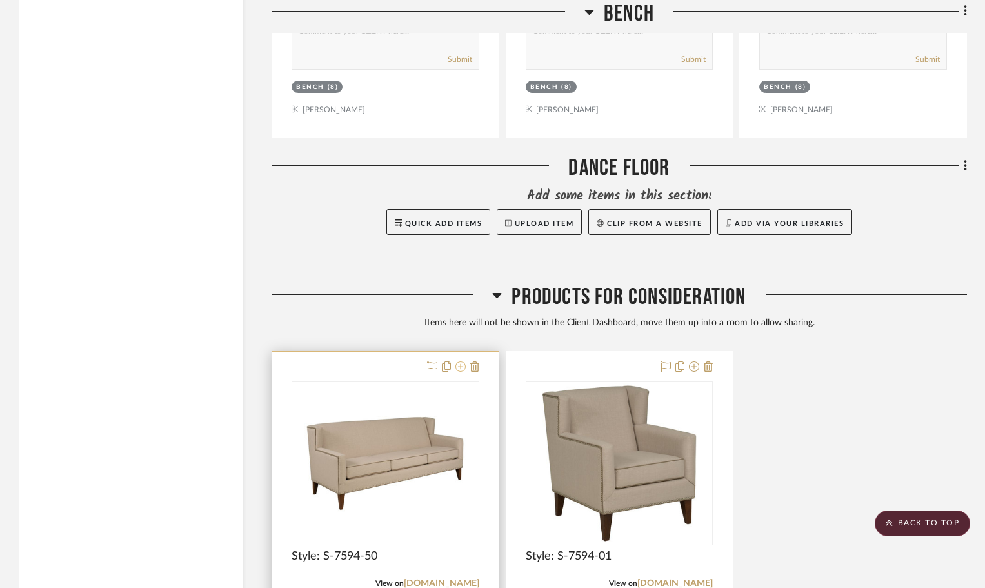
click at [462, 364] on icon at bounding box center [460, 366] width 10 height 10
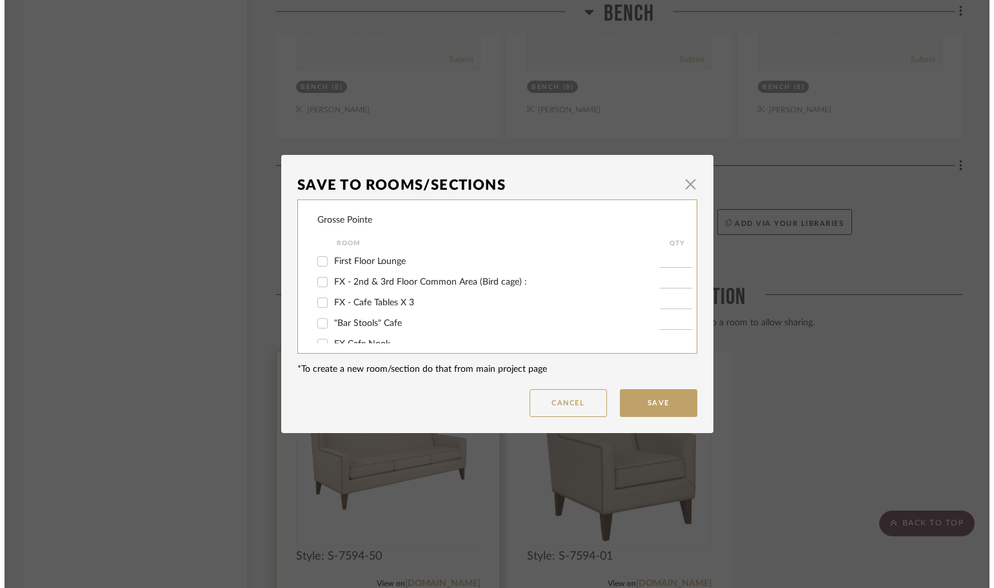
scroll to position [0, 0]
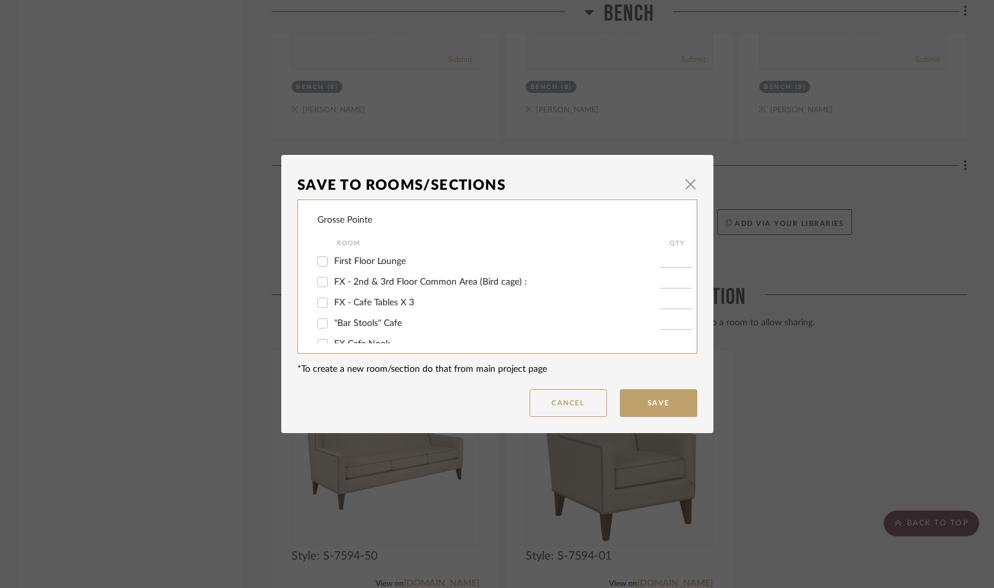
click at [317, 263] on input "First Floor Lounge" at bounding box center [322, 261] width 21 height 21
checkbox input "true"
type input "2"
click at [641, 405] on button "Save" at bounding box center [658, 403] width 77 height 28
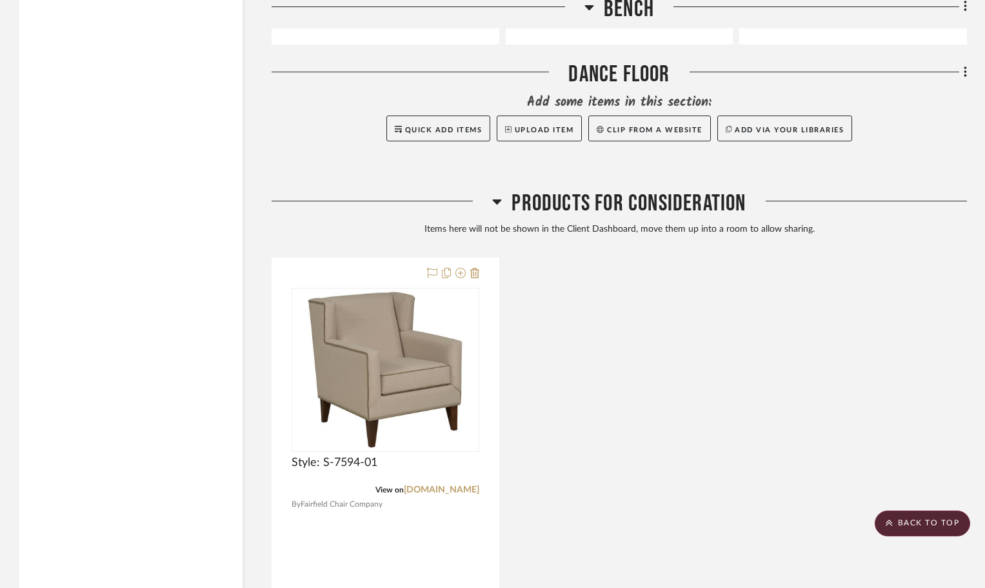
scroll to position [5509, 0]
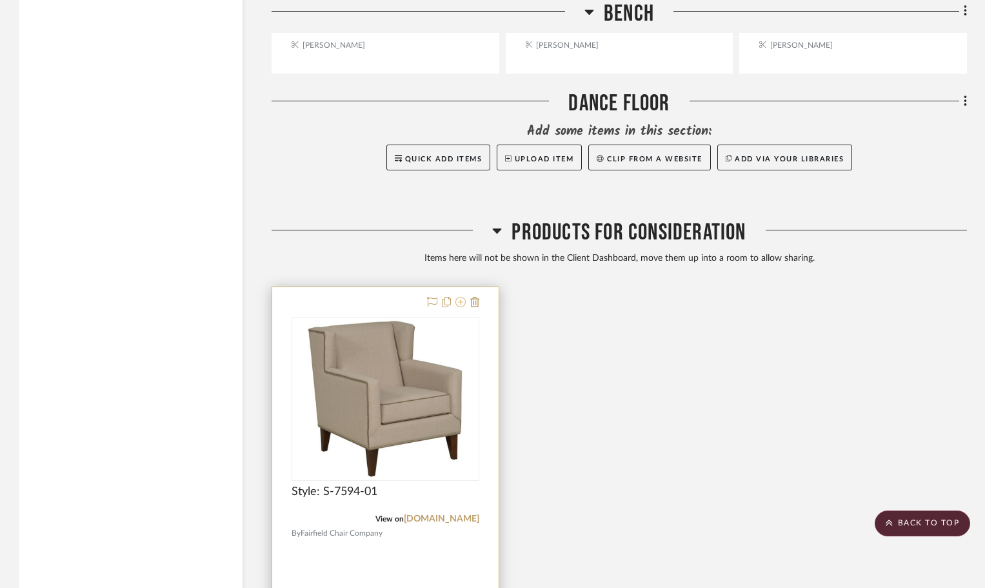
click at [460, 298] on icon at bounding box center [460, 302] width 10 height 10
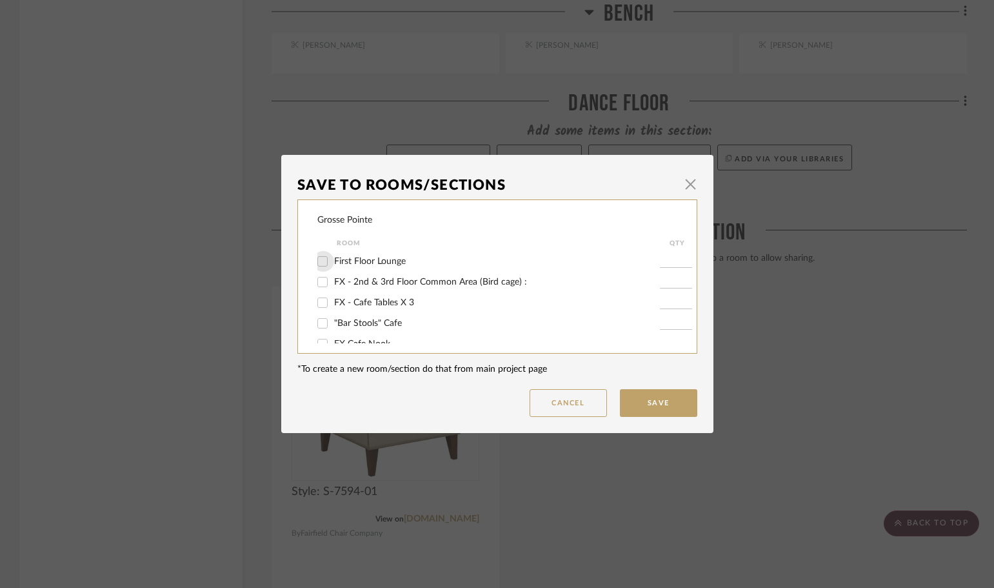
click at [315, 257] on input "First Floor Lounge" at bounding box center [322, 261] width 21 height 21
checkbox input "true"
type input "2"
click at [650, 411] on button "Save" at bounding box center [658, 403] width 77 height 28
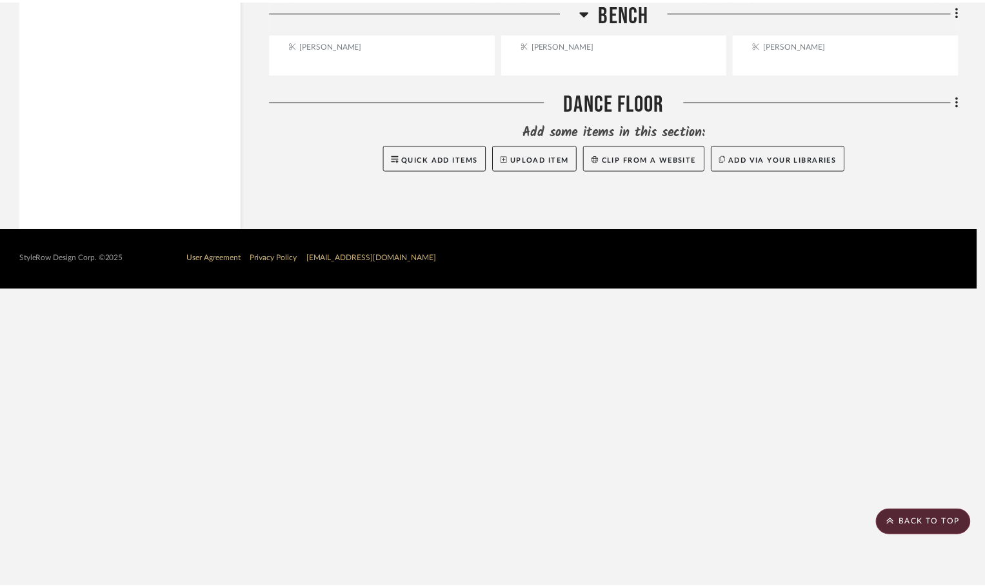
scroll to position [5209, 0]
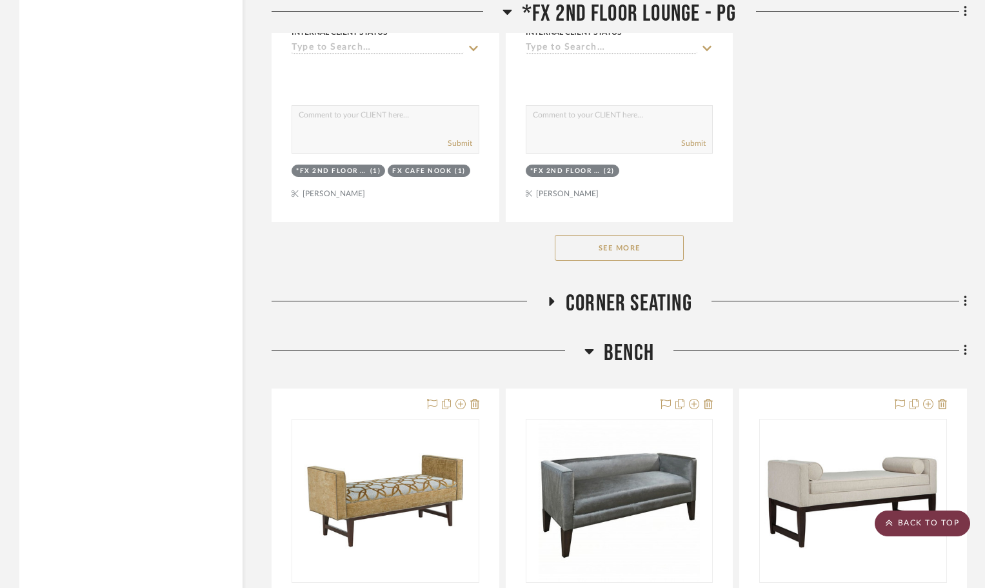
click at [931, 521] on scroll-to-top-button "BACK TO TOP" at bounding box center [922, 523] width 95 height 26
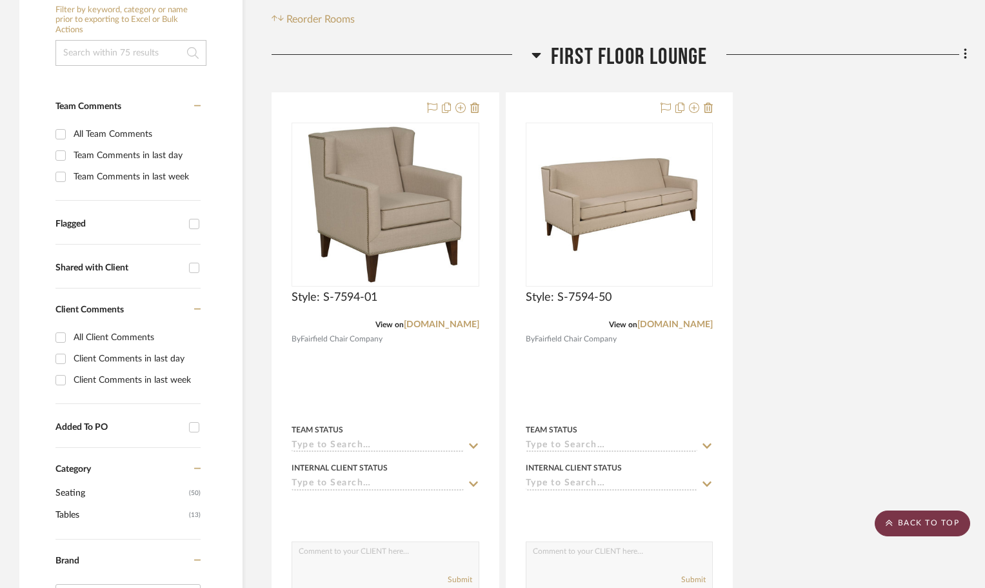
scroll to position [0, 0]
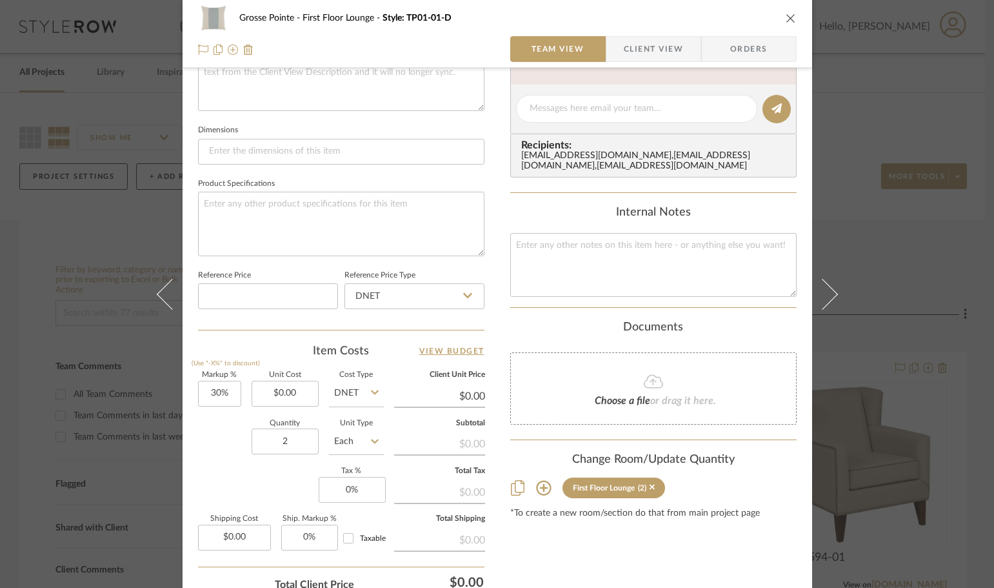
scroll to position [516, 0]
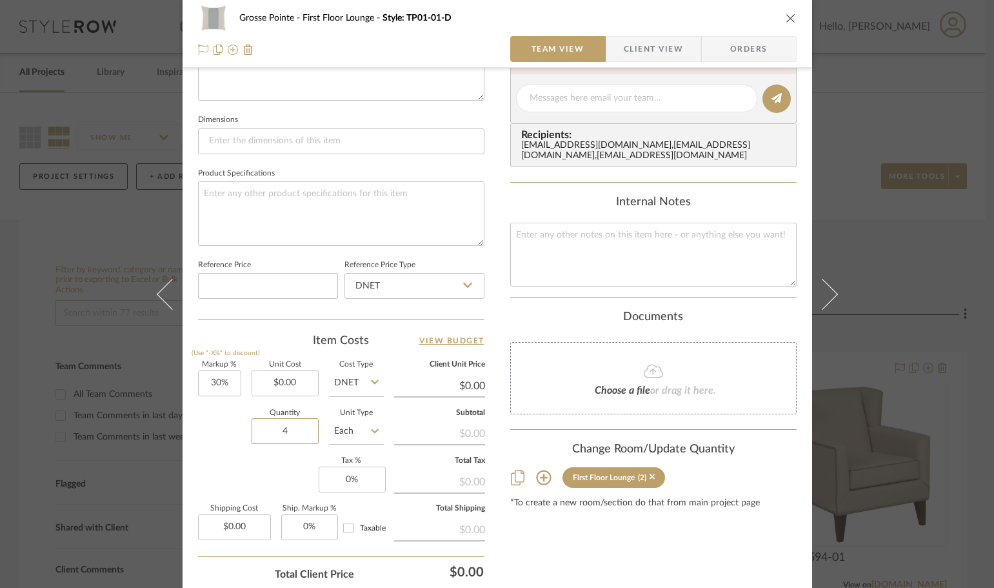
type input "4"
click at [700, 526] on div "Content here copies to Client View - confirm visibility there. Show in Client D…" at bounding box center [653, 103] width 286 height 1062
click at [786, 20] on icon "close" at bounding box center [791, 18] width 10 height 10
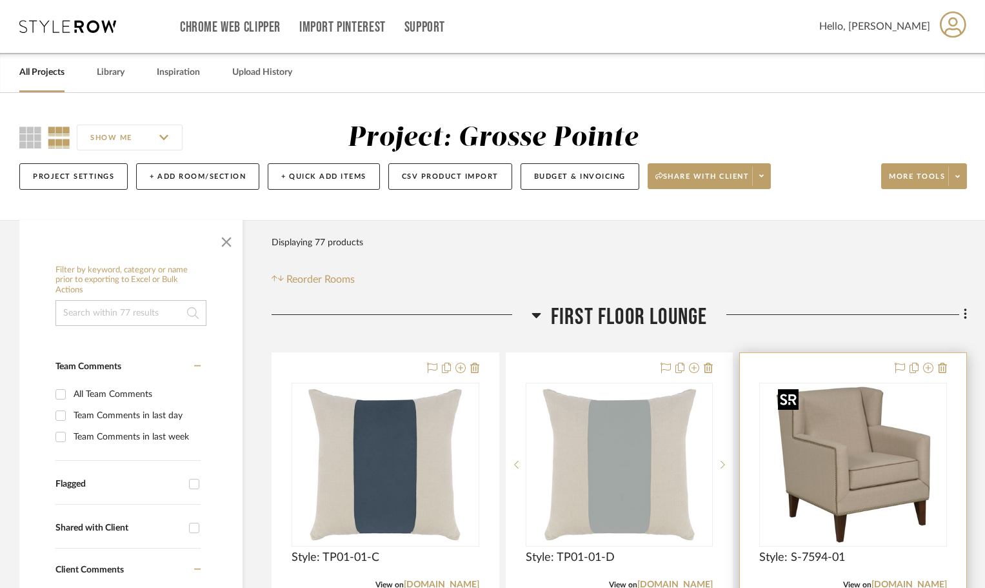
click at [0, 0] on img at bounding box center [0, 0] width 0 height 0
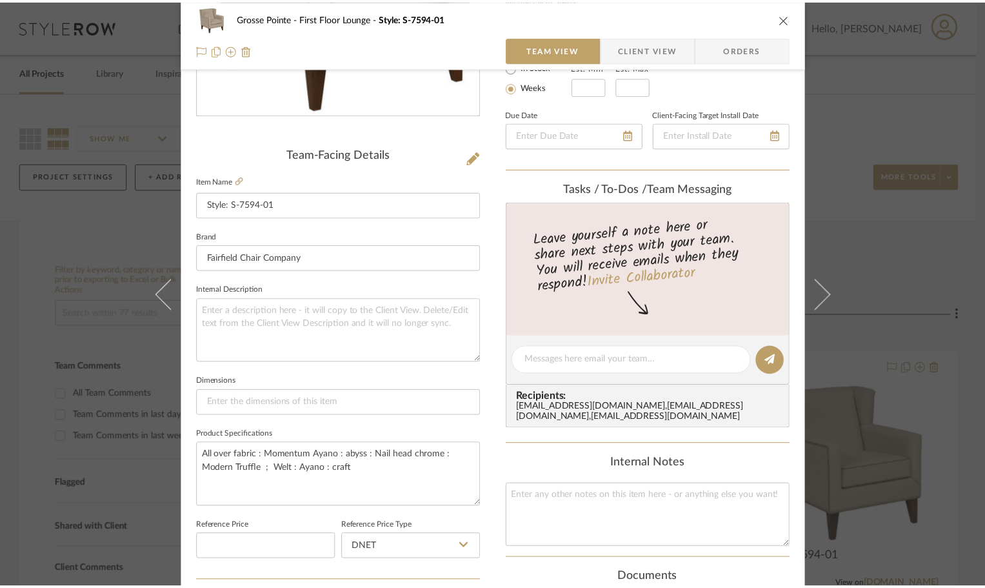
scroll to position [258, 0]
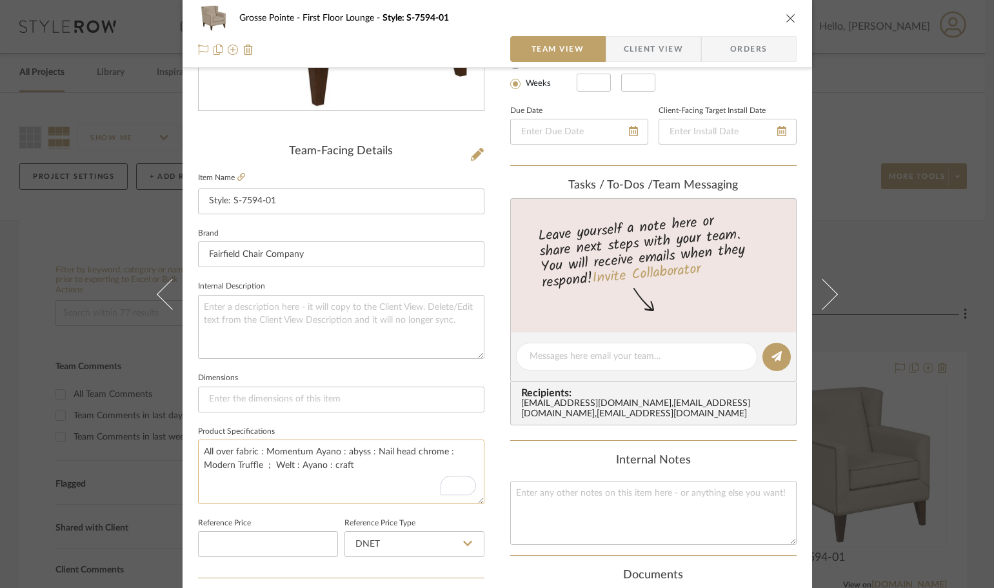
drag, startPoint x: 348, startPoint y: 466, endPoint x: 268, endPoint y: 464, distance: 79.4
click at [268, 464] on textarea "All over fabric : Momentum Ayano : abyss : Nail head chrome : Modern Truffle ; …" at bounding box center [341, 471] width 286 height 64
type textarea "All over fabric : Momentum Ayano : abyss : Nail head chrome : Modern Truffle ;"
click at [488, 514] on div "Grosse Pointe First Floor Lounge Style: S-7594-01 Team View Client View Orders …" at bounding box center [498, 347] width 630 height 1191
click at [786, 18] on icon "close" at bounding box center [791, 18] width 10 height 10
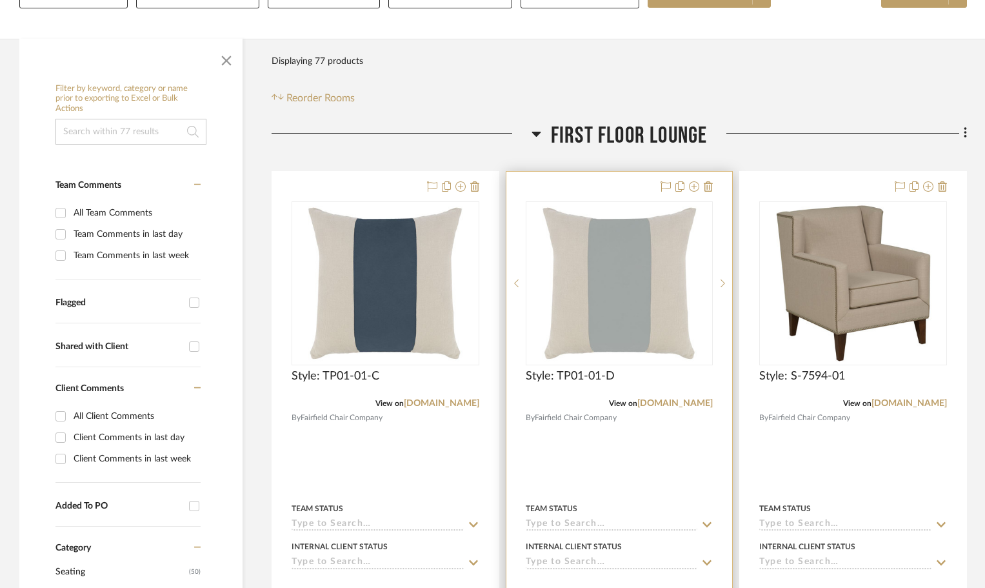
scroll to position [194, 0]
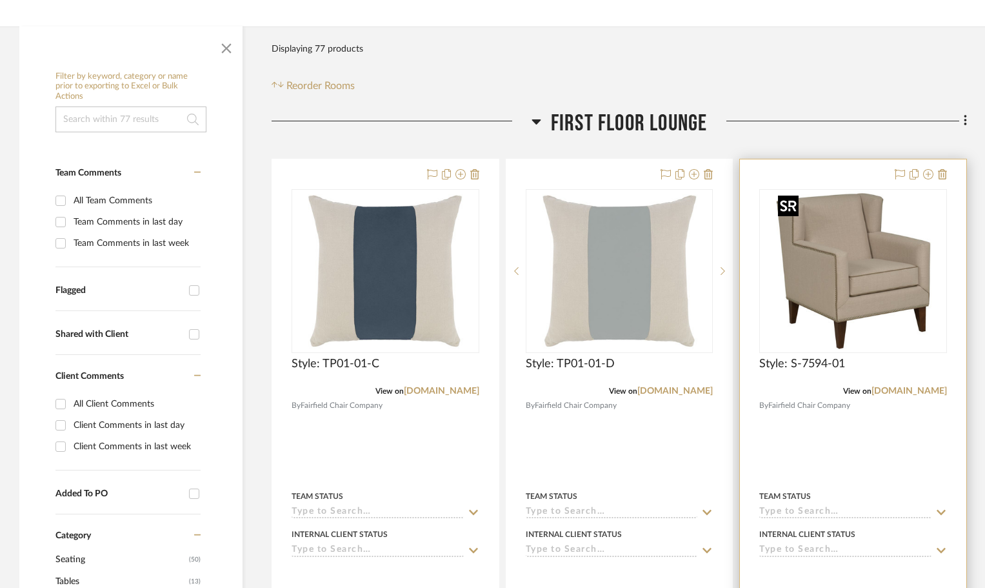
click at [839, 250] on img "0" at bounding box center [853, 270] width 161 height 161
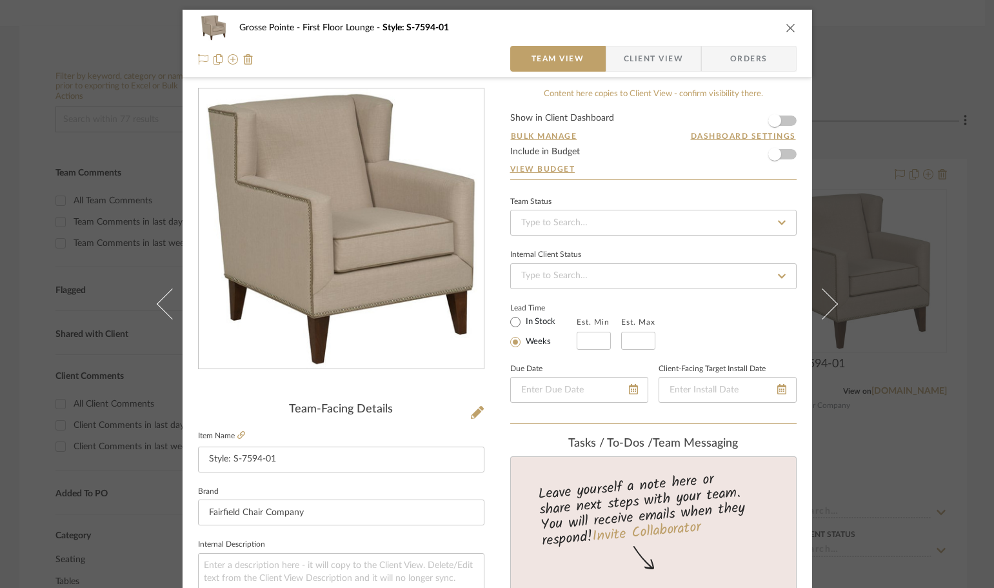
scroll to position [258, 0]
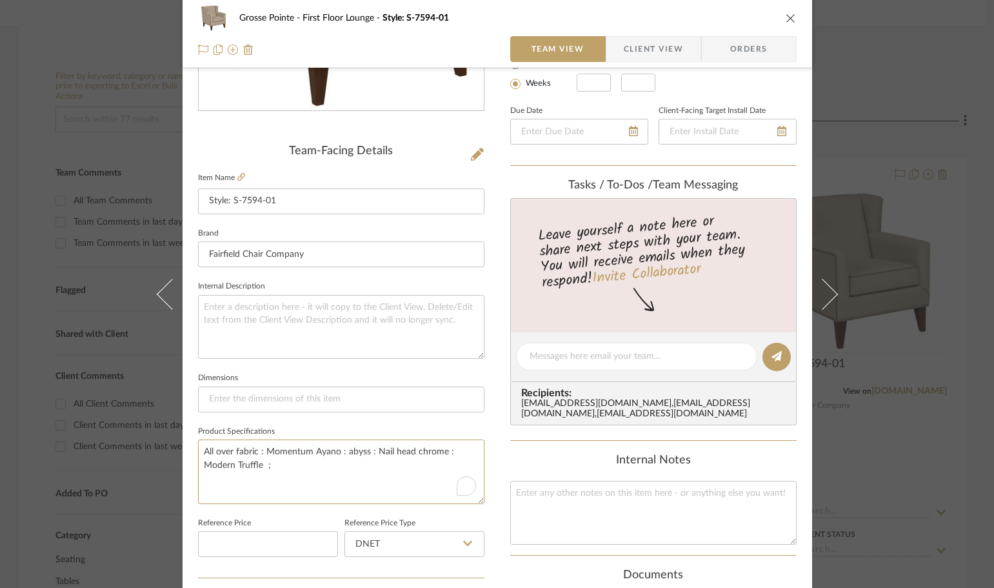
drag, startPoint x: 254, startPoint y: 453, endPoint x: 190, endPoint y: 453, distance: 63.9
click at [190, 453] on div "Grosse Pointe First Floor Lounge Style: S-7594-01 Team View Client View Orders …" at bounding box center [498, 347] width 630 height 1191
click at [254, 456] on textarea "Seat fabric : ayano : Foggy Morning - chair fabric : Momentum Ayano : abyss : N…" at bounding box center [341, 471] width 286 height 64
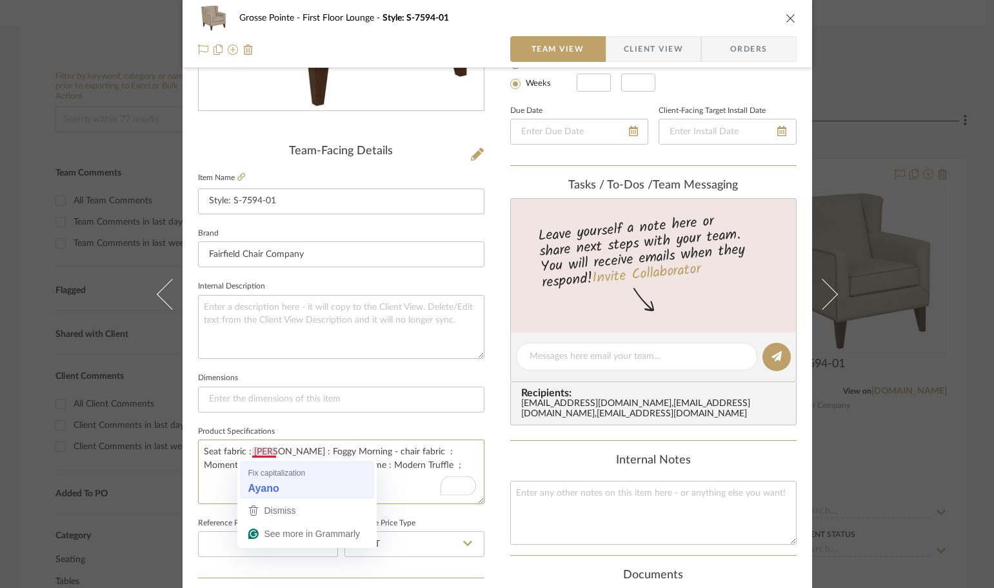
type textarea "Seat fabric : Ayano: Foggy Morning - chair fabric : Momentum Ayano : abyss : Na…"
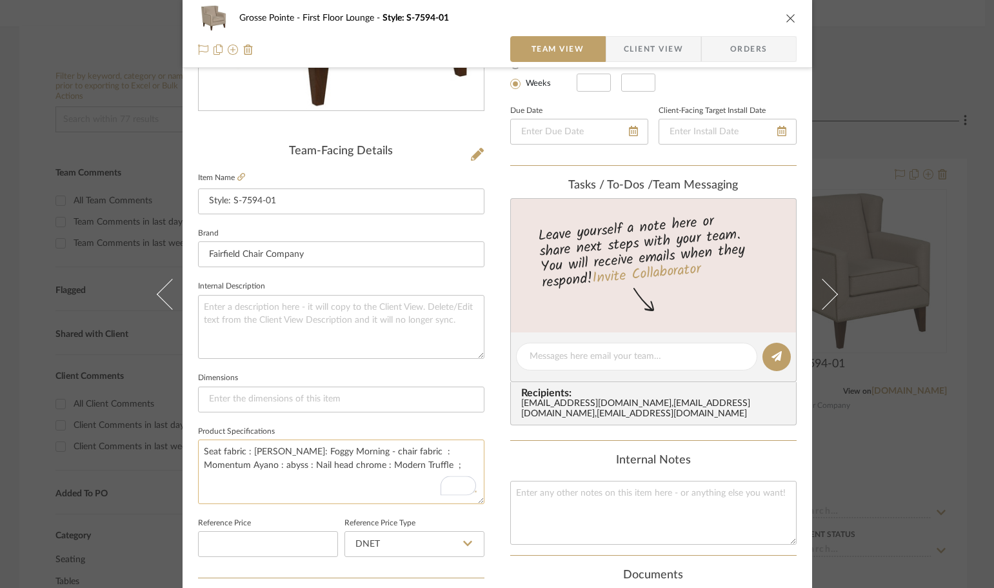
type textarea "Seat fabric : ayano : Foggy Morning - chair fabric : Momentum Ayano : abyss : N…"
click at [341, 450] on textarea "Seat fabric : ayano : Foggy Morning - chair fabric : Momentum Ayano : abyss : N…" at bounding box center [341, 471] width 286 height 64
click at [257, 467] on textarea "Seat fabric : ayano : Foggy Morning --------- chair fabric : Momentum Ayano : a…" at bounding box center [341, 471] width 286 height 64
click at [259, 443] on textarea "Seat fabric : ayano : Foggy Morning --------- chair fabric : Momentum Ayano : a…" at bounding box center [341, 471] width 286 height 64
click at [259, 451] on textarea "Seat fabric : ayano : Foggy Morning --------- chair fabric : Momentum Ayano : a…" at bounding box center [341, 471] width 286 height 64
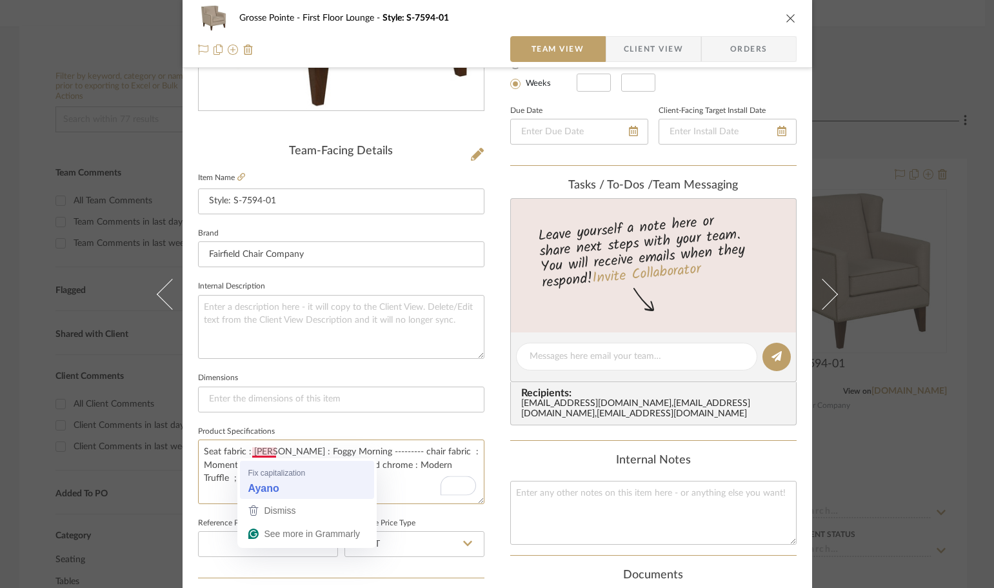
type textarea "Seat fabric : Ayano: Foggy Morning --------- chair fabric : Momentum Ayano : ab…"
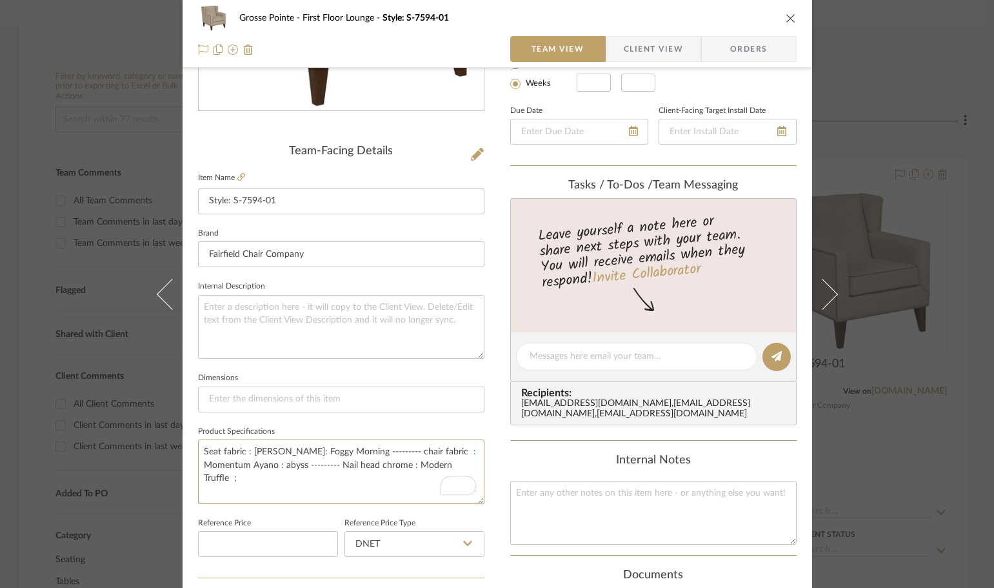
type textarea "Seat fabric : ayano : Foggy Morning --------- chair fabric : Momentum Ayano : a…"
click at [361, 463] on textarea "Seat fabric : ayano : Foggy Morning --------- chair fabric : Momentum Ayano : a…" at bounding box center [341, 471] width 286 height 64
click at [455, 466] on textarea "Seat fabric : ayano : Foggy Morning --------- chair fabric : Momentum Ayano : a…" at bounding box center [341, 471] width 286 height 64
type textarea "Seat fabric : ayano : Foggy Morning --------- chair fabric : Momentum Ayano : a…"
click at [510, 456] on div "Internal Notes" at bounding box center [653, 460] width 286 height 14
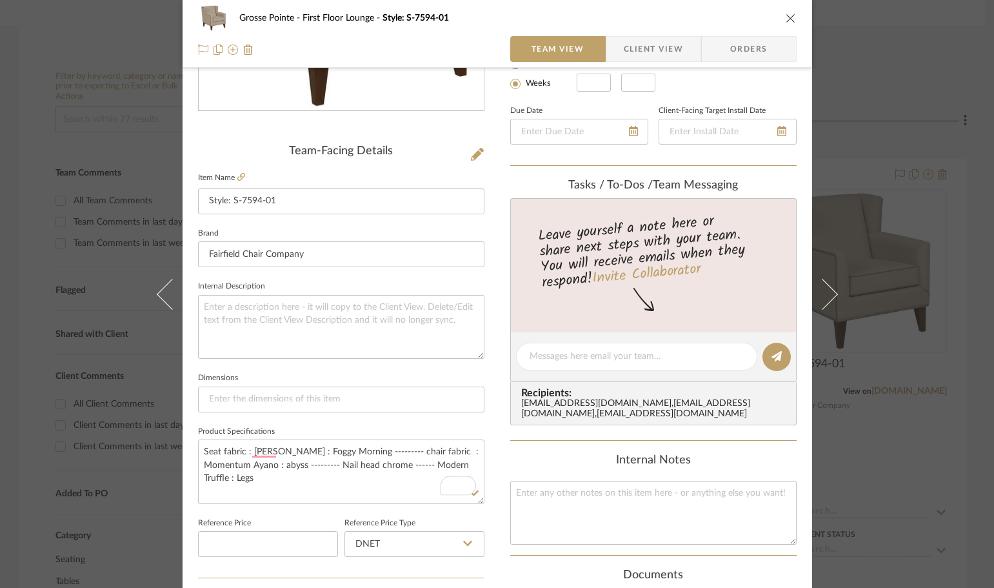
click at [786, 16] on icon "close" at bounding box center [791, 18] width 10 height 10
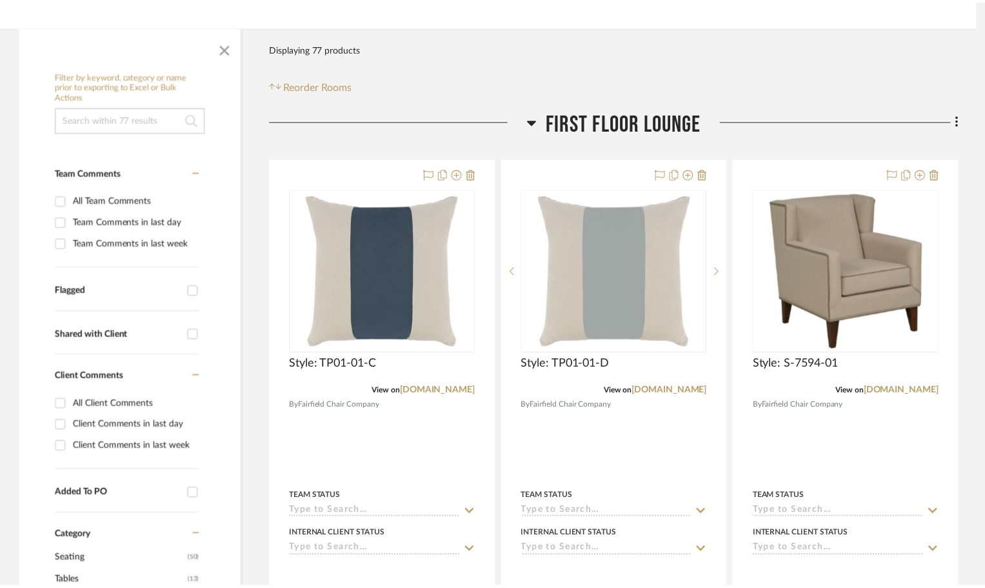
scroll to position [194, 0]
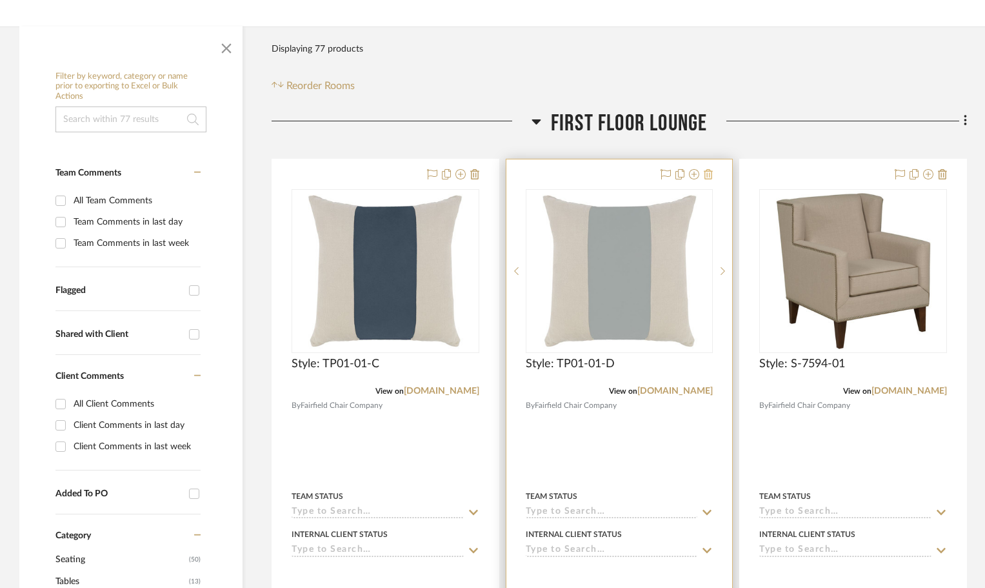
click at [710, 175] on icon at bounding box center [708, 174] width 9 height 10
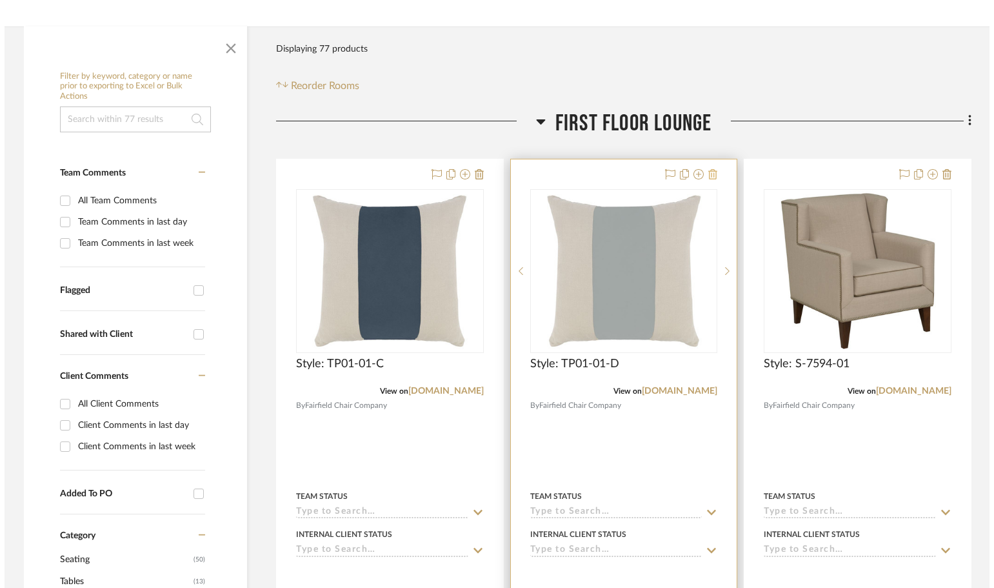
scroll to position [0, 0]
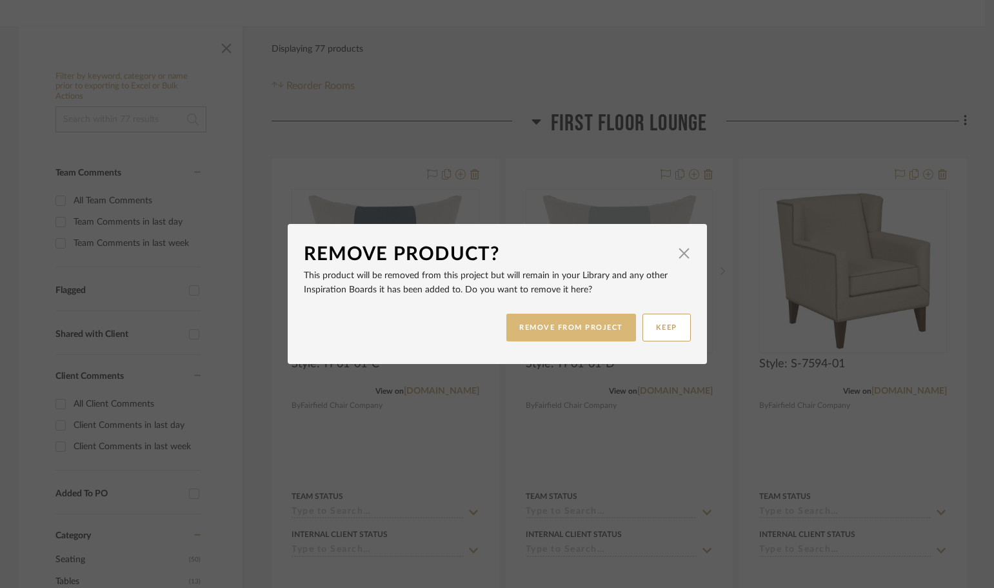
click at [582, 324] on button "REMOVE FROM PROJECT" at bounding box center [571, 327] width 130 height 28
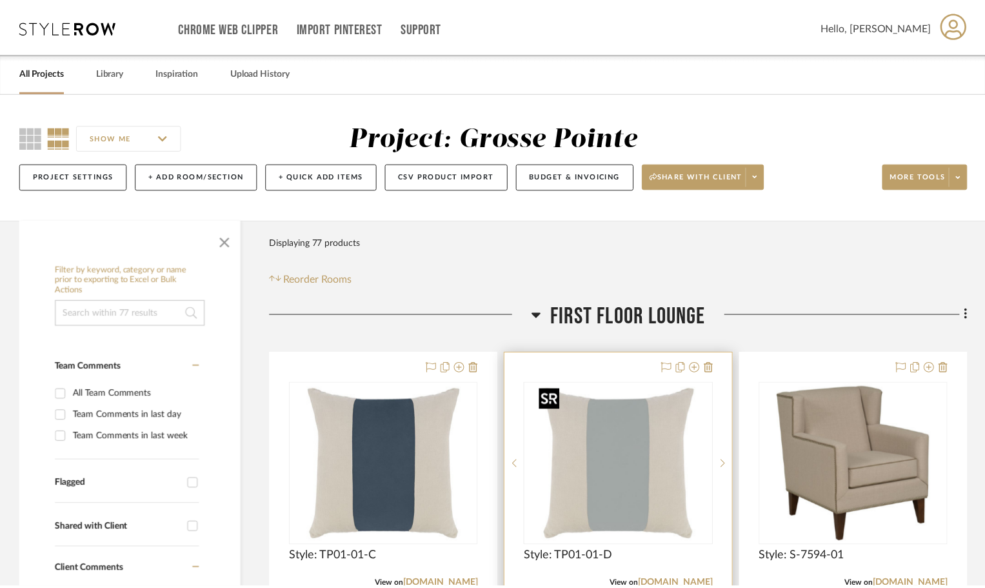
scroll to position [194, 0]
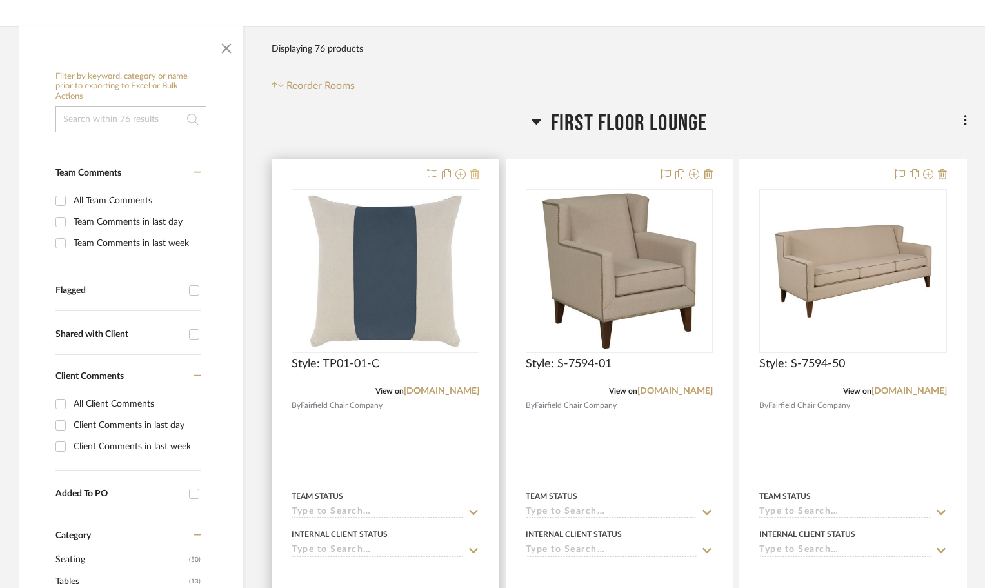
click at [475, 169] on icon at bounding box center [474, 174] width 9 height 10
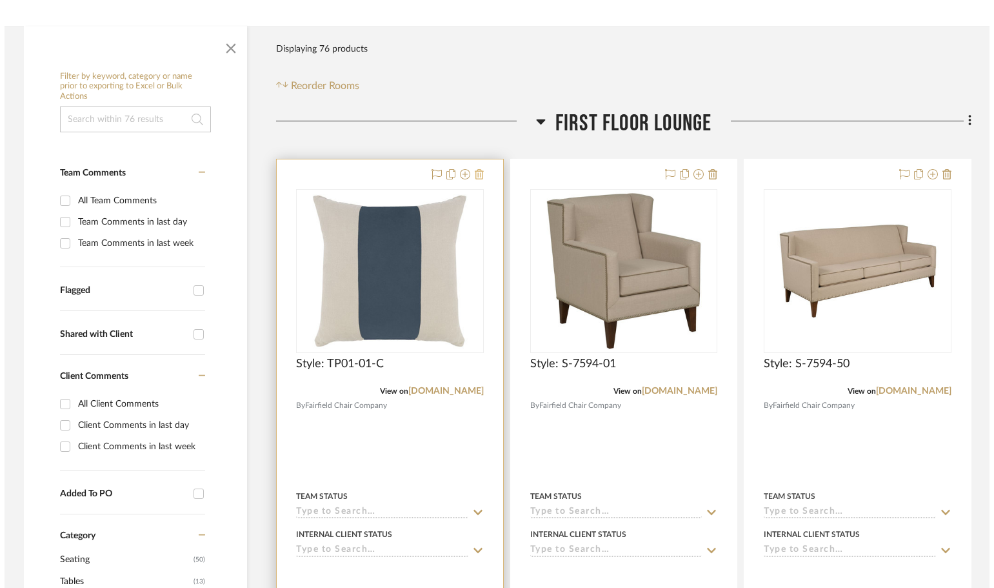
scroll to position [0, 0]
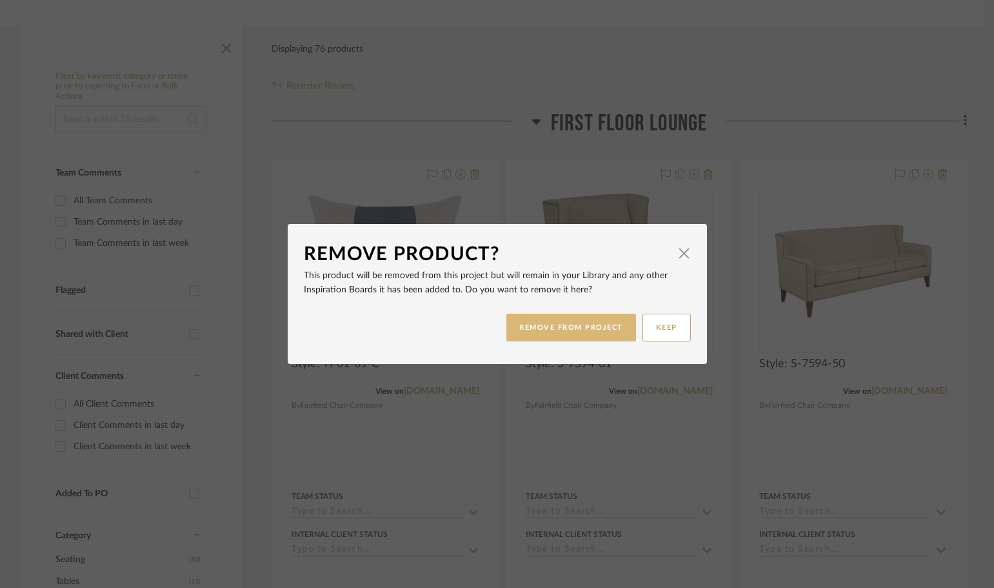
click at [568, 324] on button "REMOVE FROM PROJECT" at bounding box center [571, 327] width 130 height 28
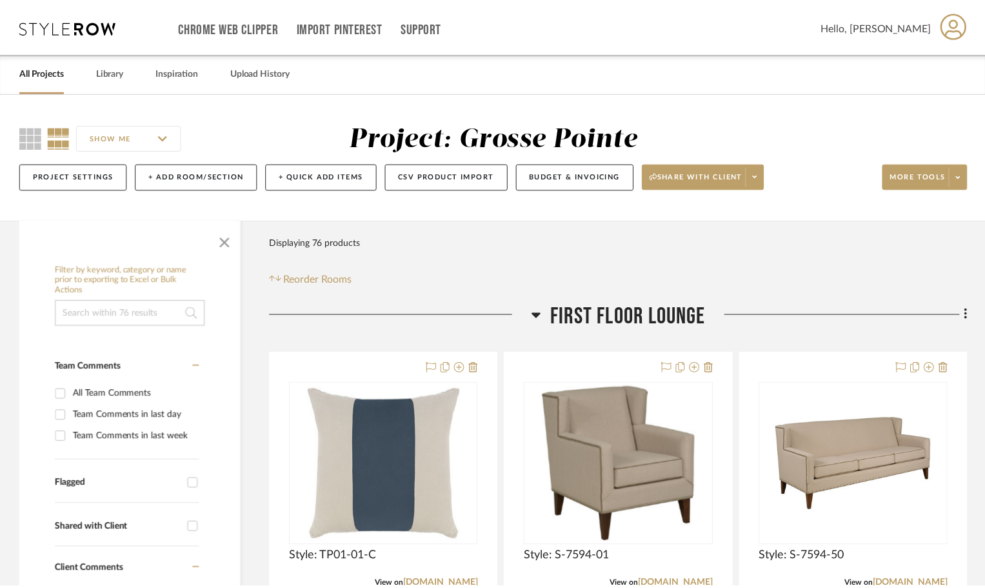
scroll to position [194, 0]
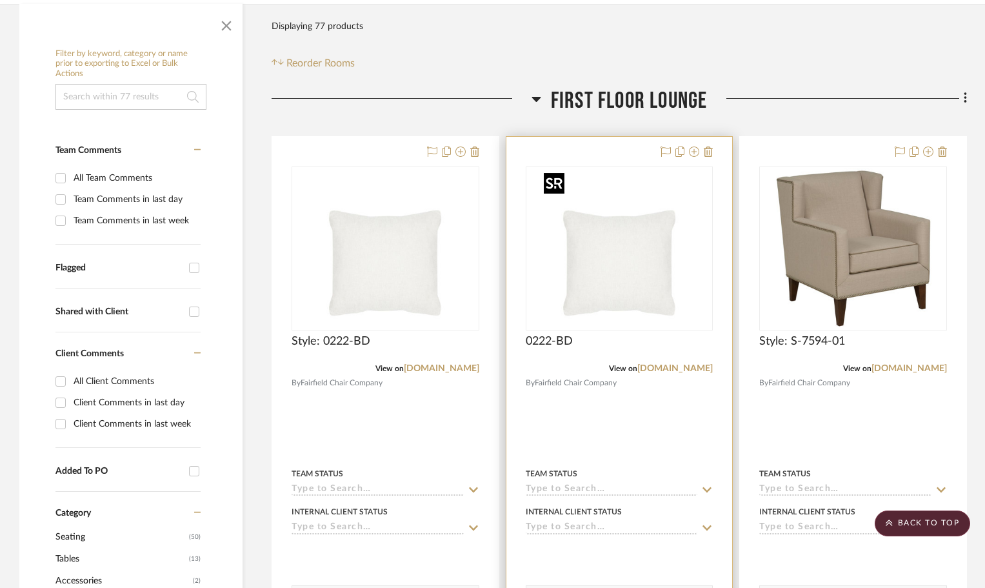
scroll to position [194, 0]
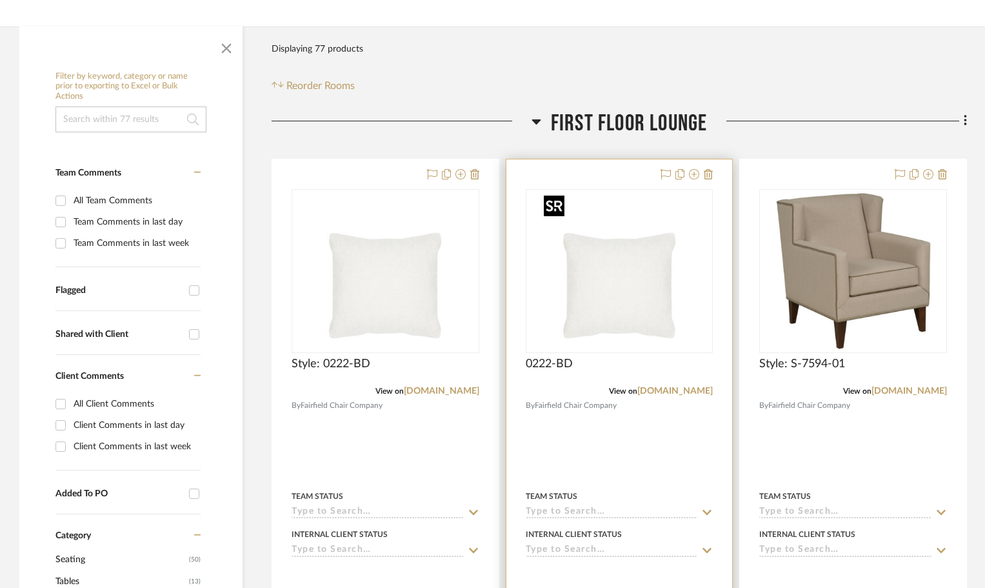
click at [595, 305] on img "0" at bounding box center [619, 270] width 161 height 161
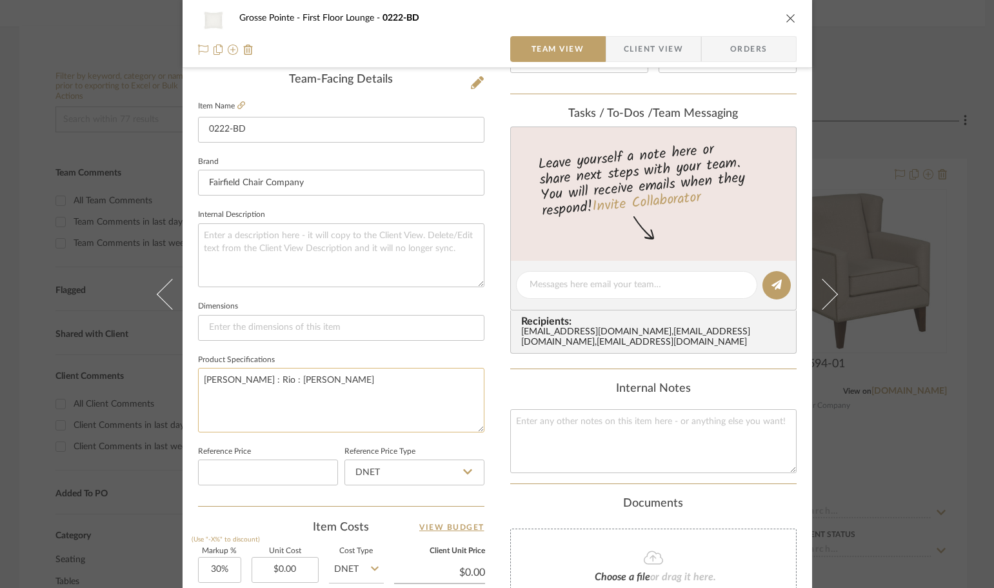
scroll to position [323, 0]
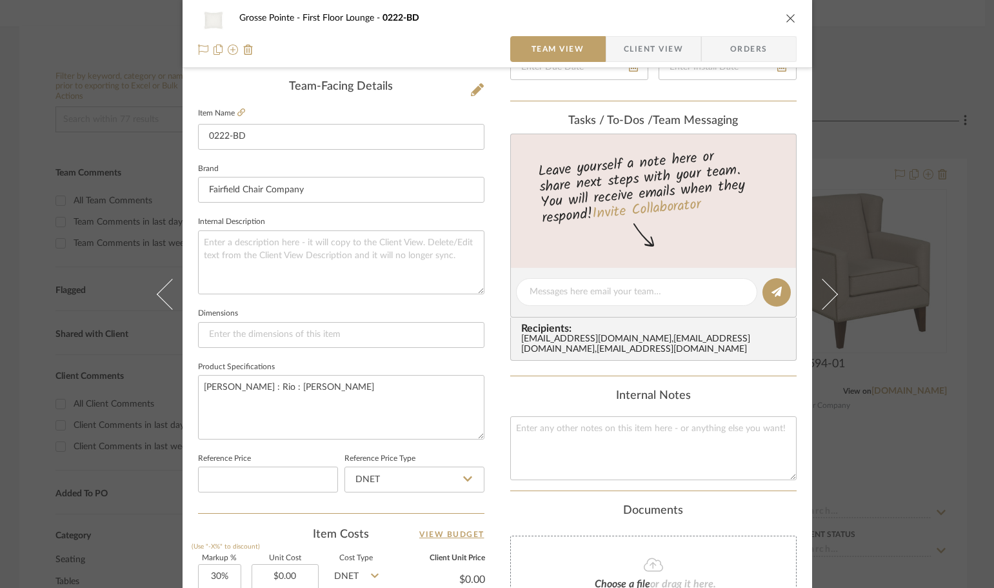
click at [789, 20] on icon "close" at bounding box center [791, 18] width 10 height 10
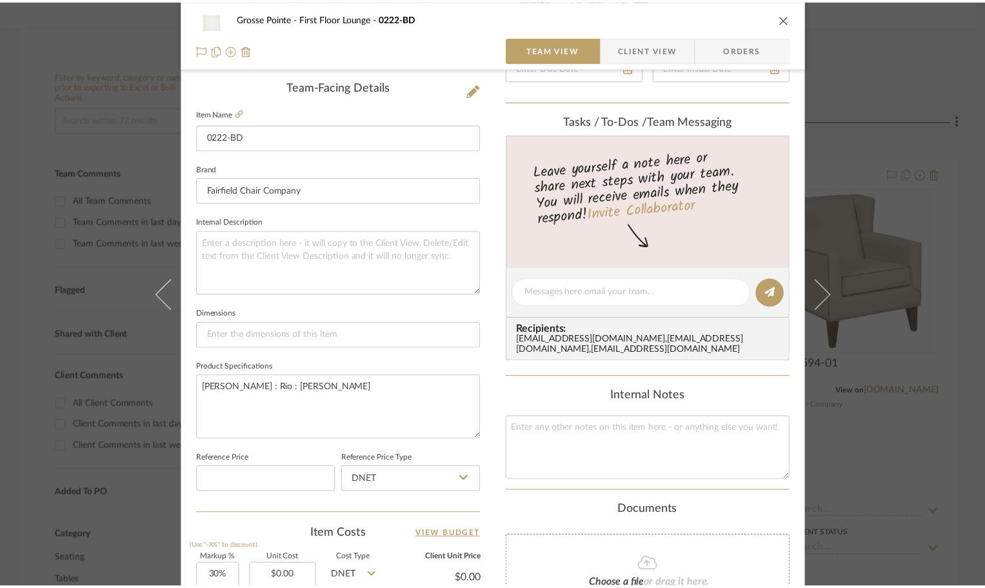
scroll to position [194, 0]
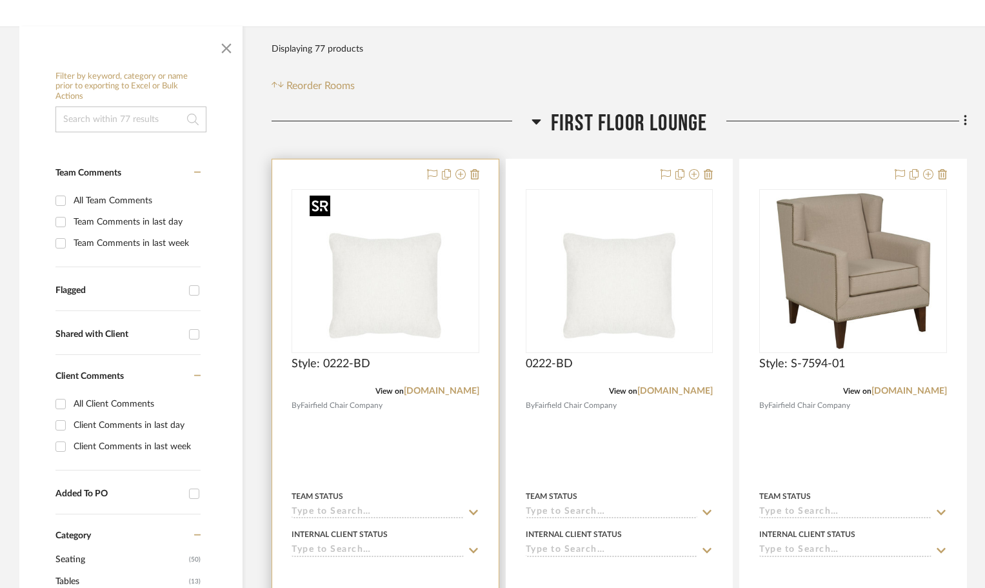
click at [0, 0] on img at bounding box center [0, 0] width 0 height 0
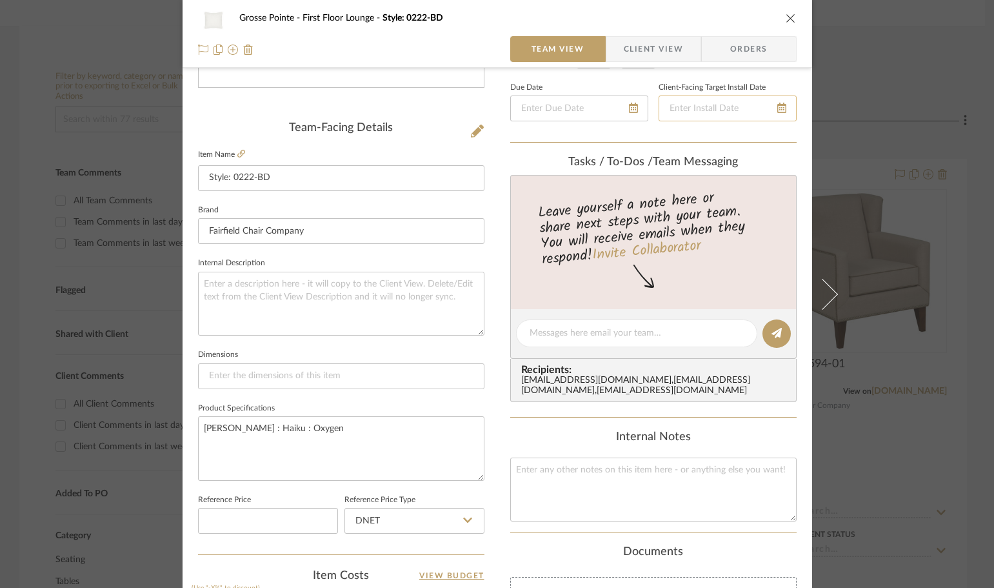
scroll to position [258, 0]
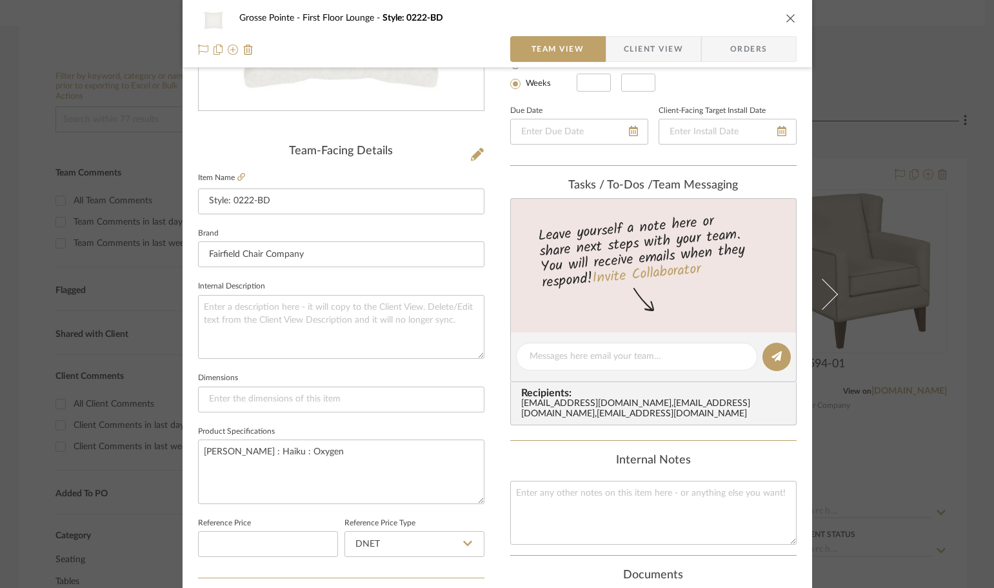
click at [786, 15] on icon "close" at bounding box center [791, 18] width 10 height 10
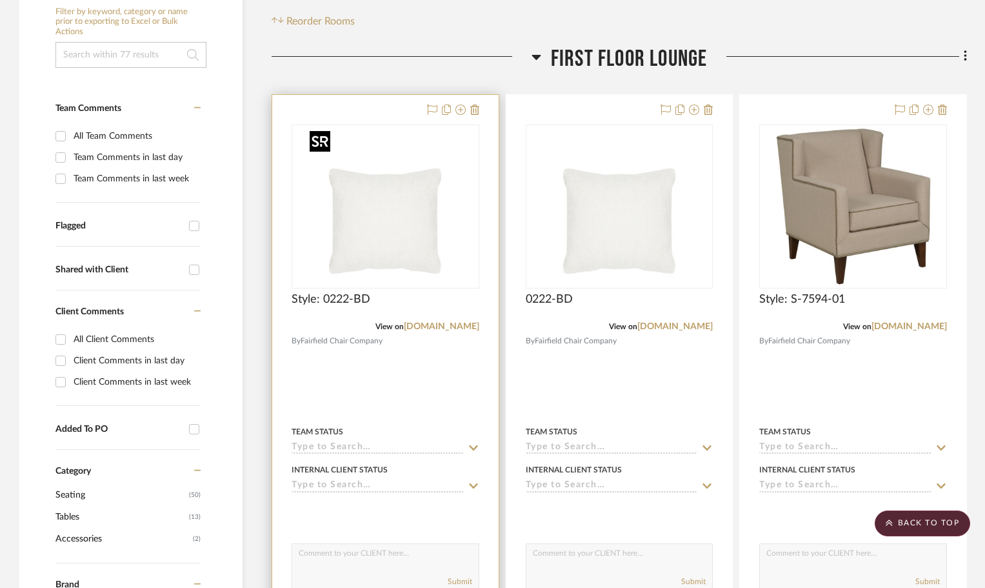
click at [412, 226] on img "0" at bounding box center [384, 206] width 161 height 161
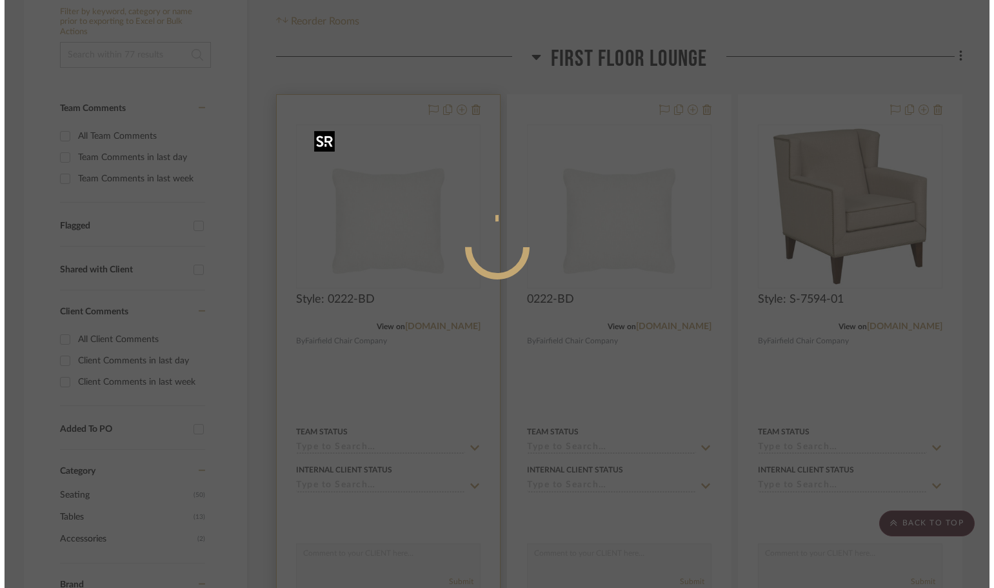
scroll to position [0, 0]
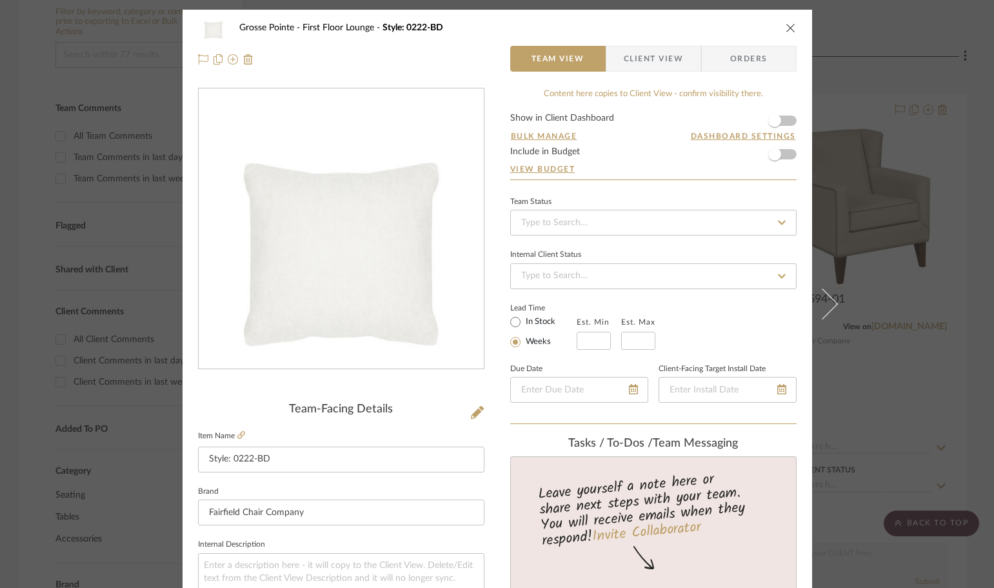
click at [785, 21] on div "Grosse Pointe First Floor Lounge Style: 0222-BD" at bounding box center [497, 28] width 599 height 26
click at [786, 23] on icon "close" at bounding box center [791, 28] width 10 height 10
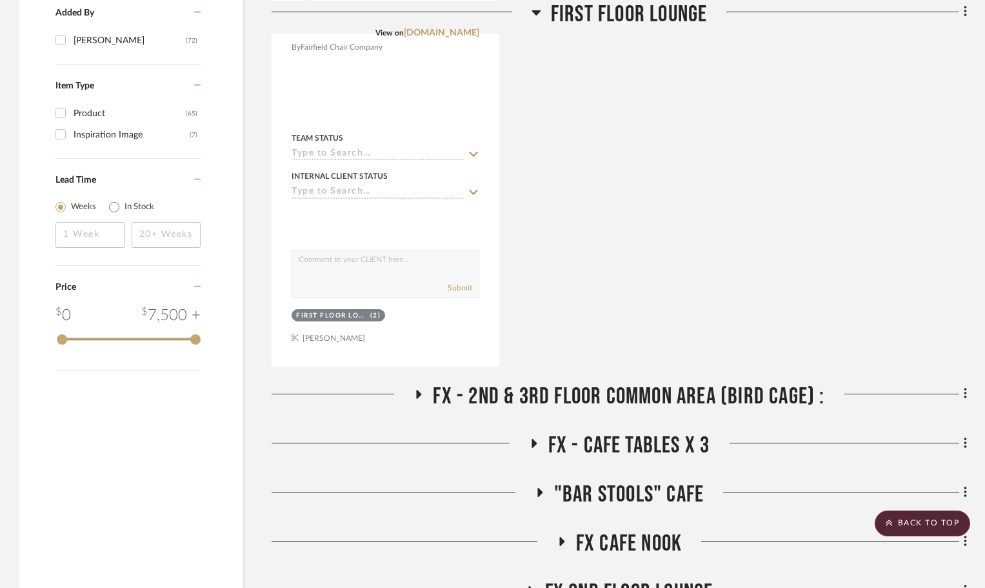
scroll to position [1097, 0]
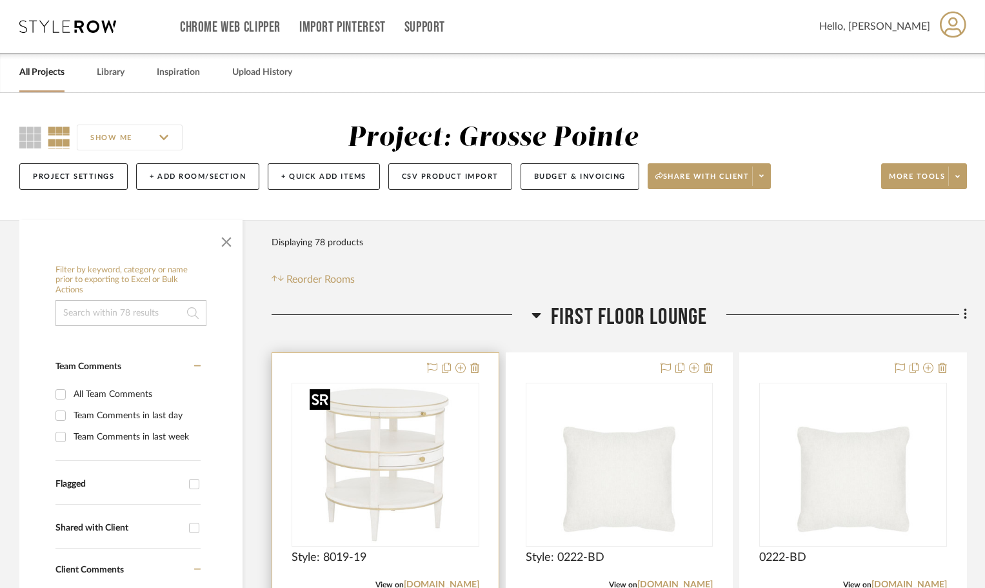
scroll to position [65, 0]
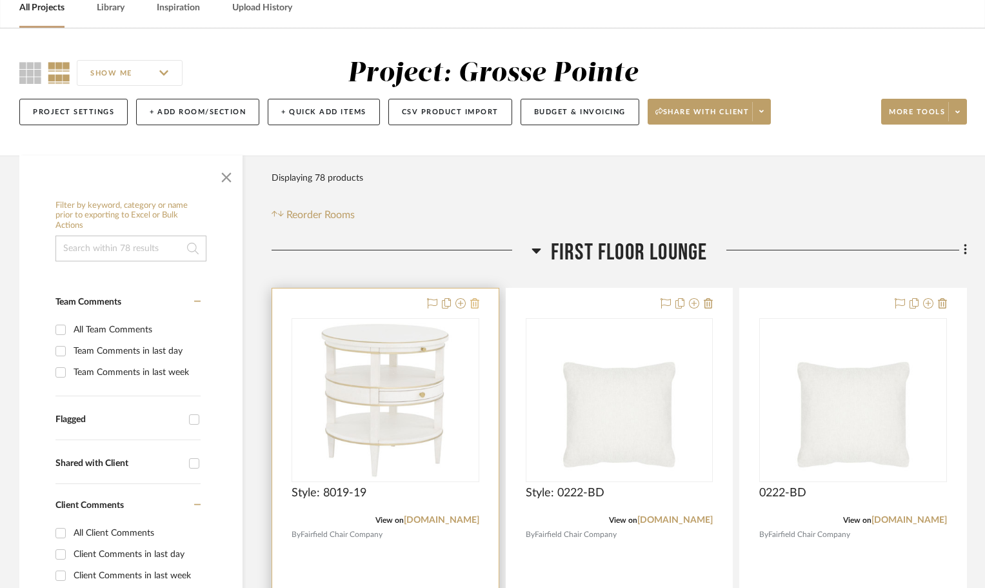
click at [475, 302] on icon at bounding box center [474, 303] width 9 height 10
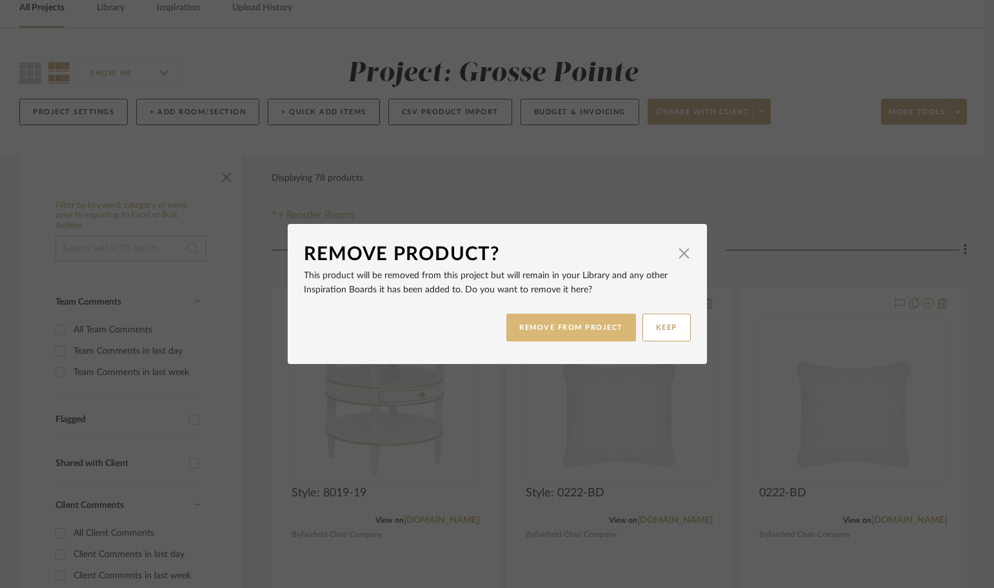
click at [526, 322] on button "REMOVE FROM PROJECT" at bounding box center [571, 327] width 130 height 28
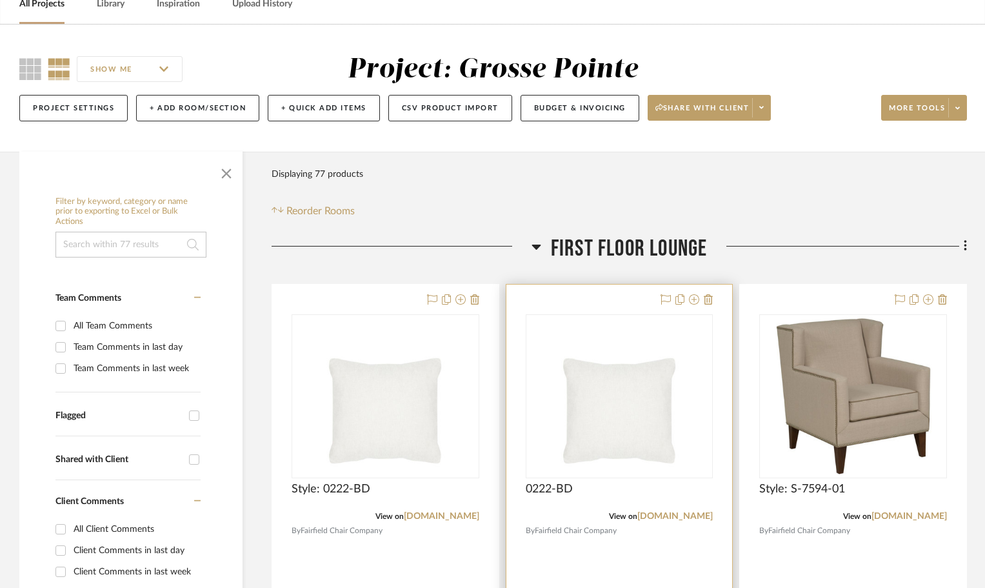
scroll to position [323, 0]
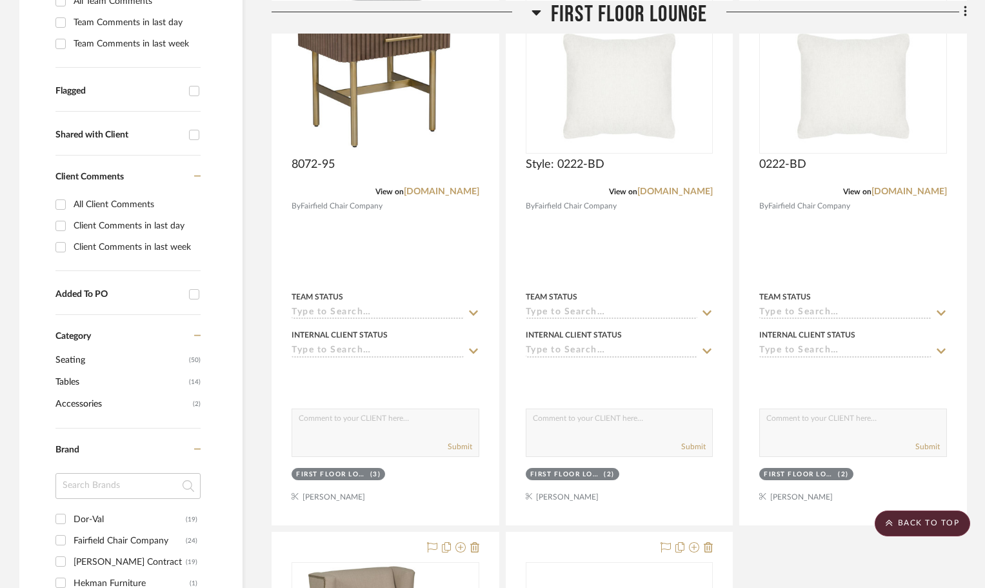
scroll to position [387, 0]
